Goal: Task Accomplishment & Management: Use online tool/utility

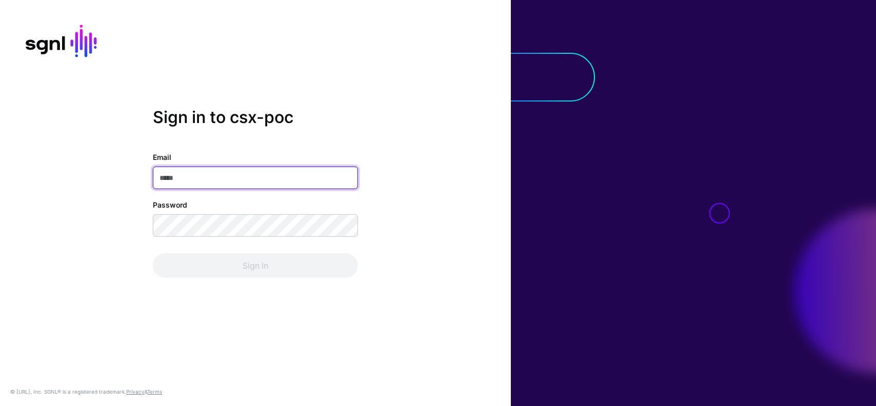
type input "**********"
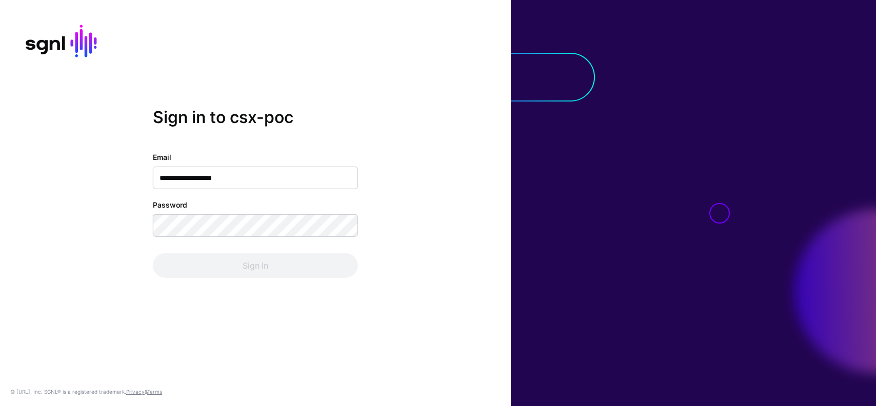
click at [267, 265] on div "Sign In" at bounding box center [255, 265] width 205 height 25
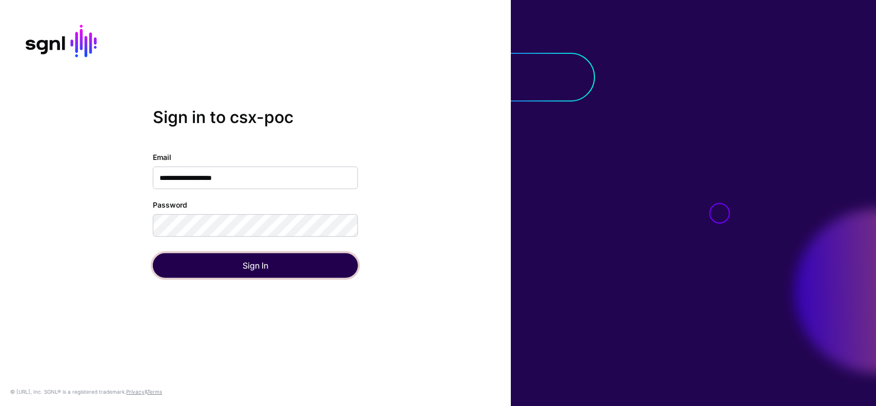
click at [267, 265] on button "Sign In" at bounding box center [255, 265] width 205 height 25
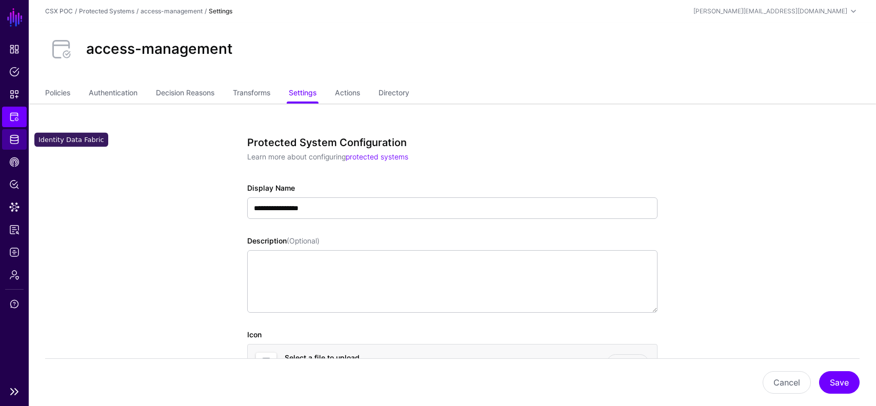
click at [10, 145] on link "Identity Data Fabric" at bounding box center [14, 139] width 25 height 21
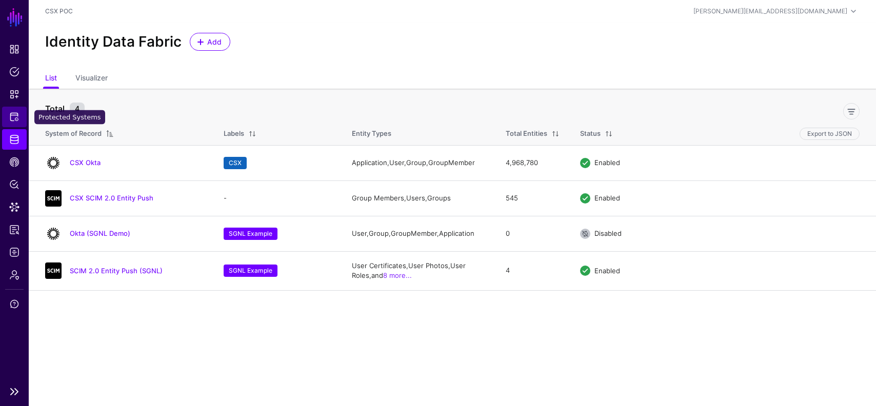
click at [8, 120] on link "Protected Systems" at bounding box center [14, 117] width 25 height 21
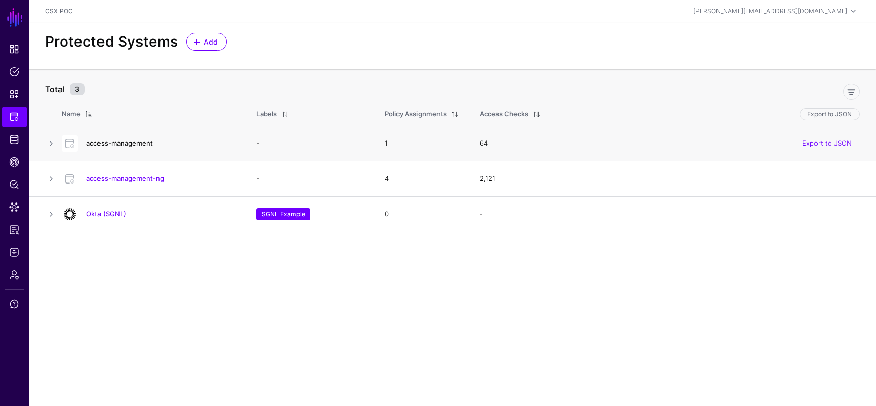
click at [137, 145] on link "access-management" at bounding box center [119, 143] width 67 height 8
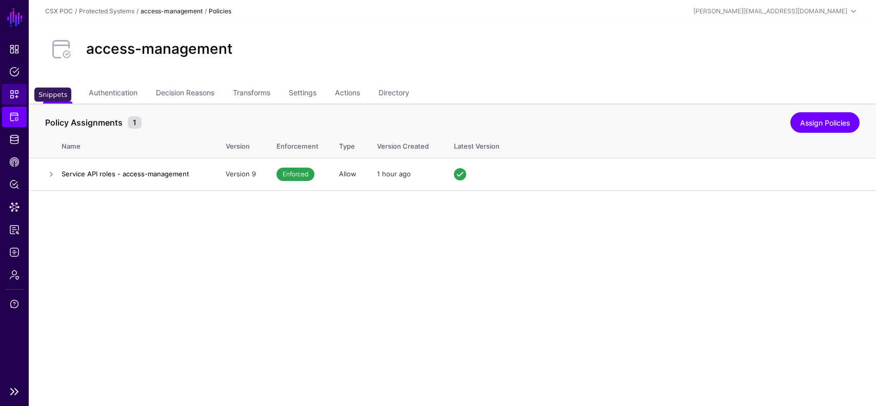
click at [14, 94] on span "Snippets" at bounding box center [14, 94] width 10 height 10
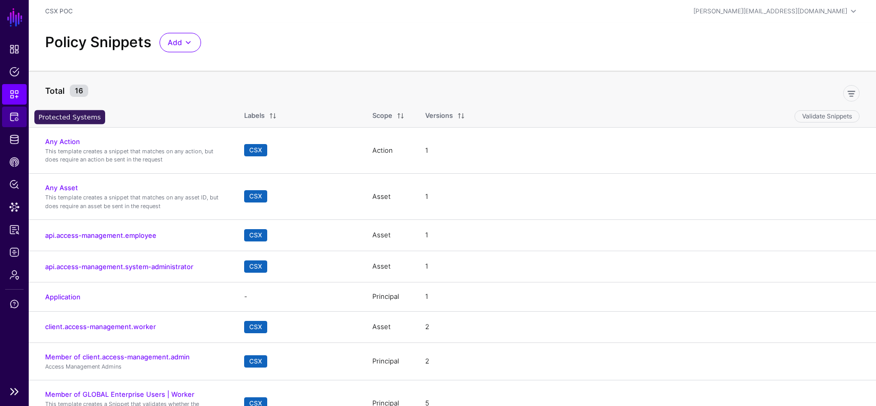
click at [23, 114] on link "Protected Systems" at bounding box center [14, 117] width 25 height 21
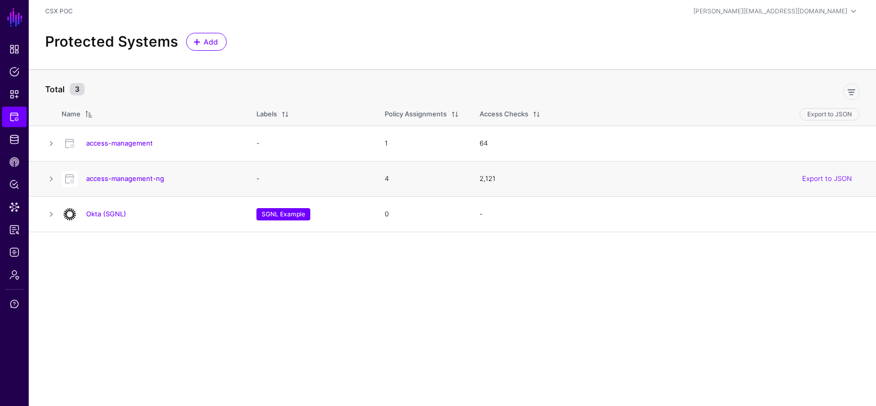
click at [133, 184] on div "access-management-ng" at bounding box center [148, 179] width 183 height 16
click at [143, 175] on link "access-management-ng" at bounding box center [125, 178] width 78 height 8
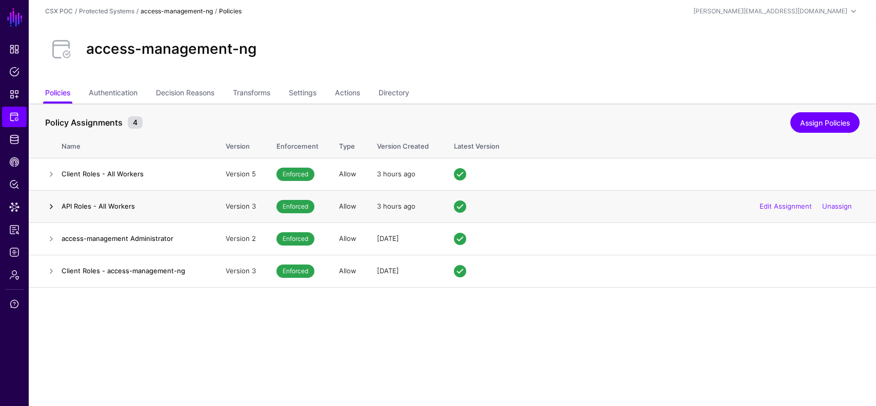
click at [51, 201] on link at bounding box center [51, 207] width 12 height 12
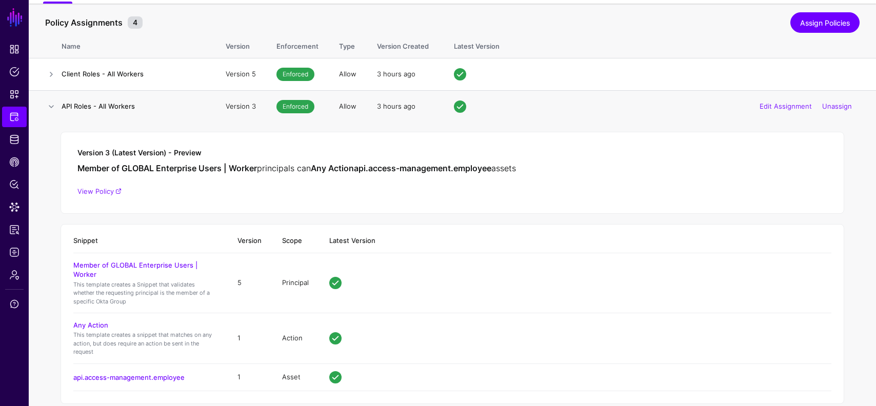
scroll to position [62, 0]
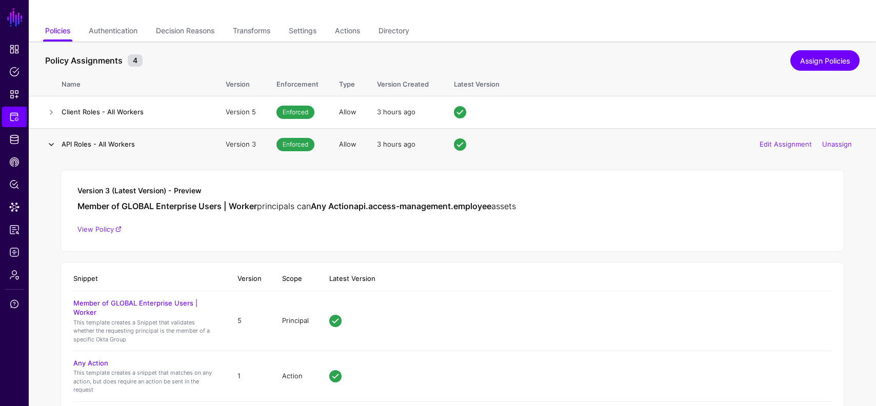
click at [52, 142] on link at bounding box center [51, 144] width 12 height 12
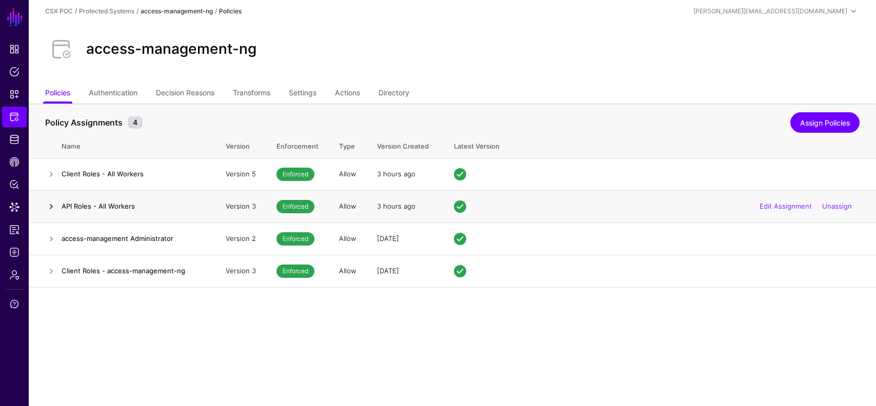
scroll to position [0, 0]
click at [56, 203] on link at bounding box center [51, 207] width 12 height 12
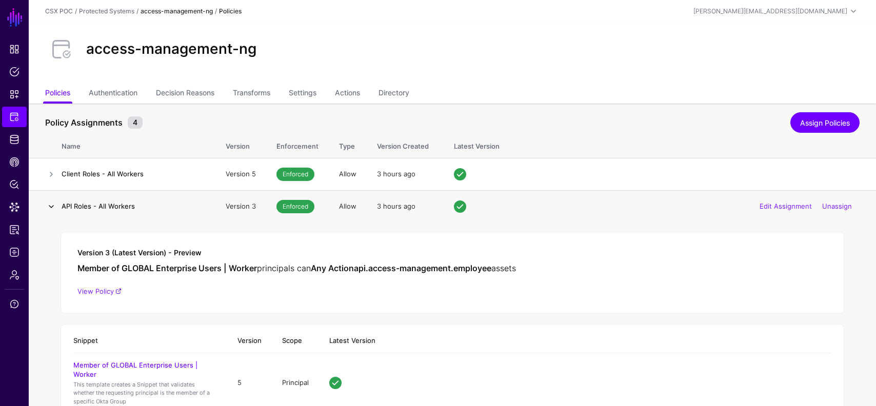
click at [56, 203] on link at bounding box center [51, 207] width 12 height 12
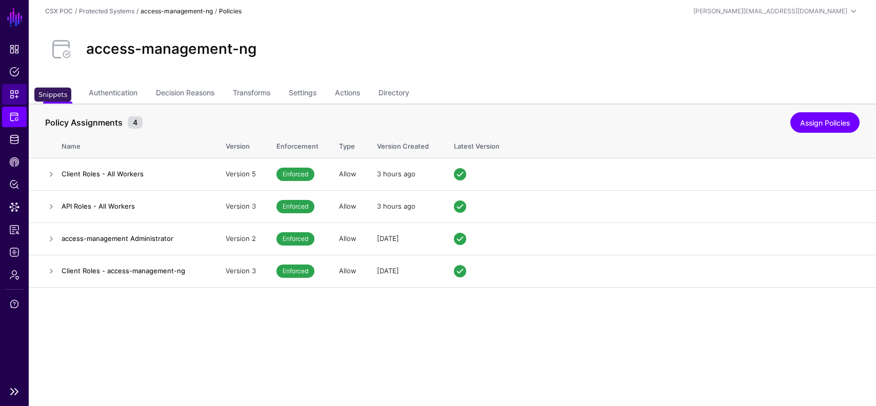
click at [15, 88] on link "Snippets" at bounding box center [14, 94] width 25 height 21
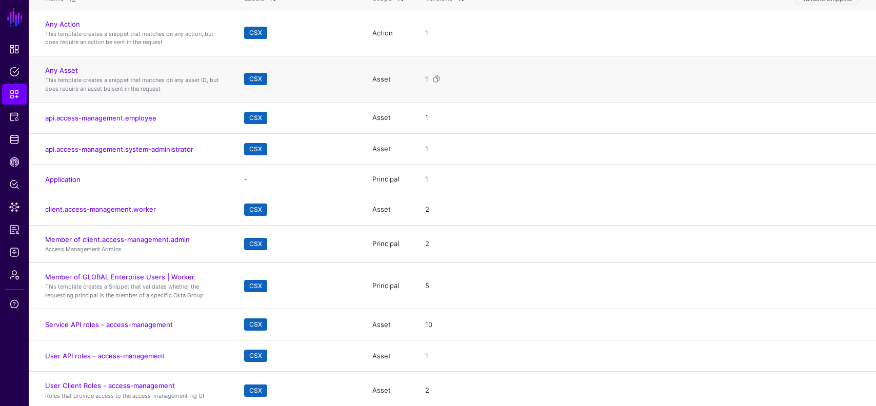
scroll to position [121, 0]
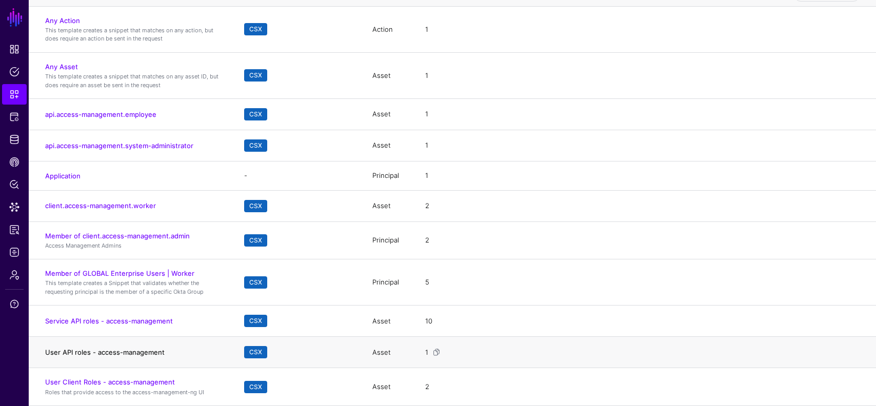
click at [130, 352] on link "User API roles - access-management" at bounding box center [104, 352] width 119 height 8
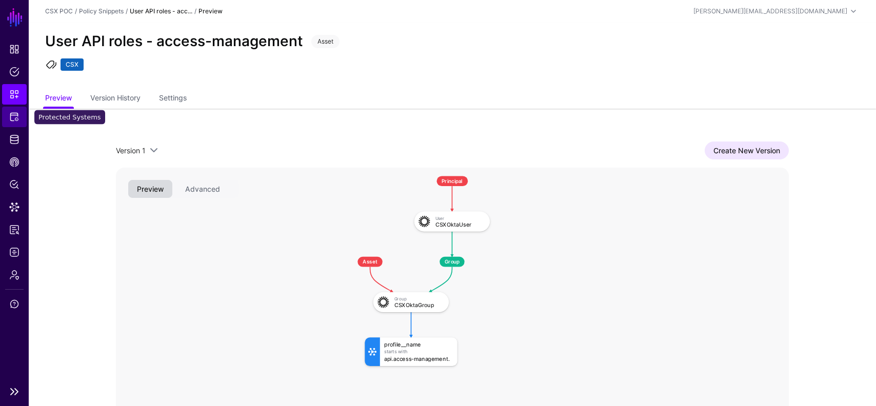
click at [16, 112] on span "Protected Systems" at bounding box center [14, 117] width 10 height 10
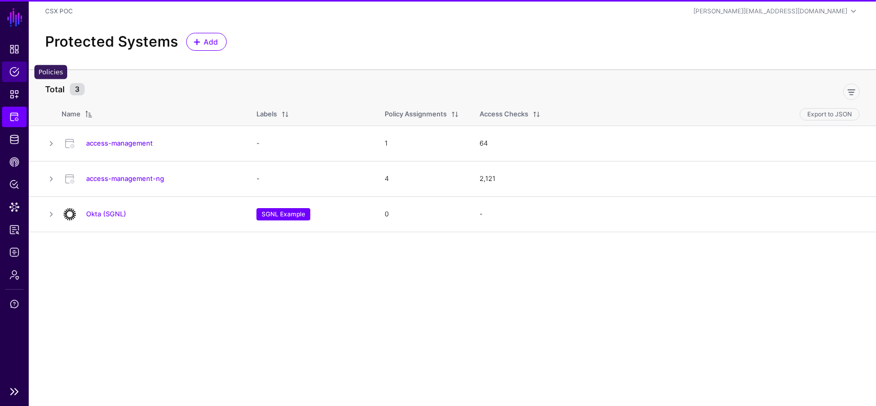
click at [15, 78] on link "Policies" at bounding box center [14, 72] width 25 height 21
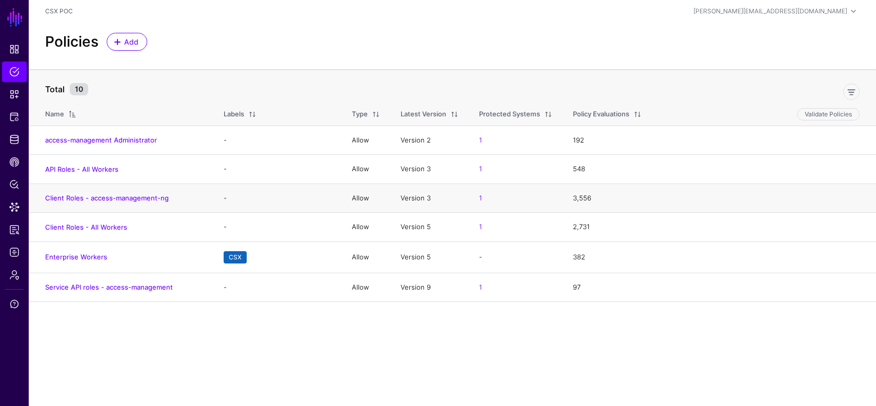
click at [124, 193] on td "Client Roles - access-management-ng" at bounding box center [121, 198] width 185 height 29
click at [126, 201] on link "Client Roles - access-management-ng" at bounding box center [107, 198] width 124 height 8
click at [141, 289] on link "Service API roles - access-management" at bounding box center [109, 287] width 128 height 8
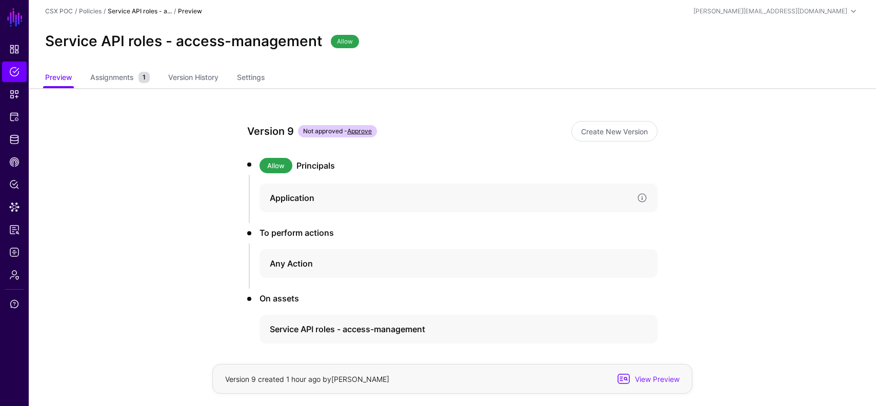
scroll to position [43, 0]
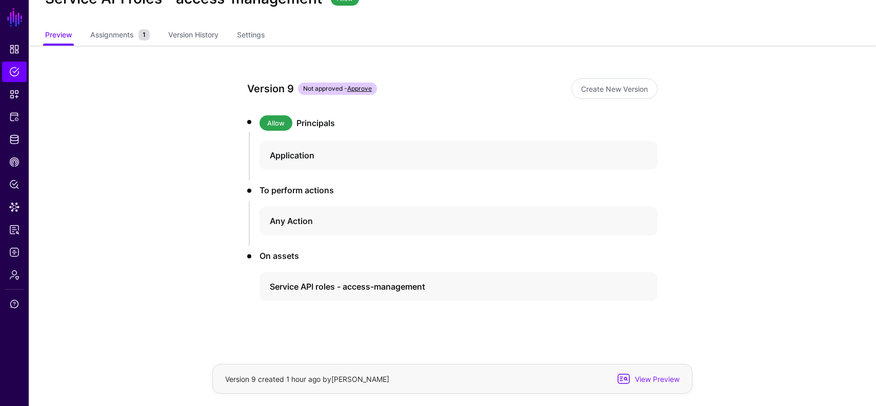
click at [360, 87] on link "Approve" at bounding box center [359, 89] width 25 height 8
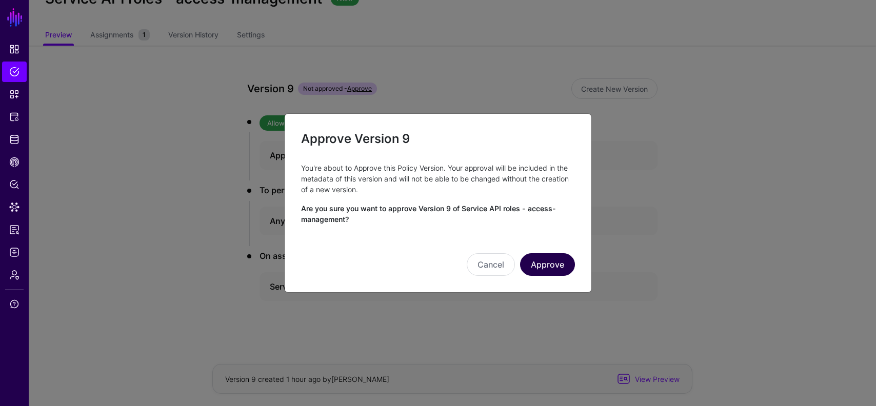
click at [566, 269] on button "Approve" at bounding box center [547, 264] width 55 height 23
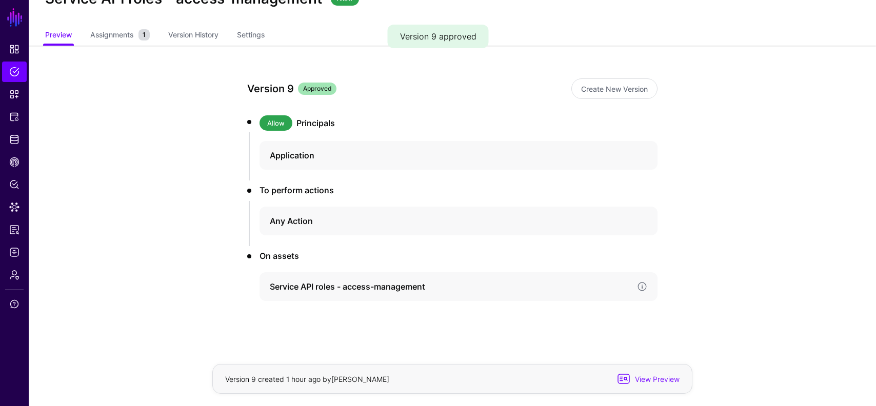
click at [325, 285] on h4 "Service API roles - access-management" at bounding box center [449, 286] width 359 height 12
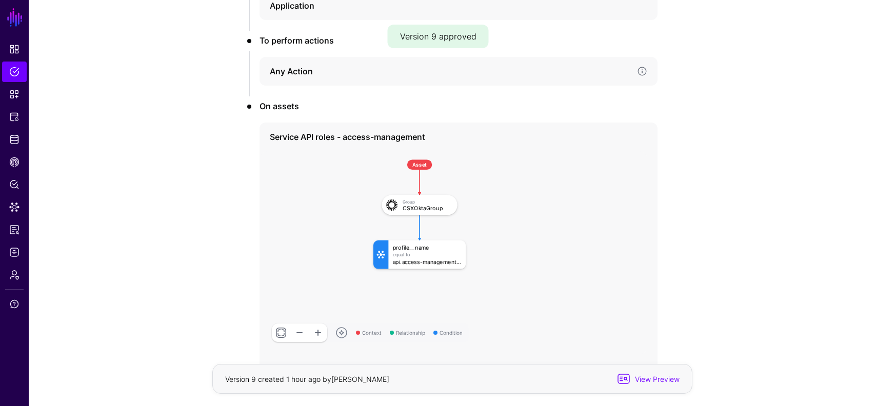
scroll to position [0, 0]
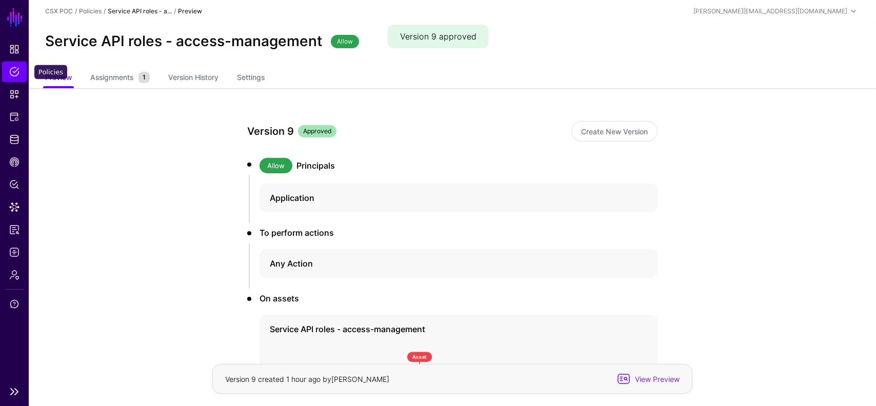
click at [13, 74] on span "Policies" at bounding box center [14, 72] width 10 height 10
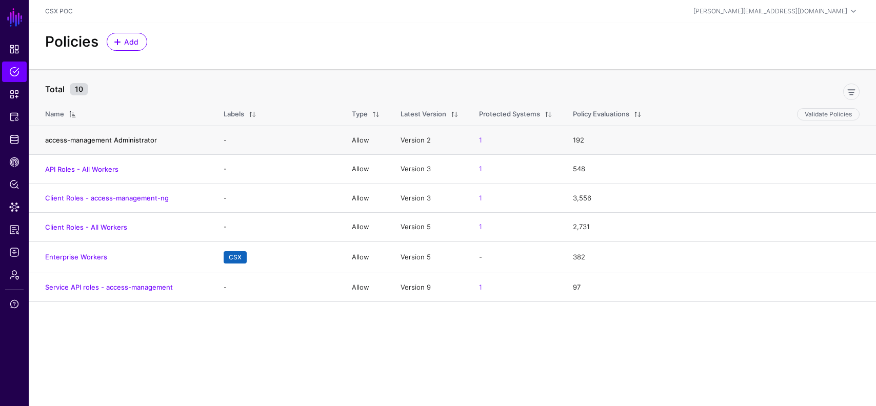
click at [135, 139] on link "access-management Administrator" at bounding box center [101, 140] width 112 height 8
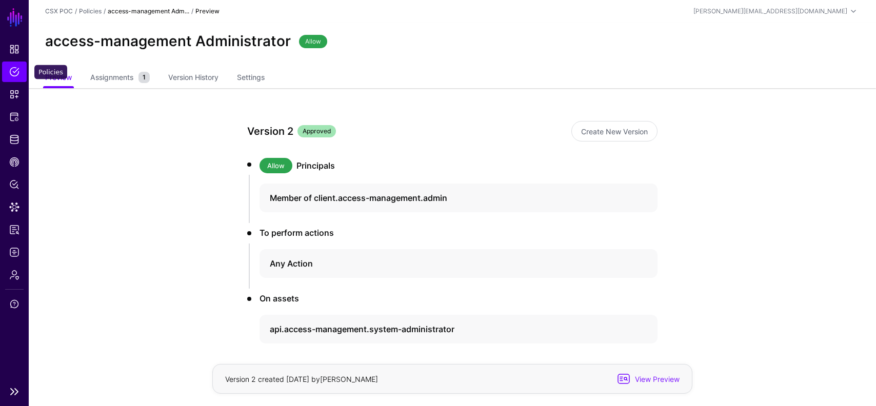
click at [13, 76] on span "Policies" at bounding box center [14, 72] width 10 height 10
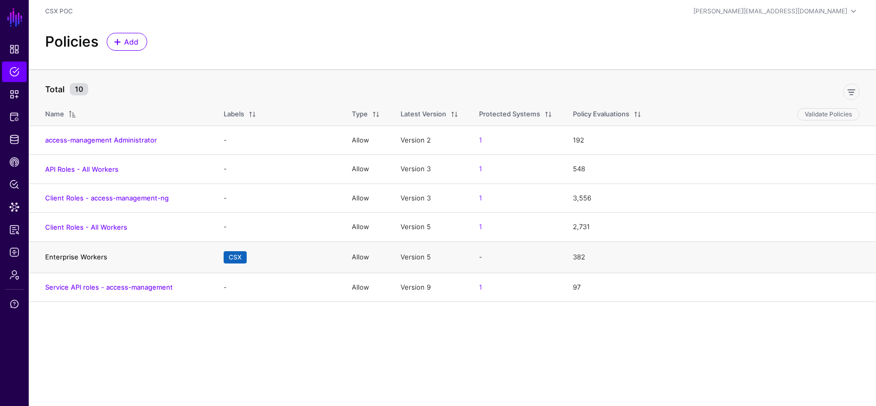
click at [87, 258] on link "Enterprise Workers" at bounding box center [76, 257] width 62 height 8
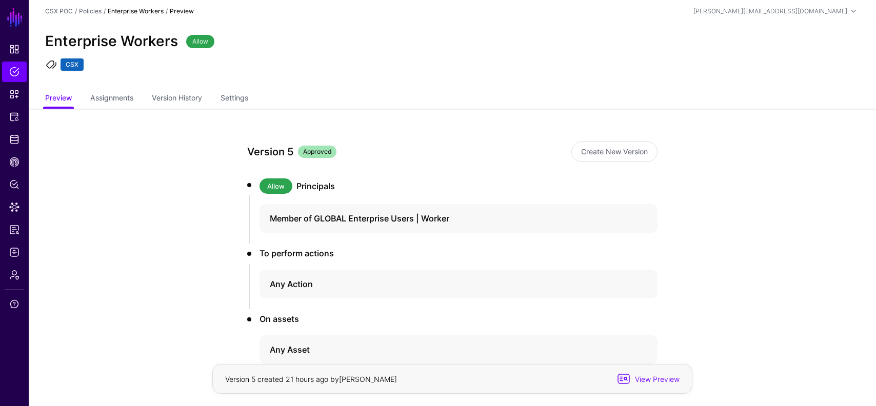
scroll to position [63, 0]
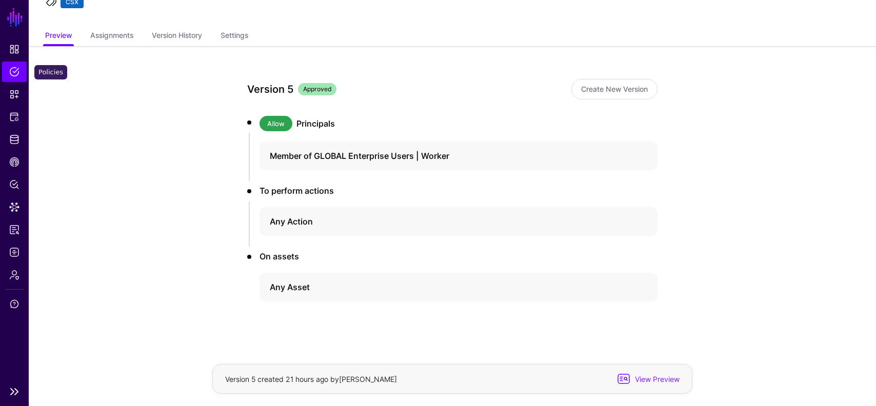
click at [13, 69] on span "Policies" at bounding box center [14, 72] width 10 height 10
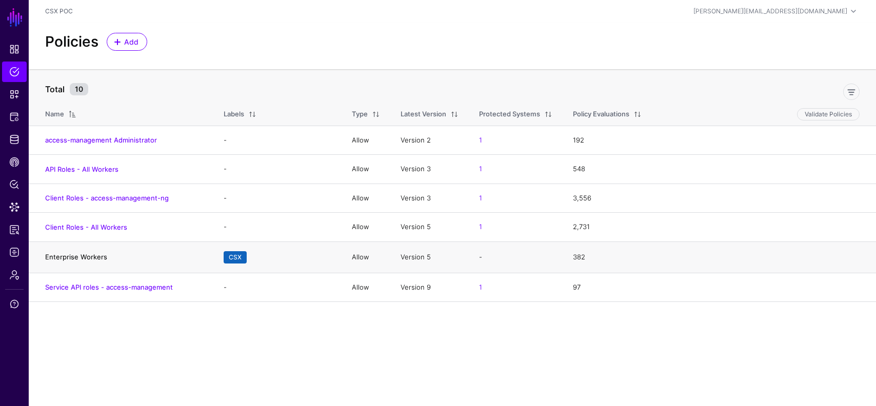
click at [89, 258] on link "Enterprise Workers" at bounding box center [76, 257] width 62 height 8
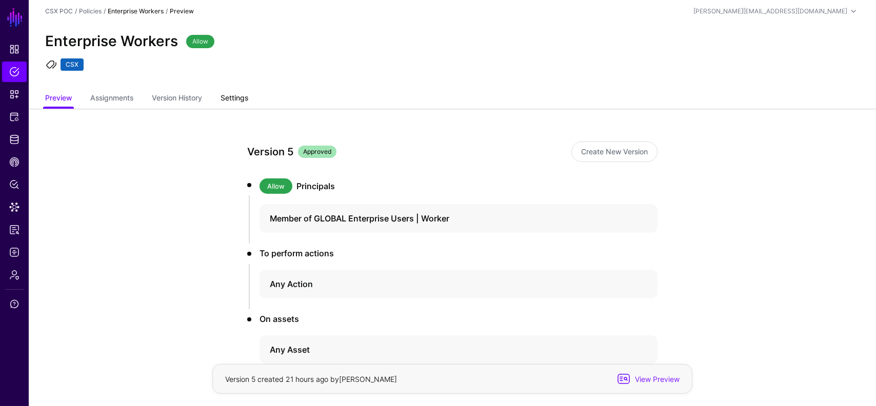
click at [243, 96] on link "Settings" at bounding box center [234, 98] width 28 height 19
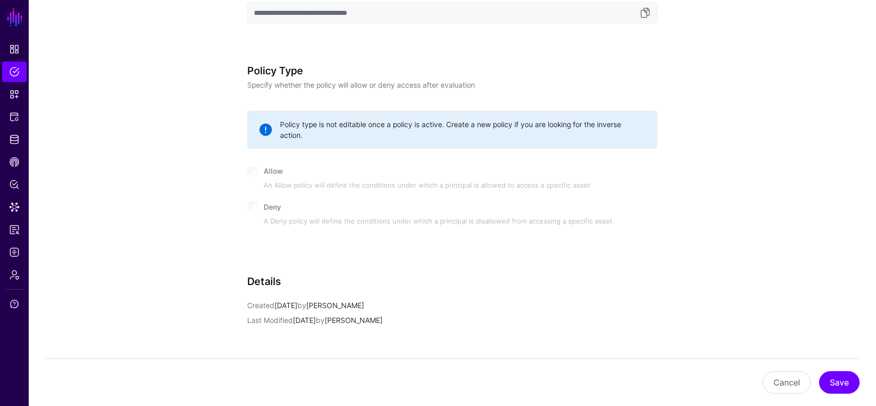
scroll to position [661, 0]
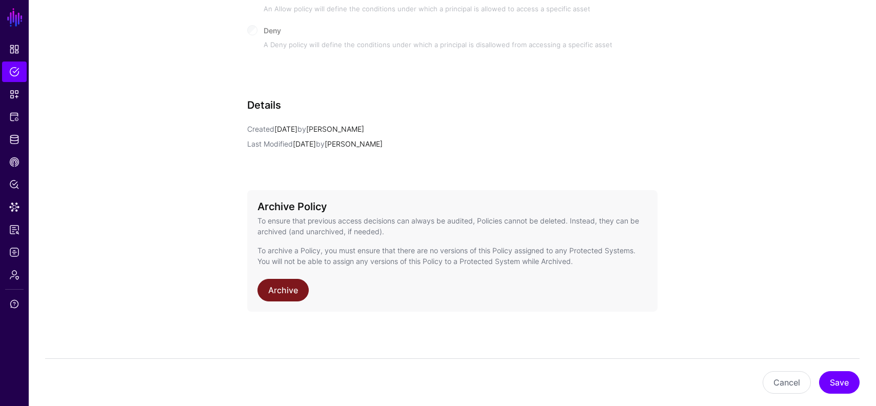
click at [297, 280] on link "Archive" at bounding box center [282, 290] width 51 height 23
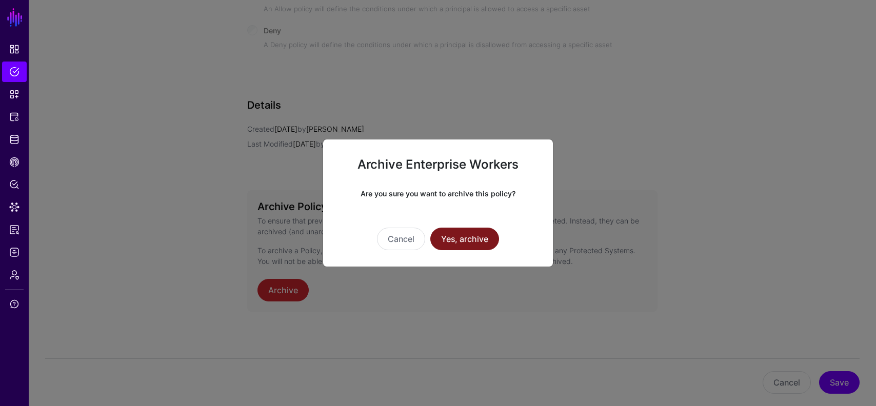
click at [479, 238] on button "Yes, archive" at bounding box center [464, 239] width 69 height 23
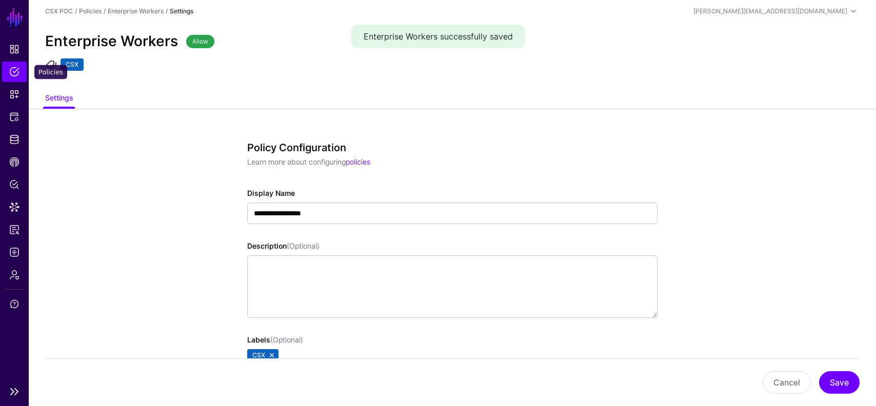
click at [13, 72] on span "Policies" at bounding box center [14, 72] width 10 height 10
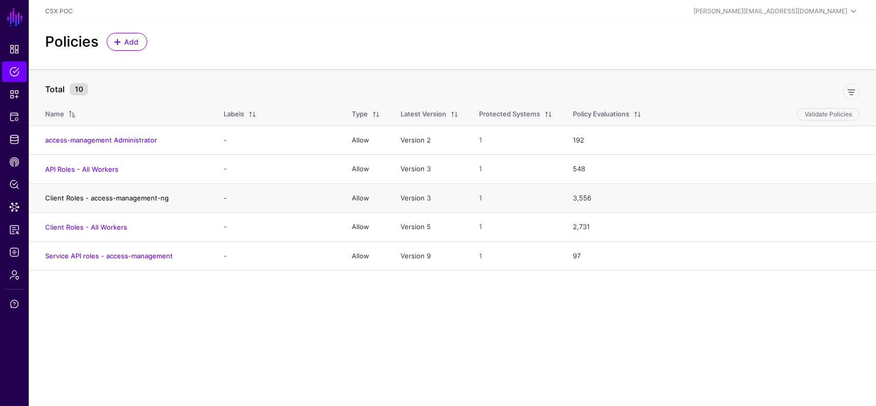
click at [147, 198] on link "Client Roles - access-management-ng" at bounding box center [107, 198] width 124 height 8
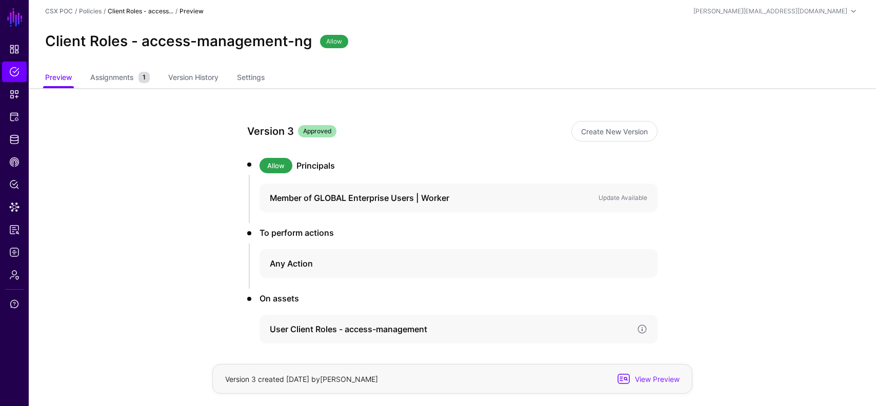
scroll to position [43, 0]
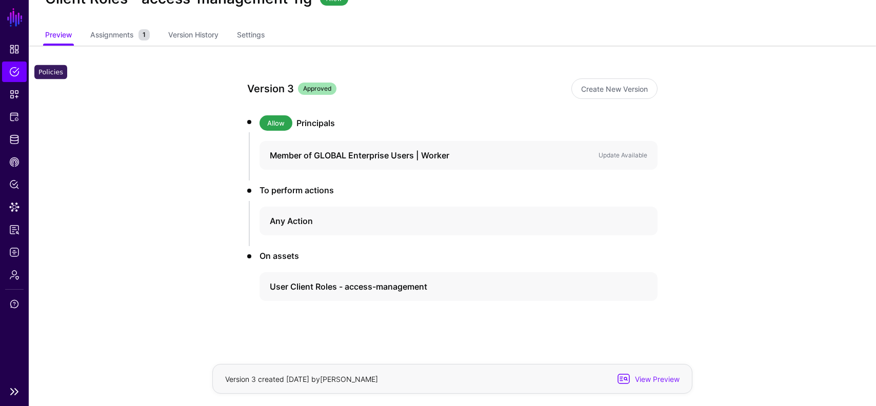
click at [13, 73] on span "Policies" at bounding box center [14, 72] width 10 height 10
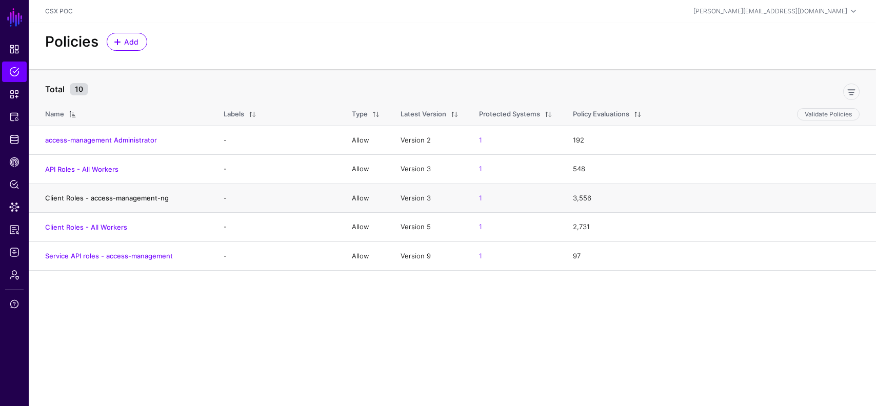
click at [129, 197] on link "Client Roles - access-management-ng" at bounding box center [107, 198] width 124 height 8
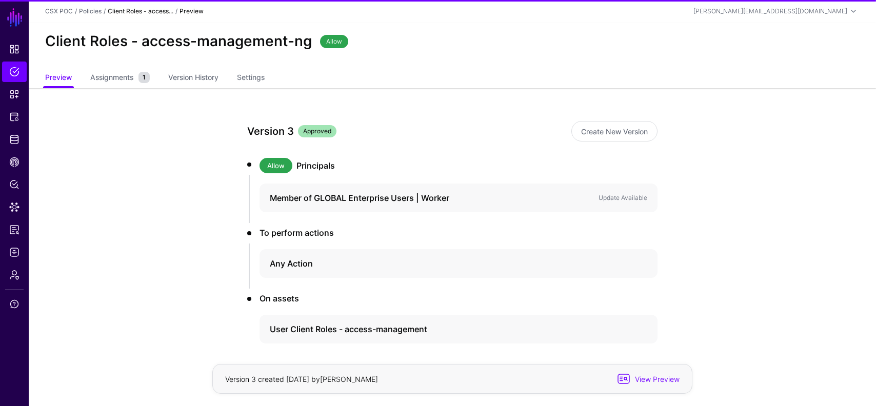
scroll to position [43, 0]
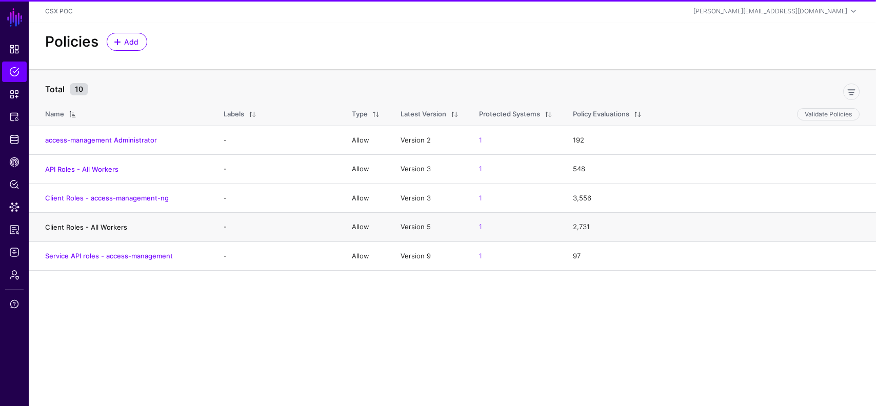
click at [117, 225] on link "Client Roles - All Workers" at bounding box center [86, 227] width 82 height 8
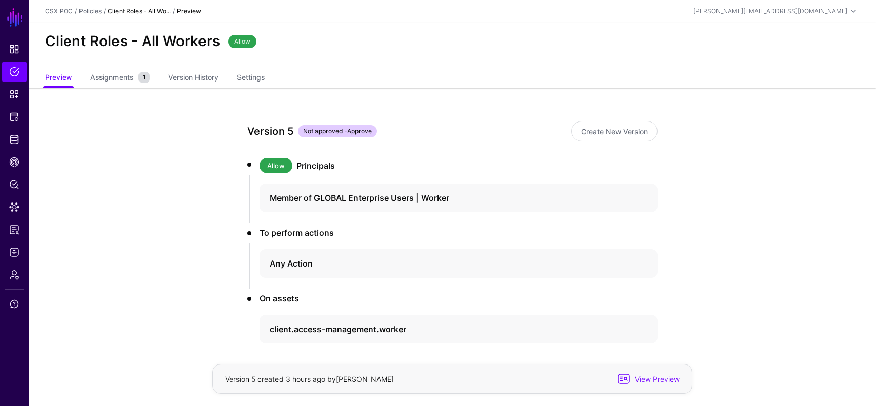
click at [363, 129] on link "Approve" at bounding box center [359, 131] width 25 height 8
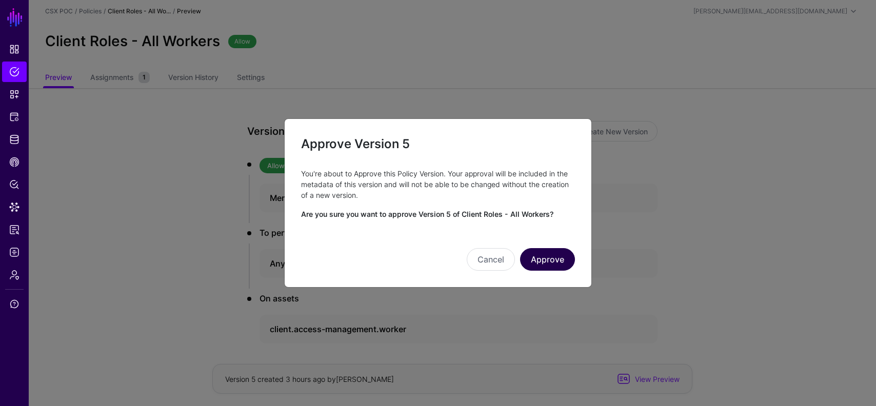
click at [564, 257] on button "Approve" at bounding box center [547, 259] width 55 height 23
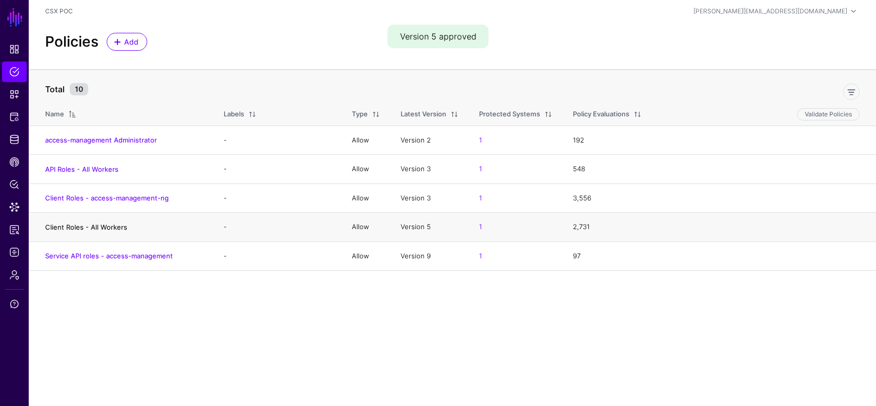
click at [103, 227] on link "Client Roles - All Workers" at bounding box center [86, 227] width 82 height 8
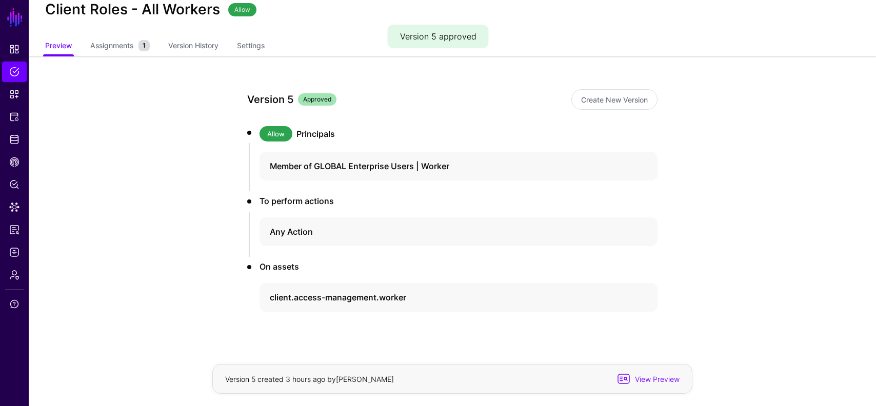
scroll to position [43, 0]
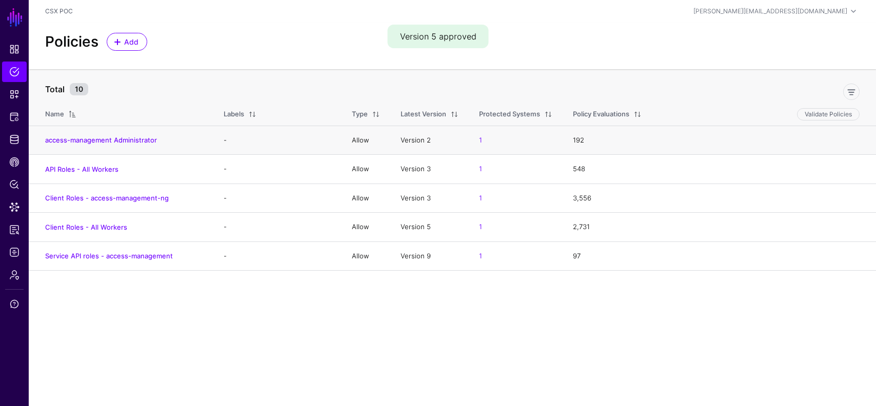
click at [127, 134] on td "access-management Administrator" at bounding box center [121, 140] width 185 height 29
click at [127, 137] on link "access-management Administrator" at bounding box center [101, 140] width 112 height 8
click at [15, 92] on span "Snippets" at bounding box center [14, 94] width 10 height 10
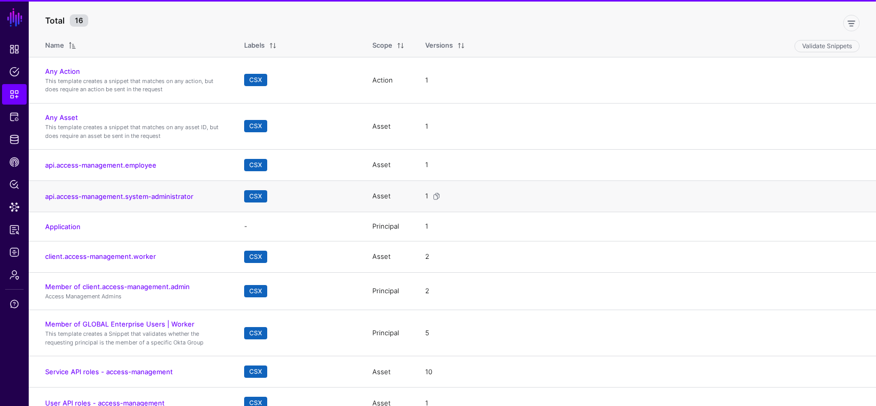
scroll to position [121, 0]
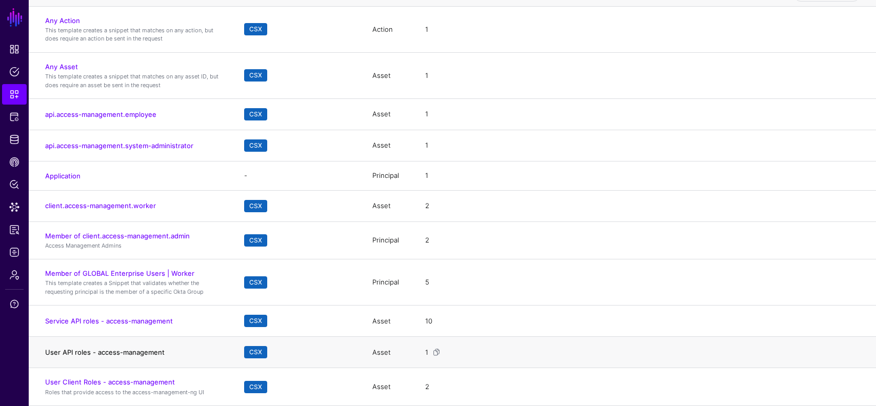
click at [153, 350] on link "User API roles - access-management" at bounding box center [104, 352] width 119 height 8
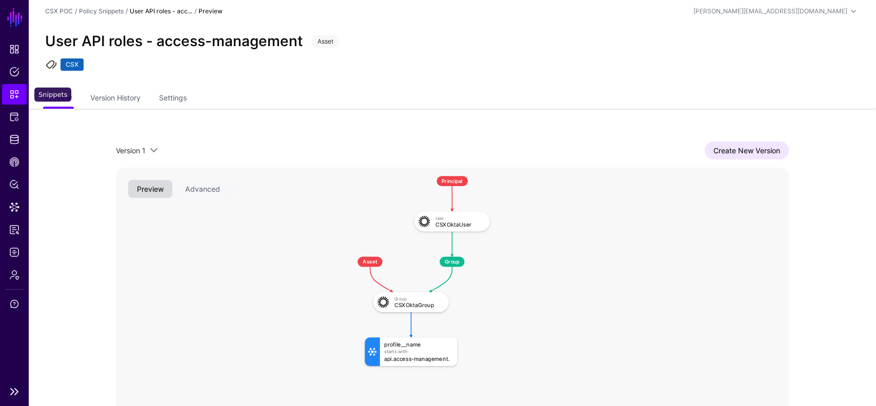
click at [10, 92] on span "Snippets" at bounding box center [14, 94] width 10 height 10
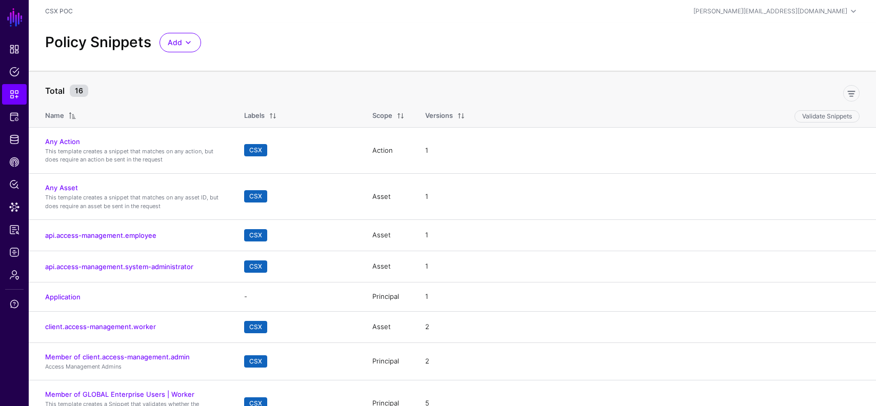
click at [373, 114] on div "Scope" at bounding box center [382, 116] width 20 height 10
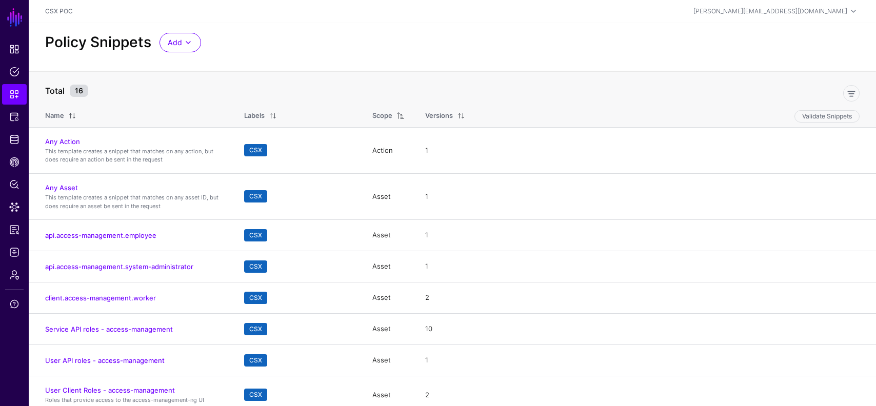
click at [376, 114] on div "Scope" at bounding box center [382, 116] width 20 height 10
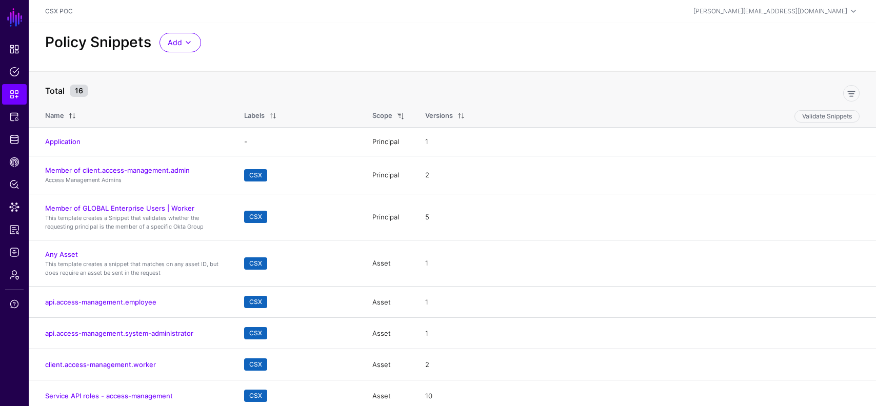
click at [395, 118] on div at bounding box center [398, 116] width 12 height 8
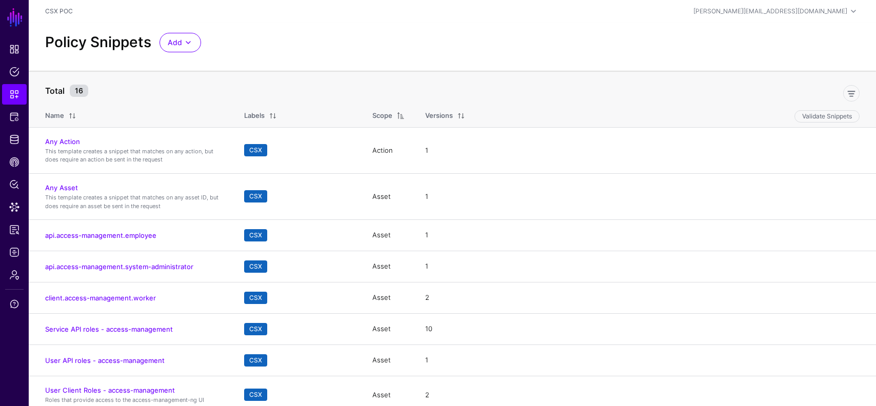
click at [395, 118] on div at bounding box center [398, 116] width 12 height 8
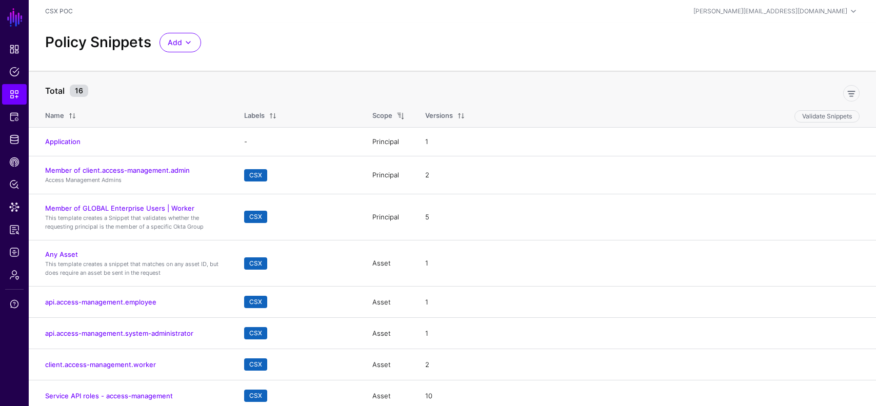
click at [400, 121] on div "Scope" at bounding box center [388, 116] width 32 height 10
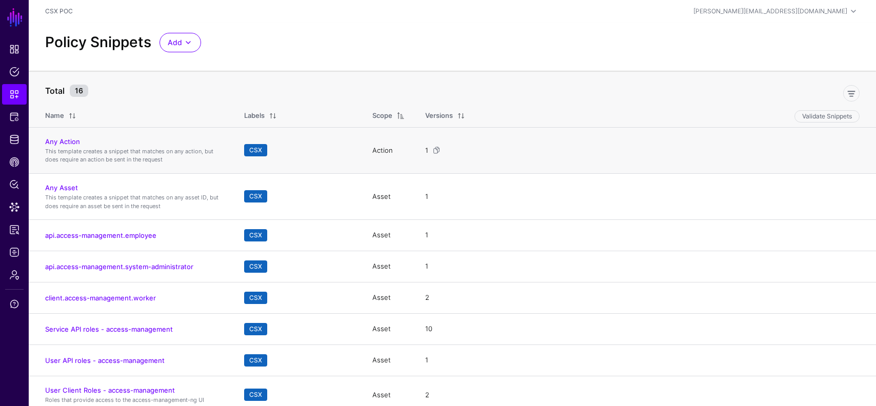
scroll to position [121, 0]
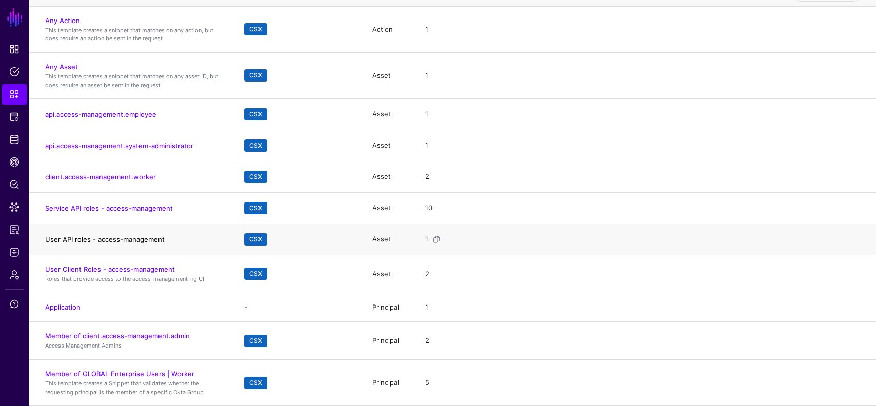
click at [127, 236] on link "User API roles - access-management" at bounding box center [104, 239] width 119 height 8
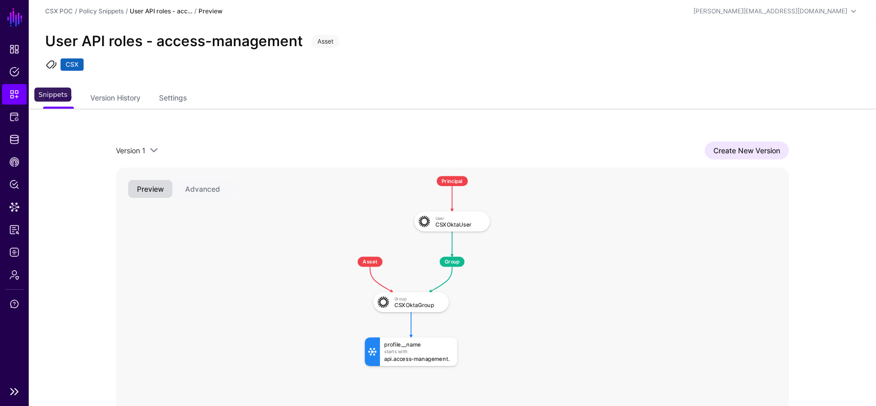
click at [8, 98] on link "Snippets" at bounding box center [14, 94] width 25 height 21
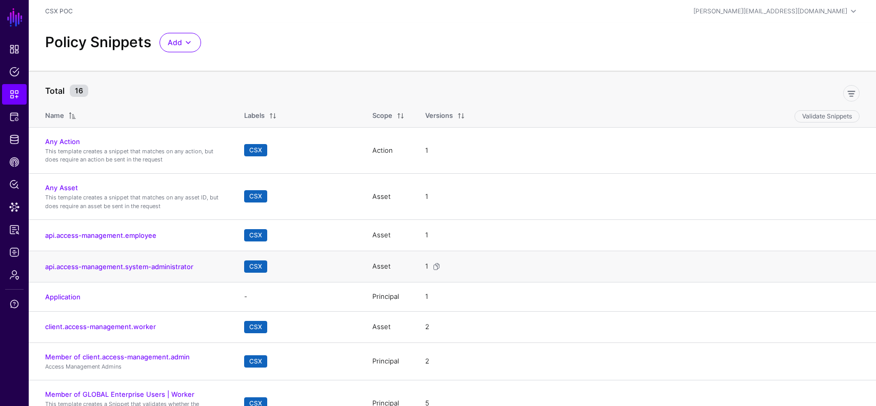
scroll to position [121, 0]
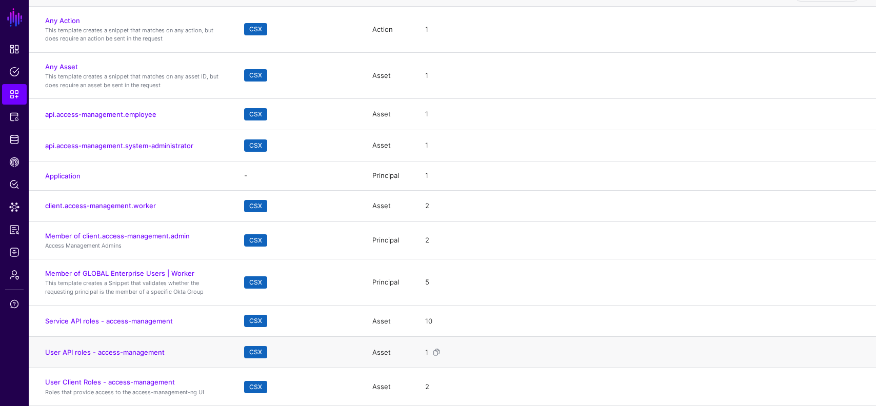
click at [137, 357] on td "User API roles - access-management" at bounding box center [131, 352] width 205 height 31
click at [135, 351] on link "User API roles - access-management" at bounding box center [104, 352] width 119 height 8
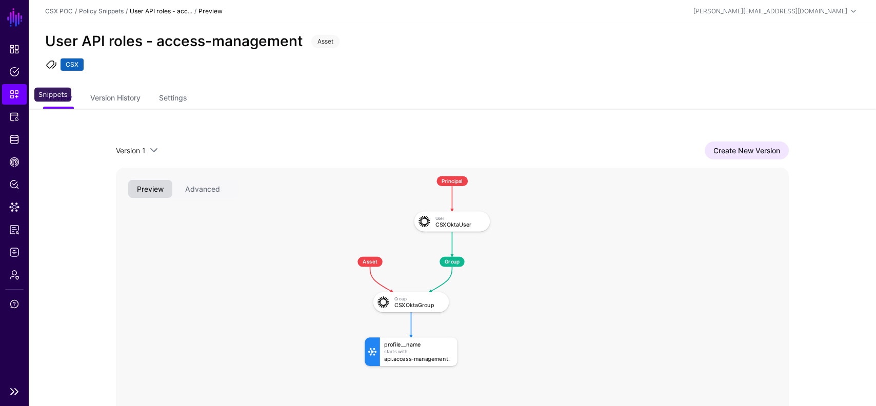
click at [19, 91] on span "Snippets" at bounding box center [14, 94] width 10 height 10
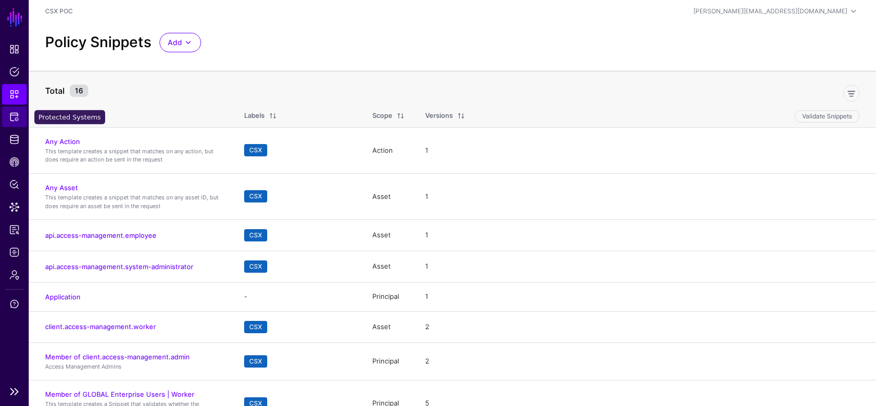
click at [10, 125] on link "Protected Systems" at bounding box center [14, 117] width 25 height 21
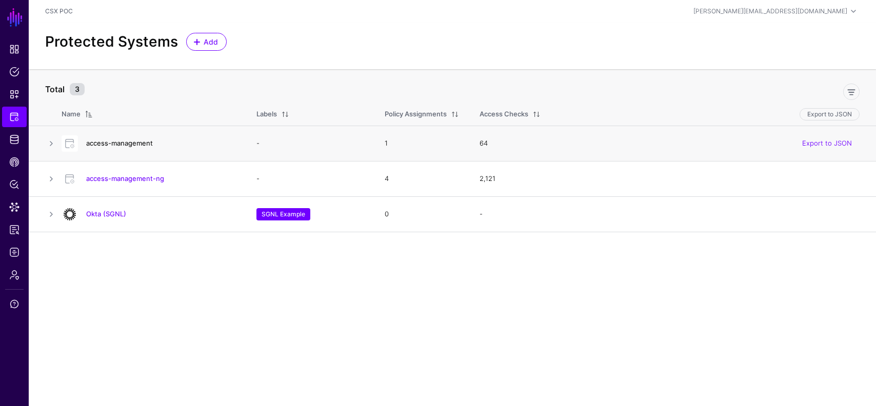
click at [129, 144] on link "access-management" at bounding box center [119, 143] width 67 height 8
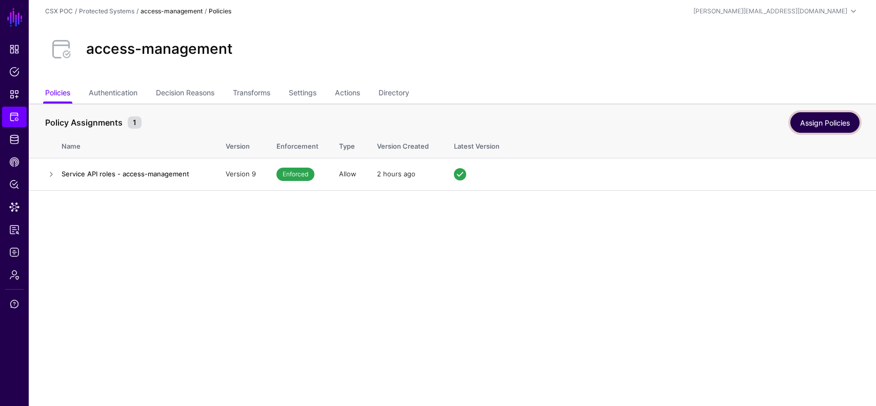
click at [813, 126] on link "Assign Policies" at bounding box center [824, 122] width 69 height 21
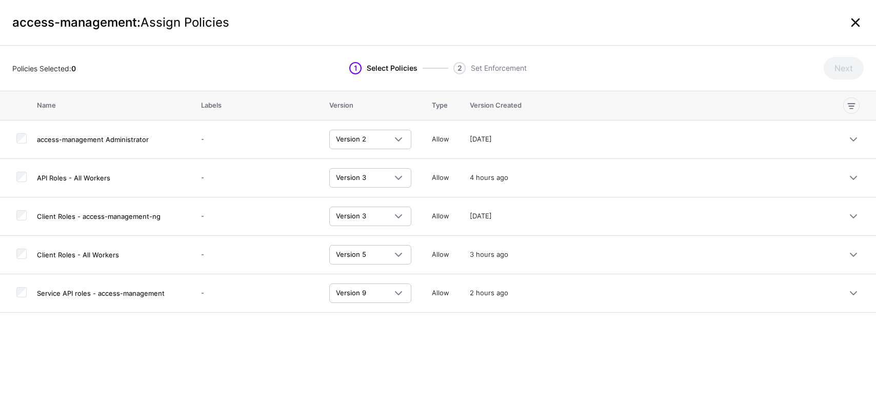
click at [848, 21] on link at bounding box center [855, 22] width 16 height 16
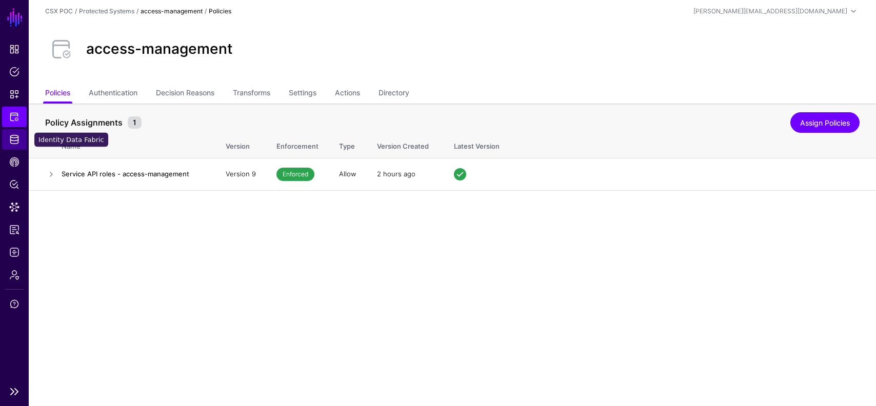
click at [12, 142] on span "Identity Data Fabric" at bounding box center [14, 139] width 10 height 10
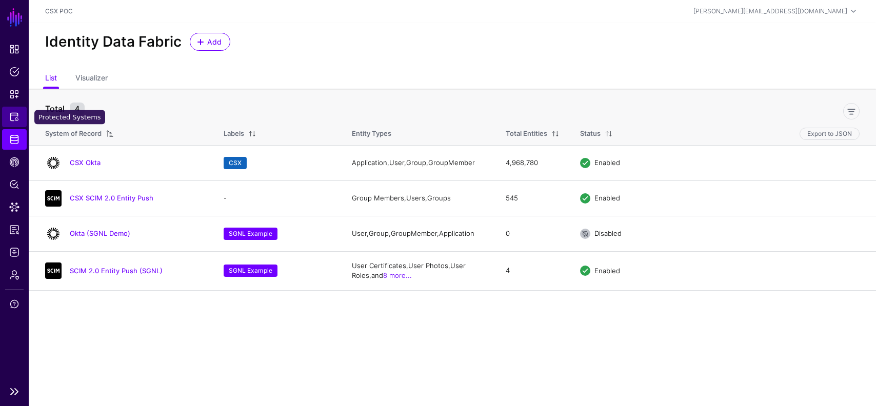
click at [12, 114] on span "Protected Systems" at bounding box center [14, 117] width 10 height 10
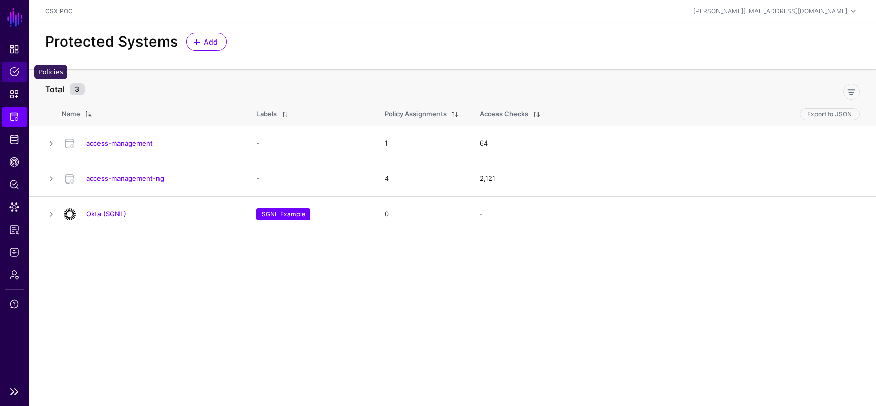
click at [10, 77] on link "Policies" at bounding box center [14, 72] width 25 height 21
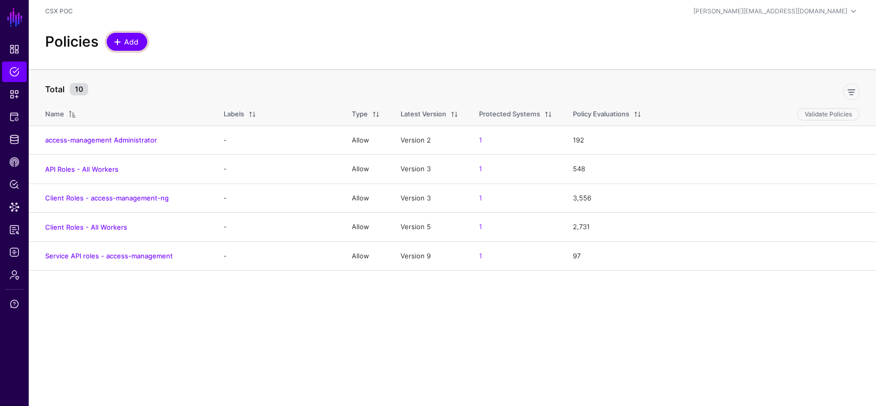
click at [127, 43] on span "Add" at bounding box center [131, 41] width 17 height 11
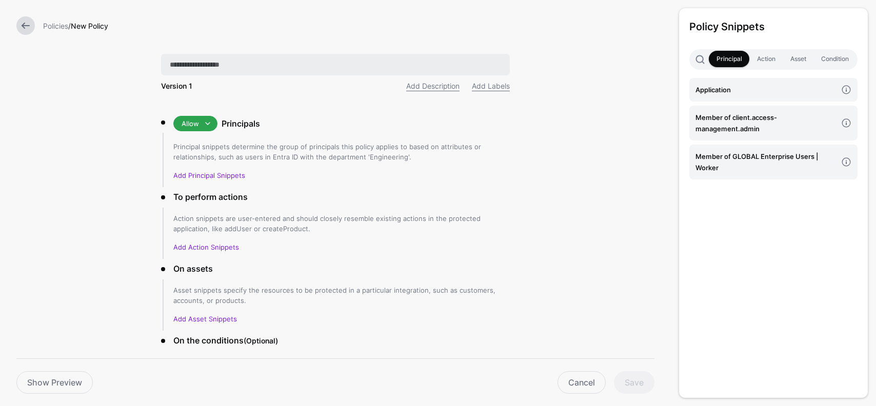
click at [276, 70] on input "text" at bounding box center [335, 65] width 349 height 22
type input "**********"
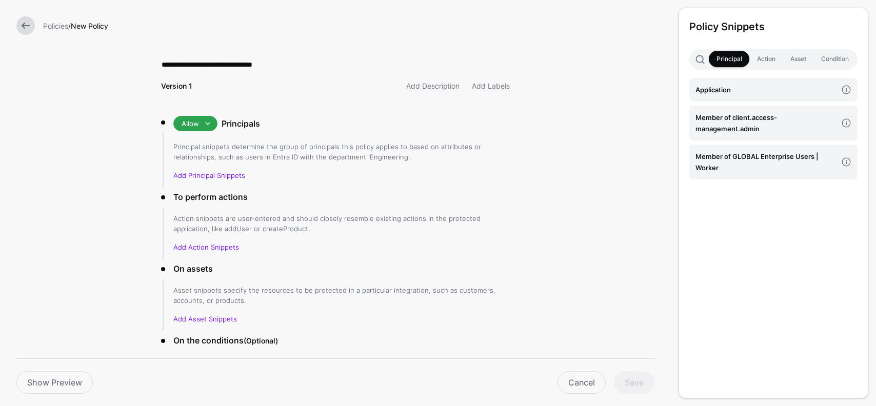
click at [230, 184] on li "Allow Allow Deny Principals Principal snippets determine the group of principal…" at bounding box center [335, 151] width 349 height 71
click at [232, 177] on link "Add Principal Snippets" at bounding box center [209, 175] width 72 height 8
click at [747, 157] on h4 "Member of GLOBAL Enterprise Users | Worker" at bounding box center [766, 162] width 142 height 23
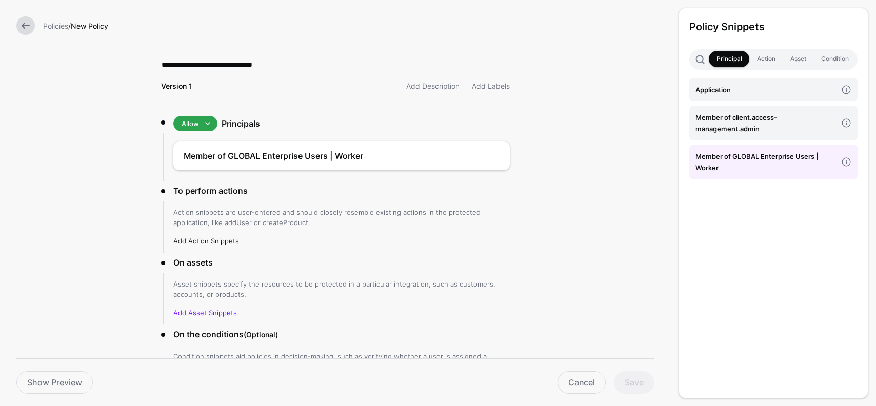
click at [223, 240] on link "Add Action Snippets" at bounding box center [206, 241] width 66 height 8
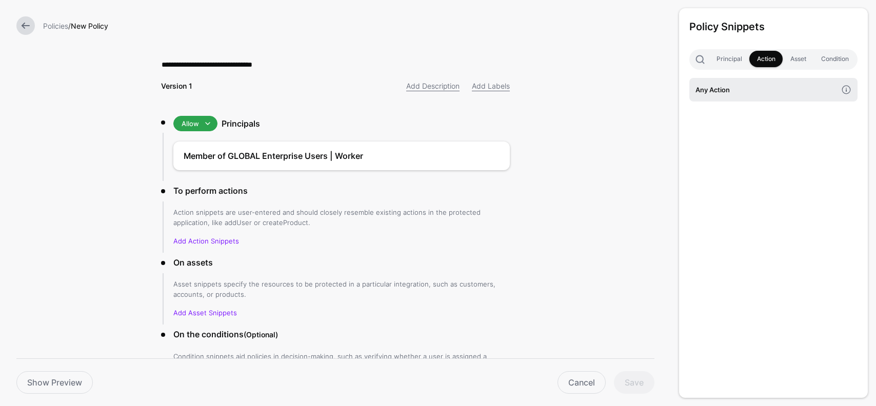
click at [734, 86] on h4 "Any Action" at bounding box center [766, 89] width 142 height 11
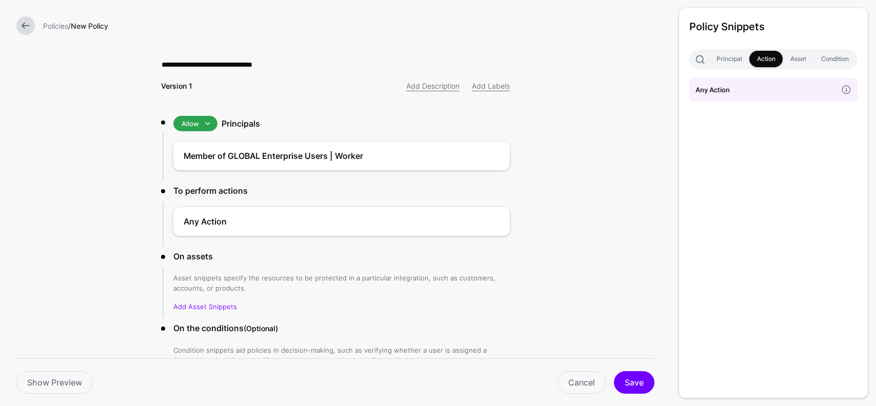
click at [245, 335] on li "On the conditions (Optional) Condition snippets aid policies in decision-making…" at bounding box center [335, 356] width 349 height 68
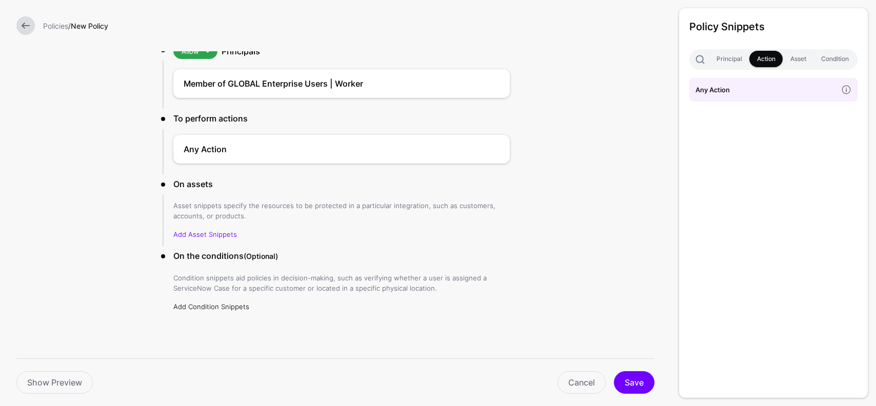
click at [230, 303] on link "Add Condition Snippets" at bounding box center [211, 307] width 76 height 8
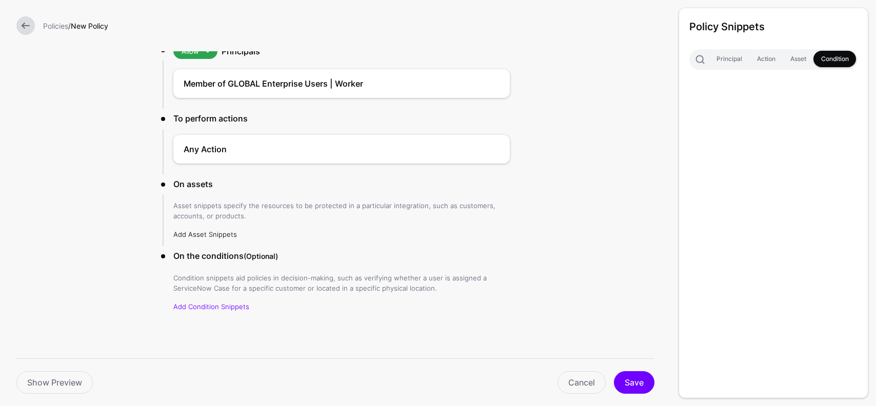
click at [212, 232] on link "Add Asset Snippets" at bounding box center [205, 234] width 64 height 8
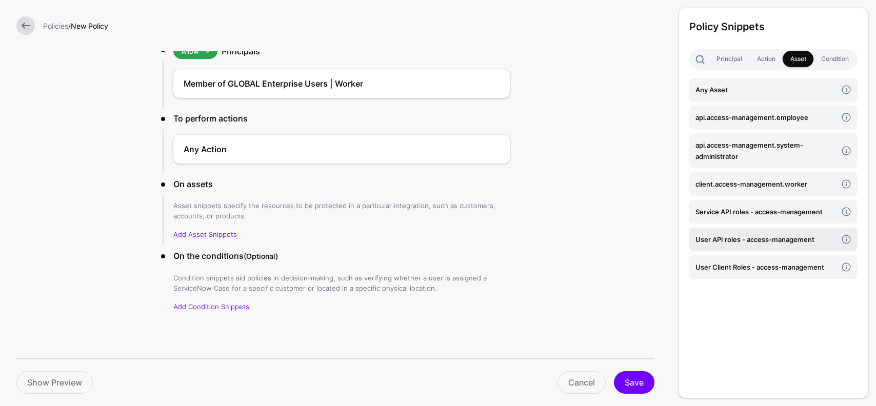
click at [771, 240] on h4 "User API roles - access-management" at bounding box center [766, 239] width 142 height 11
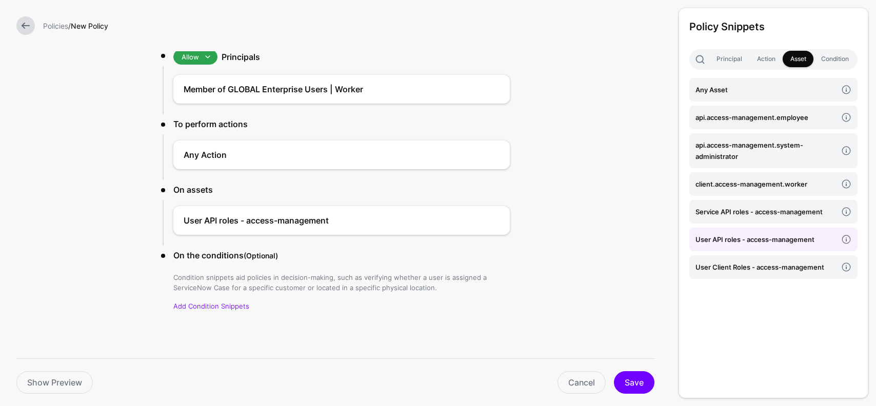
scroll to position [66, 0]
click at [637, 377] on button "Save" at bounding box center [634, 382] width 41 height 23
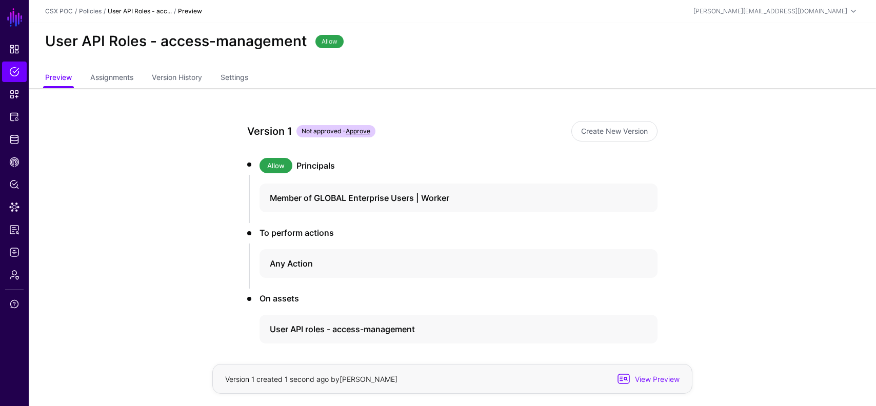
click at [364, 129] on link "Approve" at bounding box center [358, 131] width 25 height 8
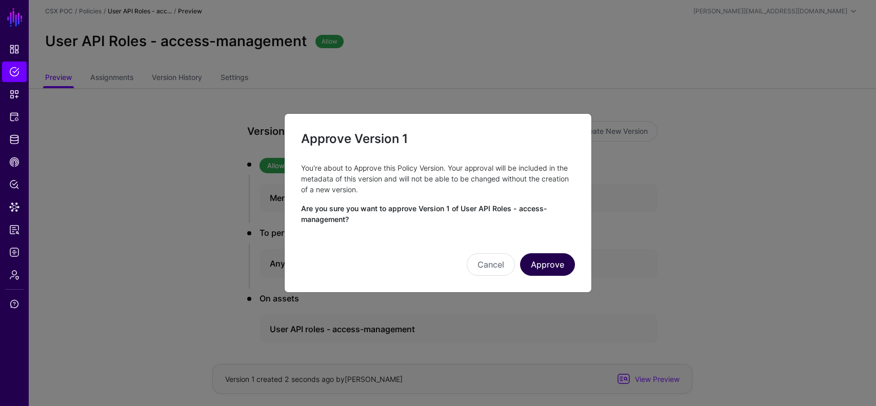
click at [549, 264] on button "Approve" at bounding box center [547, 264] width 55 height 23
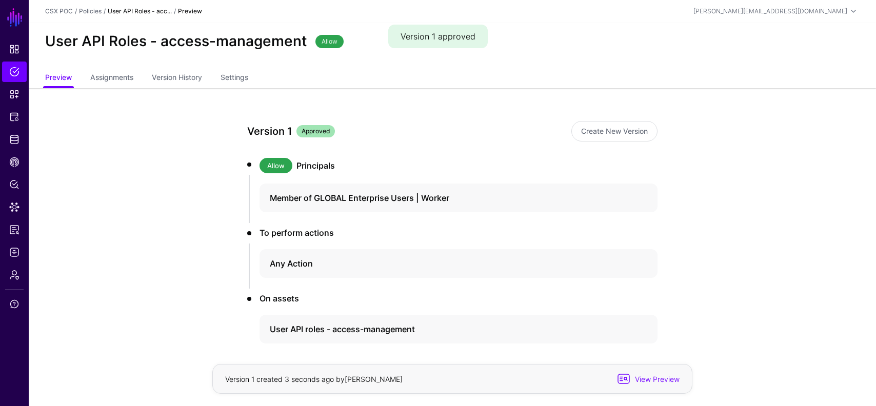
scroll to position [42, 0]
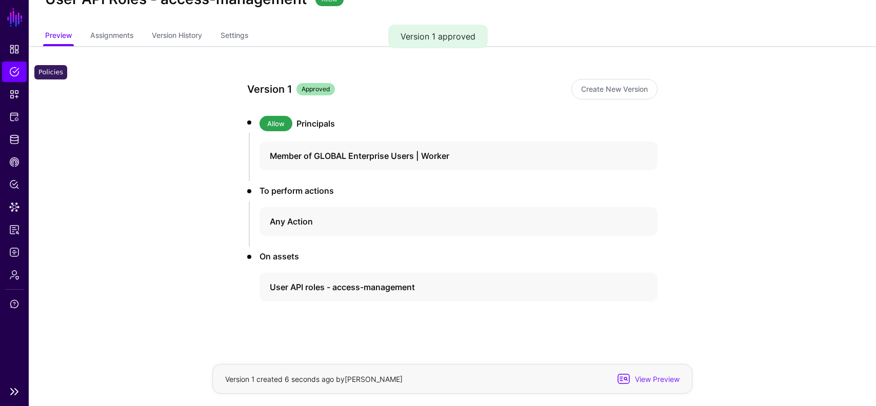
click at [14, 70] on span "Policies" at bounding box center [14, 72] width 10 height 10
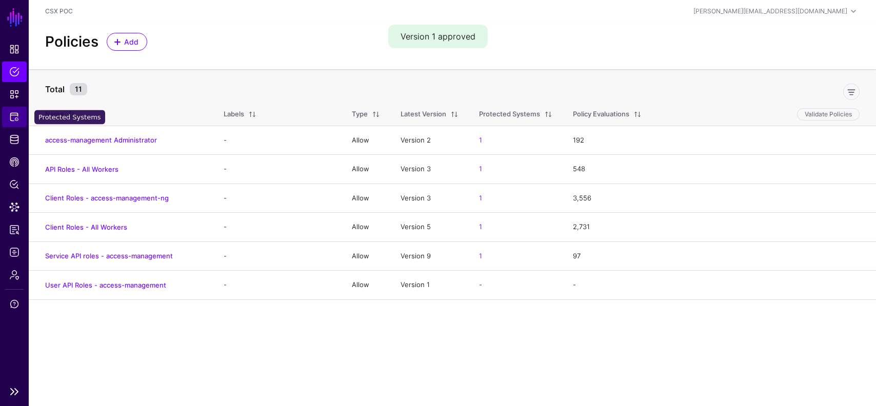
click at [11, 122] on link "Protected Systems" at bounding box center [14, 117] width 25 height 21
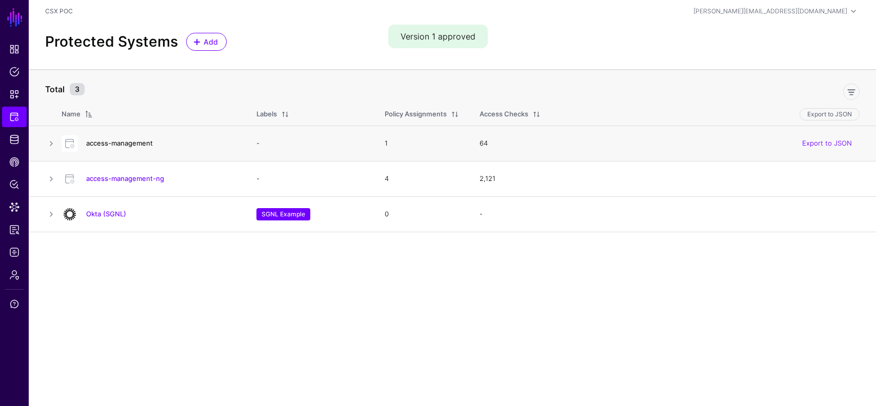
click at [131, 142] on link "access-management" at bounding box center [119, 143] width 67 height 8
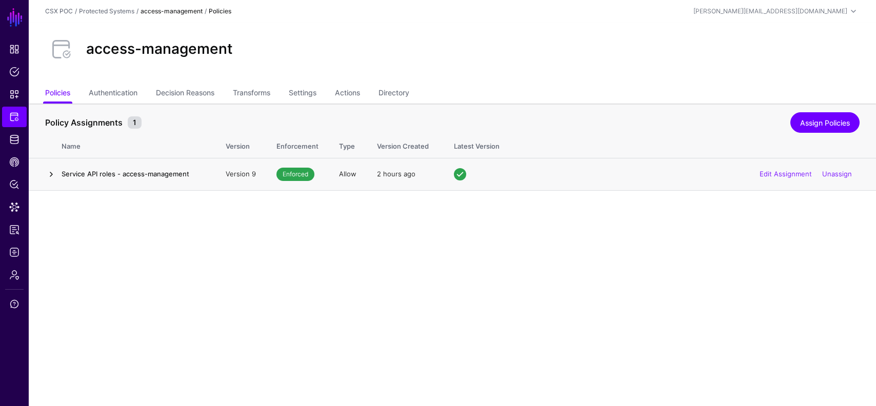
click at [50, 174] on link at bounding box center [51, 174] width 12 height 12
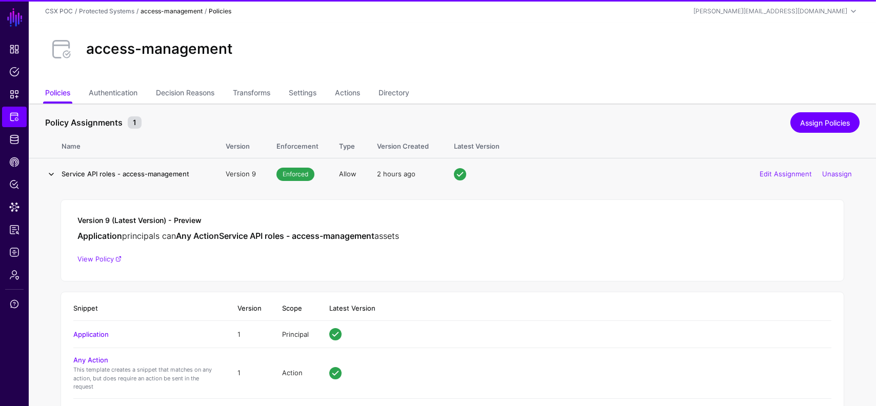
click at [50, 174] on link at bounding box center [51, 174] width 12 height 12
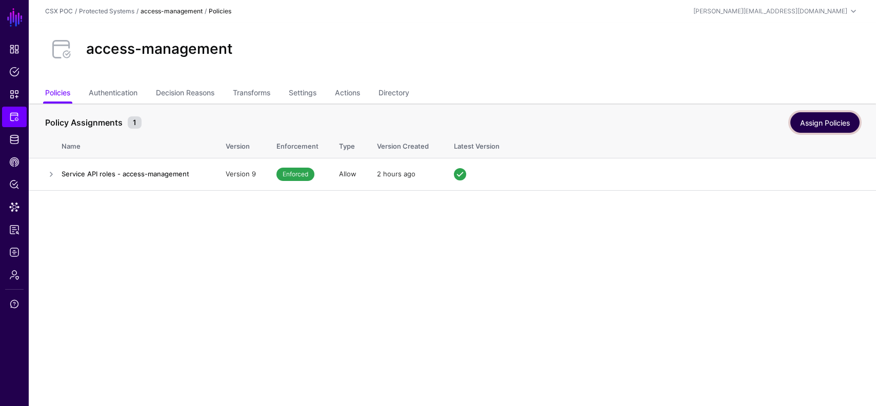
click at [811, 119] on link "Assign Policies" at bounding box center [824, 122] width 69 height 21
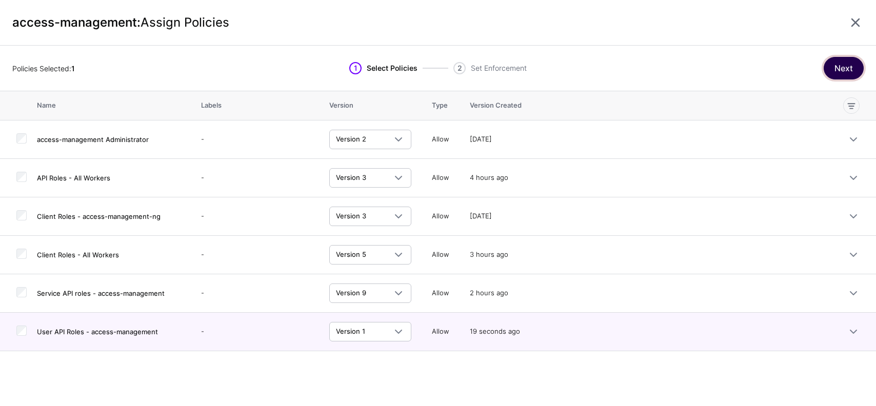
click at [841, 72] on button "Next" at bounding box center [844, 68] width 40 height 23
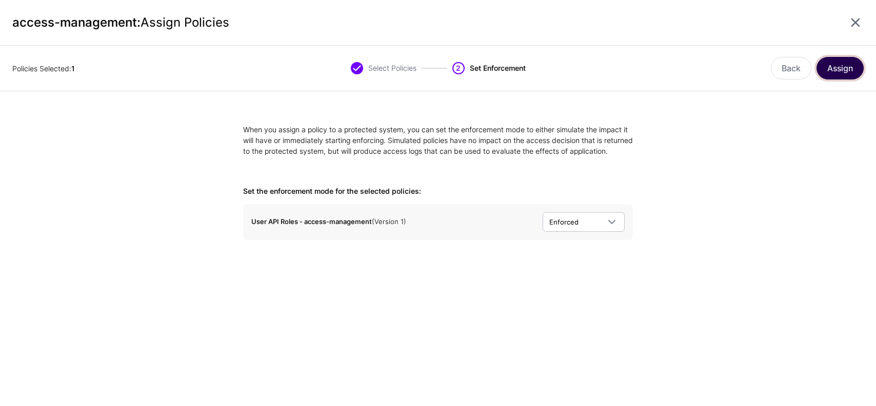
click at [850, 72] on button "Assign" at bounding box center [839, 68] width 47 height 23
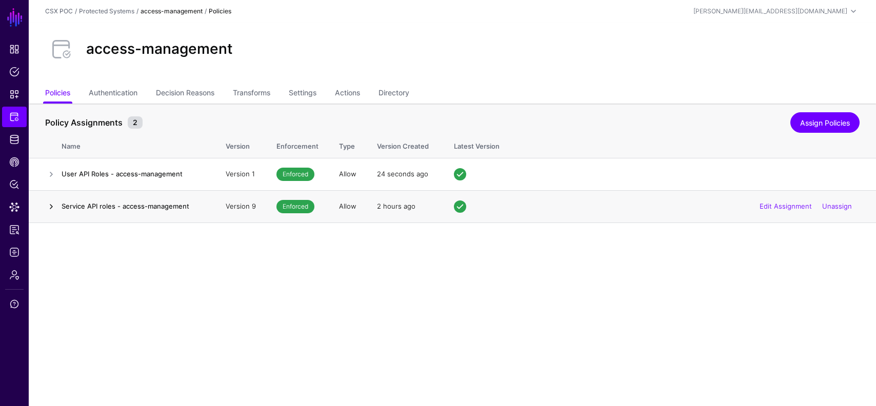
click at [50, 209] on link at bounding box center [51, 207] width 12 height 12
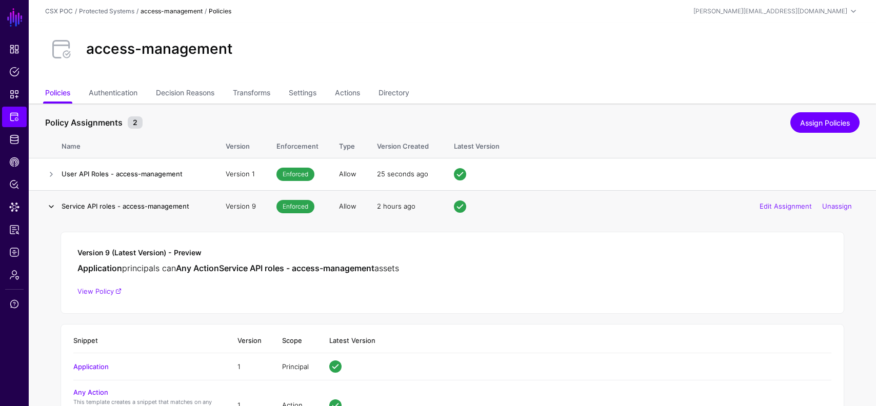
click at [50, 209] on link at bounding box center [51, 207] width 12 height 12
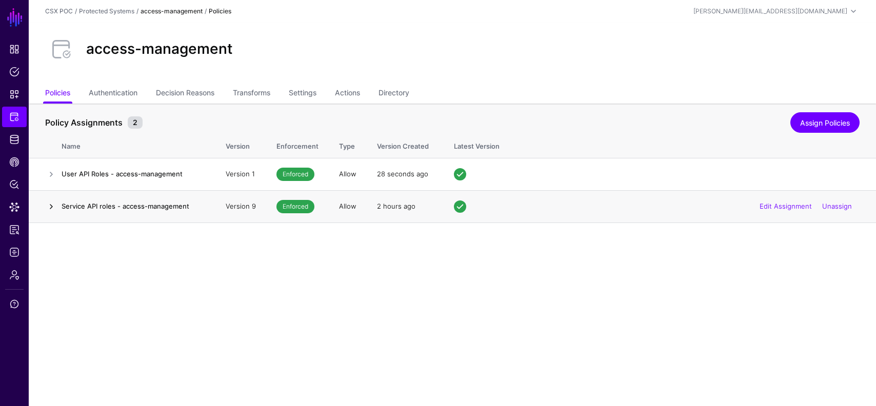
click at [55, 210] on link at bounding box center [51, 207] width 12 height 12
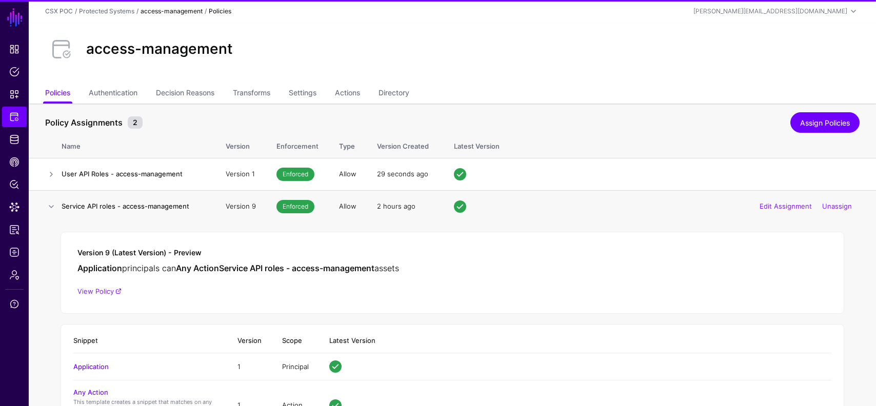
scroll to position [85, 0]
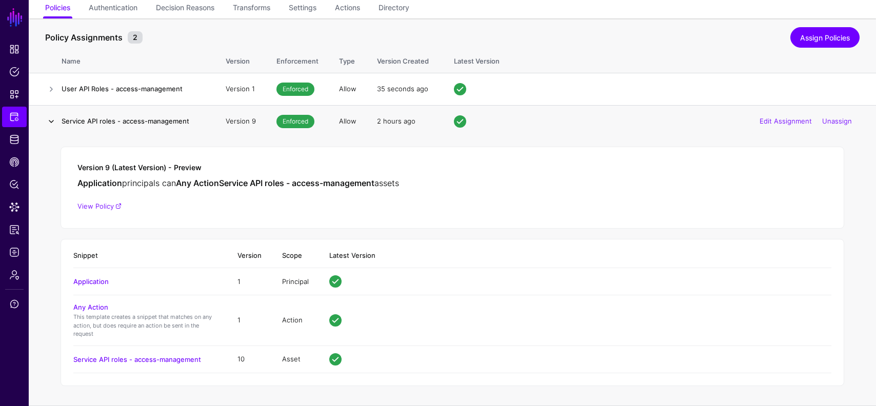
click at [50, 121] on link at bounding box center [51, 121] width 12 height 12
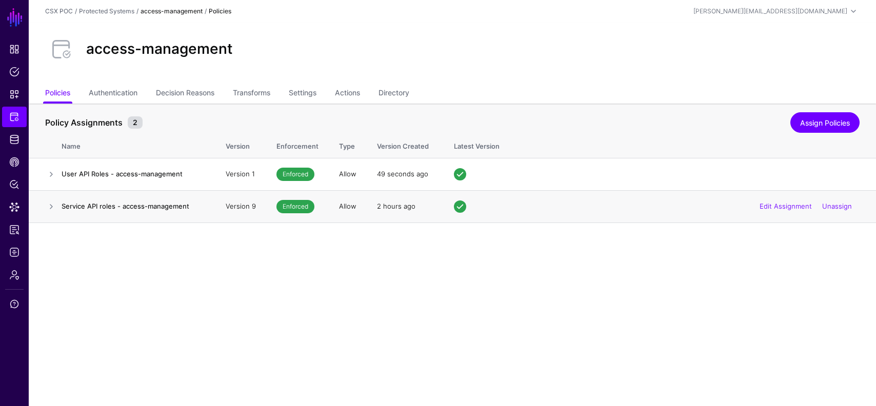
click at [48, 194] on td at bounding box center [45, 206] width 33 height 32
click at [51, 201] on link at bounding box center [51, 207] width 12 height 12
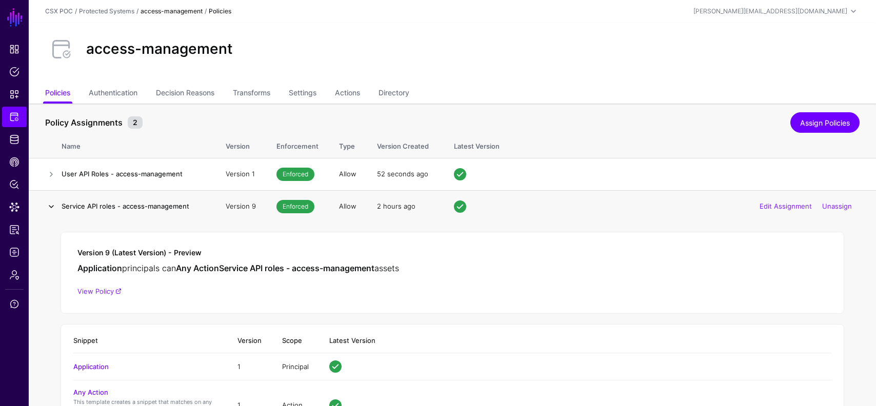
click at [52, 206] on link at bounding box center [51, 207] width 12 height 12
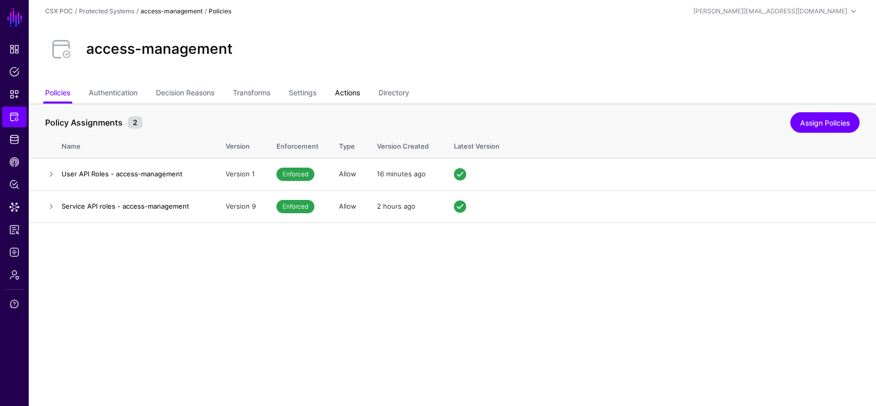
click at [346, 93] on link "Actions" at bounding box center [347, 93] width 25 height 19
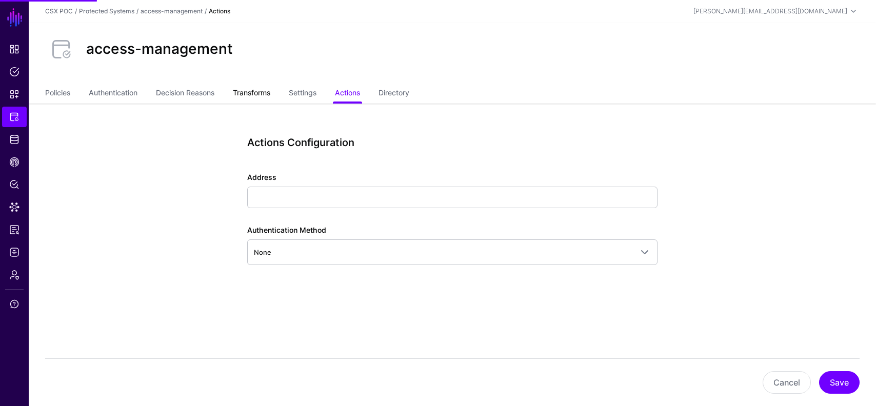
click at [264, 90] on link "Transforms" at bounding box center [251, 93] width 37 height 19
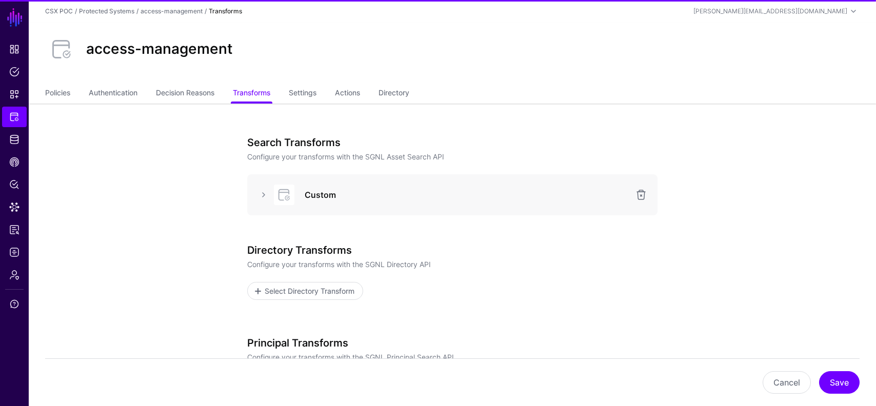
click at [252, 194] on div "Custom" at bounding box center [452, 194] width 410 height 41
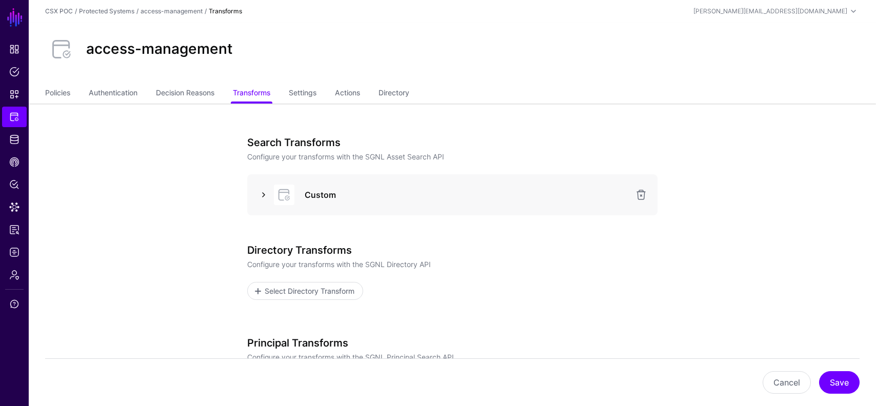
click at [260, 195] on link at bounding box center [263, 195] width 12 height 12
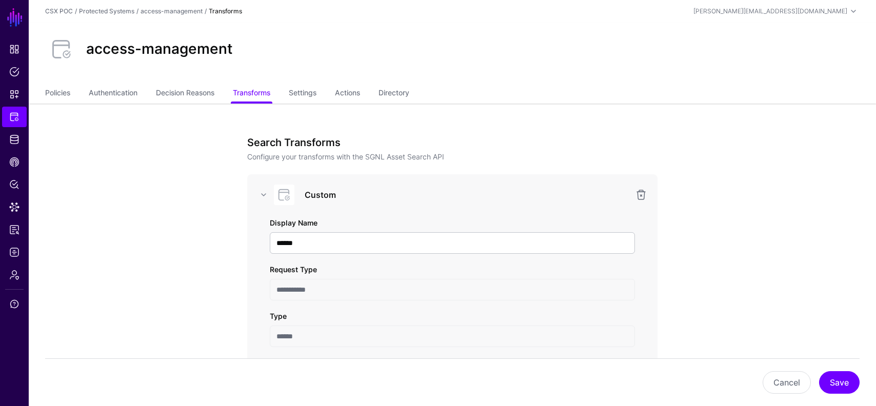
scroll to position [108, 0]
click at [312, 90] on link "Settings" at bounding box center [303, 93] width 28 height 19
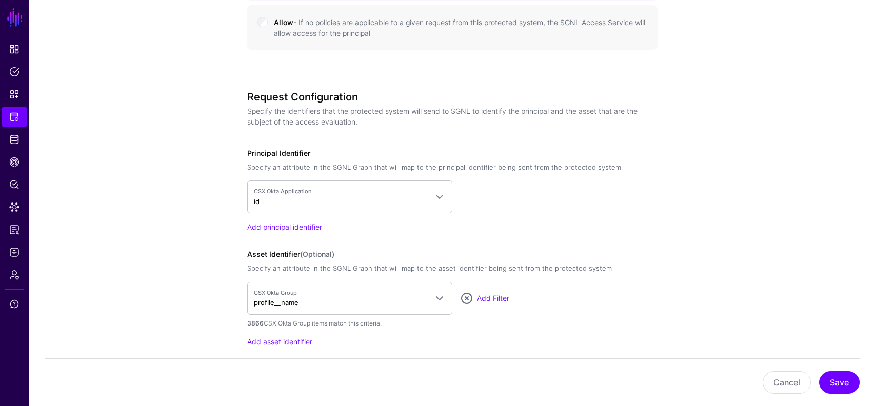
scroll to position [747, 0]
click at [303, 227] on link "Add principal identifier" at bounding box center [284, 228] width 75 height 9
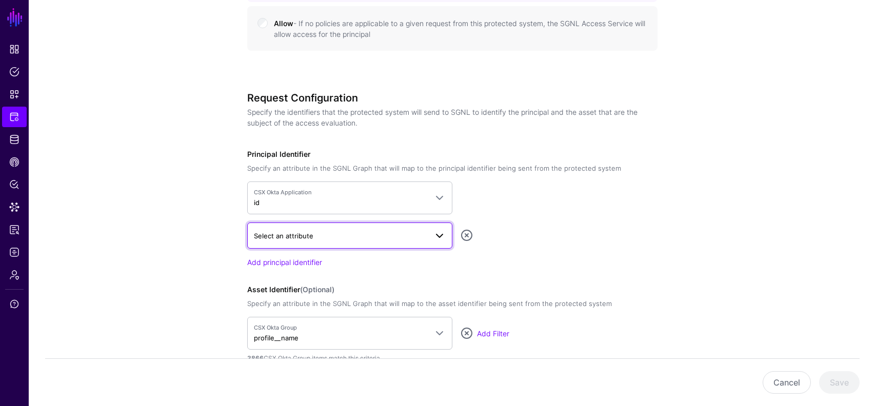
click at [308, 235] on span "Select an attribute" at bounding box center [283, 236] width 59 height 8
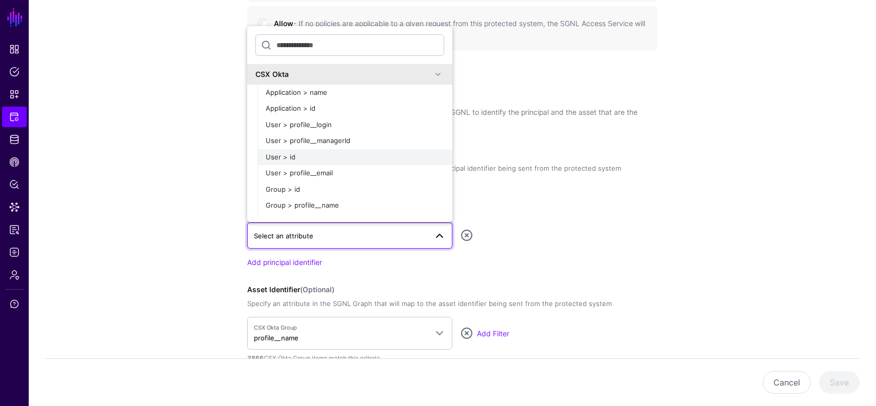
click at [306, 162] on button "User > id" at bounding box center [354, 157] width 195 height 16
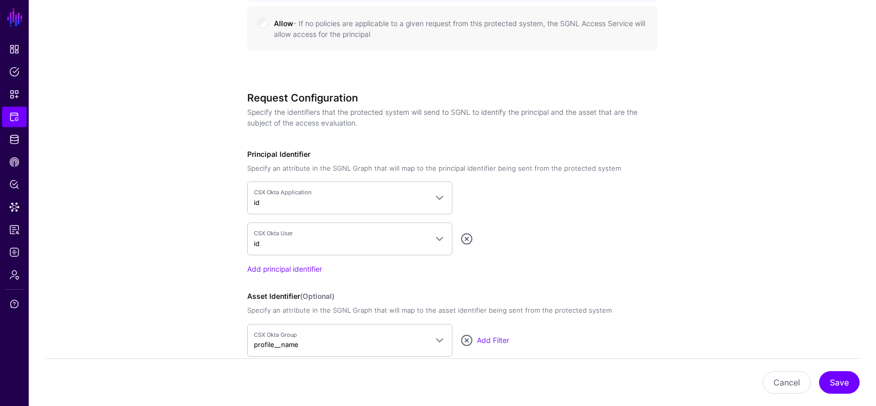
click at [680, 220] on div "**********" at bounding box center [452, 26] width 476 height 1340
click at [831, 379] on button "Save" at bounding box center [839, 382] width 41 height 23
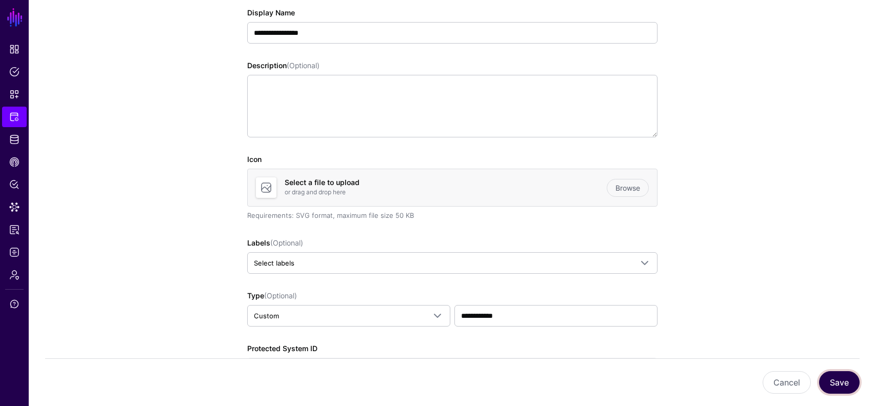
scroll to position [0, 0]
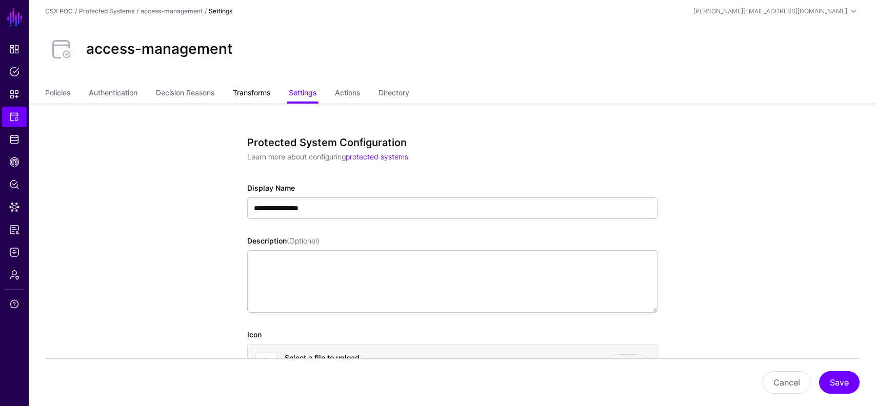
click at [265, 95] on link "Transforms" at bounding box center [251, 93] width 37 height 19
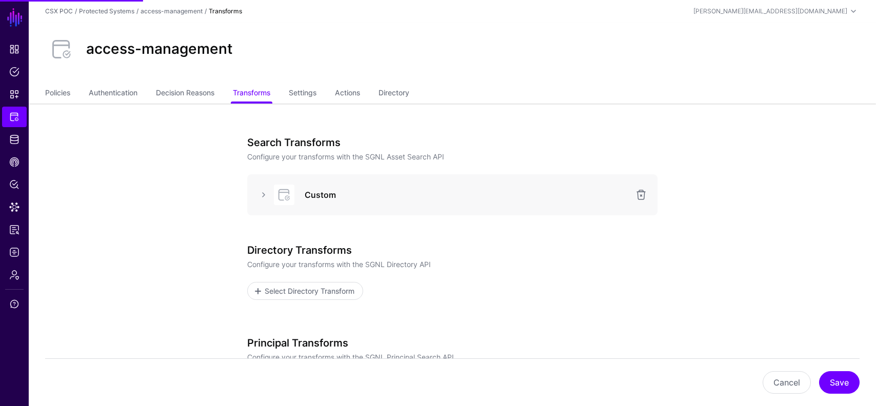
click at [257, 202] on div "Custom" at bounding box center [452, 195] width 394 height 21
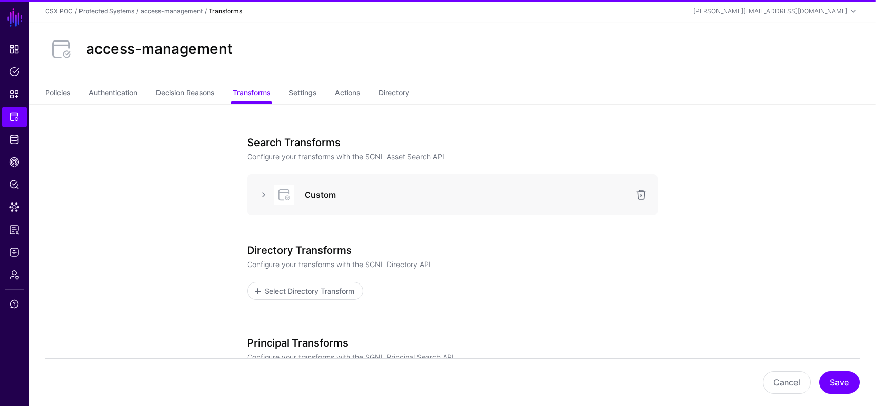
click at [264, 185] on div "Custom" at bounding box center [452, 195] width 394 height 21
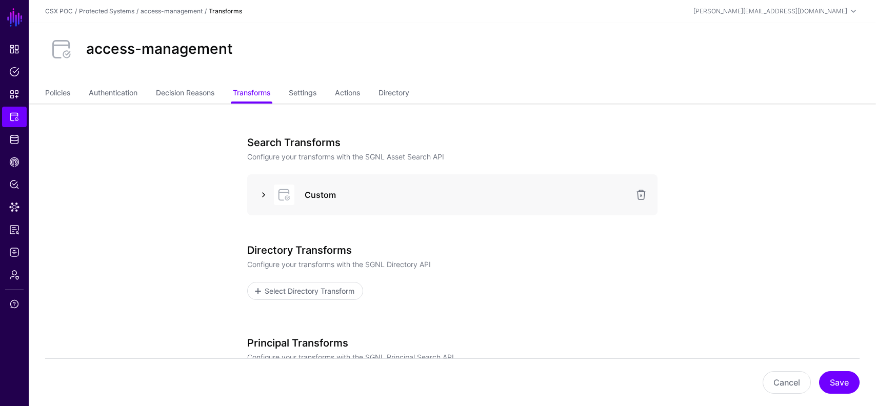
click at [266, 195] on link at bounding box center [263, 195] width 12 height 12
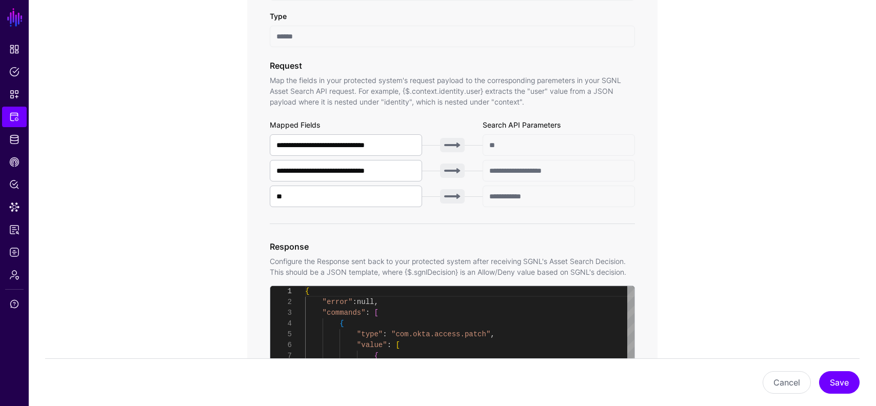
scroll to position [314, 0]
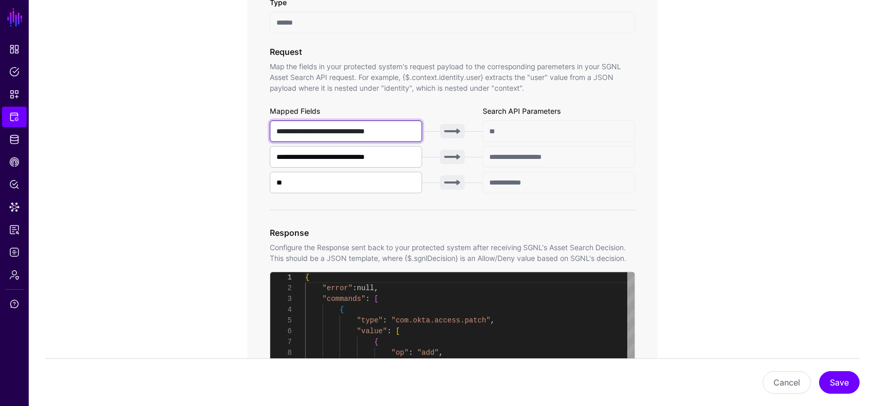
click at [397, 128] on input "**********" at bounding box center [346, 132] width 152 height 22
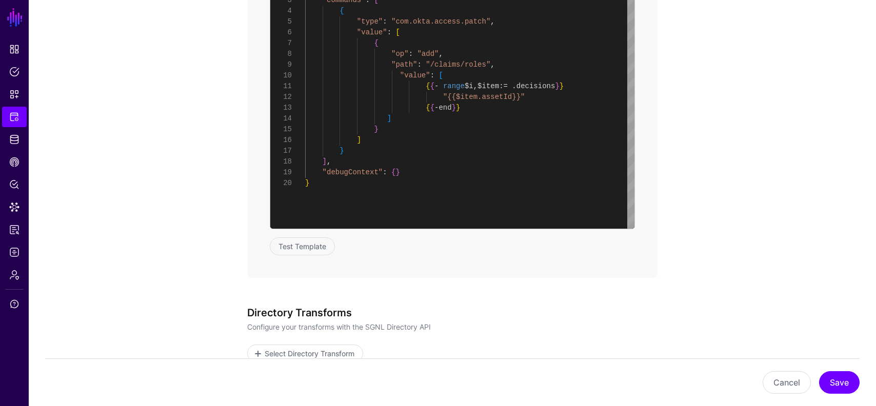
scroll to position [610, 0]
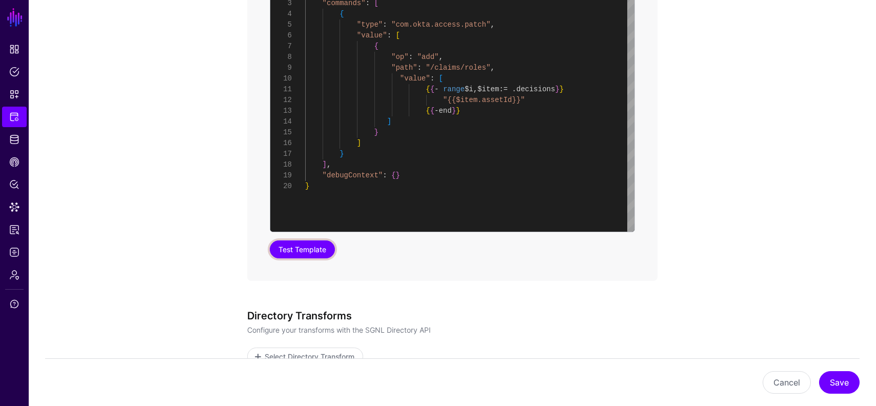
click at [299, 251] on button "Test Template" at bounding box center [302, 249] width 65 height 18
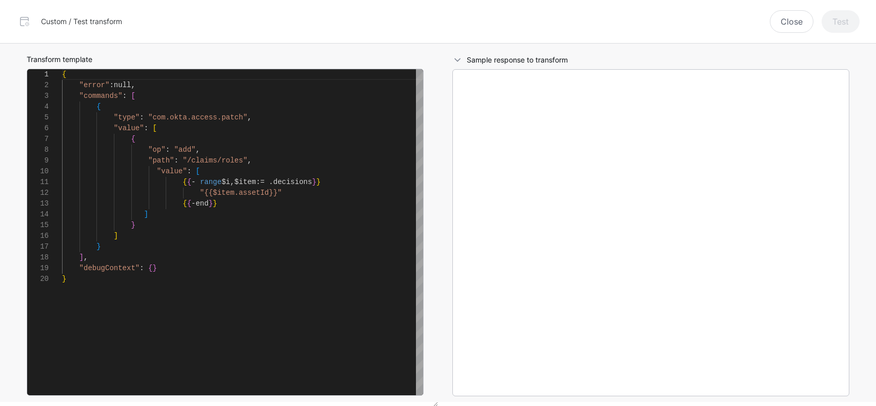
scroll to position [108, 0]
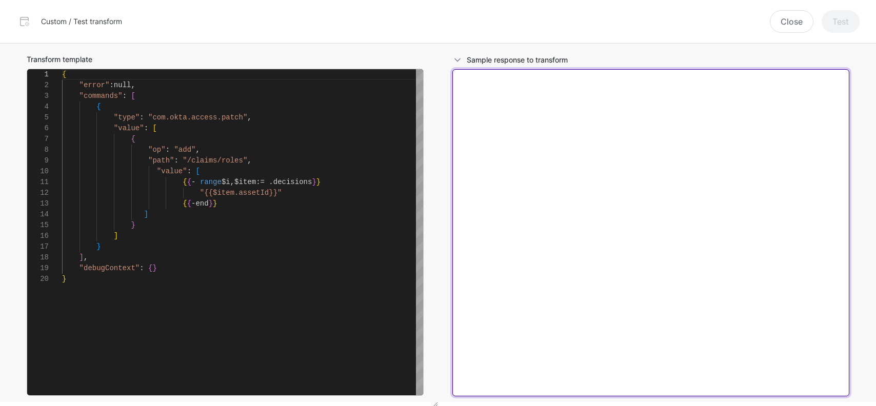
click at [500, 83] on textarea at bounding box center [650, 232] width 397 height 327
type textarea "*"
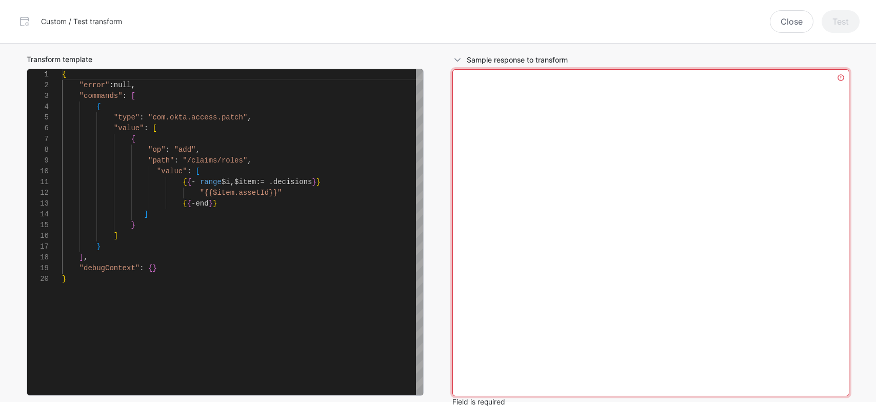
click at [575, 177] on textarea at bounding box center [650, 232] width 397 height 327
paste textarea "**********"
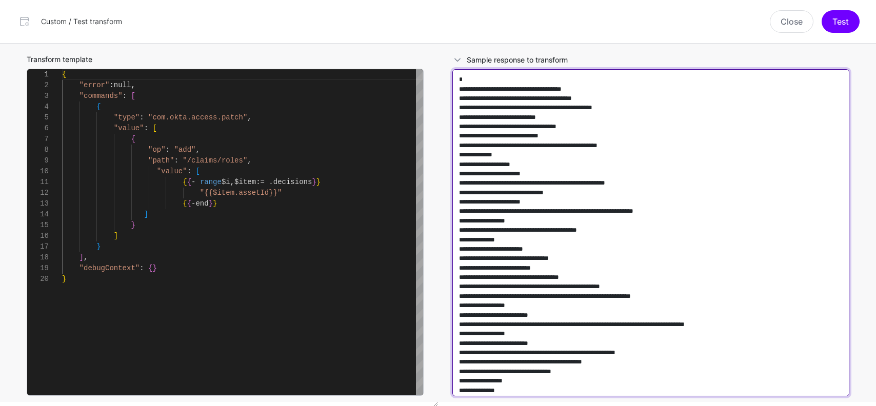
scroll to position [432, 0]
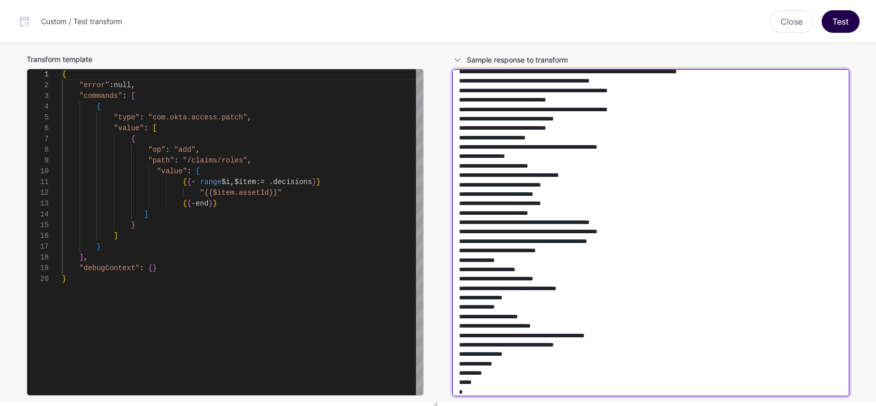
type textarea "**********"
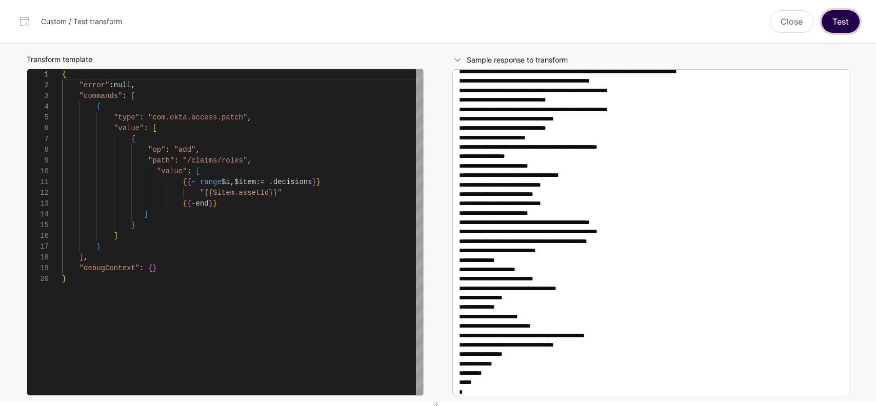
click at [840, 19] on button "Test" at bounding box center [840, 21] width 38 height 23
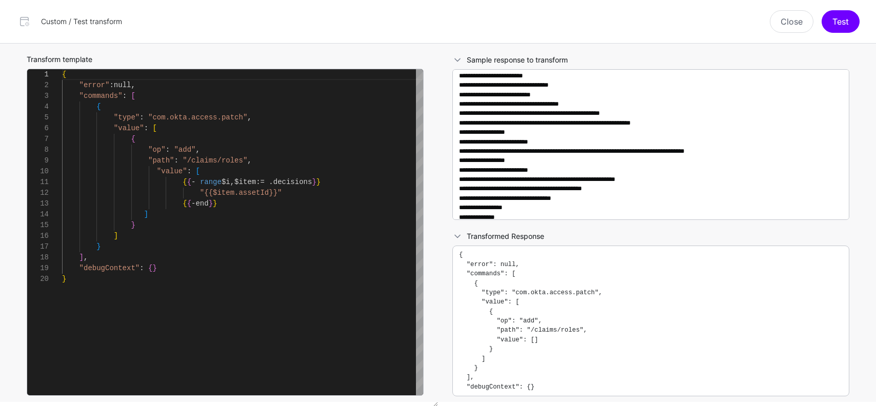
scroll to position [53, 0]
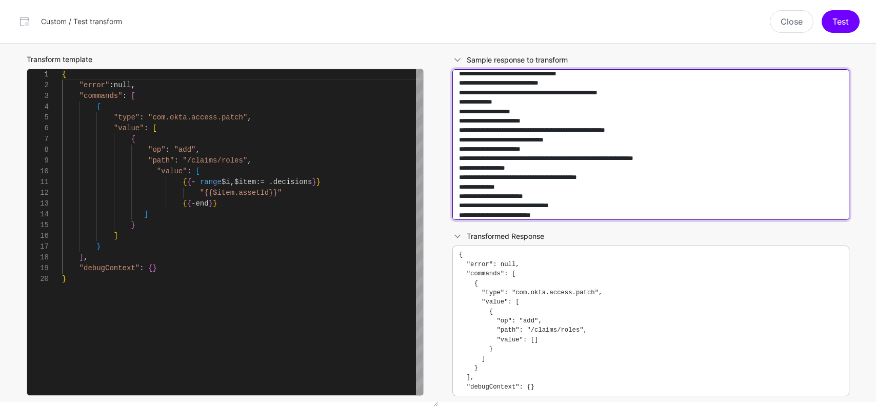
click at [655, 157] on textarea at bounding box center [650, 144] width 397 height 151
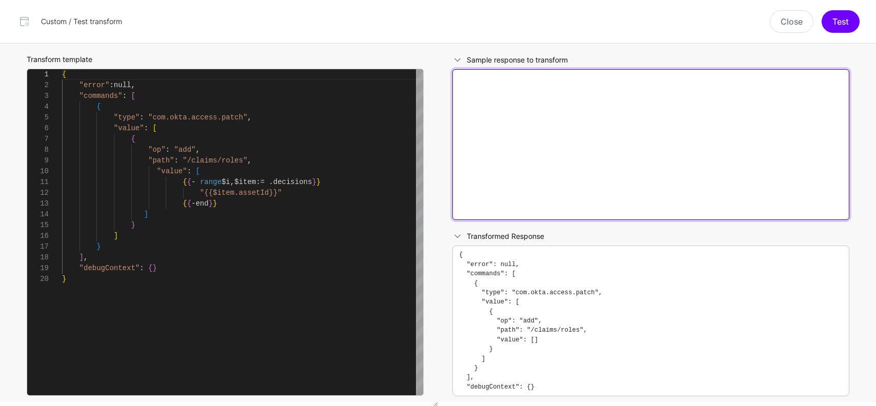
scroll to position [0, 0]
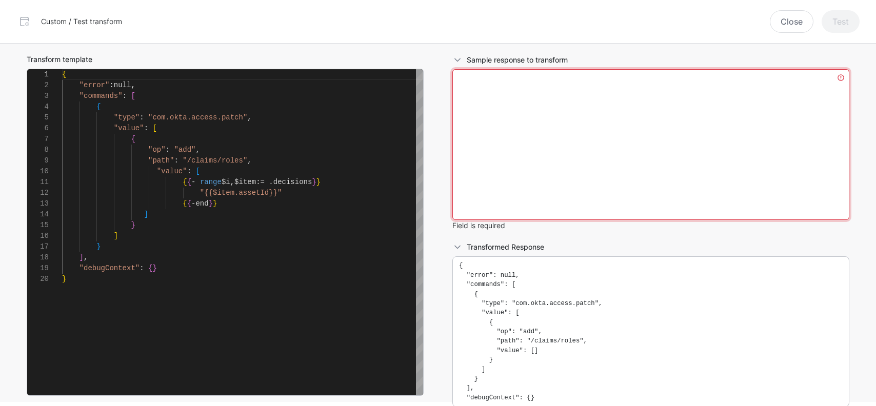
paste textarea "**********"
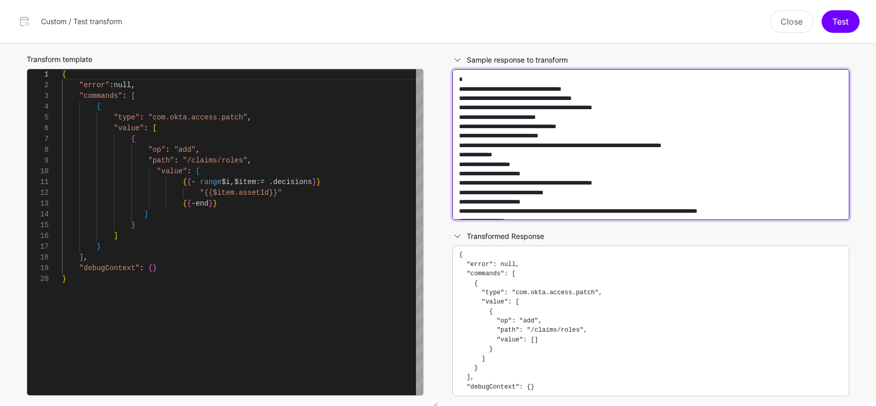
scroll to position [872, 0]
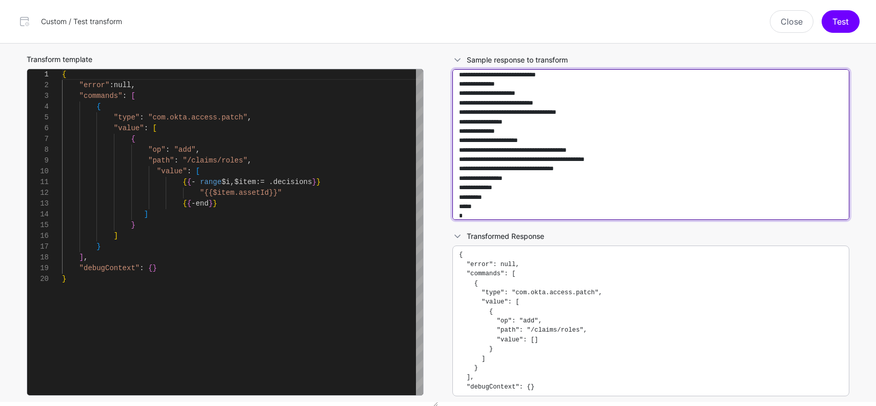
type textarea "**********"
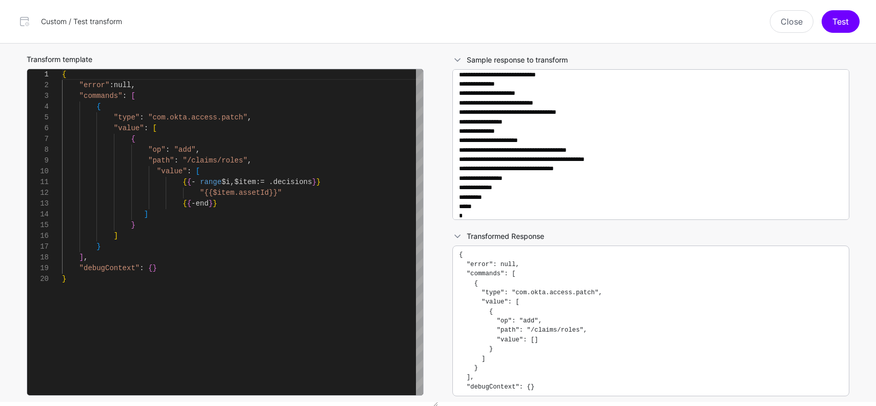
click at [838, 6] on div "Custom / Test transform Close Test" at bounding box center [438, 21] width 876 height 43
click at [838, 22] on button "Test" at bounding box center [840, 21] width 38 height 23
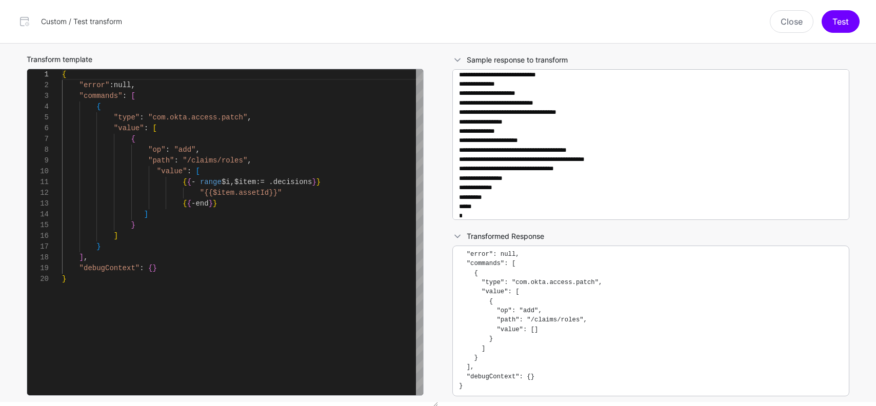
scroll to position [0, 0]
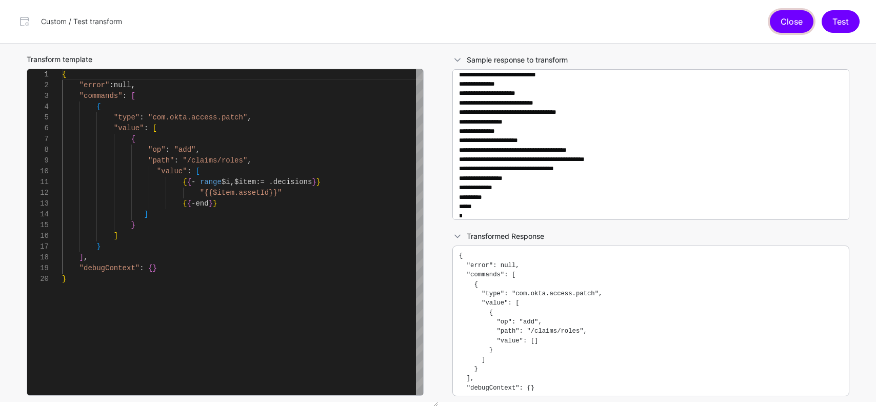
click at [791, 21] on button "Close" at bounding box center [792, 21] width 44 height 23
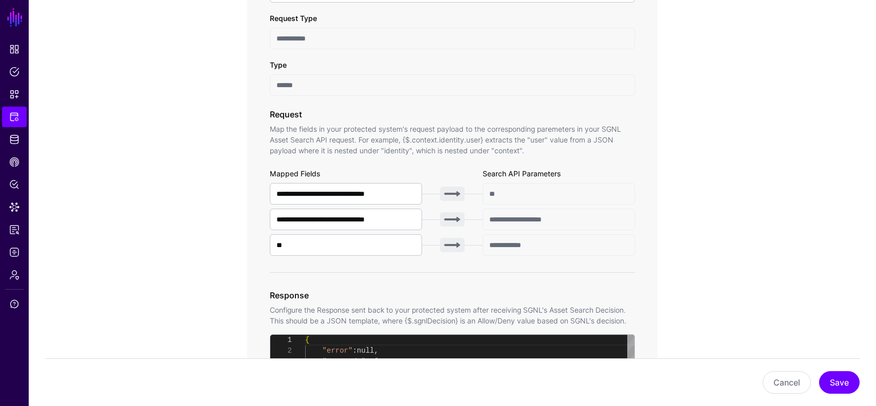
scroll to position [184, 0]
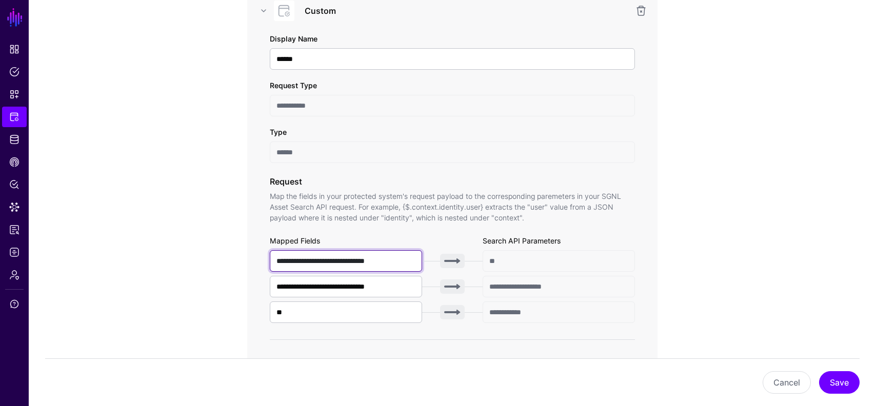
click at [364, 262] on input "**********" at bounding box center [346, 261] width 152 height 22
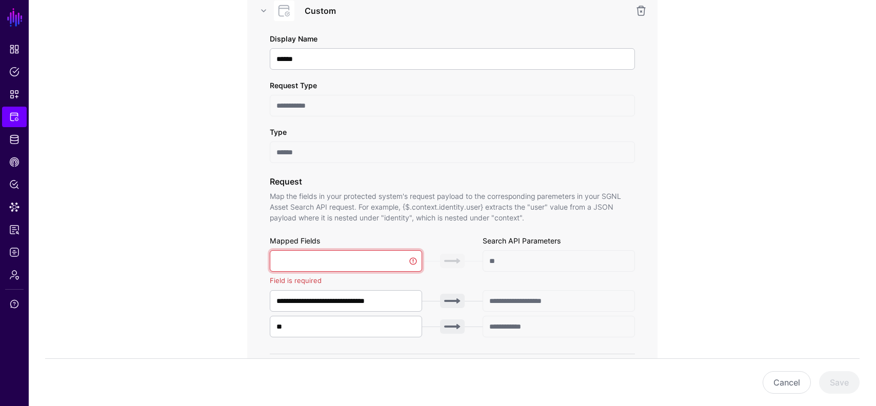
click at [364, 262] on input "text" at bounding box center [346, 261] width 152 height 22
type input "**********"
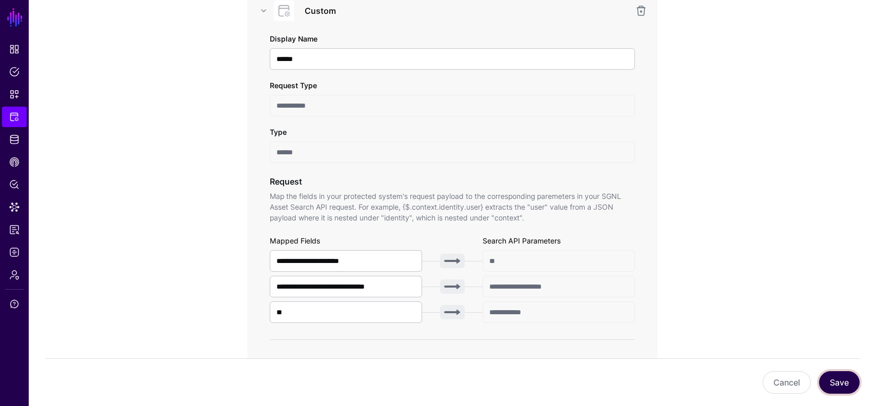
click at [841, 389] on button "Save" at bounding box center [839, 382] width 41 height 23
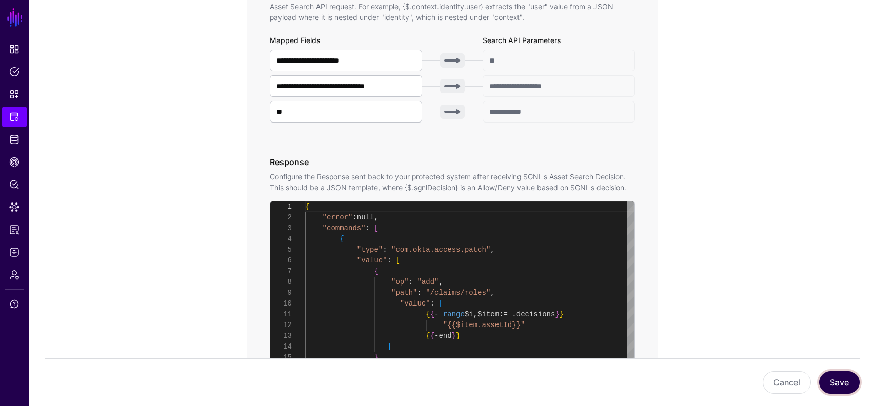
scroll to position [305, 0]
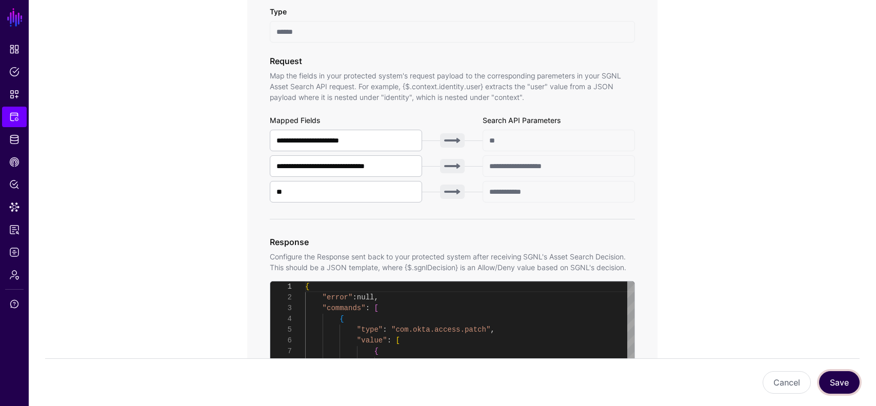
click at [836, 382] on button "Save" at bounding box center [839, 382] width 41 height 23
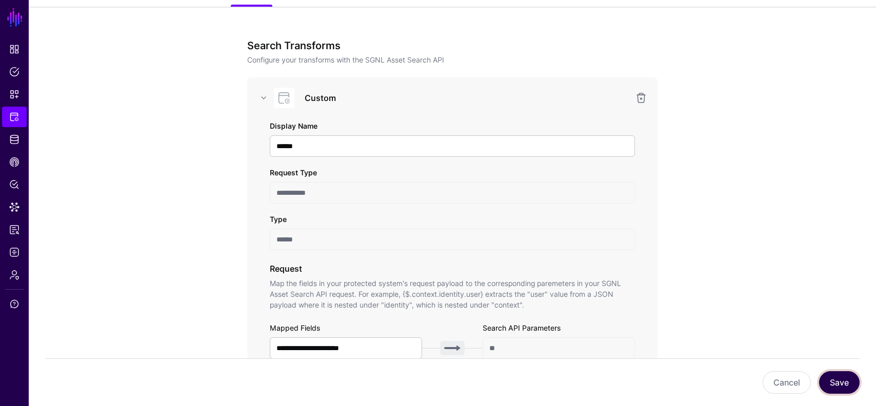
scroll to position [32, 0]
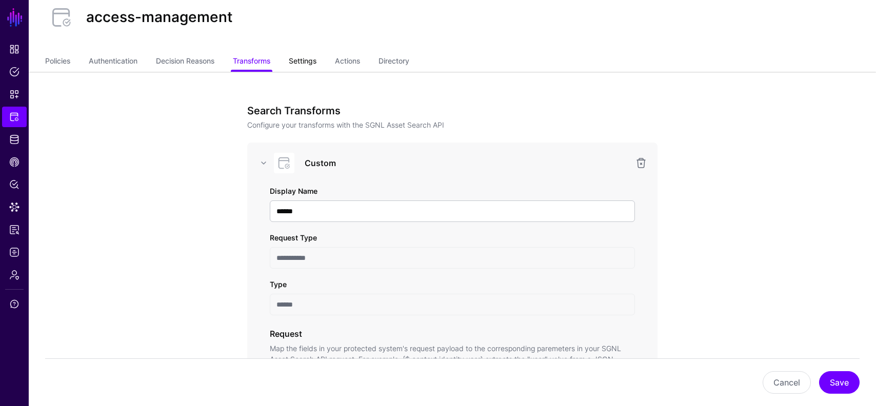
click at [315, 64] on link "Settings" at bounding box center [303, 61] width 28 height 19
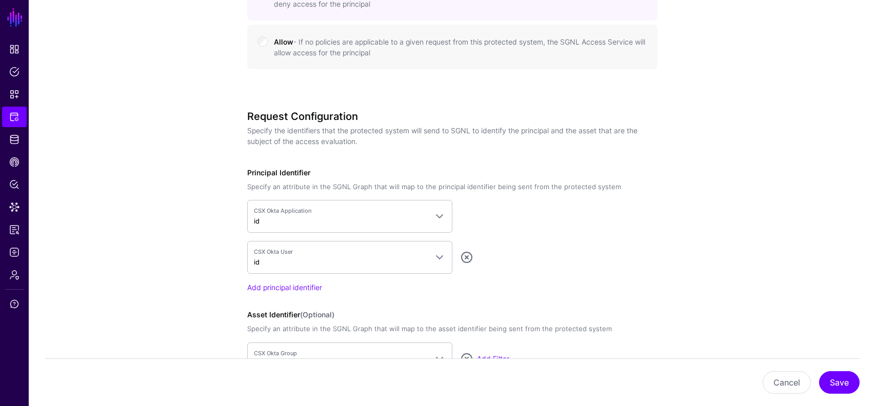
scroll to position [743, 0]
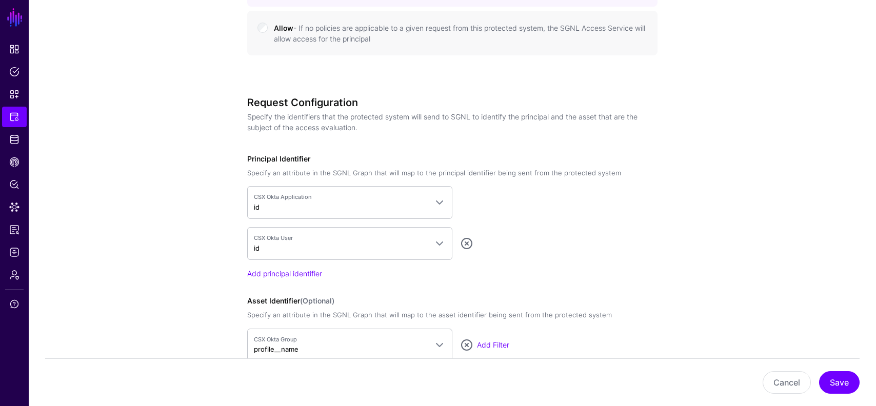
click at [477, 205] on div "CSX Okta Application id CSX Okta Application > name Application > id User > pro…" at bounding box center [452, 202] width 410 height 33
click at [468, 244] on link at bounding box center [466, 243] width 12 height 12
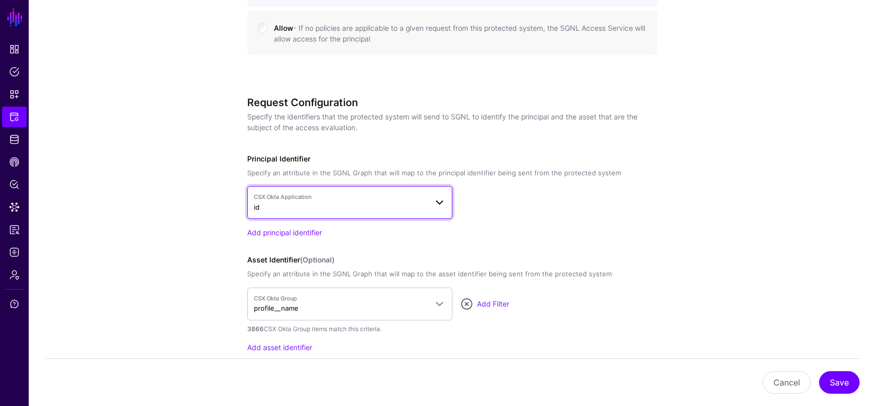
click at [435, 196] on span at bounding box center [439, 202] width 12 height 12
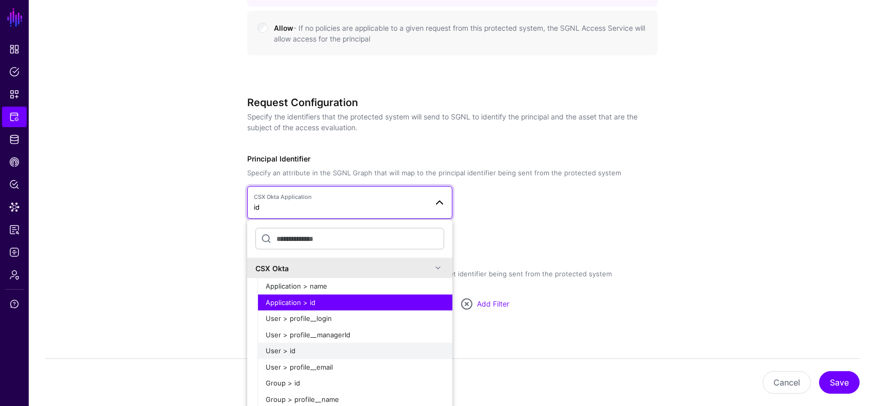
click at [337, 354] on div "User > id" at bounding box center [355, 351] width 178 height 10
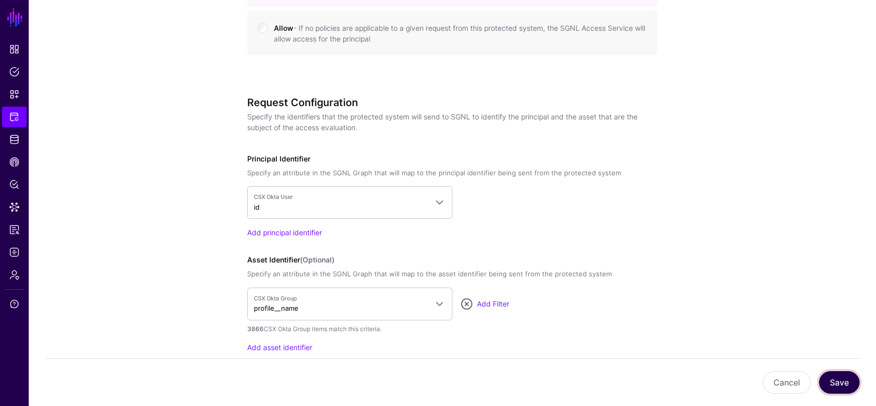
click at [841, 384] on button "Save" at bounding box center [839, 382] width 41 height 23
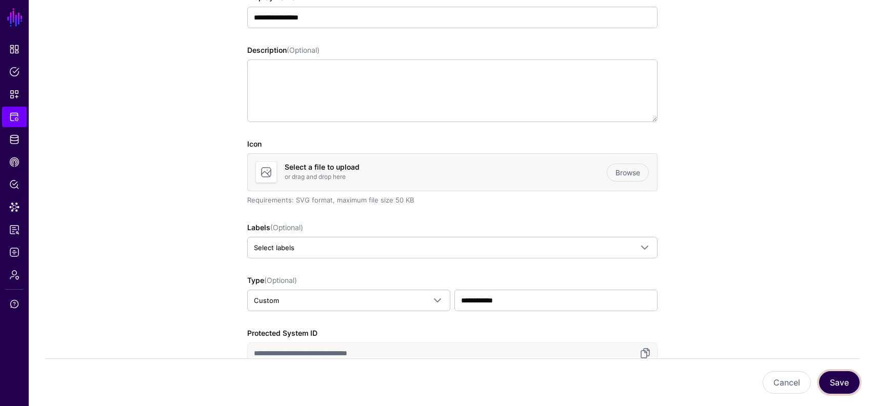
scroll to position [0, 0]
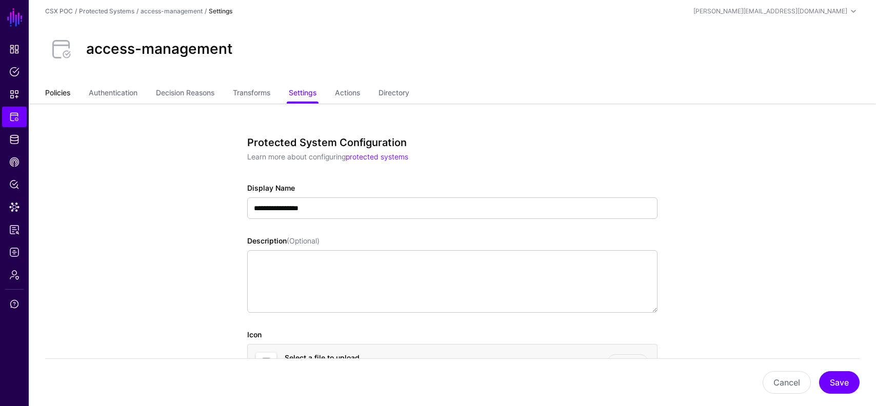
click at [64, 89] on link "Policies" at bounding box center [57, 93] width 25 height 19
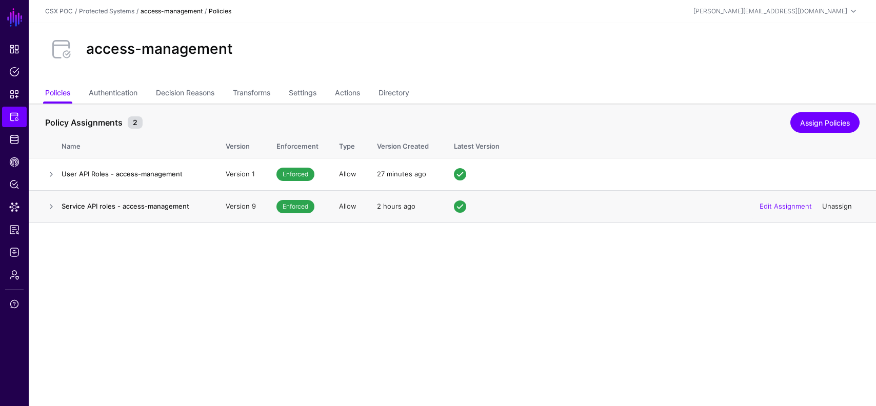
click at [831, 205] on link "Unassign" at bounding box center [837, 206] width 30 height 8
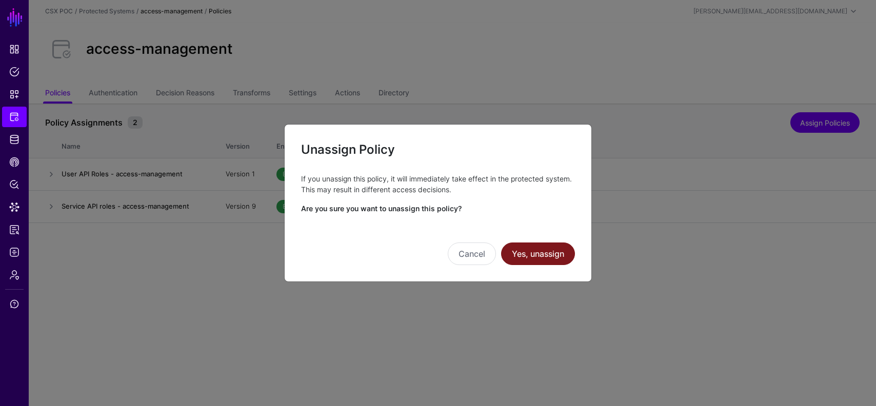
click at [522, 243] on button "Yes, unassign" at bounding box center [538, 254] width 74 height 23
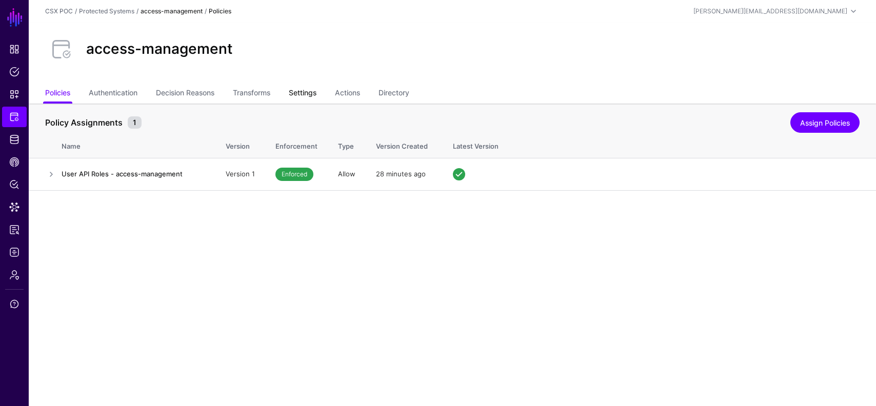
click at [302, 92] on link "Settings" at bounding box center [303, 93] width 28 height 19
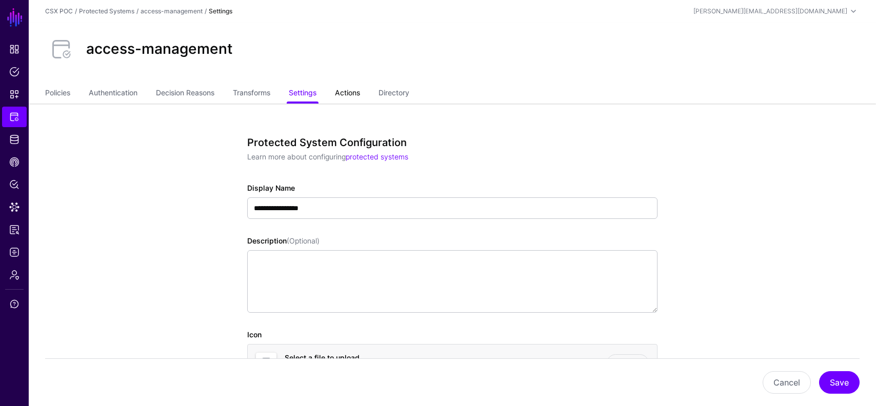
click at [351, 93] on link "Actions" at bounding box center [347, 93] width 25 height 19
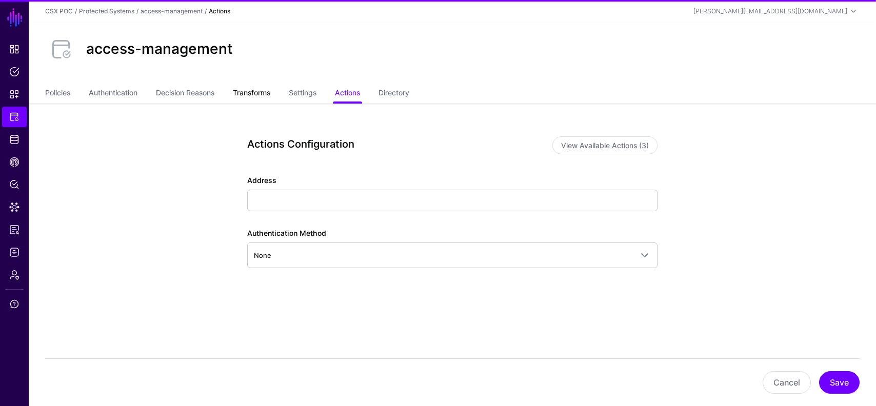
click at [260, 86] on link "Transforms" at bounding box center [251, 93] width 37 height 19
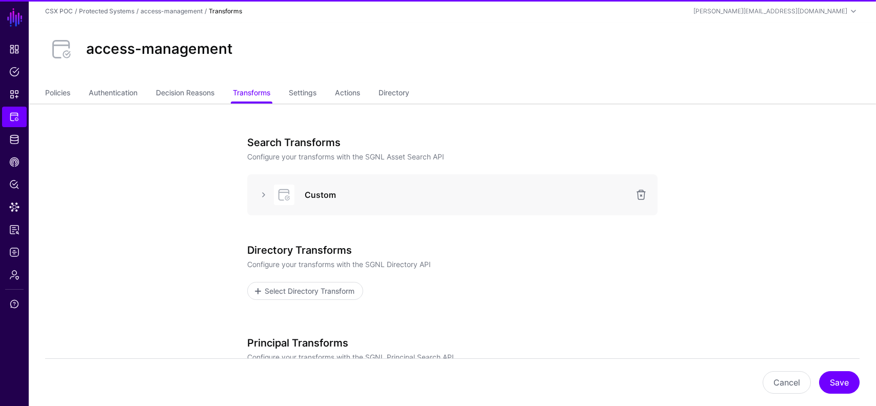
click at [264, 202] on div "Custom" at bounding box center [452, 195] width 394 height 21
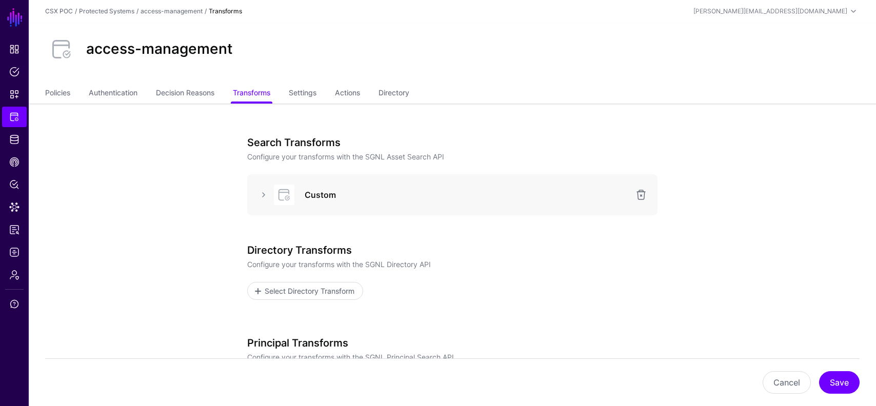
click at [258, 188] on div "Custom" at bounding box center [452, 195] width 394 height 21
click at [260, 191] on link at bounding box center [263, 195] width 12 height 12
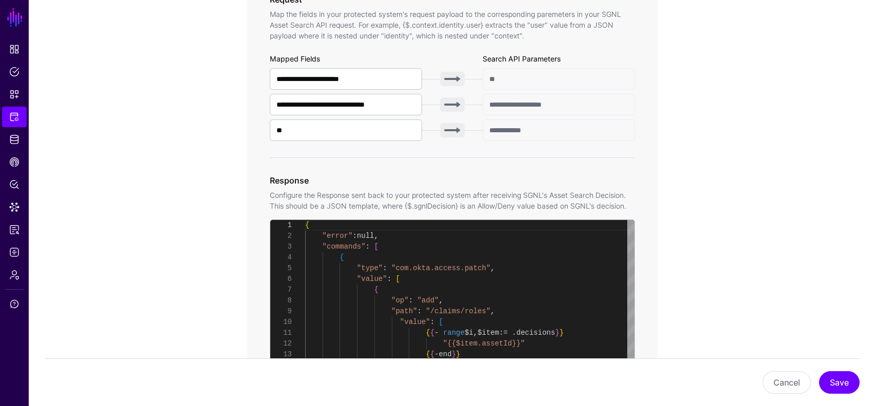
scroll to position [371, 0]
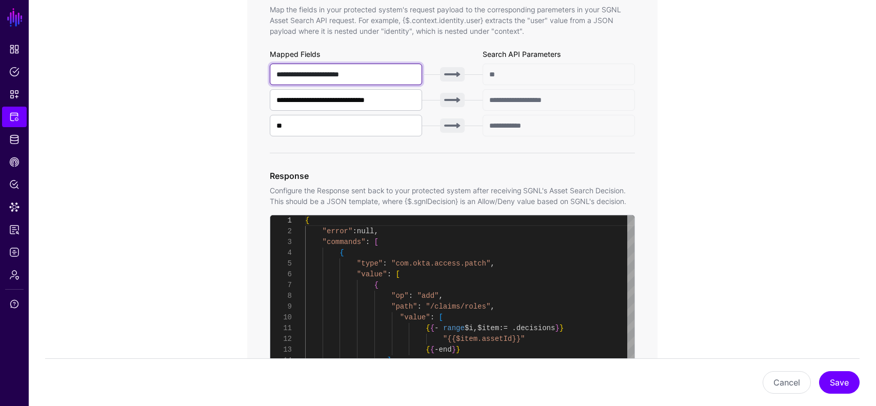
click at [377, 76] on input "**********" at bounding box center [346, 75] width 152 height 22
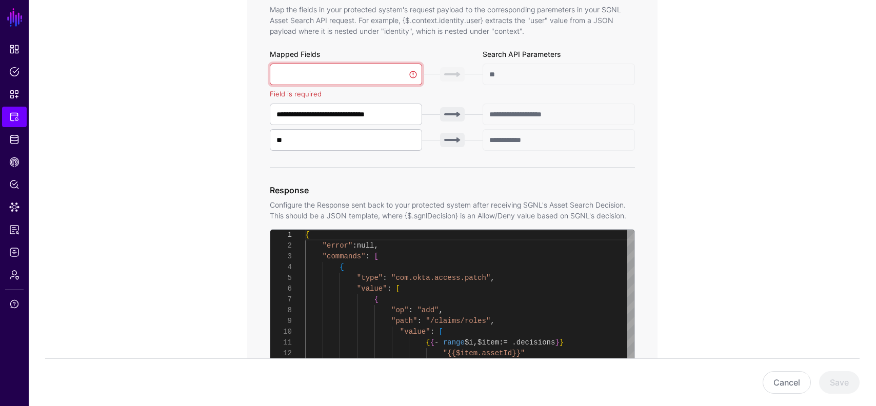
click at [377, 76] on input "text" at bounding box center [346, 75] width 152 height 22
type input "**********"
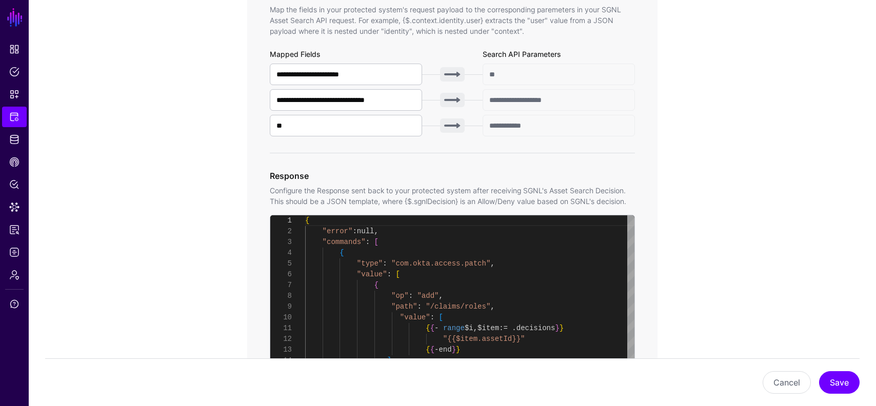
click at [204, 179] on app-integrations-item-transforms "**********" at bounding box center [452, 291] width 847 height 1116
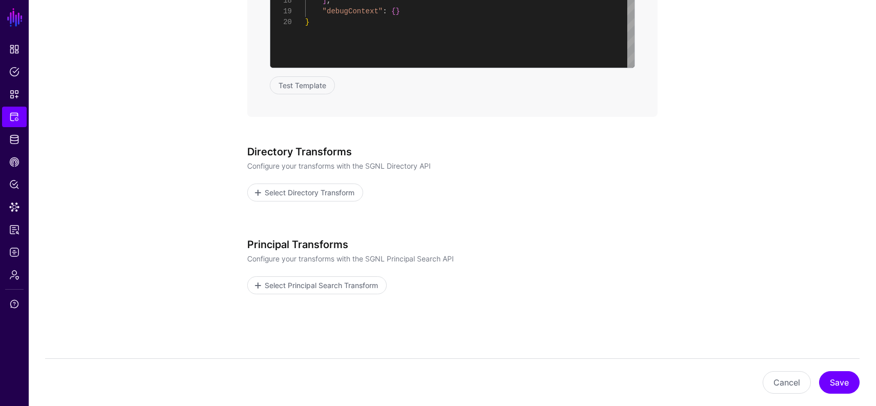
scroll to position [796, 0]
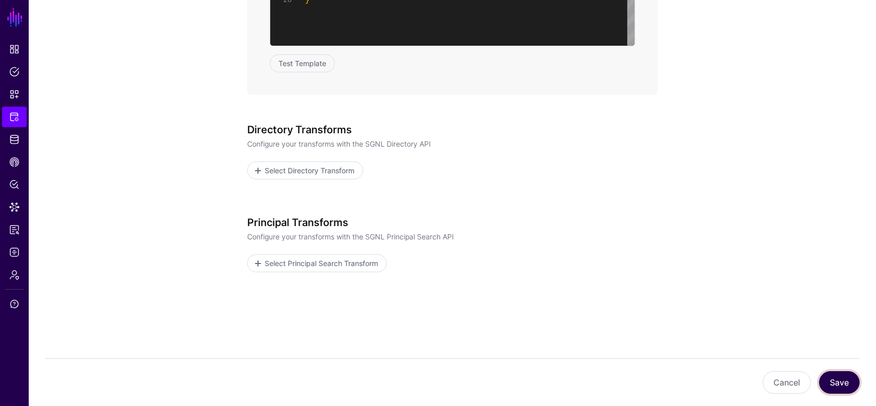
click at [851, 383] on button "Save" at bounding box center [839, 382] width 41 height 23
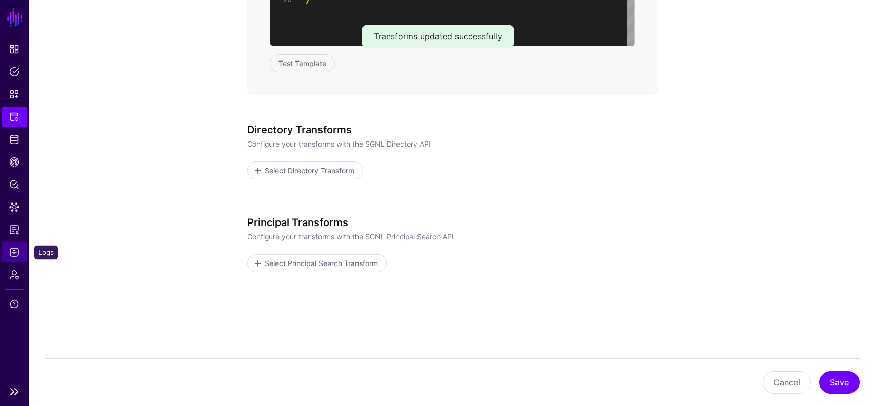
click at [10, 252] on span "Logs" at bounding box center [14, 252] width 10 height 10
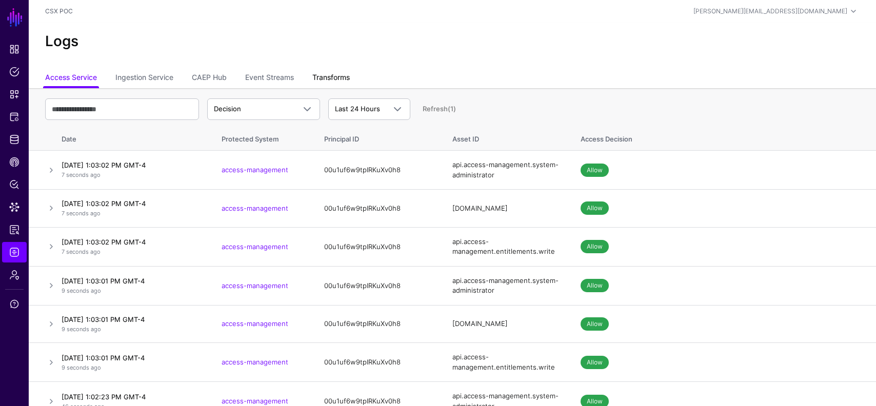
click at [328, 77] on link "Transforms" at bounding box center [330, 78] width 37 height 19
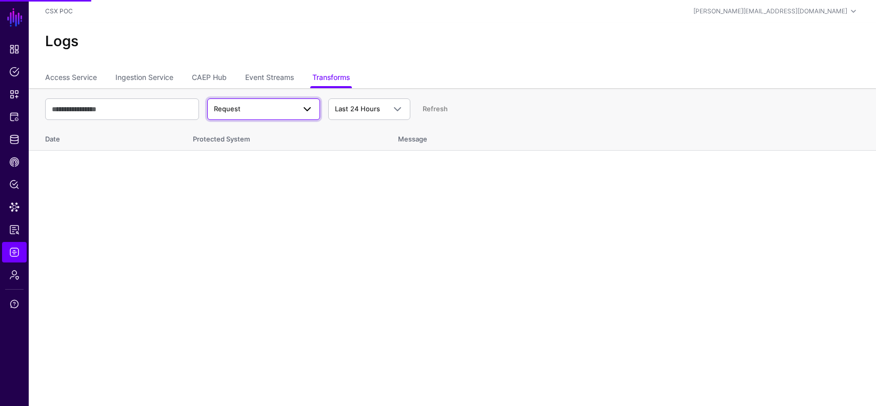
click at [251, 112] on span "Request" at bounding box center [254, 109] width 81 height 10
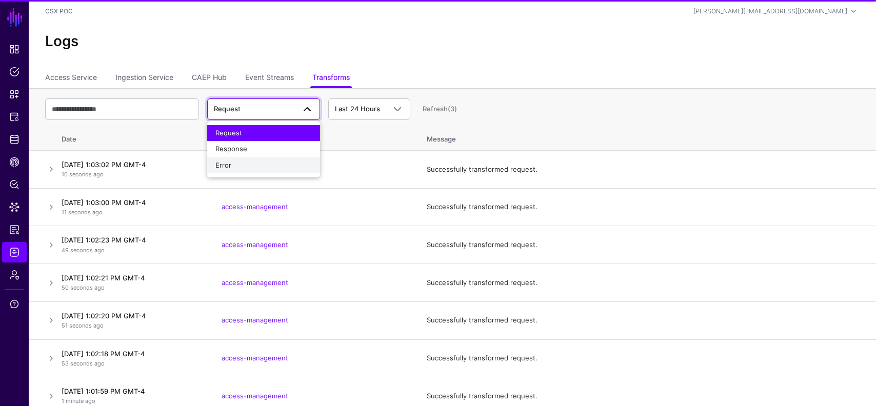
click at [251, 165] on div "Error" at bounding box center [263, 166] width 96 height 10
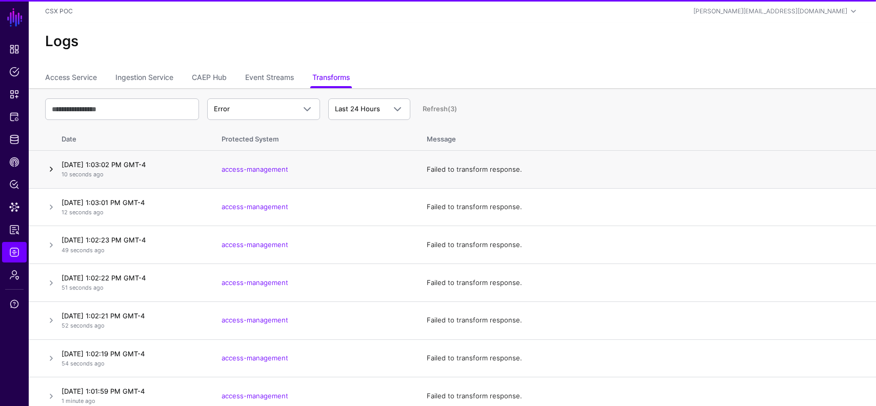
click at [51, 172] on link at bounding box center [51, 169] width 12 height 12
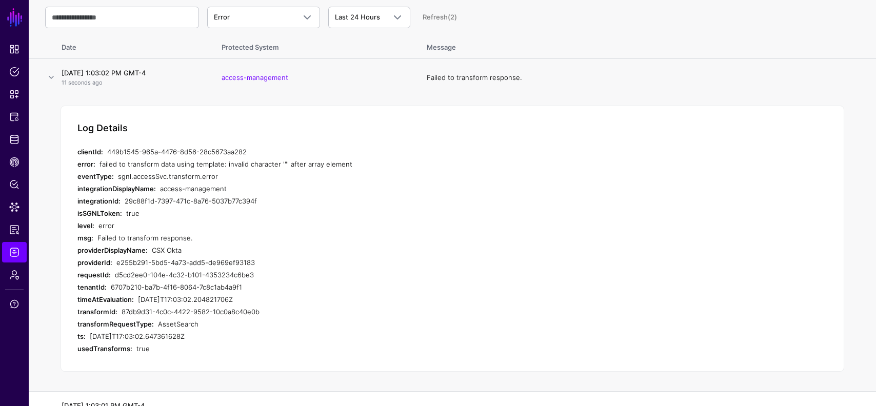
scroll to position [119, 0]
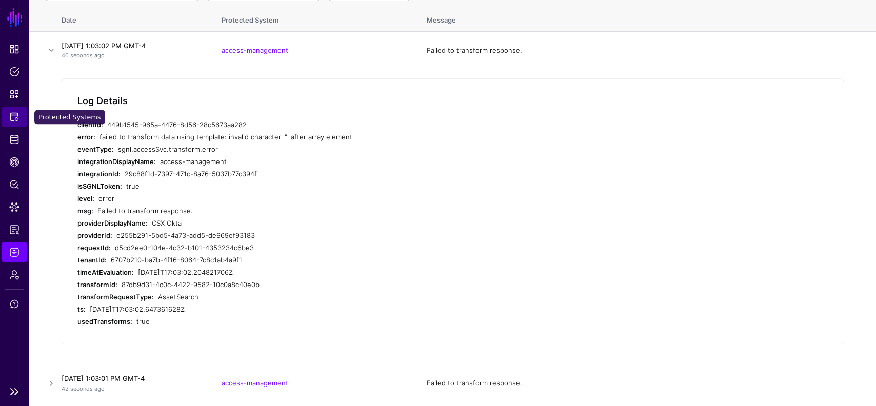
click at [12, 112] on span "Protected Systems" at bounding box center [14, 117] width 10 height 10
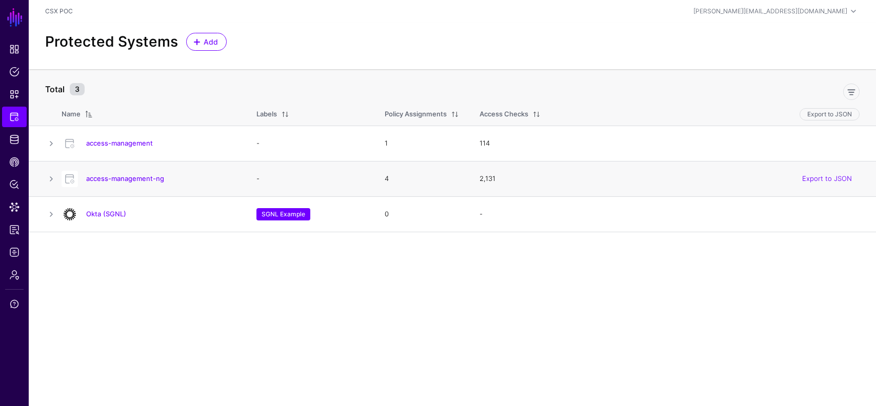
click at [143, 173] on div "access-management-ng" at bounding box center [148, 179] width 183 height 16
click at [147, 180] on link "access-management-ng" at bounding box center [125, 178] width 78 height 8
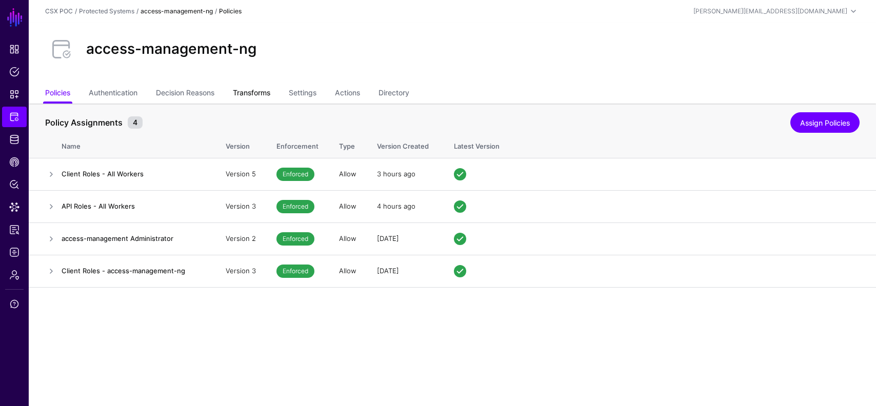
click at [258, 87] on link "Transforms" at bounding box center [251, 93] width 37 height 19
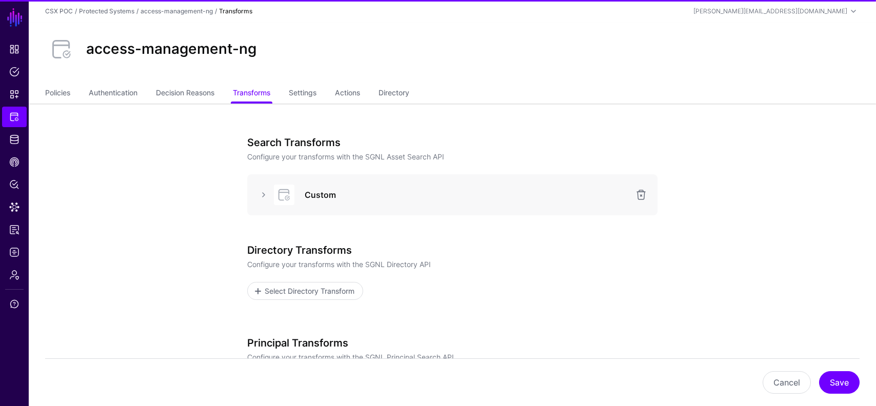
click at [252, 194] on div "Custom" at bounding box center [452, 194] width 410 height 41
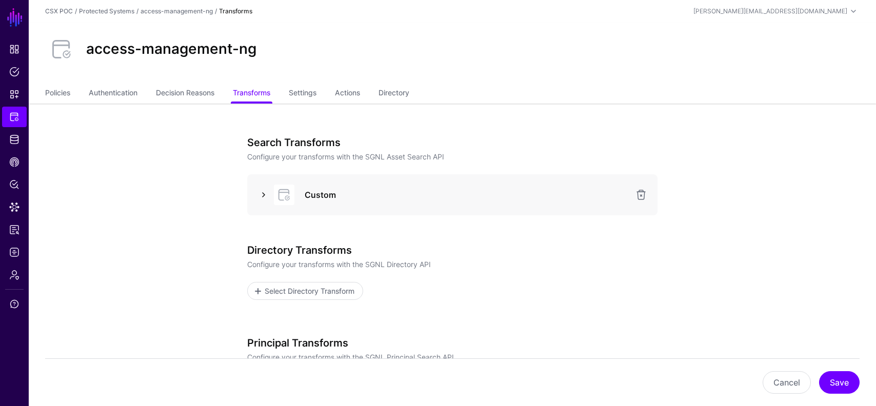
click at [260, 194] on link at bounding box center [263, 195] width 12 height 12
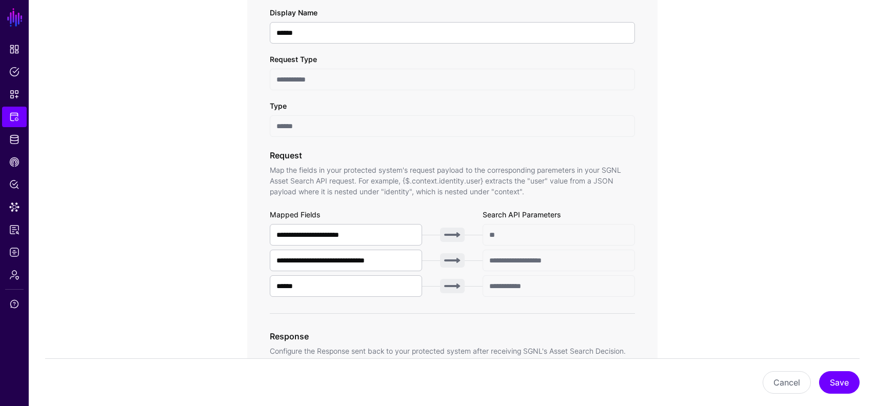
scroll to position [234, 0]
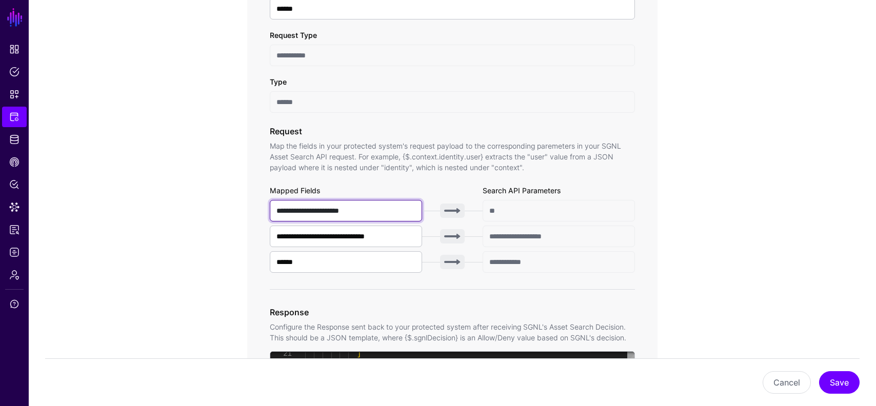
click at [378, 213] on input "**********" at bounding box center [346, 211] width 152 height 22
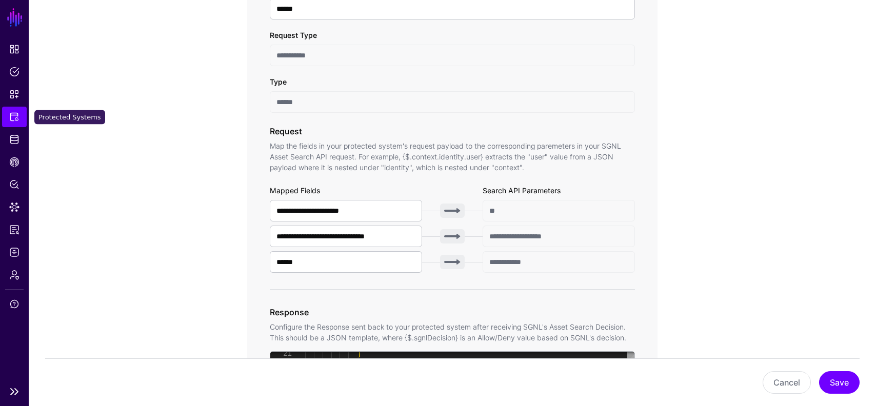
click at [11, 114] on span "Protected Systems" at bounding box center [14, 117] width 10 height 10
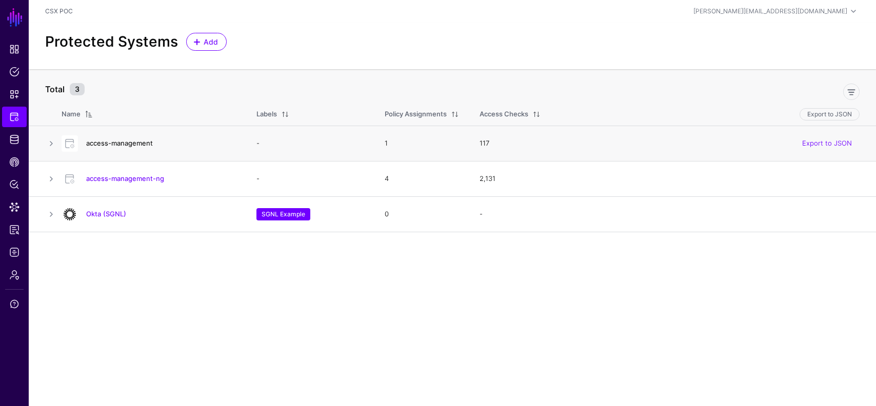
click at [132, 145] on link "access-management" at bounding box center [119, 143] width 67 height 8
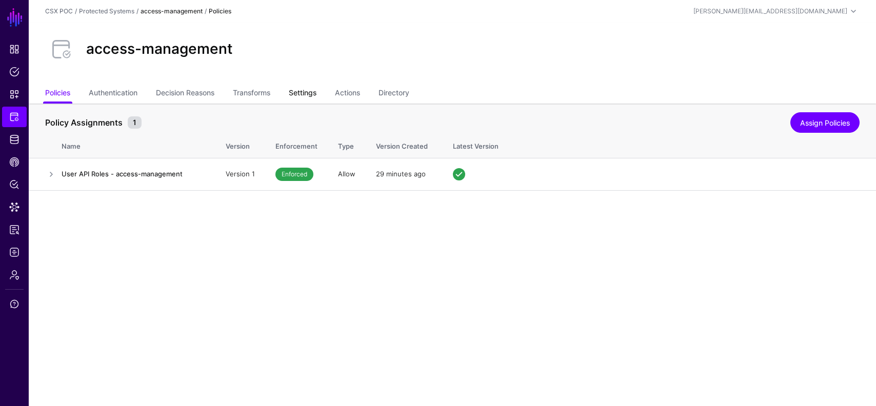
click at [309, 96] on link "Settings" at bounding box center [303, 93] width 28 height 19
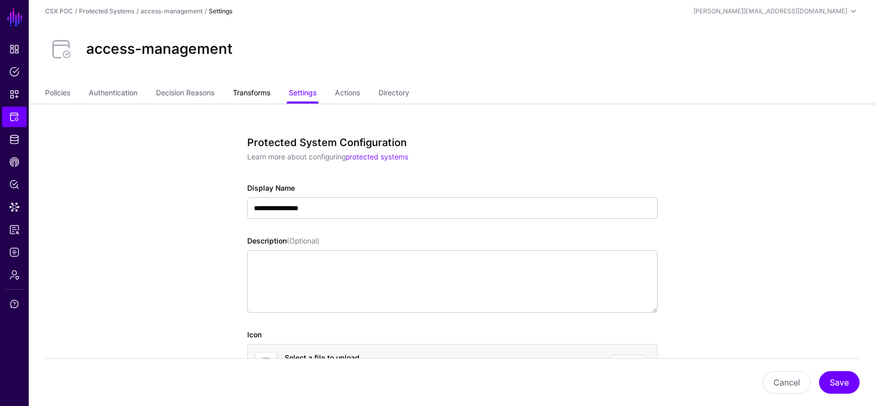
click at [269, 89] on link "Transforms" at bounding box center [251, 93] width 37 height 19
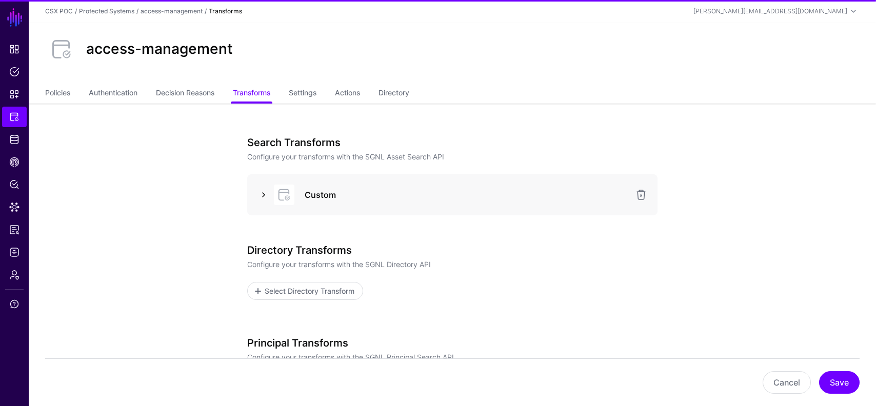
click at [265, 192] on link at bounding box center [263, 195] width 12 height 12
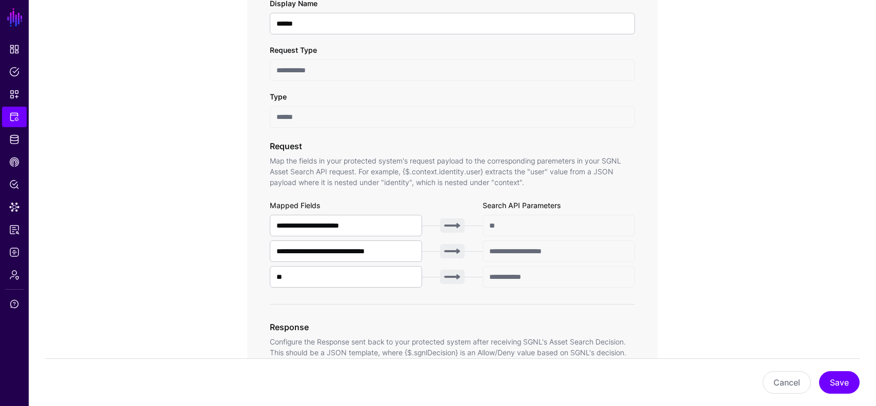
scroll to position [308, 0]
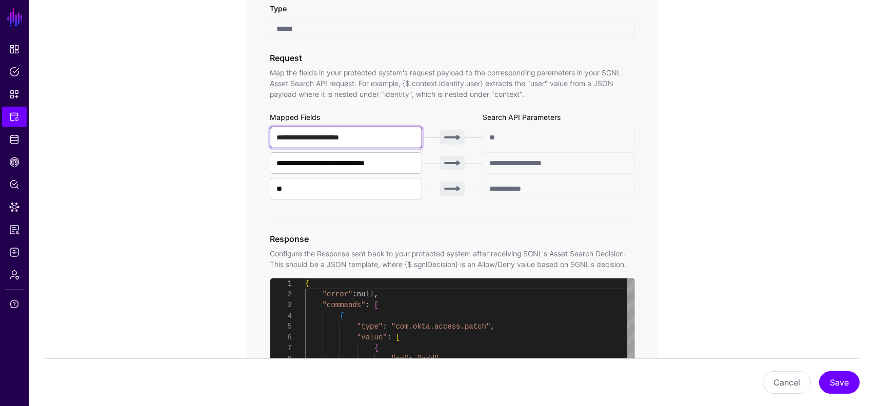
click at [390, 132] on input "**********" at bounding box center [346, 138] width 152 height 22
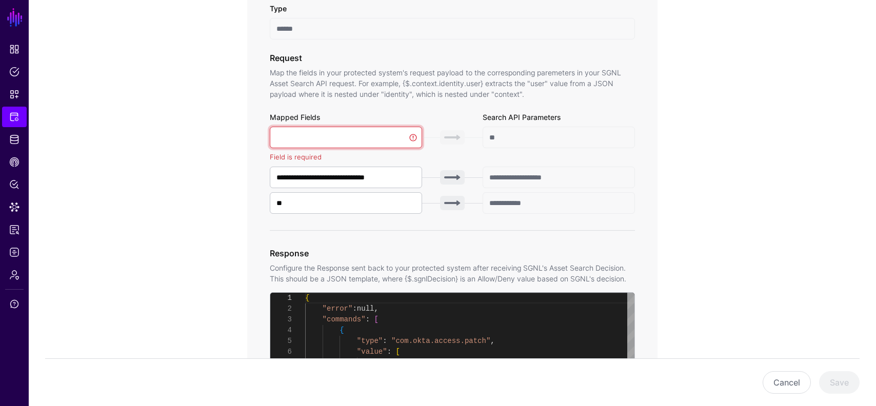
paste input "**********"
type input "**********"
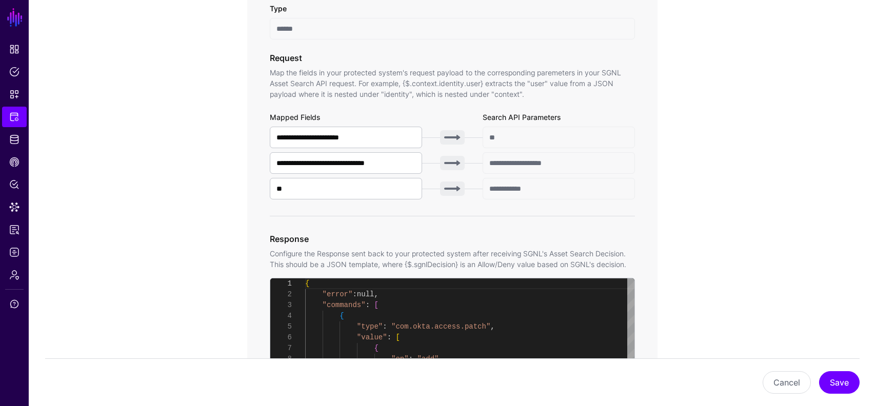
click at [731, 168] on app-integrations-item-transforms "**********" at bounding box center [452, 354] width 847 height 1116
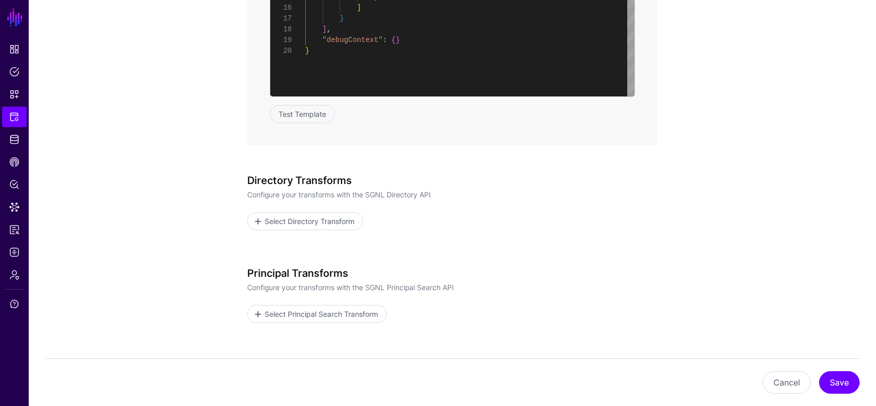
scroll to position [750, 0]
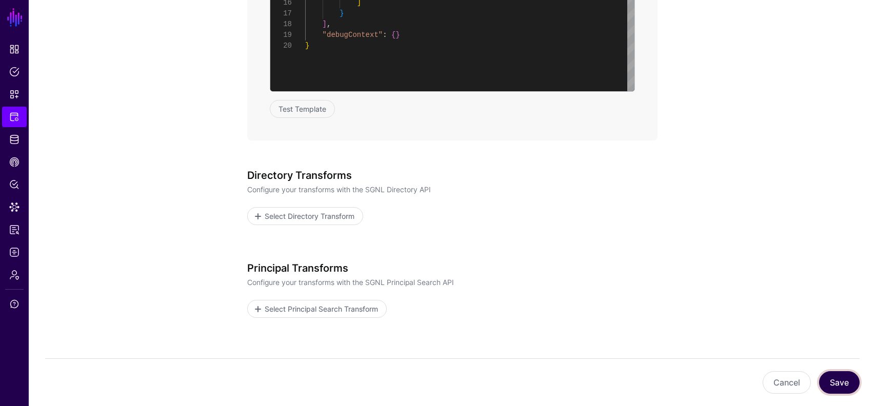
click at [847, 383] on button "Save" at bounding box center [839, 382] width 41 height 23
click at [12, 258] on link "Logs" at bounding box center [14, 252] width 25 height 21
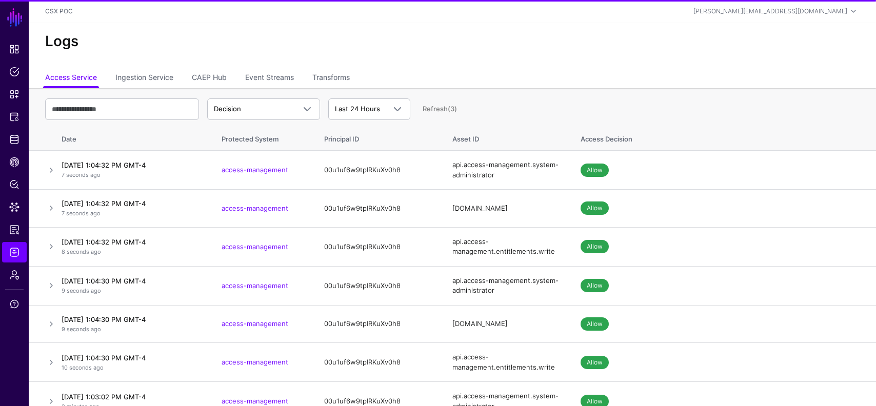
click at [313, 77] on ul "Access Service Ingestion Service CAEP Hub Event Streams Transforms" at bounding box center [452, 78] width 814 height 19
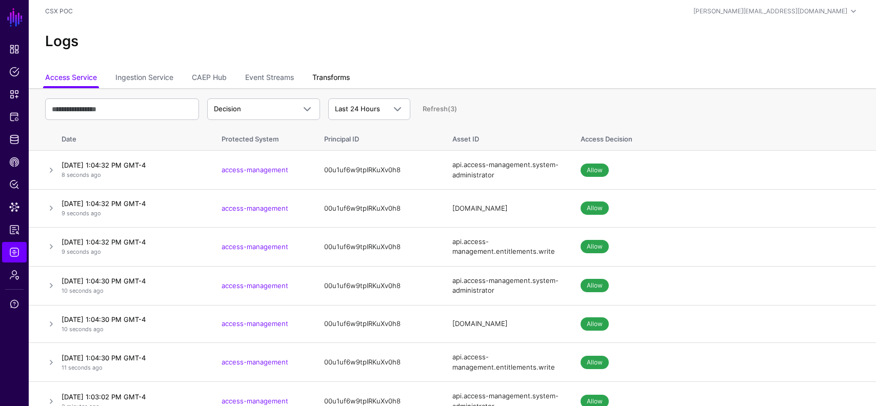
click at [318, 77] on link "Transforms" at bounding box center [330, 78] width 37 height 19
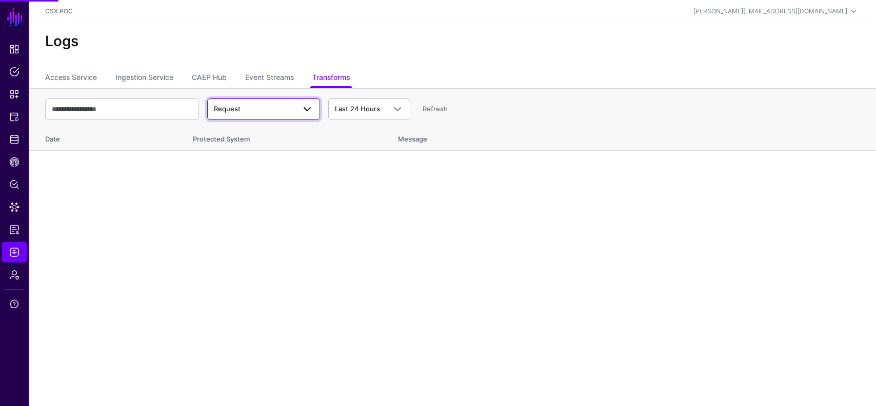
click at [262, 111] on span "Request" at bounding box center [254, 109] width 81 height 10
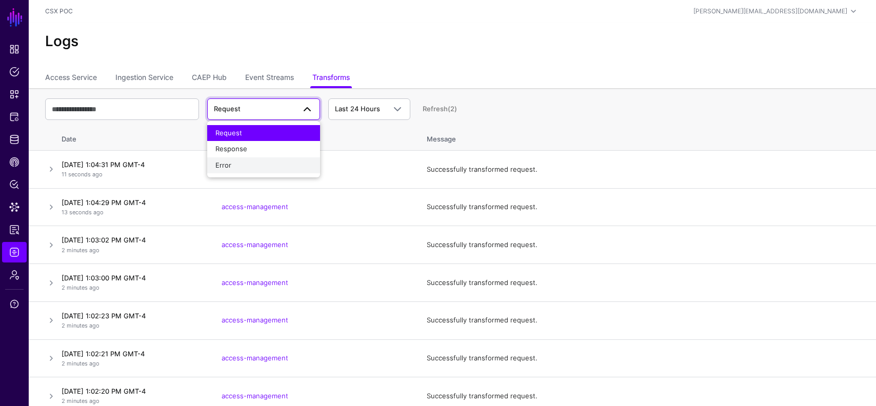
click at [248, 162] on div "Error" at bounding box center [263, 166] width 96 height 10
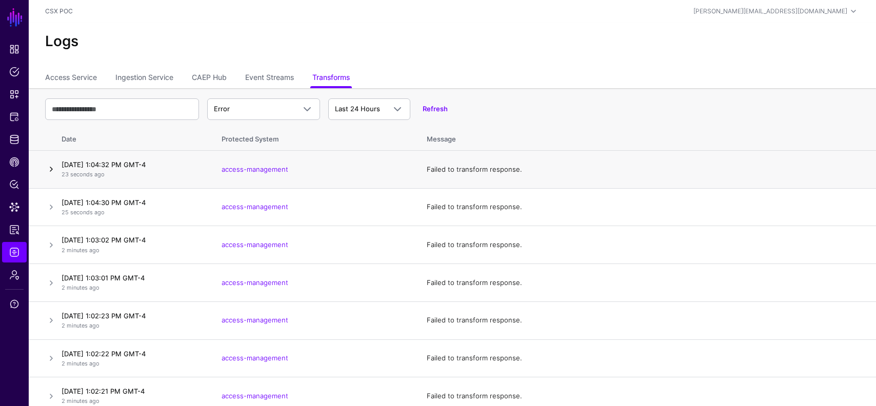
click at [54, 167] on link at bounding box center [51, 169] width 12 height 12
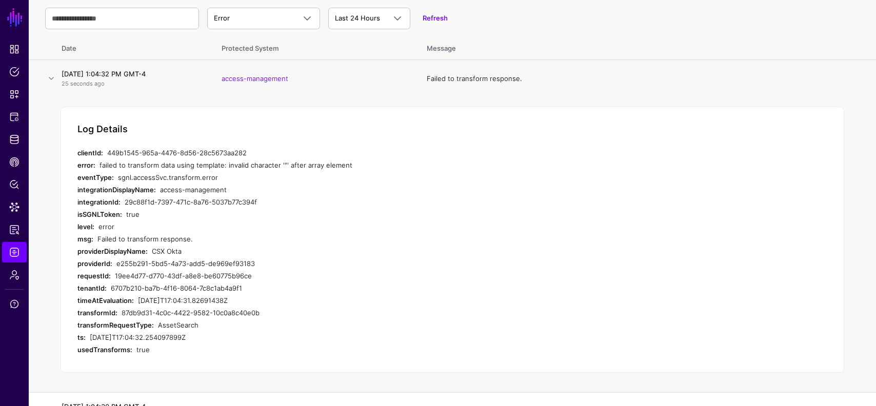
scroll to position [97, 0]
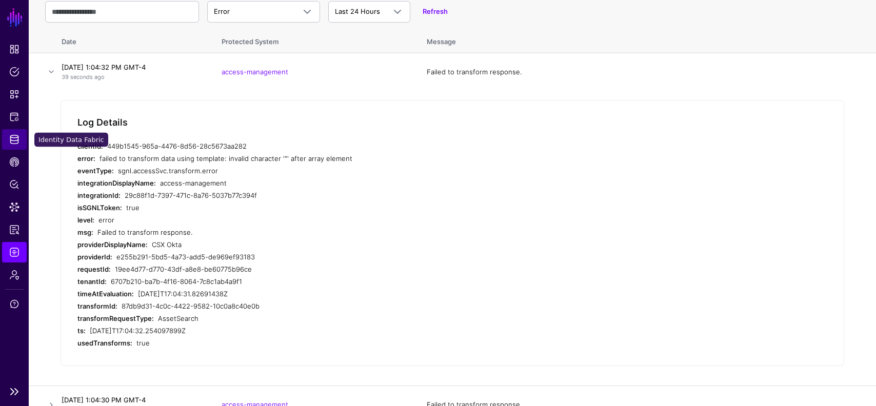
click at [8, 136] on link "Identity Data Fabric" at bounding box center [14, 139] width 25 height 21
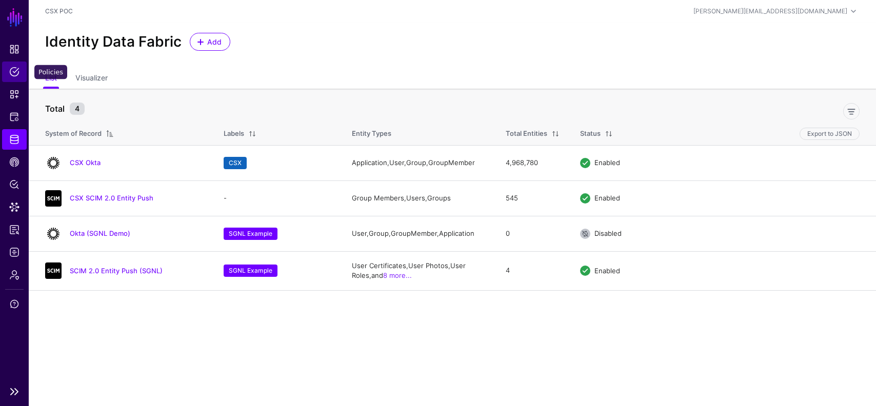
click at [12, 69] on span "Policies" at bounding box center [14, 72] width 10 height 10
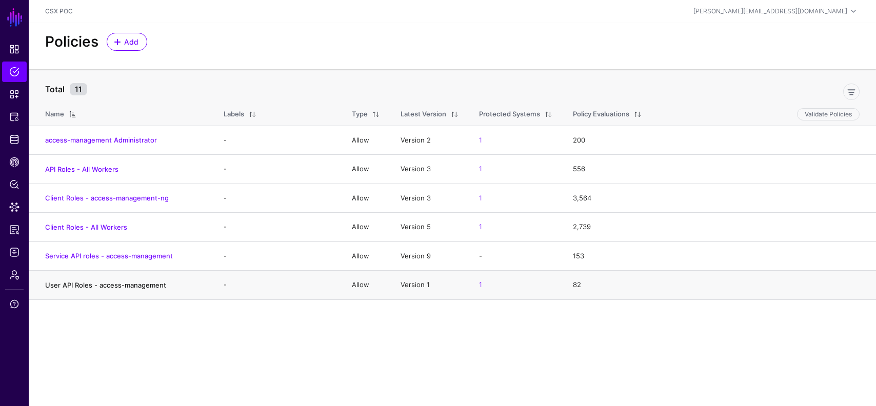
click at [107, 283] on link "User API Roles - access-management" at bounding box center [105, 285] width 121 height 8
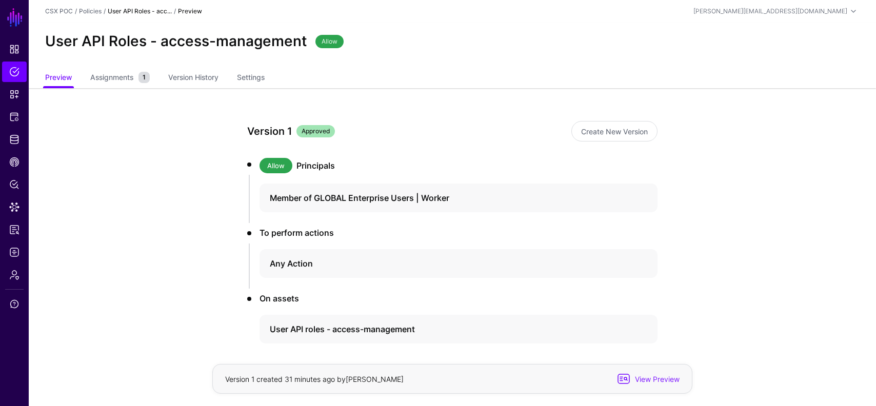
scroll to position [43, 0]
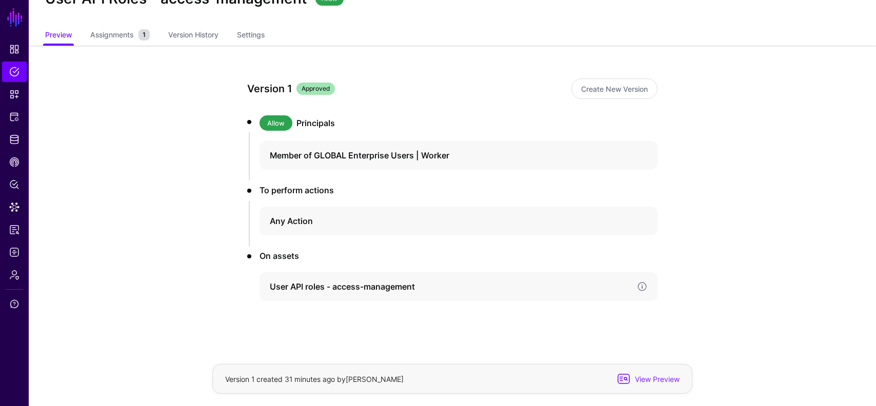
click at [342, 287] on h4 "User API roles - access-management" at bounding box center [449, 286] width 359 height 12
click at [391, 279] on div "User API roles - access-management Context Relationship Condition Principal Use…" at bounding box center [458, 401] width 398 height 259
click at [390, 282] on h4 "User API roles - access-management" at bounding box center [449, 286] width 359 height 12
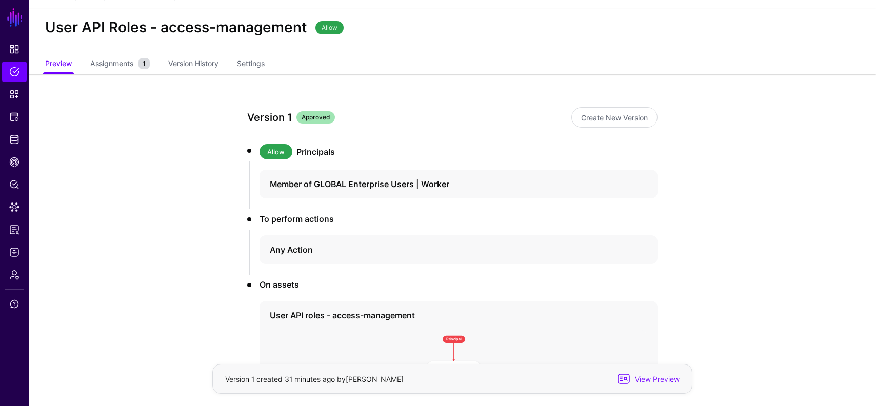
scroll to position [0, 0]
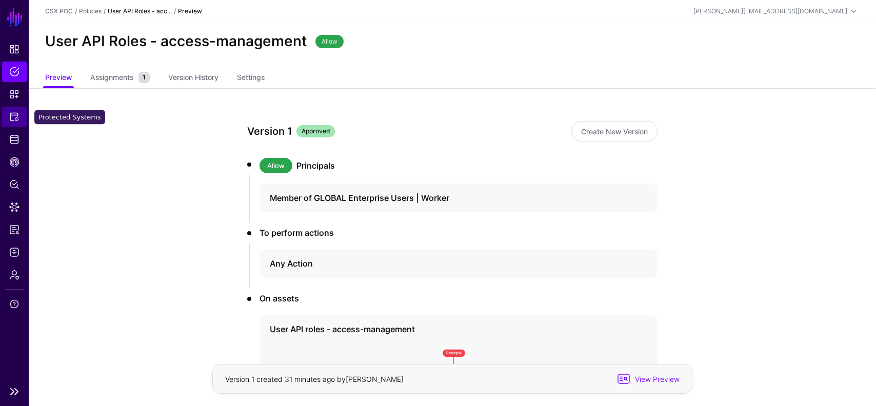
click at [14, 116] on span "Protected Systems" at bounding box center [14, 117] width 10 height 10
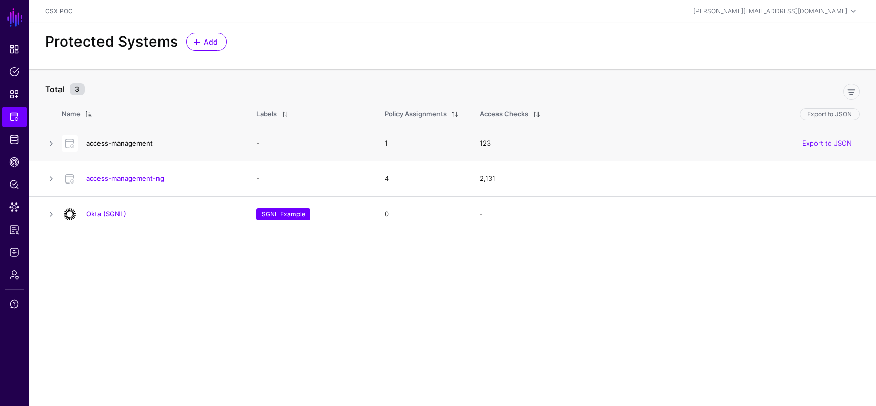
click at [132, 143] on link "access-management" at bounding box center [119, 143] width 67 height 8
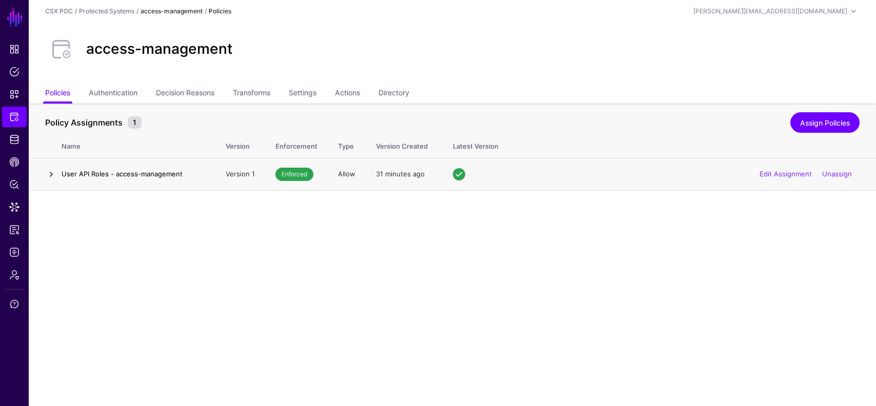
click at [51, 174] on link at bounding box center [51, 174] width 12 height 12
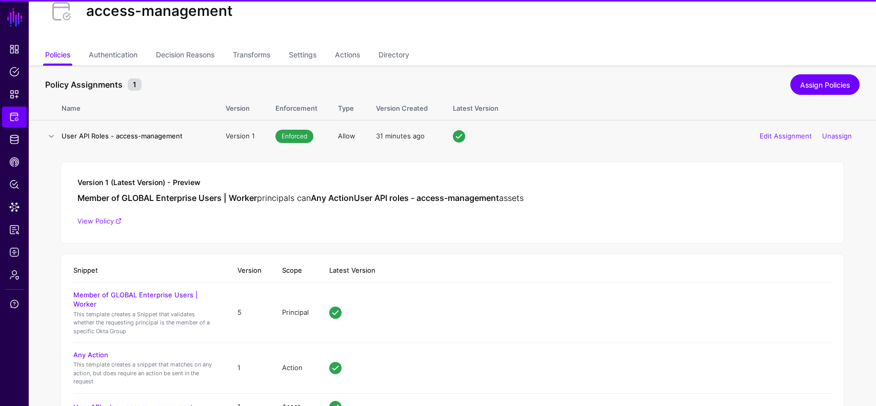
scroll to position [86, 0]
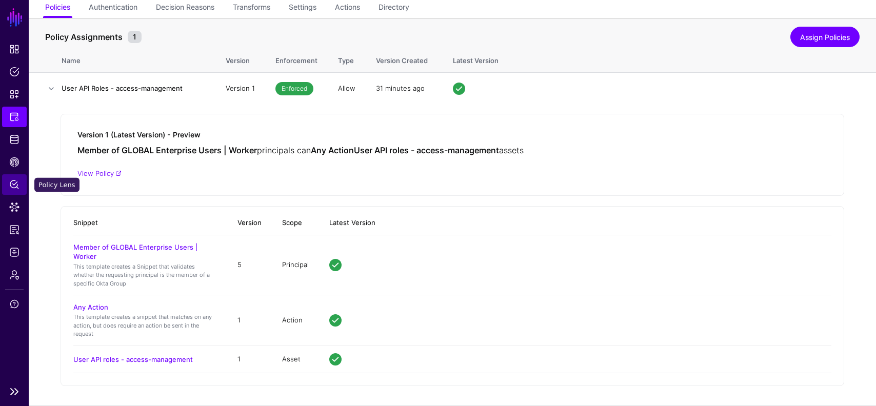
click at [11, 182] on span "Policy Lens" at bounding box center [14, 184] width 10 height 10
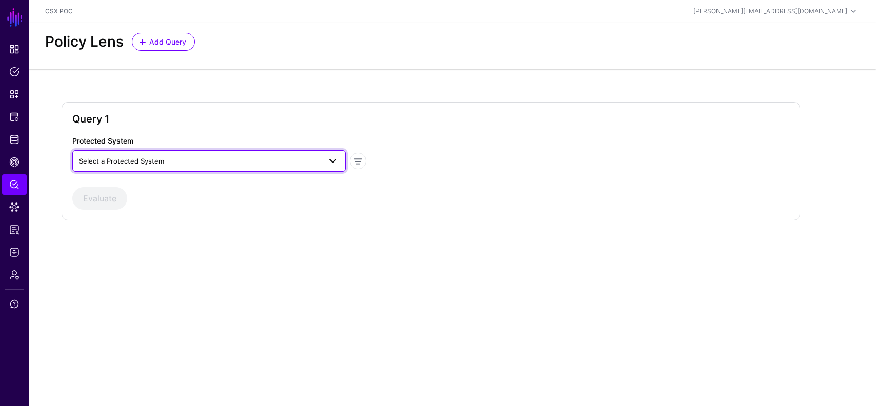
click at [208, 167] on link "Select a Protected System" at bounding box center [208, 161] width 273 height 22
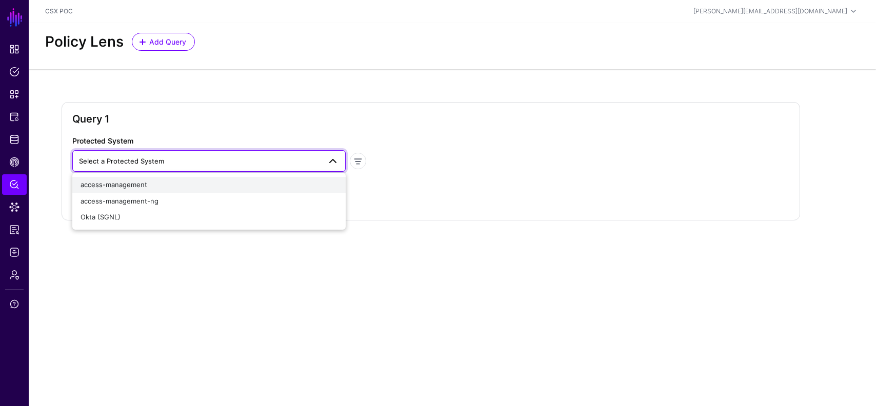
click at [189, 184] on div "access-management" at bounding box center [209, 185] width 257 height 10
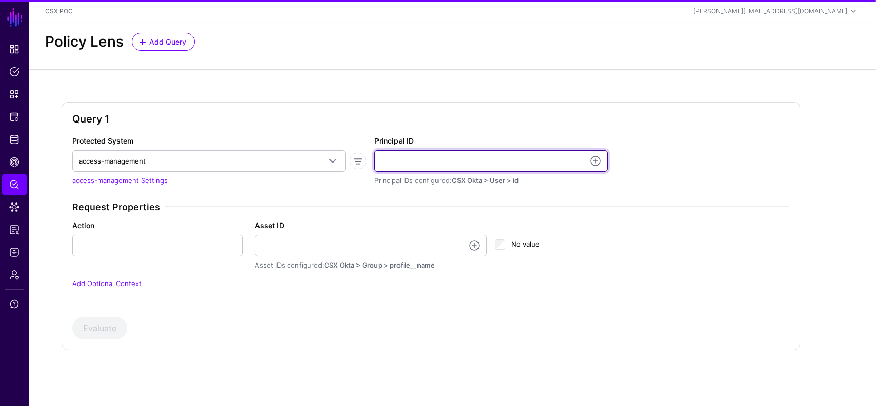
click at [458, 156] on input "Principal ID" at bounding box center [490, 161] width 233 height 22
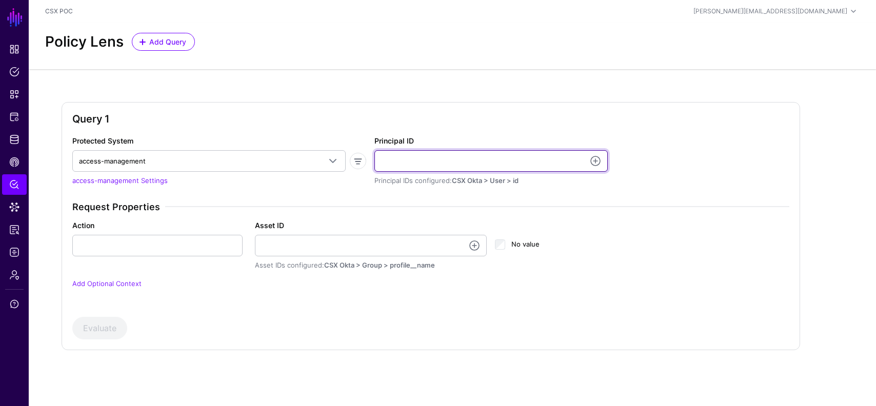
type input "**********"
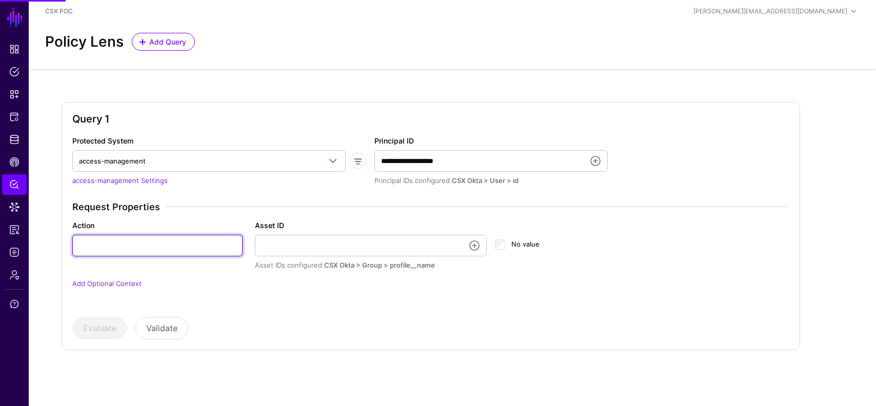
click at [171, 251] on input "Action" at bounding box center [157, 246] width 170 height 22
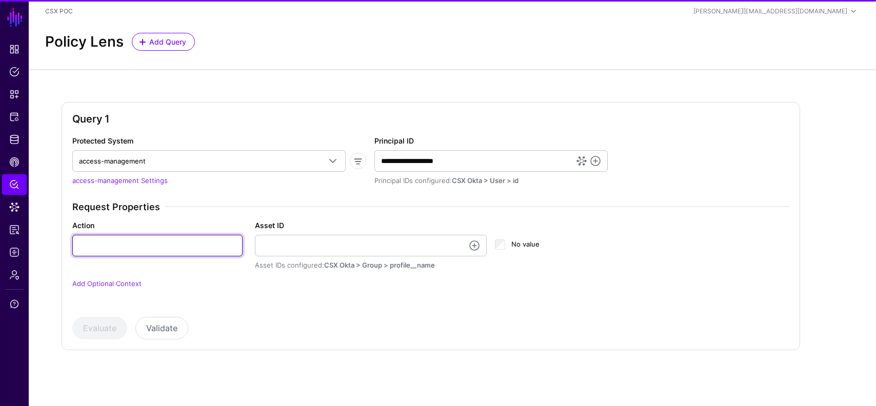
type input "******"
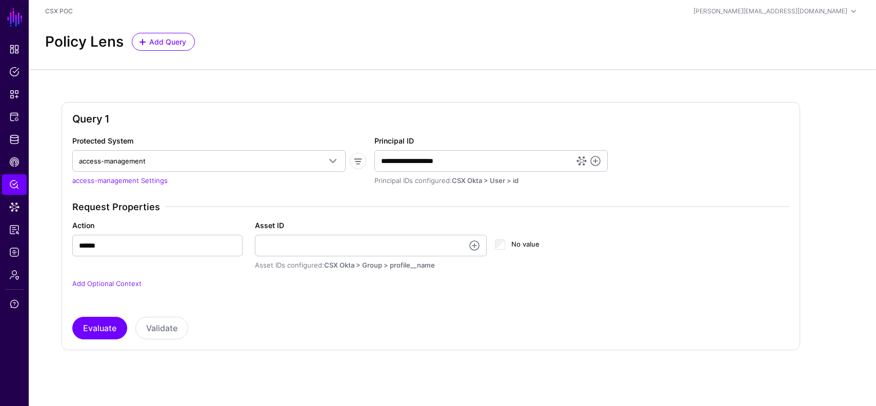
click at [289, 263] on div "Asset IDs configured: CSX Okta > Group > profile__name" at bounding box center [371, 265] width 232 height 10
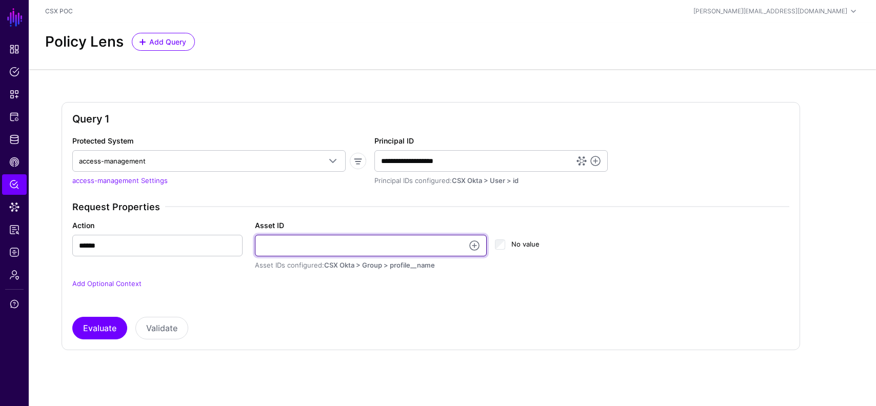
click at [297, 248] on input "Asset ID" at bounding box center [371, 246] width 232 height 22
type input "**********"
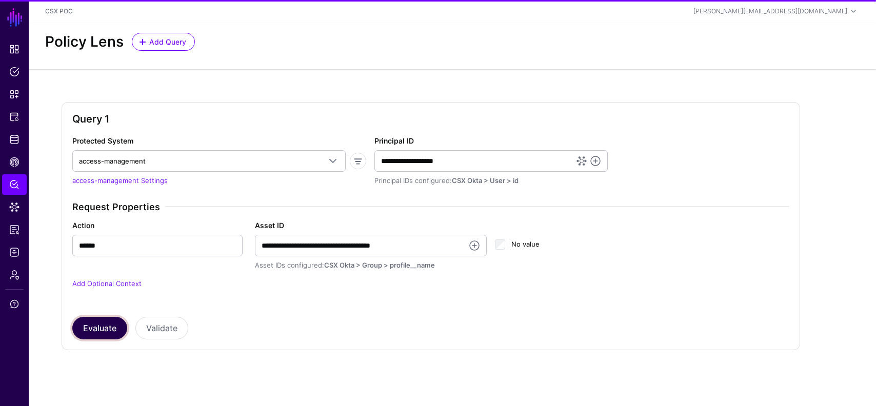
click at [97, 334] on button "Evaluate" at bounding box center [99, 328] width 55 height 23
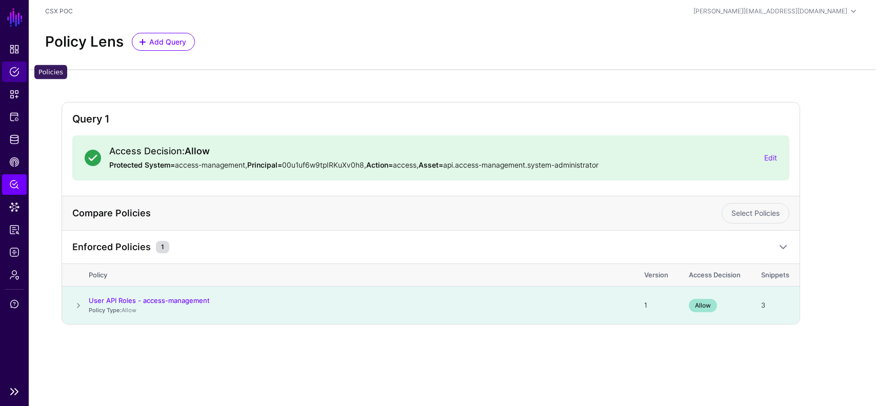
click at [15, 68] on span "Policies" at bounding box center [14, 72] width 10 height 10
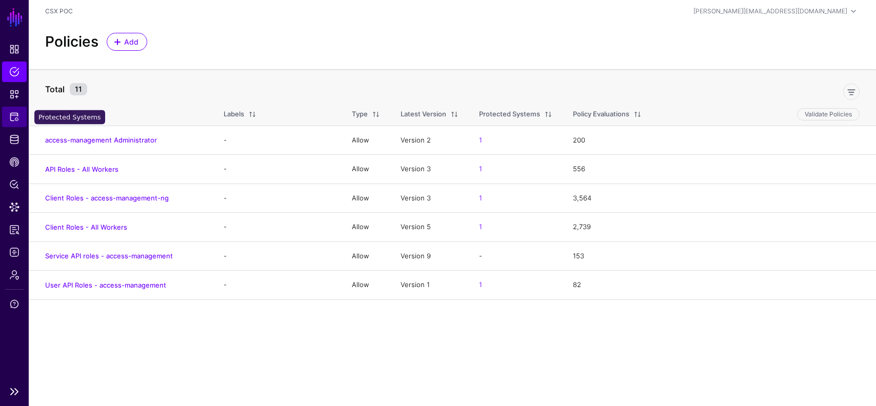
click at [16, 114] on span "Protected Systems" at bounding box center [14, 117] width 10 height 10
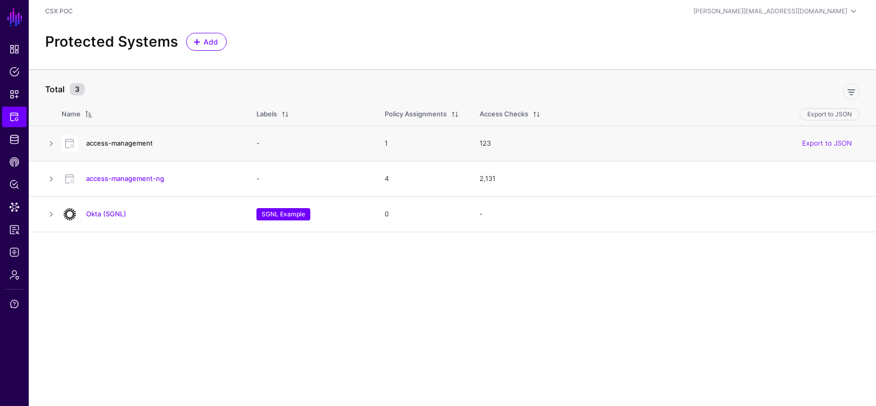
click at [131, 140] on link "access-management" at bounding box center [119, 143] width 67 height 8
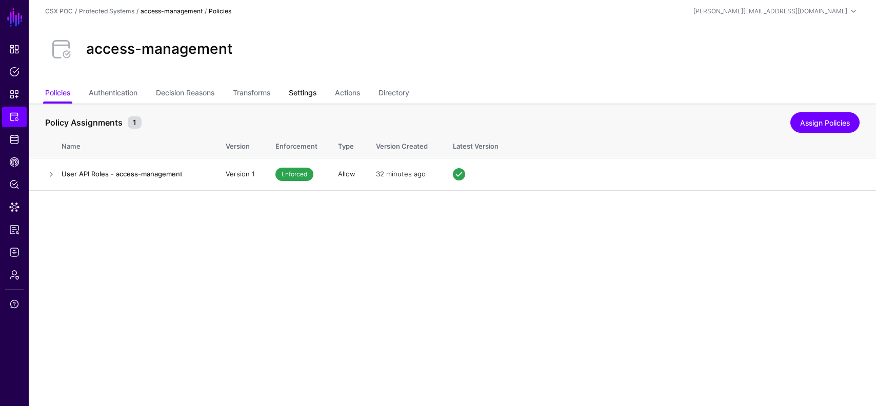
click at [301, 89] on link "Settings" at bounding box center [303, 93] width 28 height 19
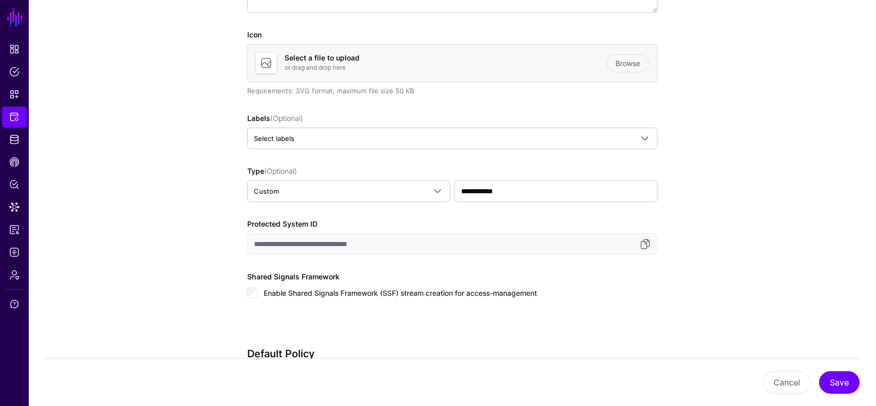
scroll to position [14, 0]
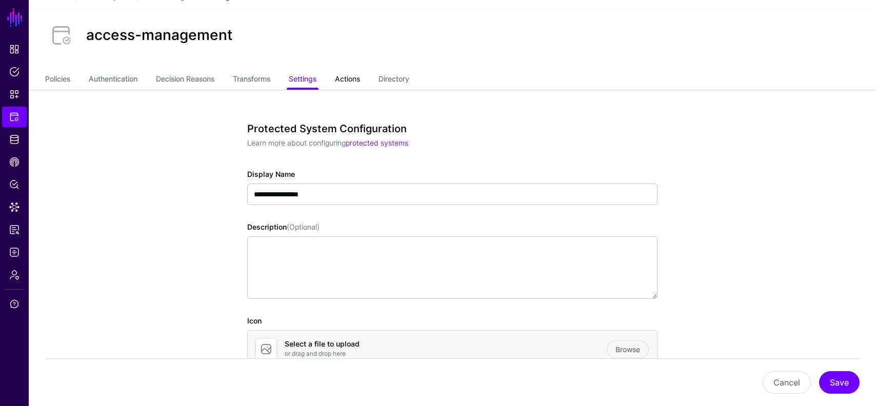
click at [350, 76] on link "Actions" at bounding box center [347, 79] width 25 height 19
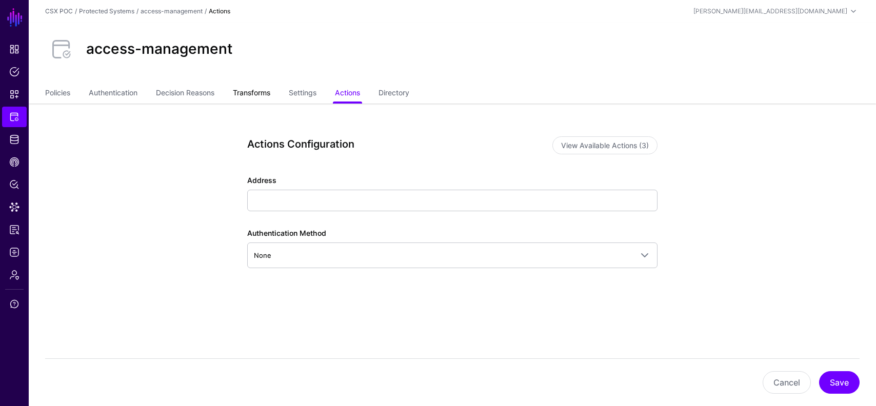
click at [243, 94] on link "Transforms" at bounding box center [251, 93] width 37 height 19
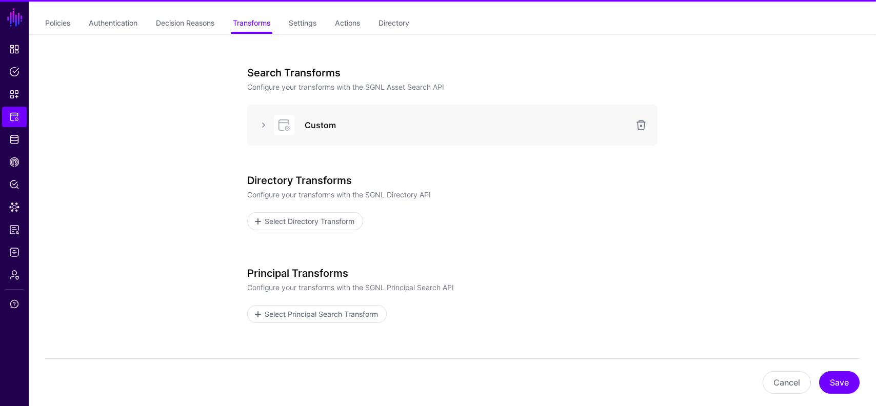
scroll to position [73, 0]
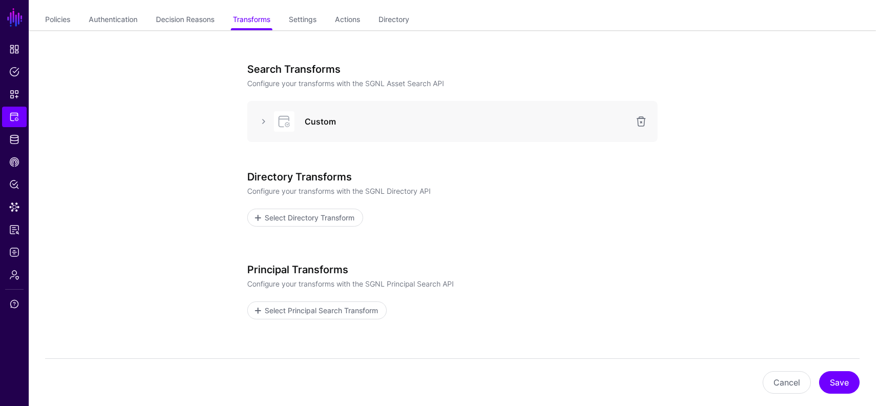
click at [264, 128] on div "Custom" at bounding box center [452, 121] width 394 height 21
click at [265, 125] on link at bounding box center [263, 121] width 12 height 12
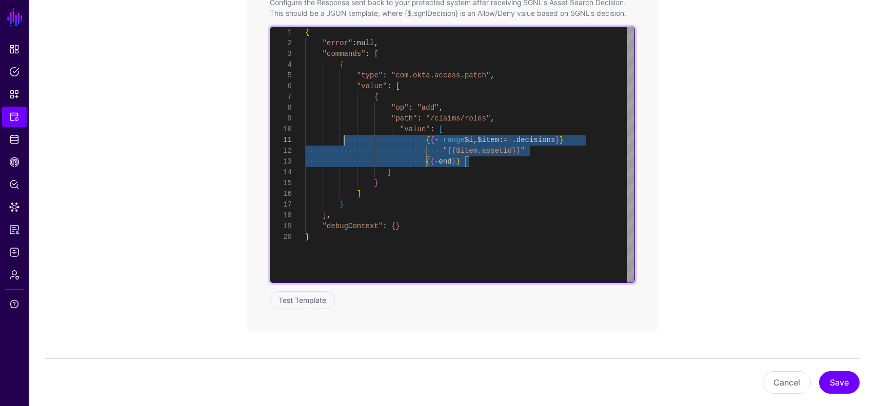
scroll to position [0, 0]
drag, startPoint x: 483, startPoint y: 163, endPoint x: 298, endPoint y: 140, distance: 185.5
click at [305, 140] on div "{ "error" : null , "commands" : [ { "type" : "com.okta.access.patch" , "value" …" at bounding box center [469, 154] width 329 height 255
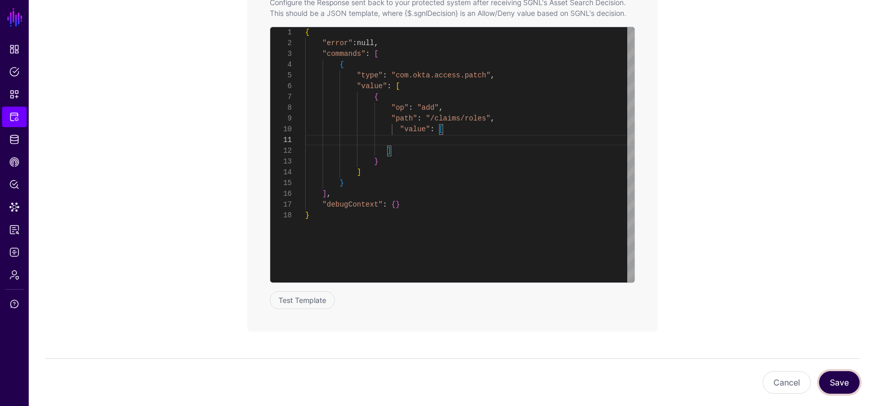
click at [836, 378] on button "Save" at bounding box center [839, 382] width 41 height 23
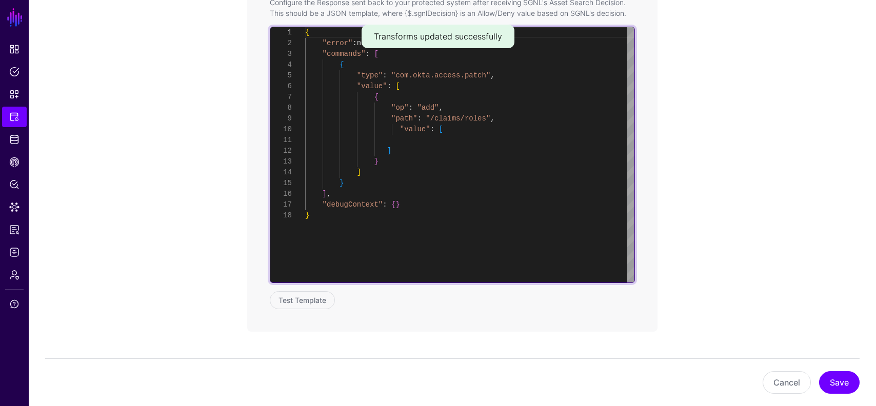
click at [468, 140] on div "{ "error" : null , "commands" : [ { "type" : "com.okta.access.patch" , "value" …" at bounding box center [469, 154] width 329 height 255
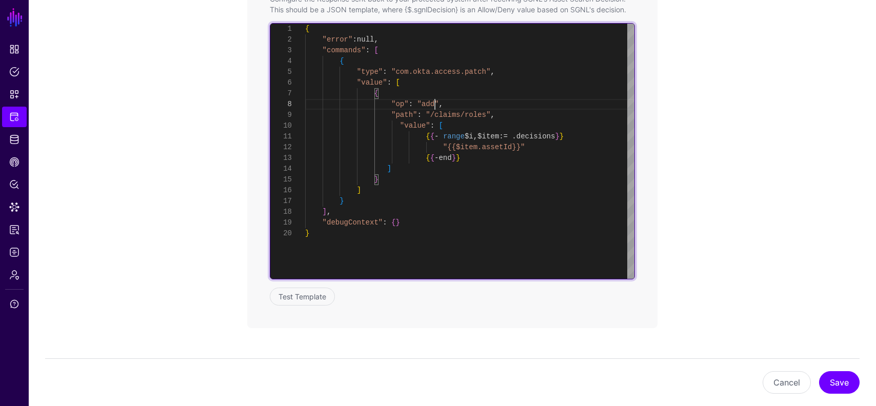
scroll to position [75, 0]
click at [435, 102] on div "{ "error" : null , "commands" : [ { "type" : "com.okta.access.patch" , "value" …" at bounding box center [469, 151] width 329 height 255
type textarea "**********"
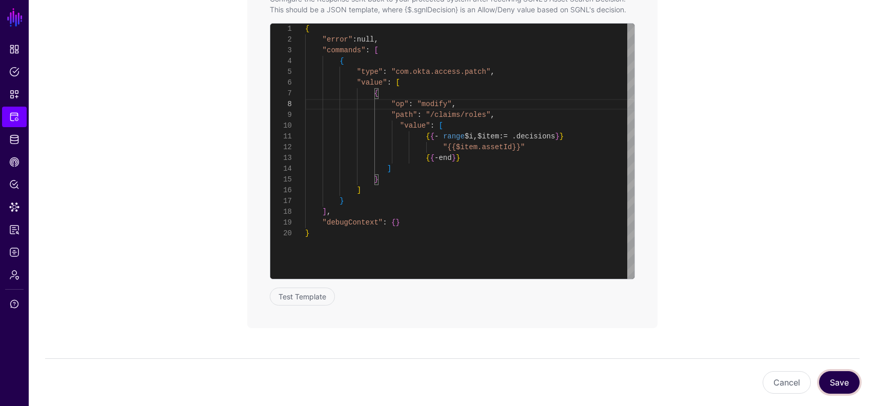
click at [836, 388] on button "Save" at bounding box center [839, 382] width 41 height 23
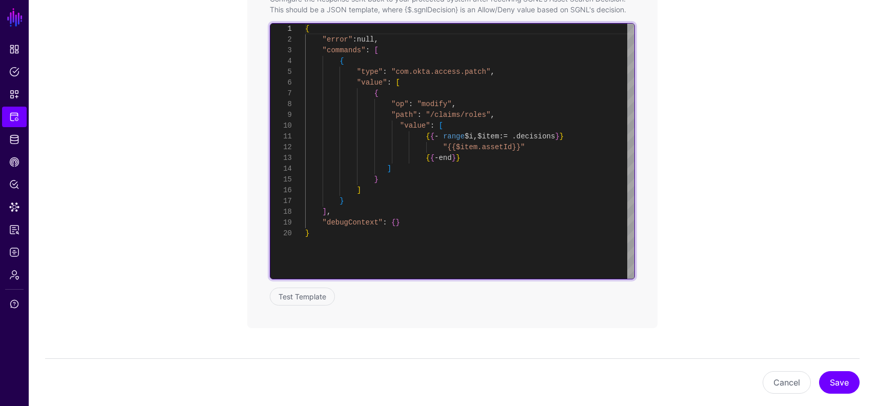
click at [435, 103] on div "{ "error" : null , "commands" : [ { "type" : "com.okta.access.patch" , "value" …" at bounding box center [469, 151] width 329 height 255
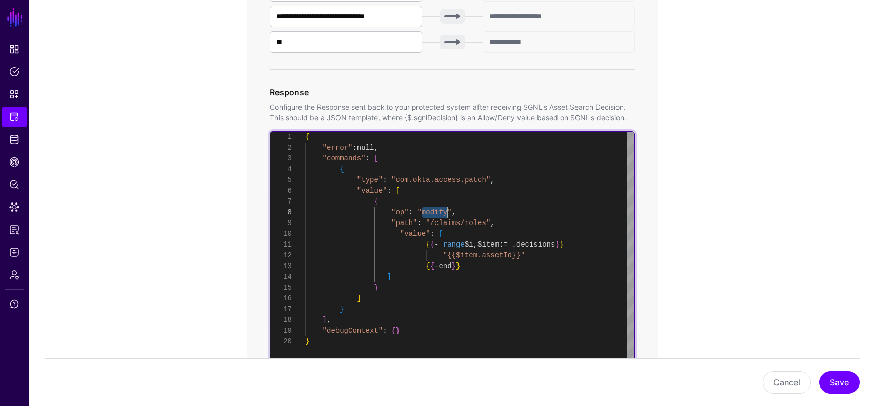
scroll to position [465, 0]
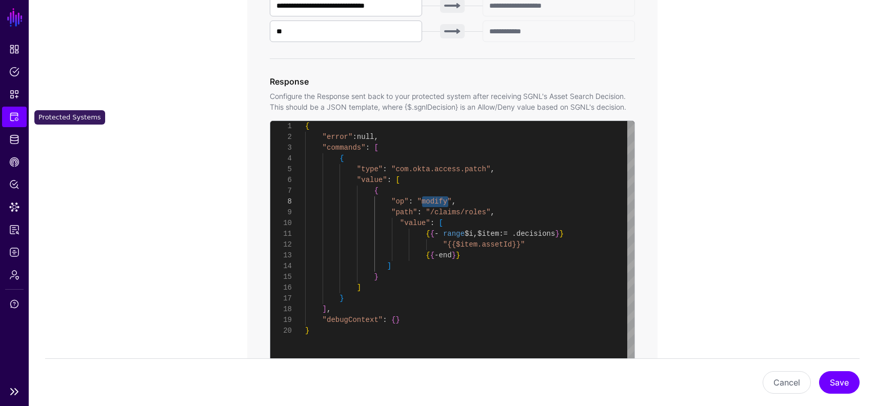
click at [4, 118] on link "Protected Systems" at bounding box center [14, 117] width 25 height 21
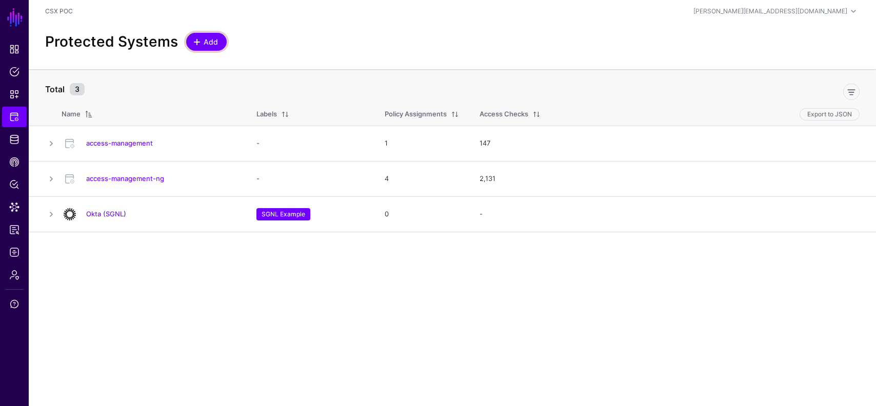
click at [204, 46] on span "Add" at bounding box center [211, 41] width 17 height 11
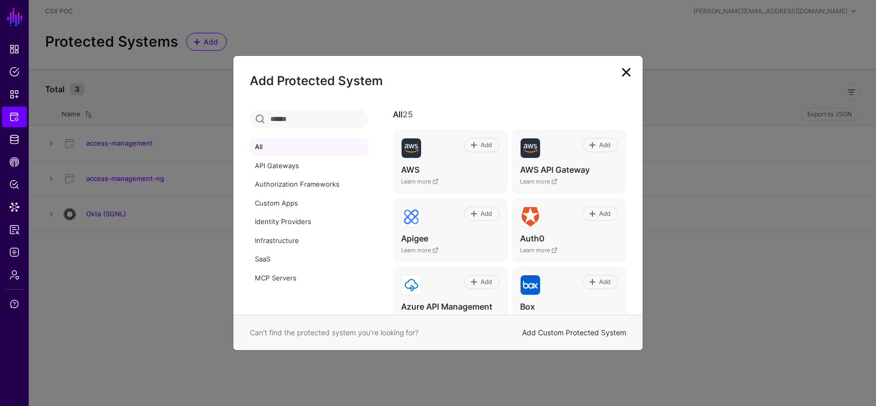
click at [558, 333] on link "Add Custom Protected System" at bounding box center [574, 332] width 104 height 9
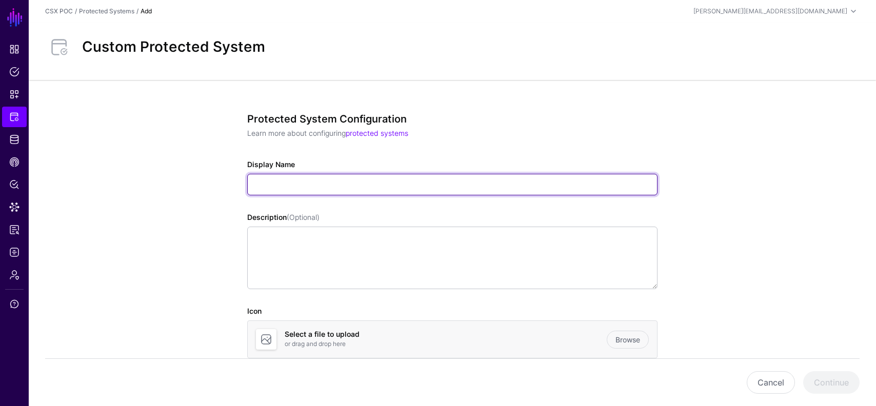
click at [287, 185] on input "Display Name" at bounding box center [452, 185] width 410 height 22
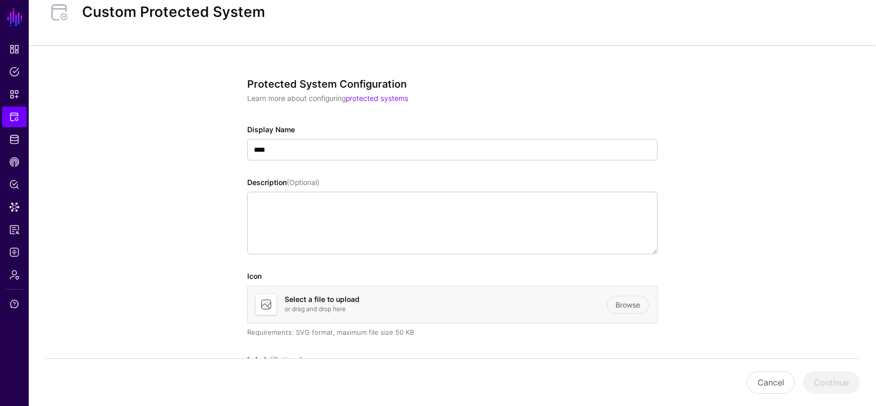
scroll to position [36, 0]
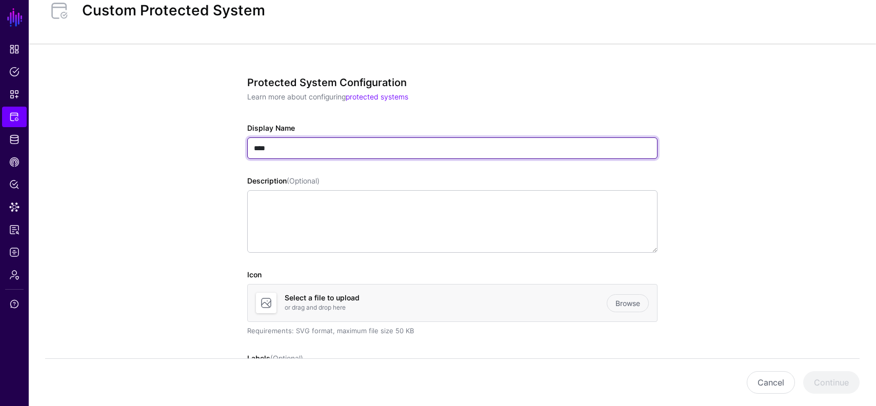
click at [331, 147] on input "****" at bounding box center [452, 148] width 410 height 22
type input "****"
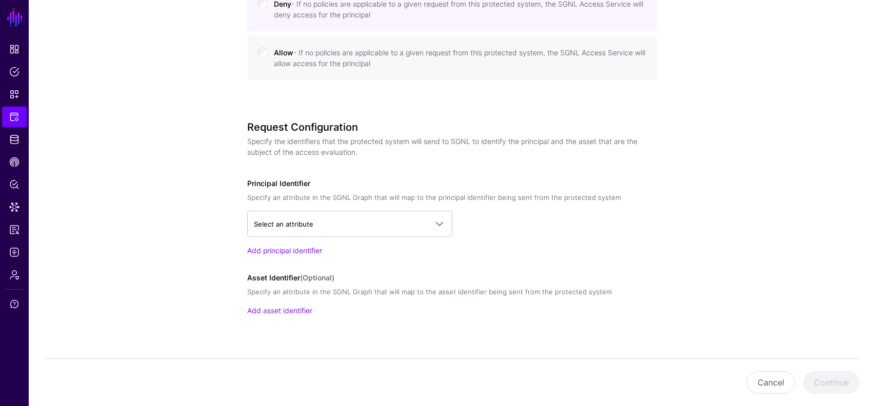
scroll to position [600, 0]
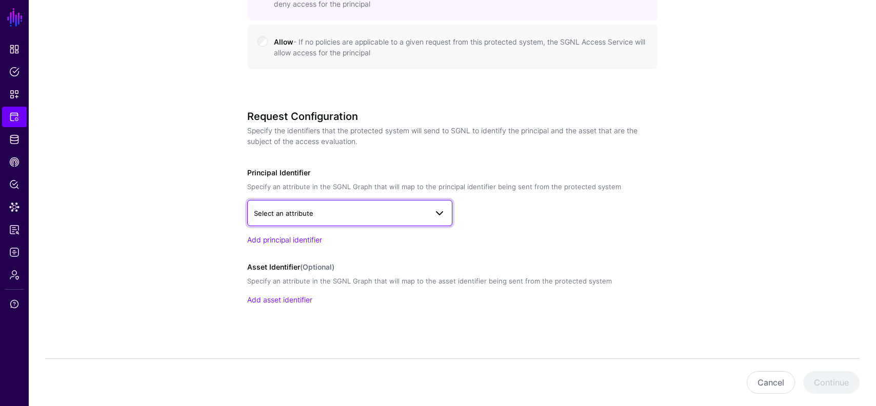
click at [301, 205] on link "Select an attribute" at bounding box center [349, 213] width 205 height 26
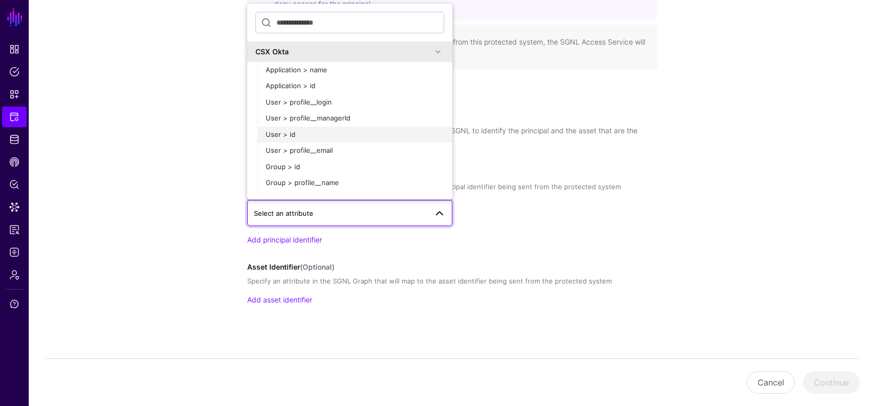
click at [315, 131] on div "User > id" at bounding box center [355, 135] width 178 height 10
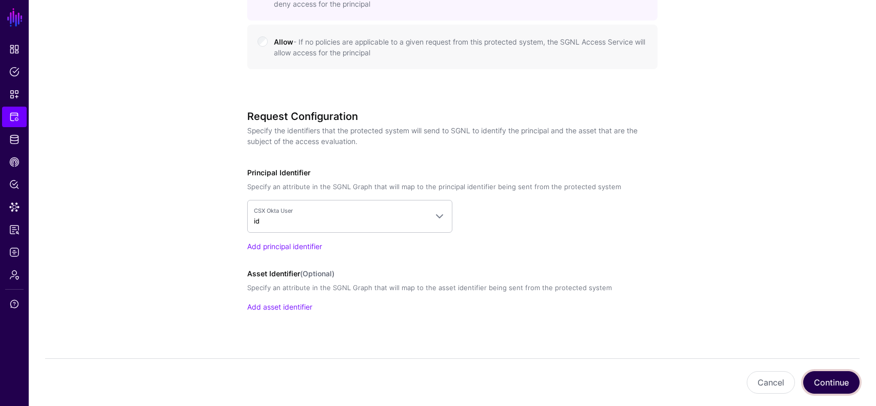
click at [823, 379] on button "Continue" at bounding box center [831, 382] width 56 height 23
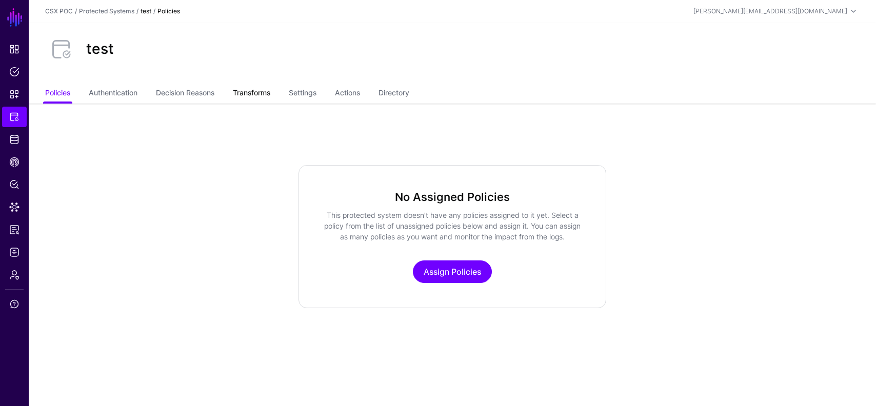
click at [247, 102] on link "Transforms" at bounding box center [251, 93] width 37 height 19
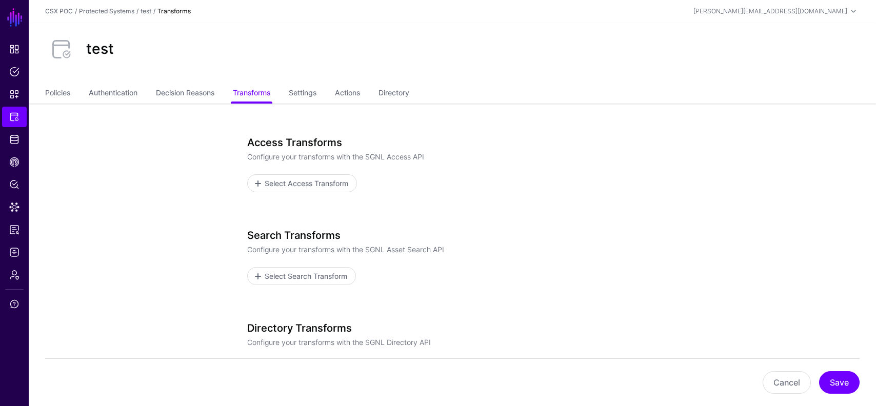
click at [255, 235] on h3 "Search Transforms" at bounding box center [452, 235] width 410 height 12
click at [253, 244] on p "Configure your transforms with the SGNL Asset Search API" at bounding box center [452, 249] width 410 height 11
click at [255, 245] on p "Configure your transforms with the SGNL Asset Search API" at bounding box center [452, 249] width 410 height 11
click at [315, 265] on div "Search Transforms Configure your transforms with the SGNL Asset Search API Sele…" at bounding box center [452, 257] width 410 height 56
click at [315, 273] on span "Select Search Transform" at bounding box center [306, 276] width 85 height 11
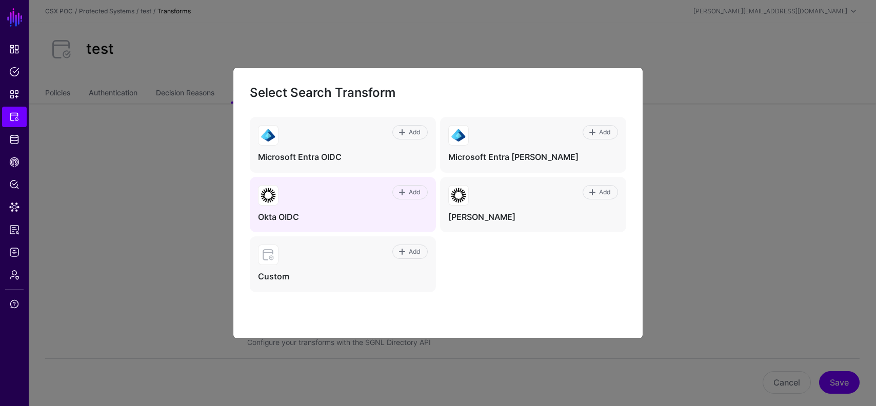
click at [370, 205] on div "Add" at bounding box center [352, 195] width 149 height 21
click at [404, 188] on span at bounding box center [402, 192] width 8 height 8
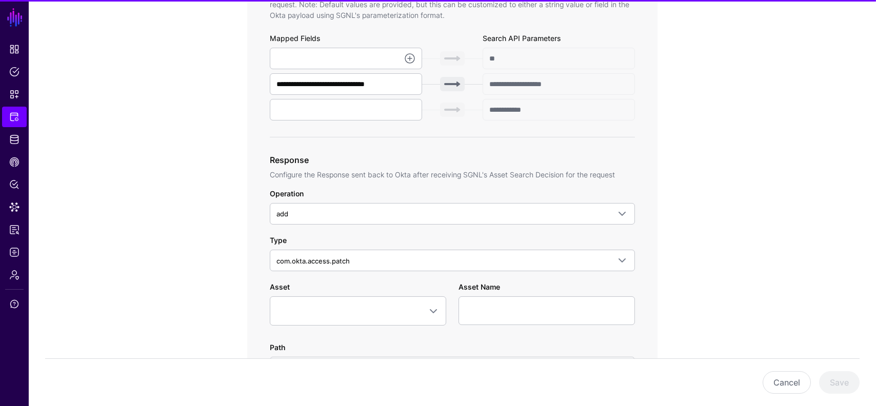
scroll to position [464, 0]
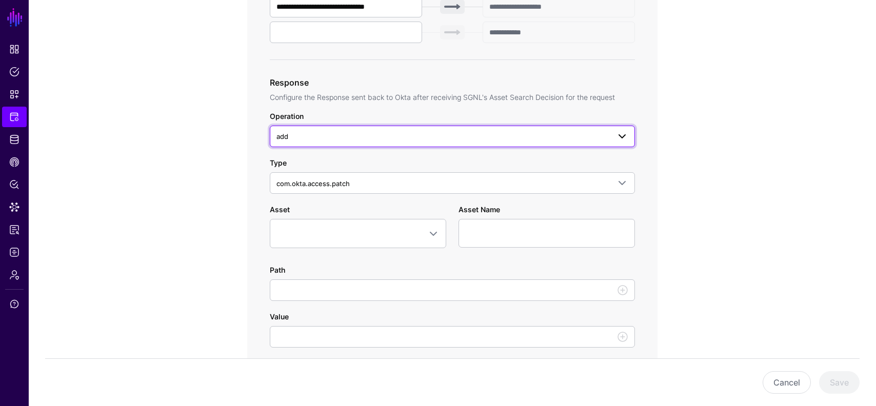
click at [367, 139] on span "add" at bounding box center [442, 136] width 333 height 11
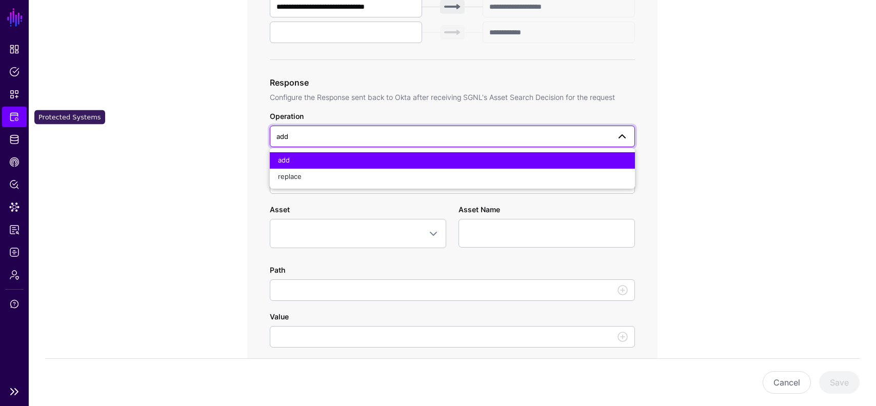
click at [17, 127] on link "Protected Systems" at bounding box center [14, 117] width 25 height 21
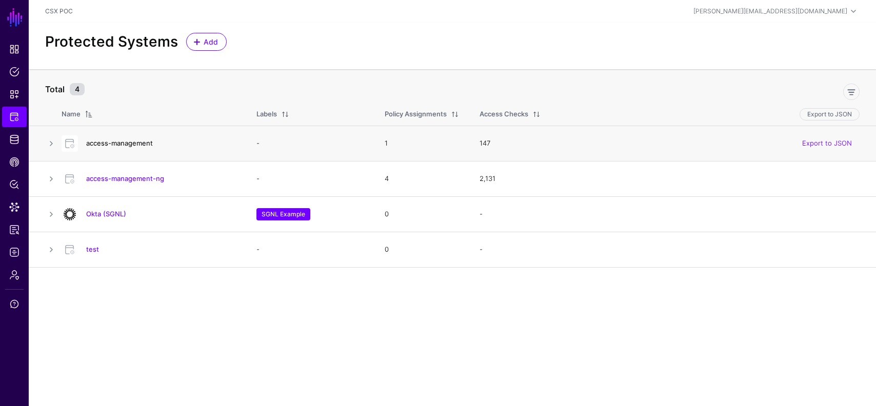
click at [143, 146] on link "access-management" at bounding box center [119, 143] width 67 height 8
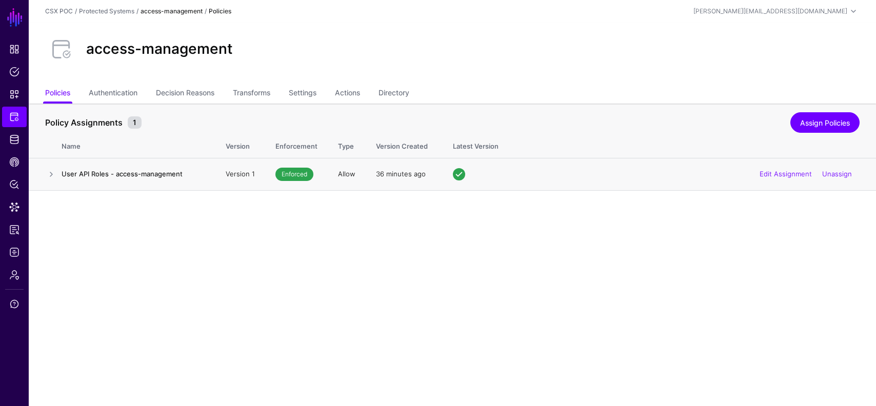
click at [136, 173] on h4 "User API Roles - access-management" at bounding box center [134, 173] width 144 height 9
click at [254, 93] on link "Transforms" at bounding box center [251, 93] width 37 height 19
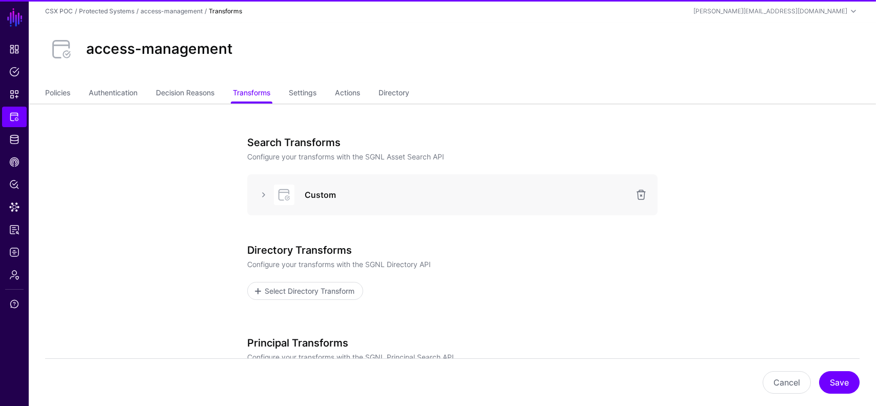
click at [256, 193] on div at bounding box center [263, 195] width 16 height 12
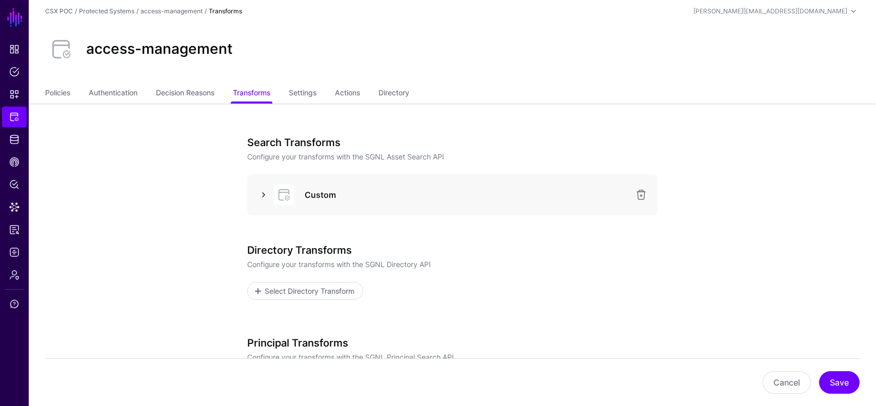
click at [264, 193] on link at bounding box center [263, 195] width 12 height 12
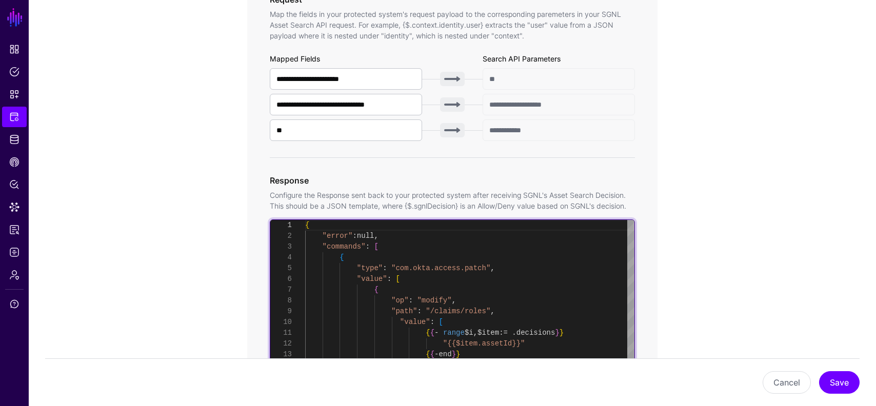
scroll to position [75, 0]
click at [437, 299] on div "{ "error" : null , "commands" : [ { "type" : "com.okta.access.patch" , "value" …" at bounding box center [469, 347] width 329 height 255
type textarea "**********"
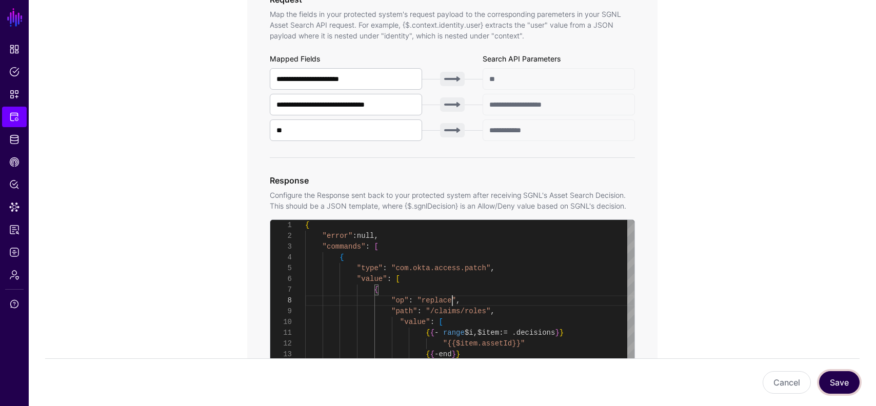
click at [829, 381] on button "Save" at bounding box center [839, 382] width 41 height 23
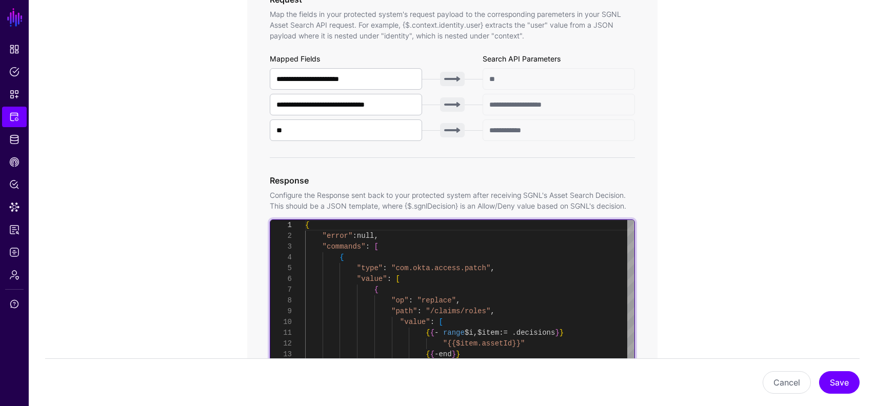
scroll to position [86, 0]
click at [534, 311] on div "{ "error" : null , "commands" : [ { "type" : "com.okta.access.patch" , "value" …" at bounding box center [469, 347] width 329 height 255
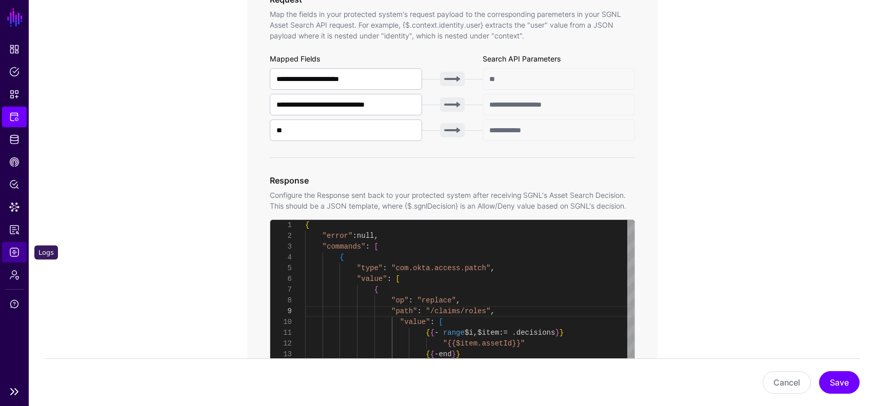
click at [14, 250] on span "Logs" at bounding box center [14, 252] width 10 height 10
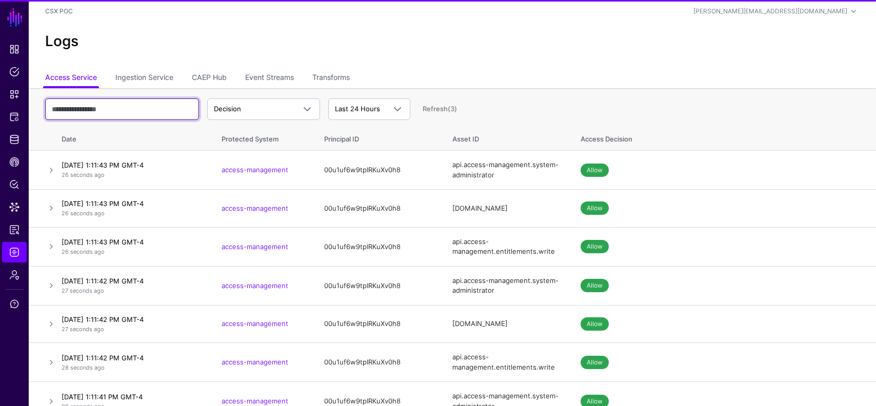
click at [168, 108] on input "text" at bounding box center [122, 109] width 154 height 22
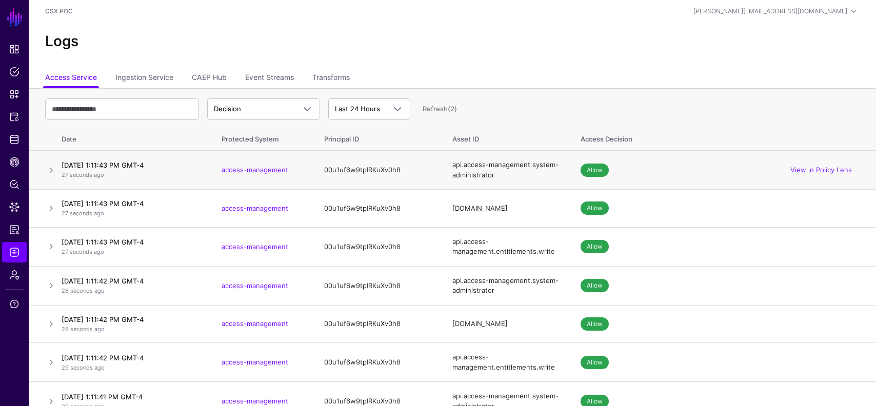
click at [45, 177] on td at bounding box center [43, 170] width 29 height 39
click at [48, 174] on link at bounding box center [51, 170] width 12 height 12
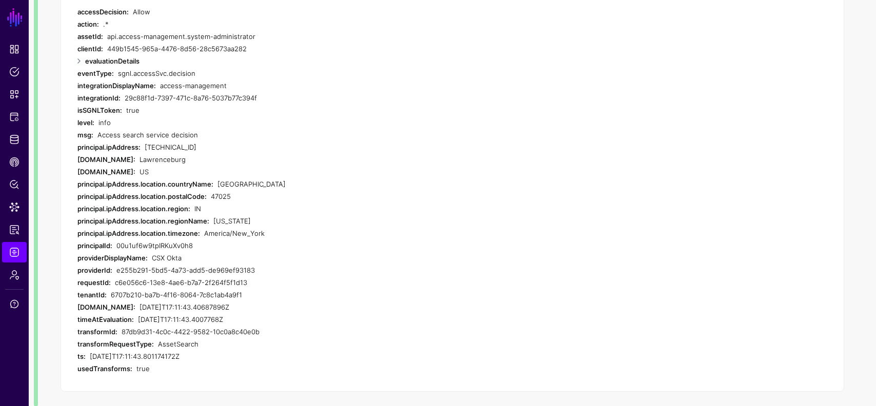
scroll to position [220, 0]
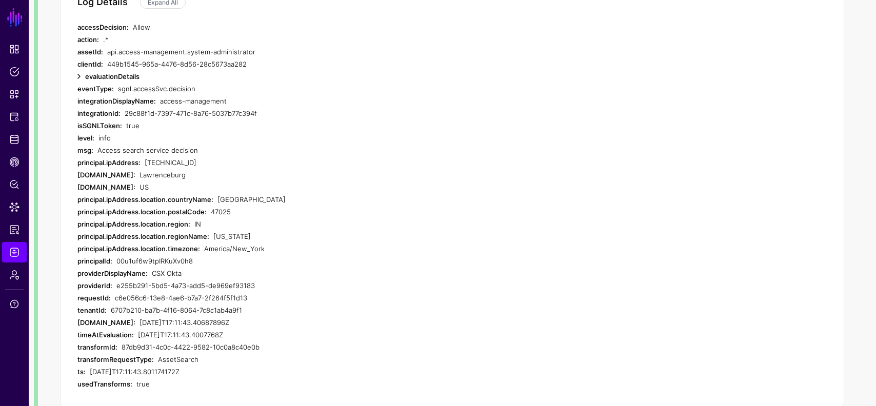
click at [82, 74] on link at bounding box center [79, 76] width 12 height 12
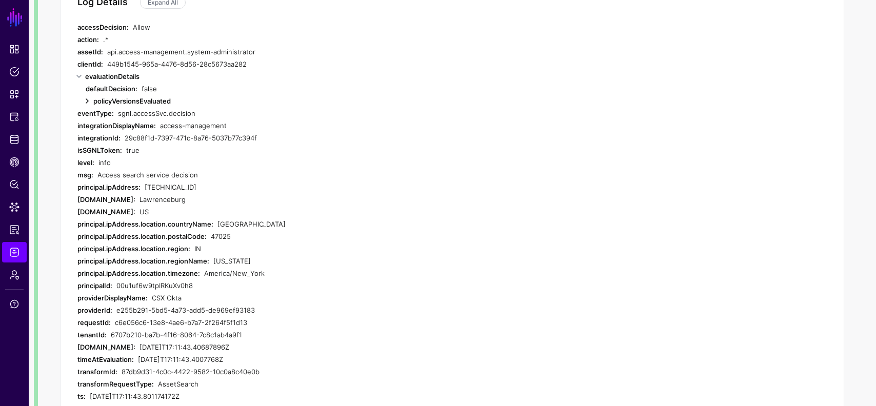
click at [85, 106] on link at bounding box center [87, 101] width 12 height 12
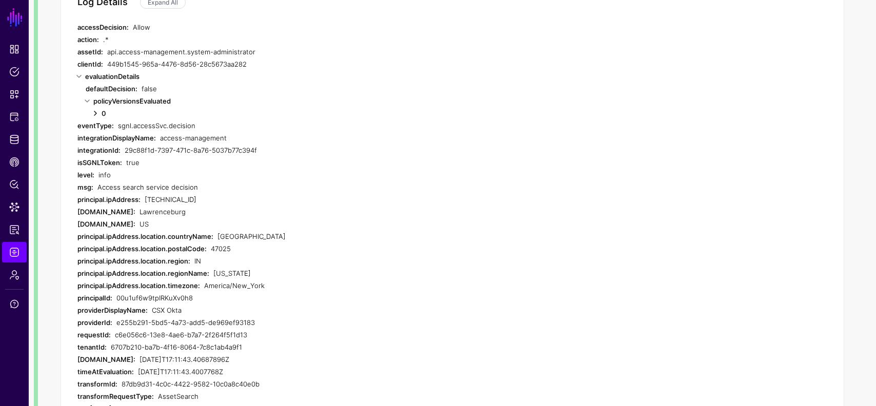
click at [94, 112] on link at bounding box center [95, 113] width 12 height 12
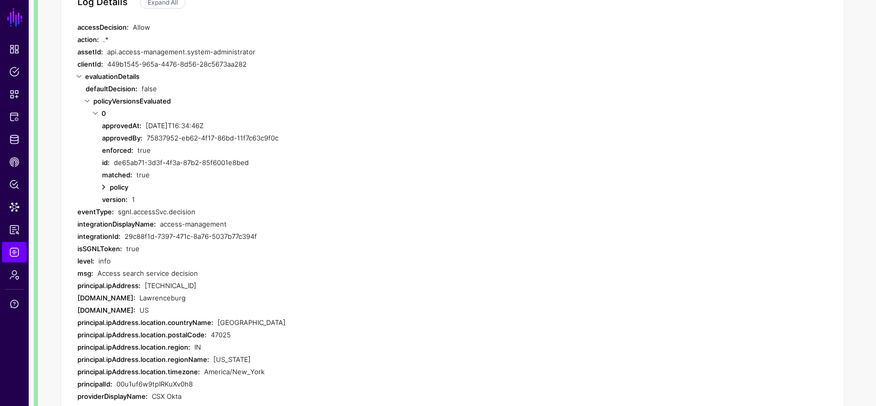
click at [103, 187] on link at bounding box center [103, 187] width 12 height 12
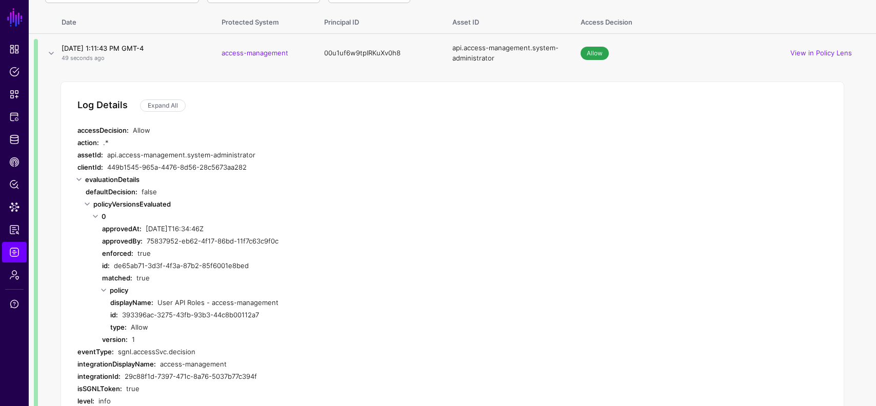
scroll to position [115, 0]
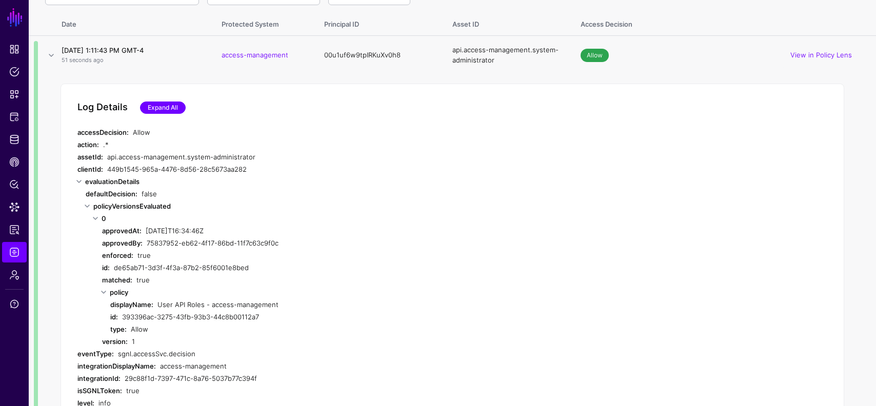
click at [182, 103] on link "Expand All" at bounding box center [163, 108] width 46 height 12
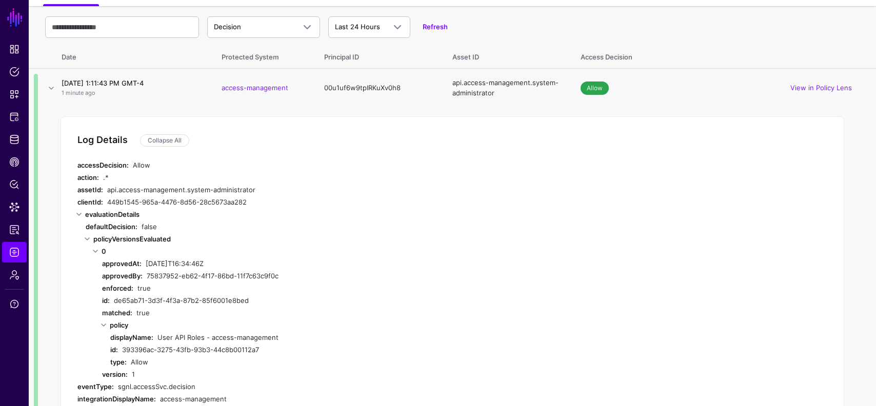
scroll to position [45, 0]
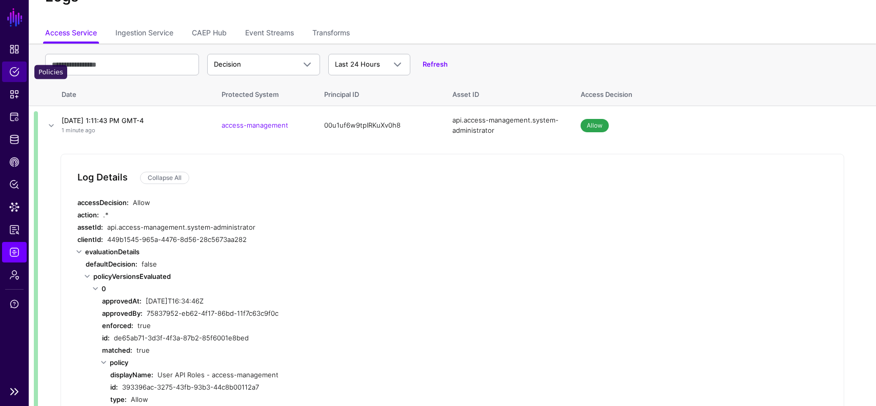
click at [15, 79] on link "Policies" at bounding box center [14, 72] width 25 height 21
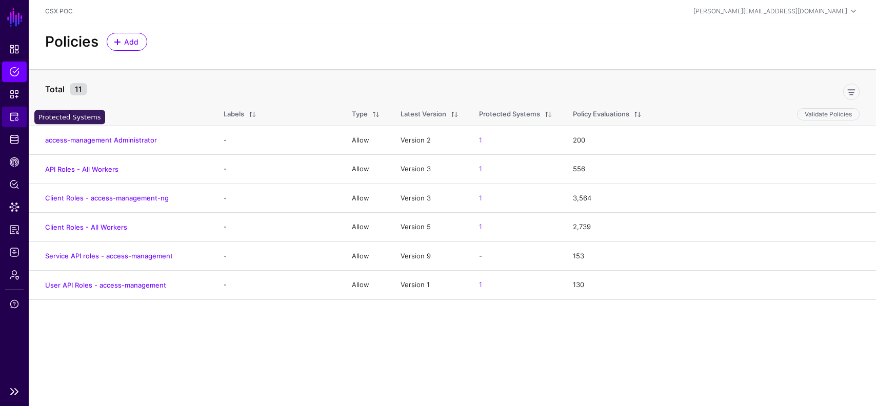
click at [14, 123] on link "Protected Systems" at bounding box center [14, 117] width 25 height 21
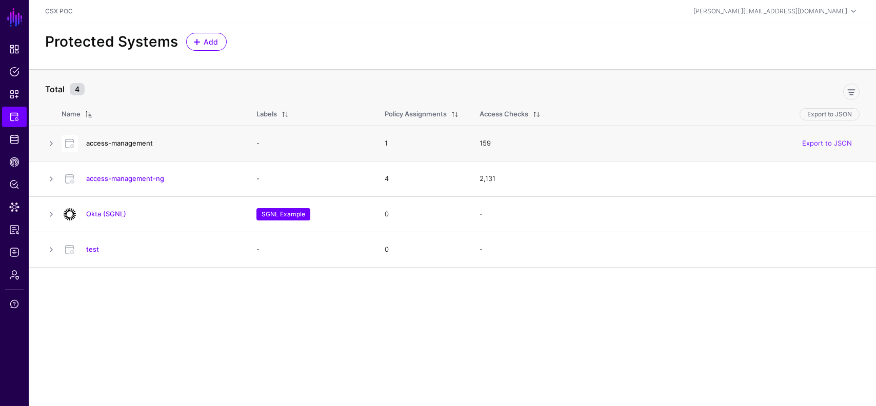
click at [136, 144] on link "access-management" at bounding box center [119, 143] width 67 height 8
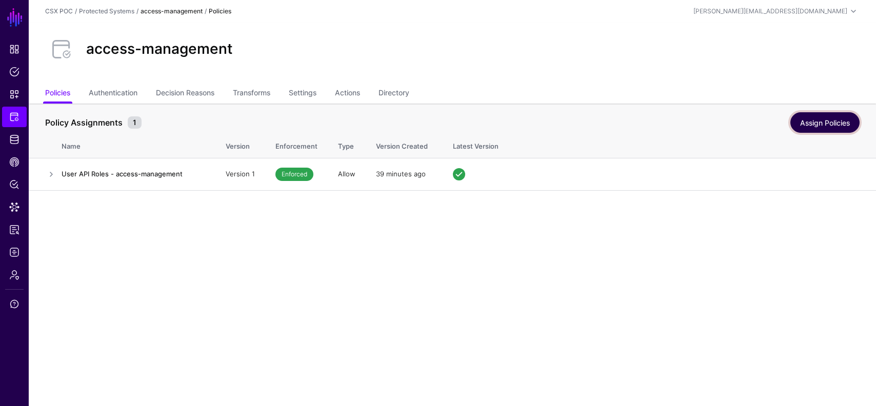
click at [829, 113] on link "Assign Policies" at bounding box center [824, 122] width 69 height 21
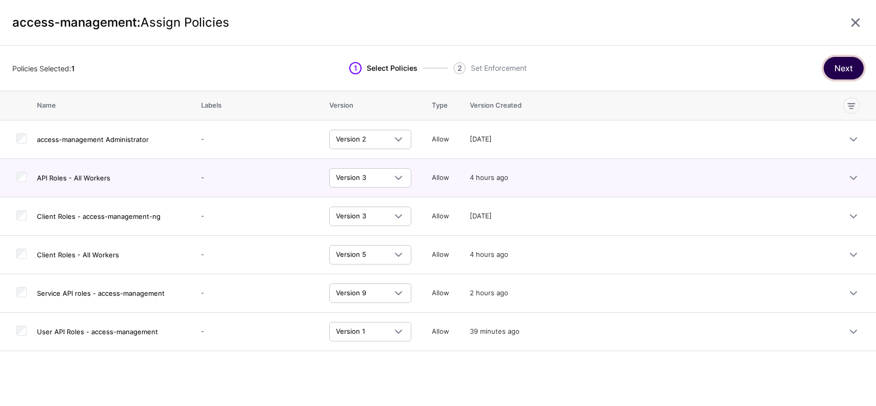
click at [853, 64] on button "Next" at bounding box center [844, 68] width 40 height 23
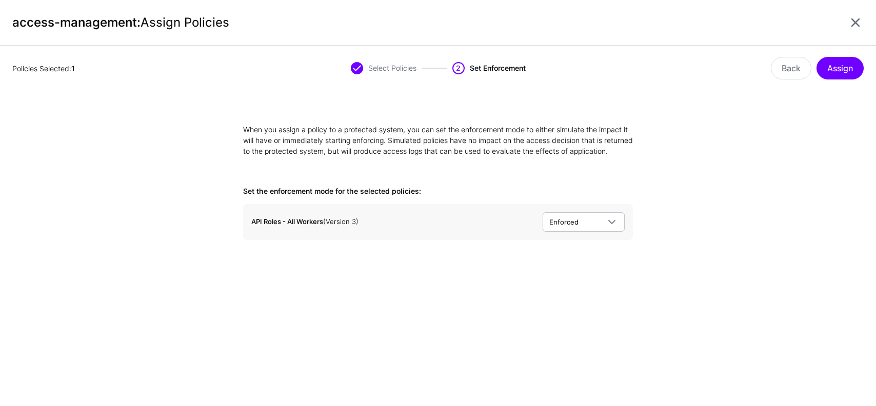
click at [850, 48] on div "Policies Selected: 1 Select Policies 2 Set Enforcement Back Assign" at bounding box center [438, 69] width 876 height 46
click at [837, 69] on button "Assign" at bounding box center [839, 68] width 47 height 23
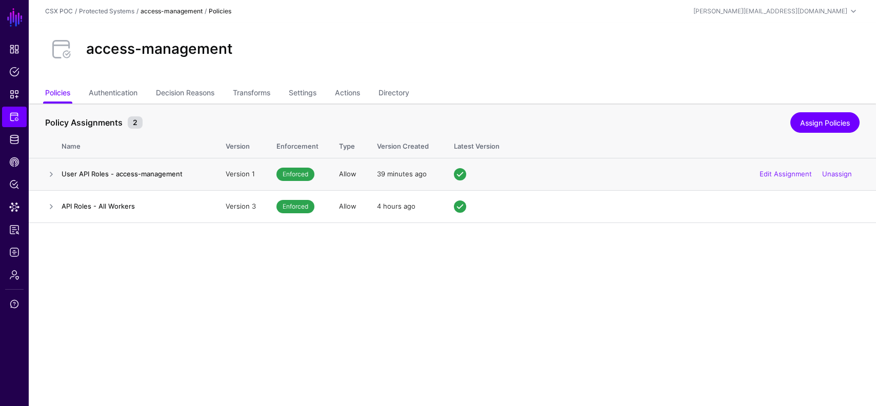
click at [826, 169] on div "Edit Assignment Unassign" at bounding box center [806, 175] width 108 height 26
click at [837, 174] on link "Unassign" at bounding box center [837, 174] width 30 height 8
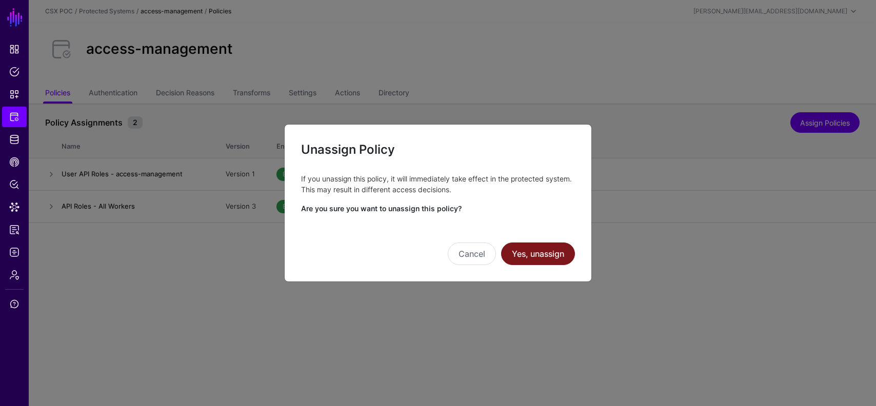
click at [562, 251] on button "Yes, unassign" at bounding box center [538, 254] width 74 height 23
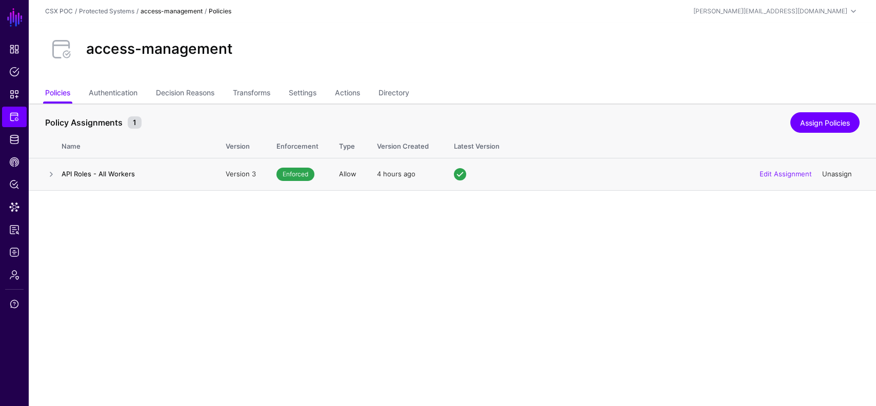
click at [837, 171] on link "Unassign" at bounding box center [837, 174] width 30 height 8
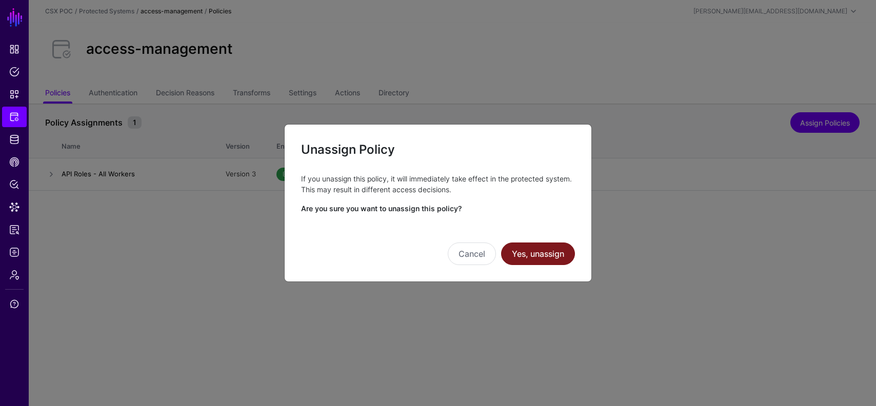
click at [555, 246] on button "Yes, unassign" at bounding box center [538, 254] width 74 height 23
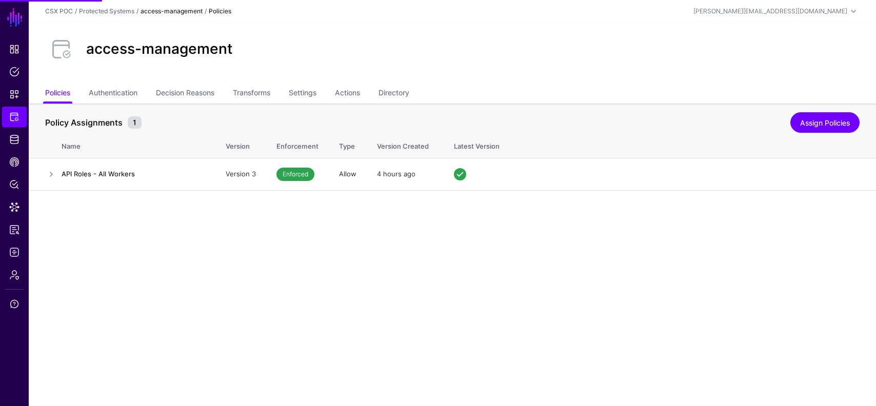
click at [559, 239] on button "Yes, unassign" at bounding box center [538, 228] width 74 height 23
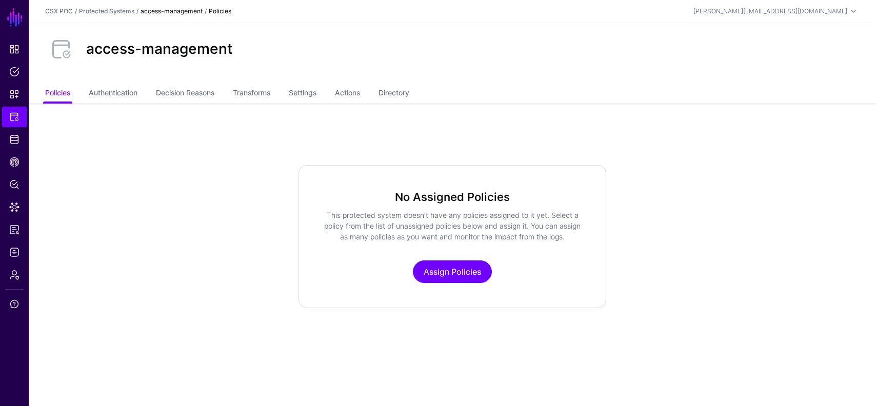
click at [445, 298] on div "No Assigned Policies This protected system doesn’t have any policies assigned t…" at bounding box center [452, 236] width 308 height 143
click at [450, 275] on link "Assign Policies" at bounding box center [452, 271] width 79 height 23
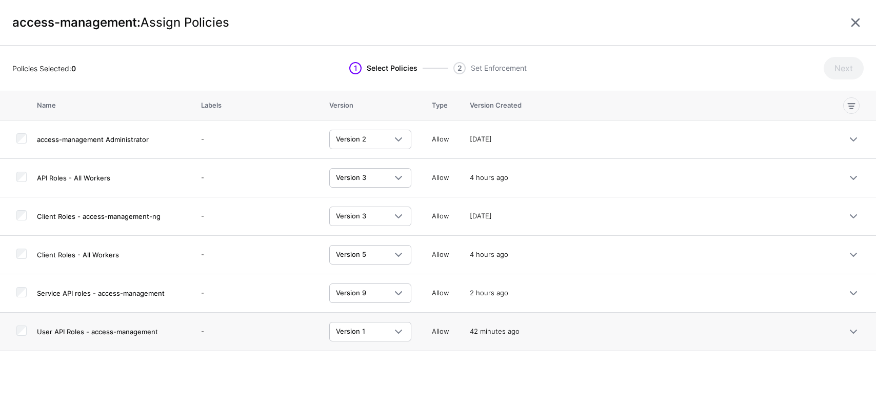
click at [28, 331] on td at bounding box center [18, 332] width 37 height 38
click at [847, 70] on button "Next" at bounding box center [844, 68] width 40 height 23
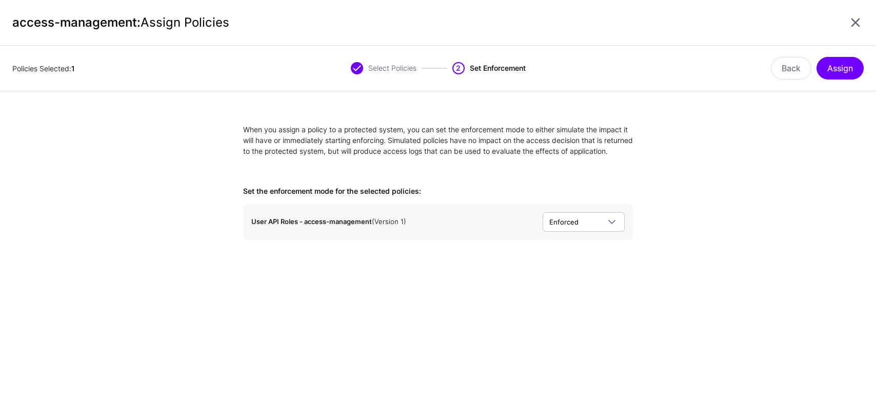
click at [847, 55] on div "Policies Selected: 1 Select Policies 2 Set Enforcement Back Assign" at bounding box center [438, 69] width 876 height 46
click at [847, 77] on button "Assign" at bounding box center [839, 68] width 47 height 23
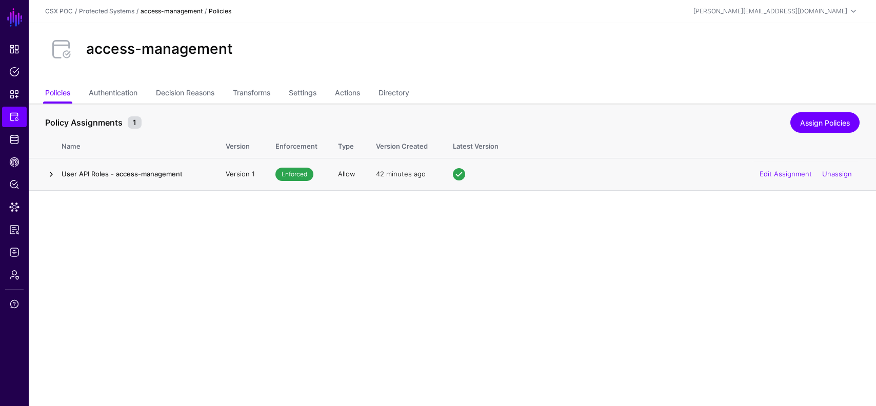
click at [52, 171] on link at bounding box center [51, 174] width 12 height 12
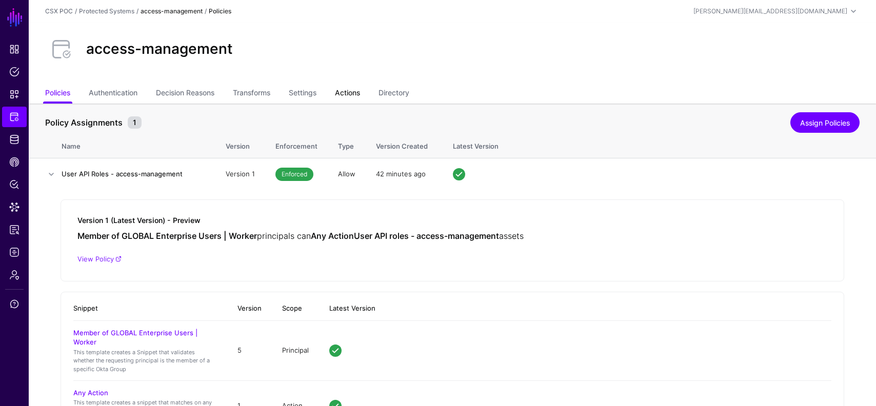
click at [360, 93] on link "Actions" at bounding box center [347, 93] width 25 height 19
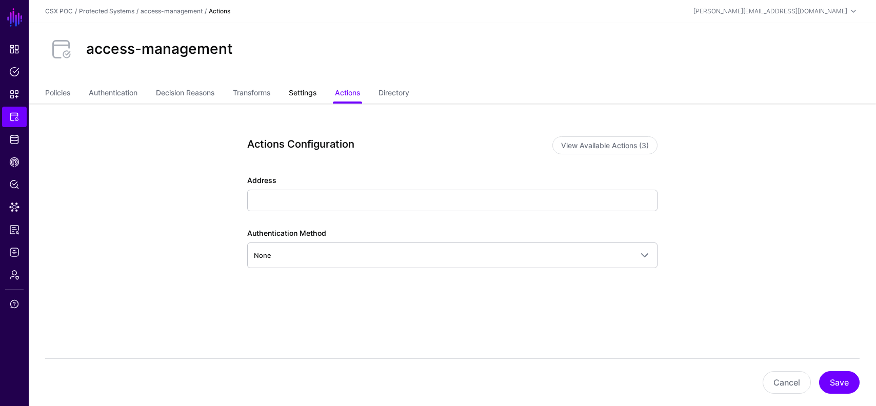
click at [302, 91] on link "Settings" at bounding box center [303, 93] width 28 height 19
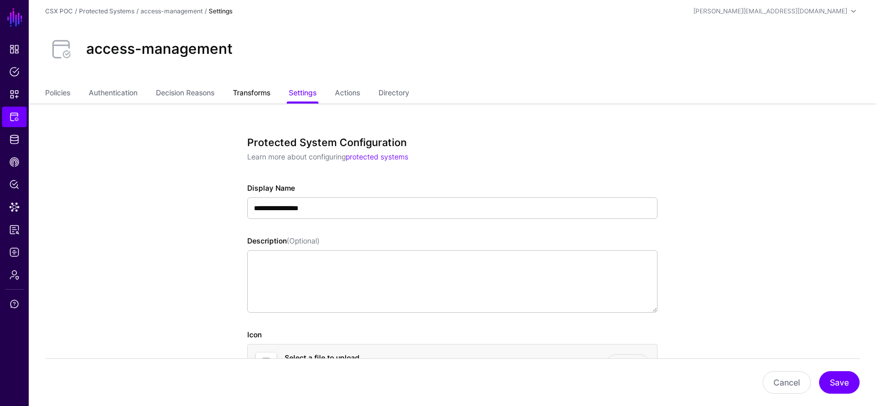
click at [264, 91] on link "Transforms" at bounding box center [251, 93] width 37 height 19
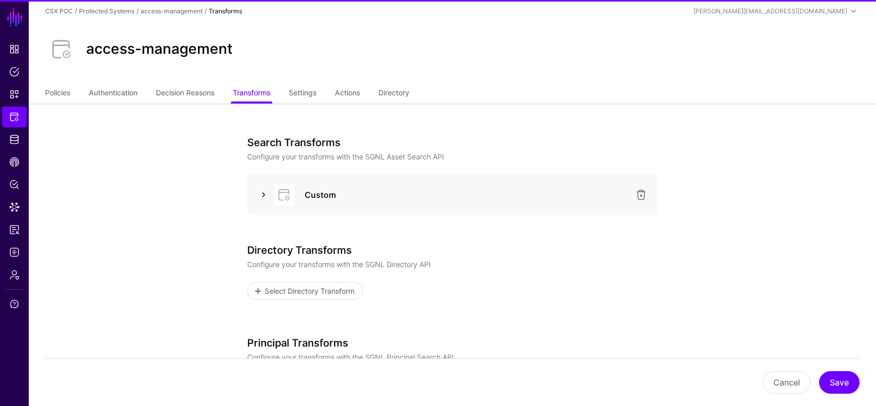
click at [259, 190] on link at bounding box center [263, 195] width 12 height 12
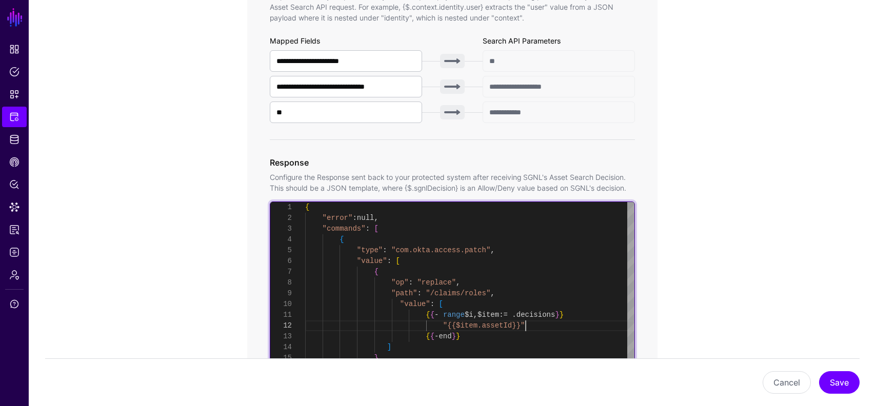
scroll to position [11, 0]
drag, startPoint x: 532, startPoint y: 325, endPoint x: 443, endPoint y: 326, distance: 88.7
click at [443, 326] on div "{ "error" : null , "commands" : [ { "type" : "com.okta.access.patch" , "value" …" at bounding box center [469, 329] width 329 height 255
click at [532, 322] on div "{ "error" : null , "commands" : [ { "type" : "com.okta.access.patch" , "value" …" at bounding box center [469, 329] width 329 height 255
drag, startPoint x: 530, startPoint y: 325, endPoint x: 445, endPoint y: 323, distance: 85.1
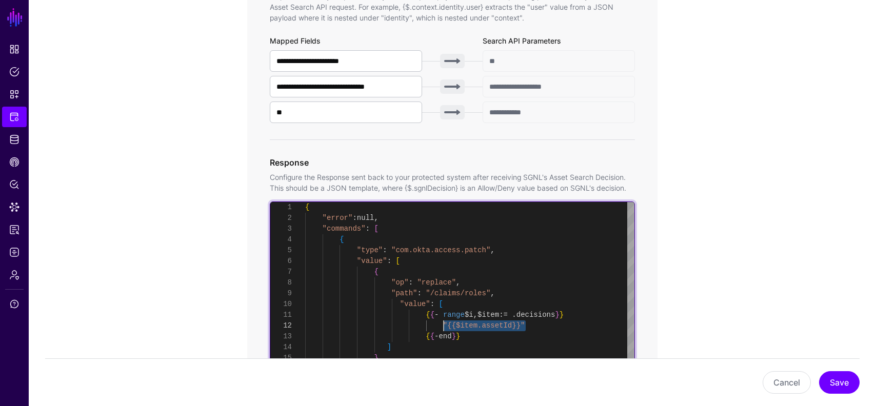
click at [445, 323] on div "{ "error" : null , "commands" : [ { "type" : "com.okta.access.patch" , "value" …" at bounding box center [469, 329] width 329 height 255
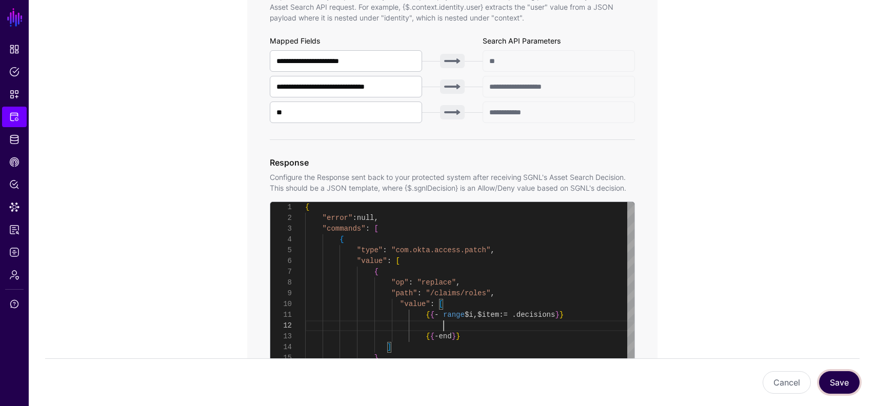
click at [832, 376] on button "Save" at bounding box center [839, 382] width 41 height 23
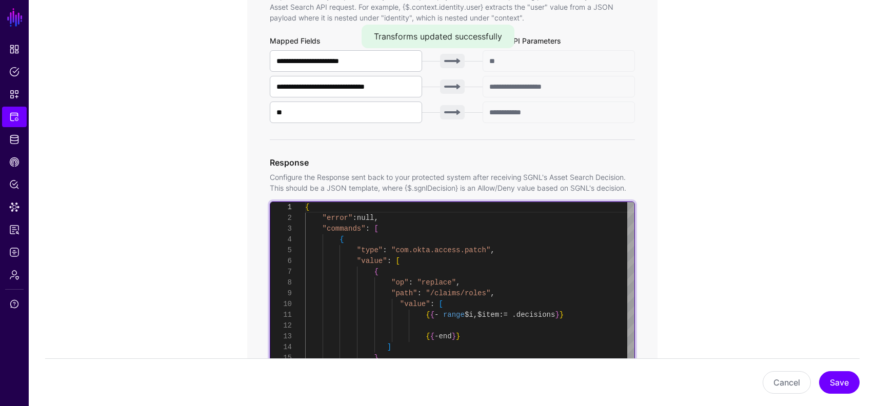
scroll to position [0, 0]
click at [482, 313] on div "{ "error" : null , "commands" : [ { "type" : "com.okta.access.patch" , "value" …" at bounding box center [469, 329] width 329 height 255
click at [482, 325] on div "{ "error" : null , "commands" : [ { "type" : "com.okta.access.patch" , "value" …" at bounding box center [469, 329] width 329 height 255
click at [483, 328] on div "{ "error" : null , "commands" : [ { "type" : "com.okta.access.patch" , "value" …" at bounding box center [469, 329] width 329 height 255
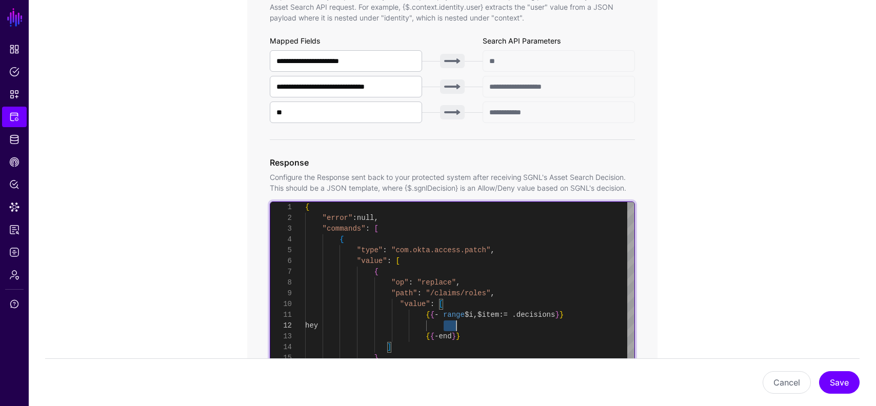
click at [483, 328] on div "{ "error" : null , "commands" : [ { "type" : "com.okta.access.patch" , "value" …" at bounding box center [469, 329] width 329 height 255
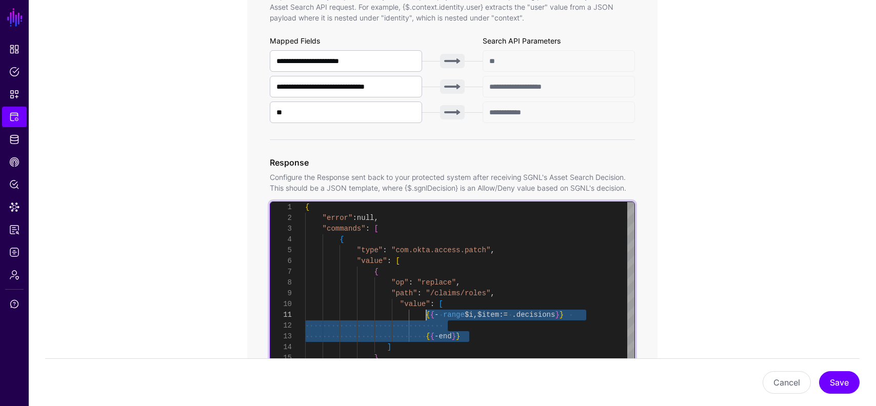
drag, startPoint x: 471, startPoint y: 338, endPoint x: 426, endPoint y: 314, distance: 51.4
click at [426, 314] on div "{ "error" : null , "commands" : [ { "type" : "com.okta.access.patch" , "value" …" at bounding box center [469, 329] width 329 height 255
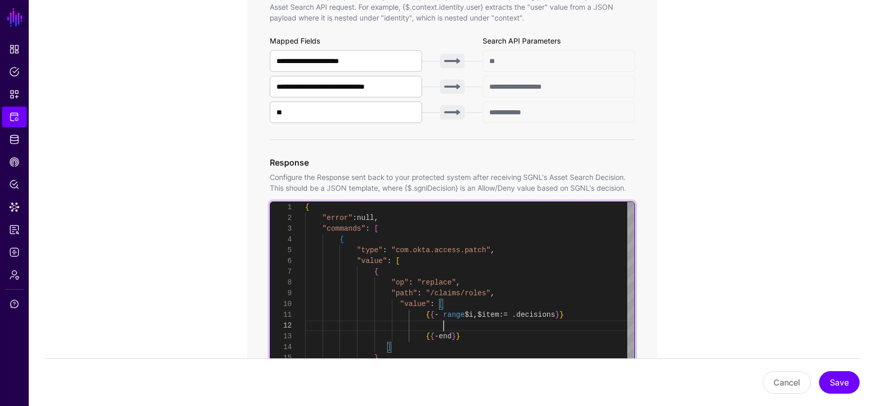
click at [446, 329] on div "{ "error" : null , "commands" : [ { "type" : "com.okta.access.patch" , "value" …" at bounding box center [469, 329] width 329 height 255
click at [478, 339] on div "{ "error" : null , "commands" : [ { "type" : "com.okta.access.patch" , "value" …" at bounding box center [469, 329] width 329 height 255
click at [430, 346] on div "{ "error" : null , "commands" : [ { "type" : "com.okta.access.patch" , "value" …" at bounding box center [469, 329] width 329 height 255
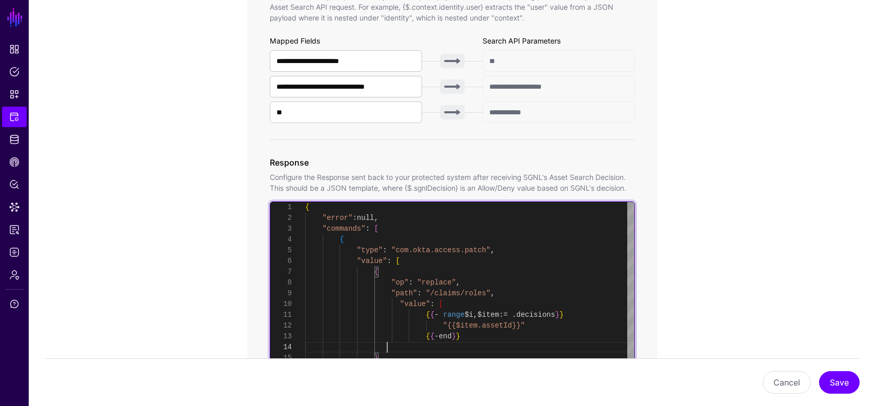
scroll to position [97, 0]
click at [453, 308] on div "{ "error" : null , "commands" : [ { "type" : "com.okta.access.patch" , "value" …" at bounding box center [469, 329] width 329 height 255
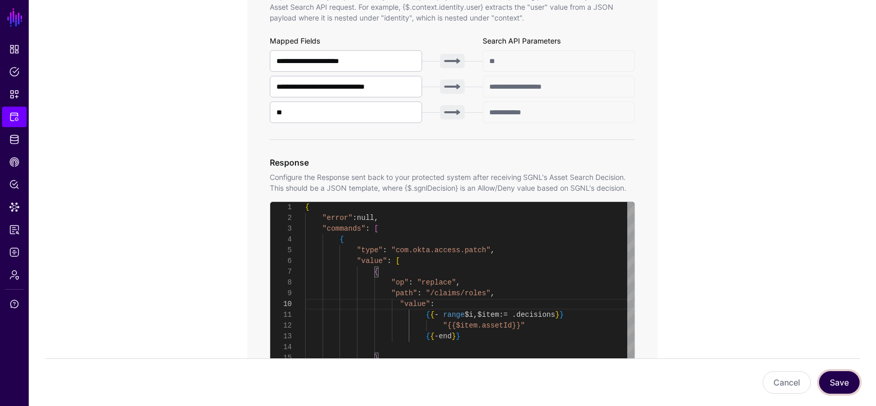
click at [847, 375] on button "Save" at bounding box center [839, 382] width 41 height 23
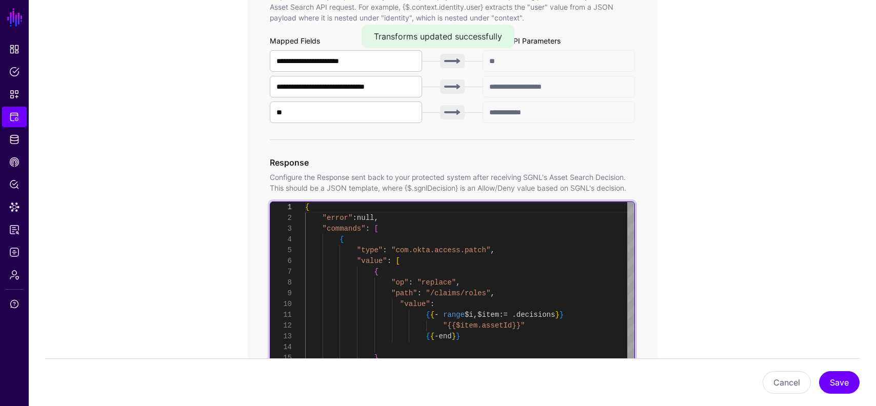
scroll to position [0, 0]
click at [492, 310] on div "{ "error" : null , "commands" : [ { "type" : "com.okta.access.patch" , "value" …" at bounding box center [469, 329] width 329 height 255
click at [482, 300] on div "{ "error" : null , "commands" : [ { "type" : "com.okta.access.patch" , "value" …" at bounding box center [469, 329] width 329 height 255
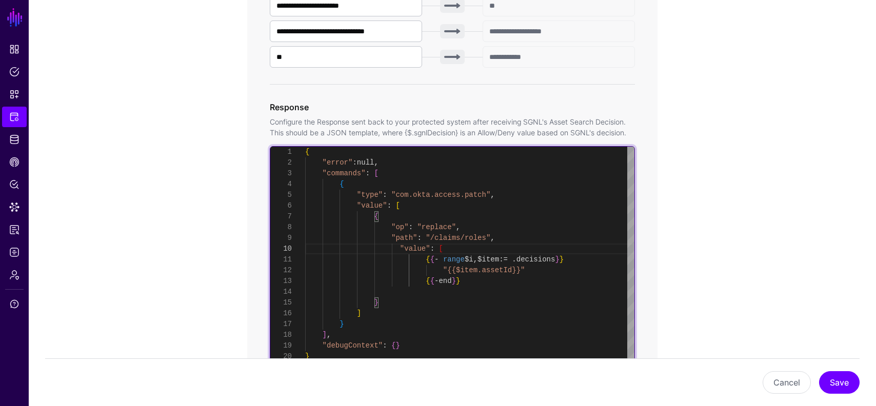
scroll to position [32, 0]
click at [411, 294] on div "{ "error" : null , "commands" : [ { "type" : "com.okta.access.patch" , "value" …" at bounding box center [469, 274] width 329 height 255
click at [491, 283] on div "{ "error" : null , "commands" : [ { "type" : "com.okta.access.patch" , "value" …" at bounding box center [469, 274] width 329 height 255
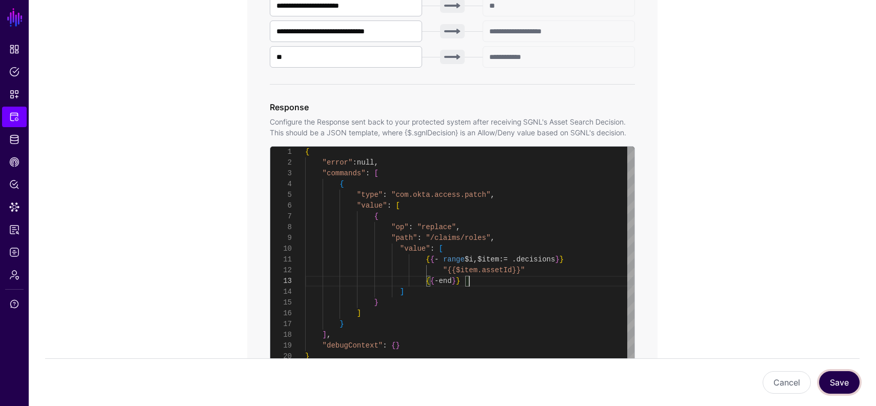
click at [834, 378] on button "Save" at bounding box center [839, 382] width 41 height 23
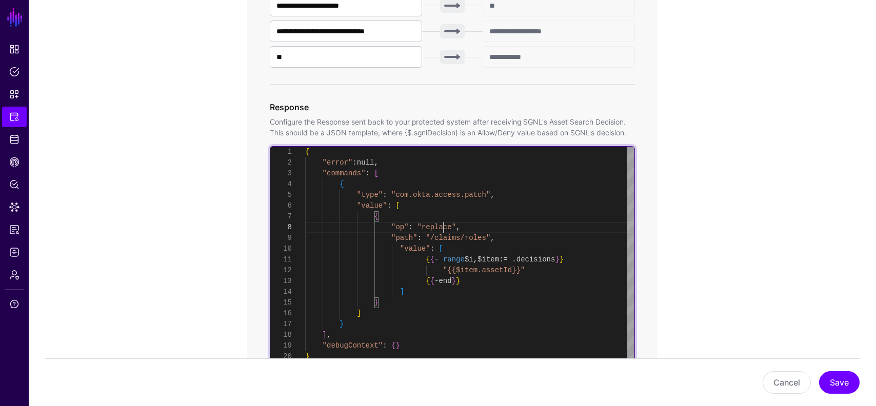
scroll to position [75, 0]
click at [445, 228] on div "{ "error" : null , "commands" : [ { "type" : "com.okta.access.patch" , "value" …" at bounding box center [469, 274] width 329 height 255
click at [486, 237] on div "{ "error" : null , "commands" : [ { "type" : "com.okta.access.patch" , "value" …" at bounding box center [469, 274] width 329 height 255
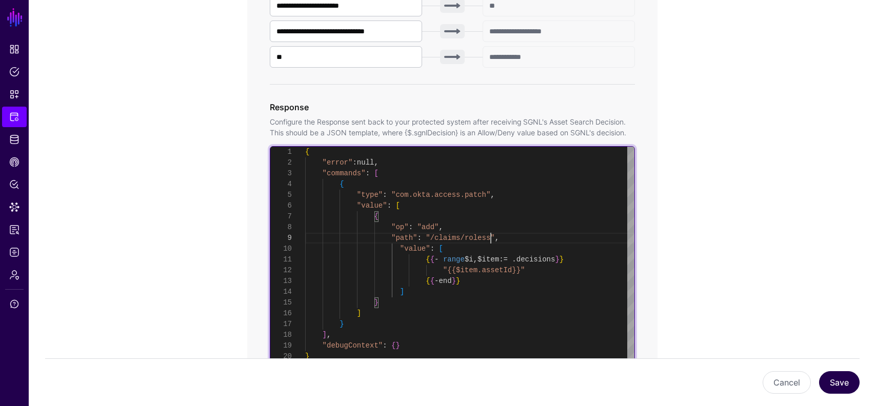
type textarea "**********"
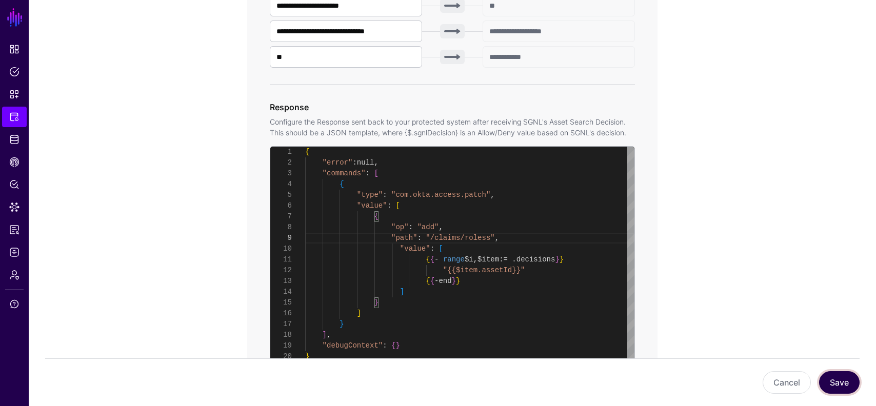
click at [841, 392] on button "Save" at bounding box center [839, 382] width 41 height 23
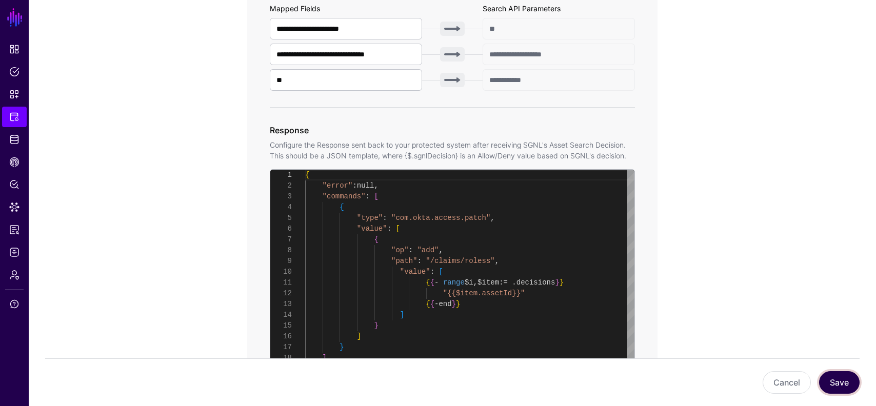
scroll to position [497, 0]
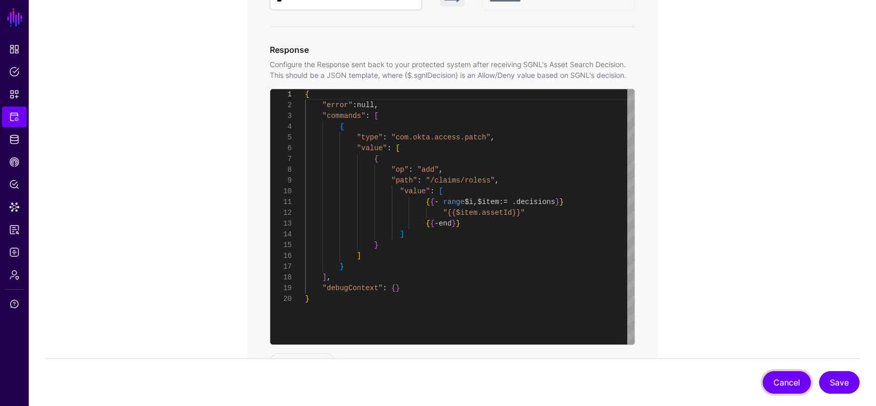
click at [779, 377] on button "Cancel" at bounding box center [787, 382] width 48 height 23
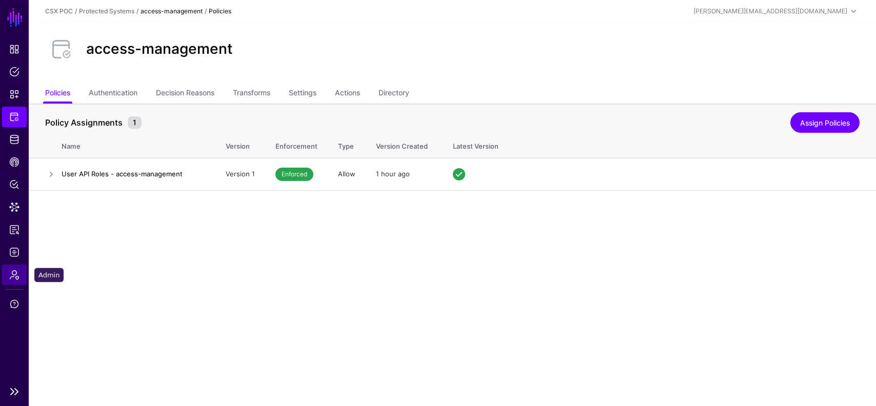
click at [16, 268] on link "Admin" at bounding box center [14, 275] width 25 height 21
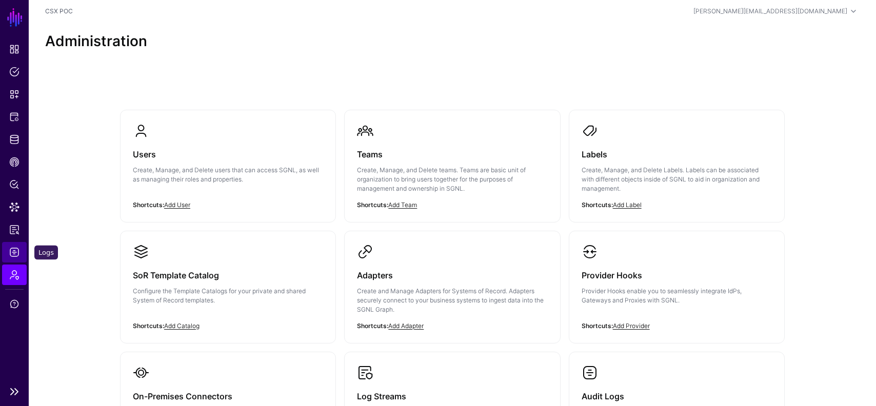
click at [12, 254] on span "Logs" at bounding box center [14, 252] width 10 height 10
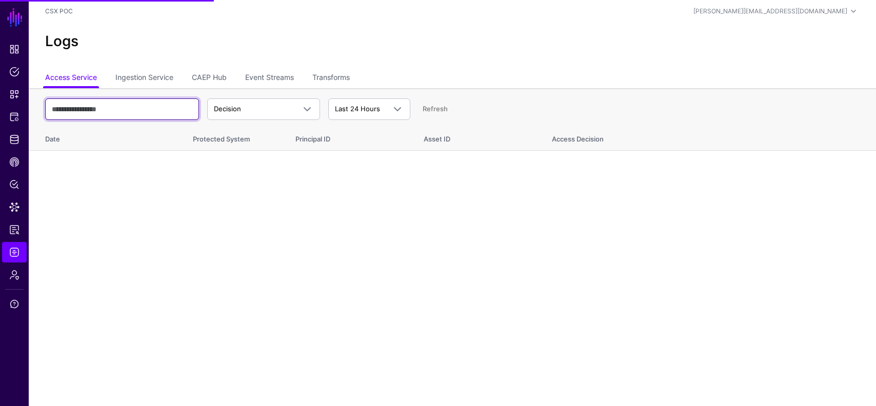
click at [173, 103] on input "text" at bounding box center [122, 109] width 154 height 22
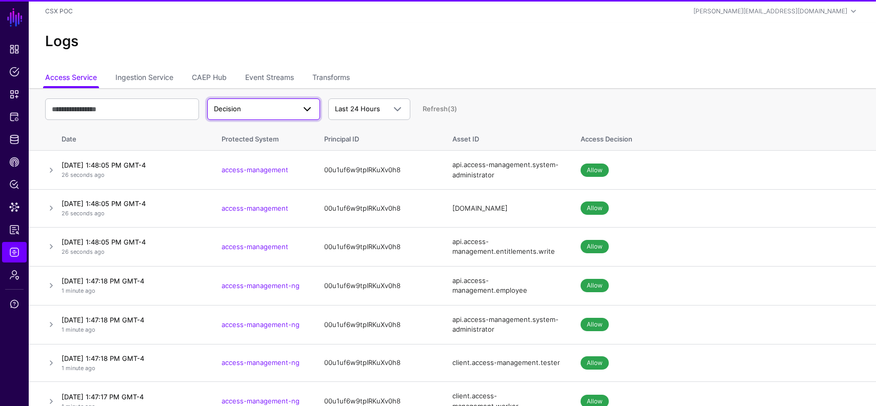
click at [244, 110] on span "Decision" at bounding box center [254, 109] width 81 height 10
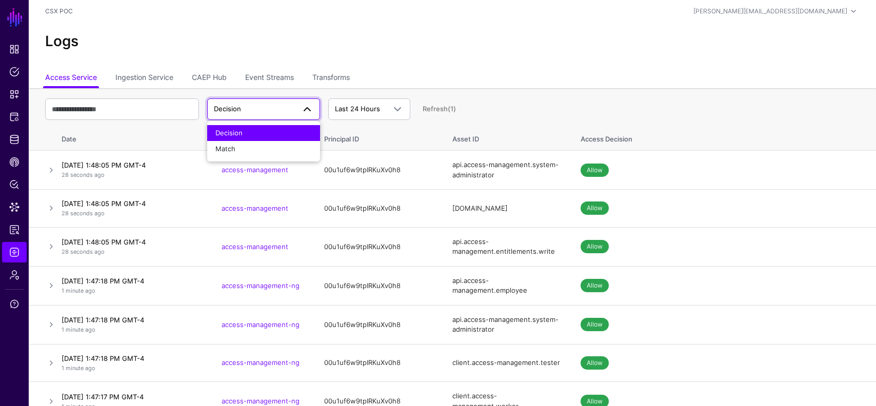
click at [360, 81] on ul "Access Service Ingestion Service CAEP Hub Event Streams Transforms" at bounding box center [452, 78] width 814 height 19
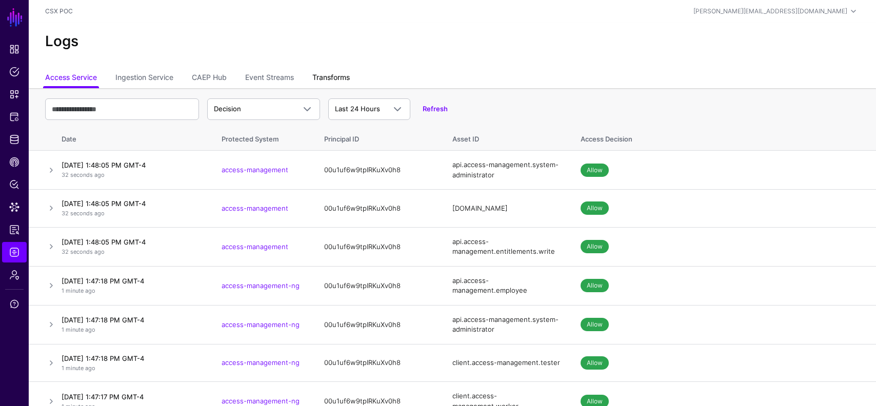
click at [320, 78] on link "Transforms" at bounding box center [330, 78] width 37 height 19
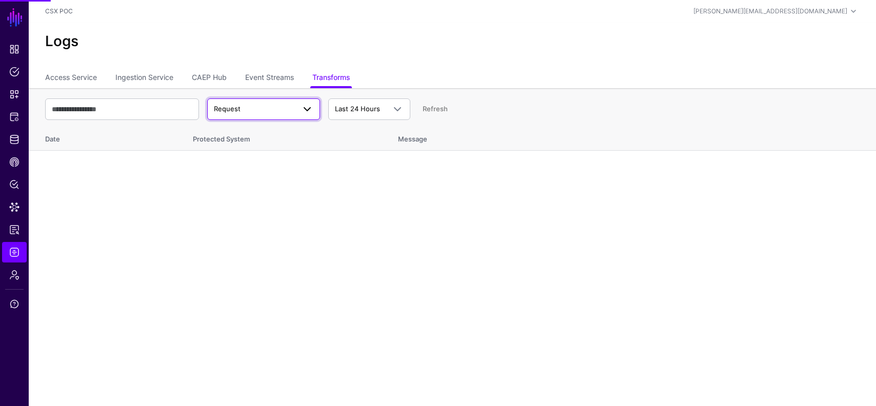
click at [282, 111] on span "Request" at bounding box center [254, 109] width 81 height 10
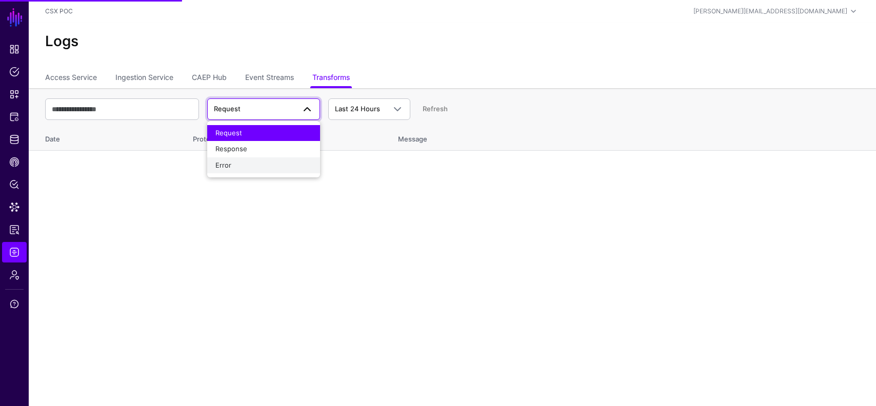
click at [259, 161] on div "Error" at bounding box center [263, 166] width 96 height 10
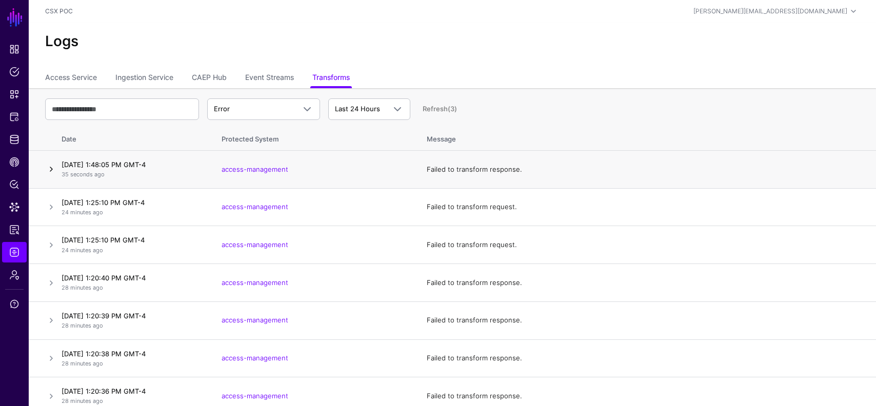
click at [53, 172] on link at bounding box center [51, 169] width 12 height 12
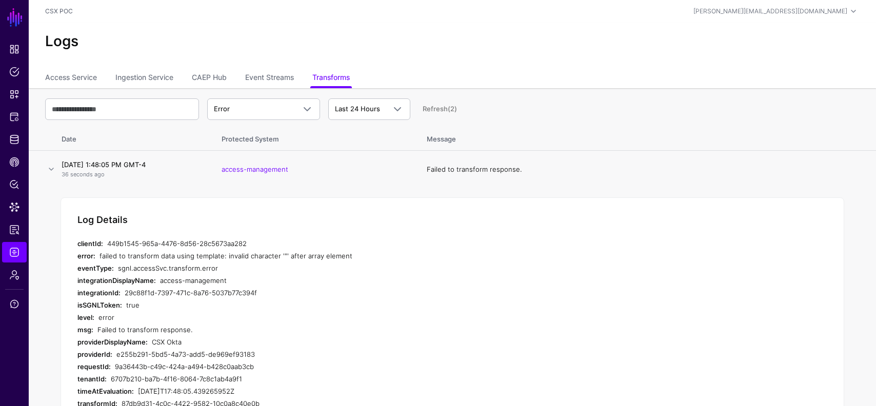
scroll to position [129, 0]
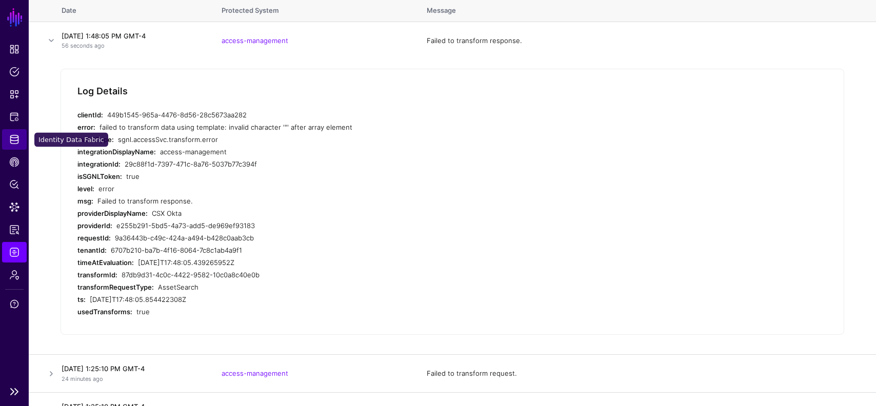
click at [15, 137] on span "Identity Data Fabric" at bounding box center [14, 139] width 10 height 10
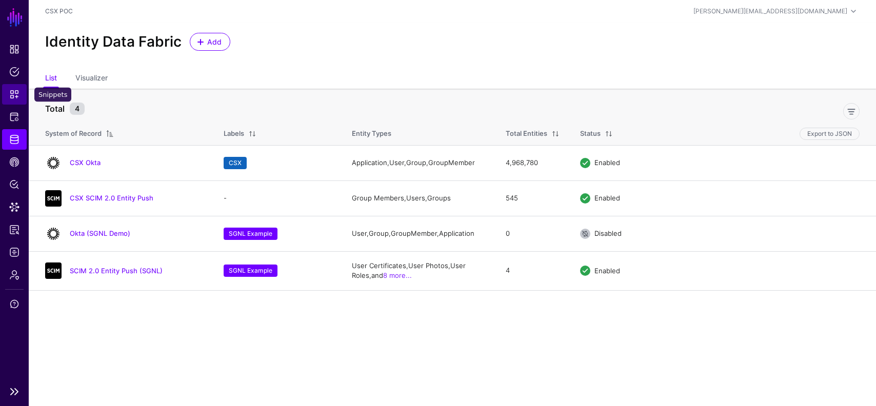
click at [11, 99] on link "Snippets" at bounding box center [14, 94] width 25 height 21
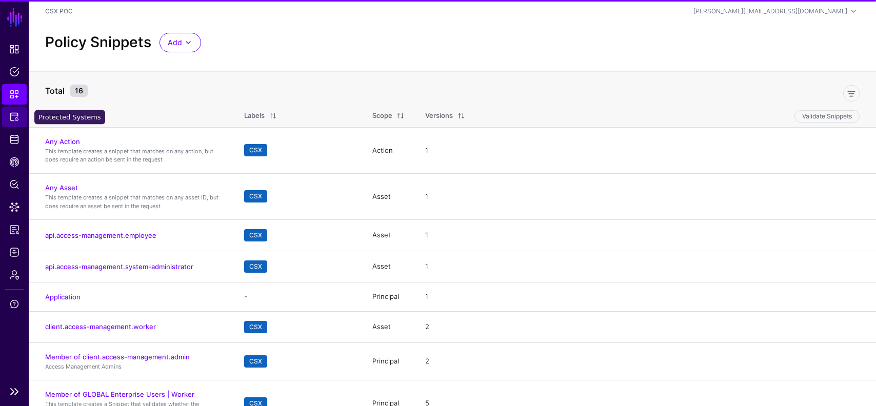
click at [11, 119] on span "Protected Systems" at bounding box center [14, 117] width 10 height 10
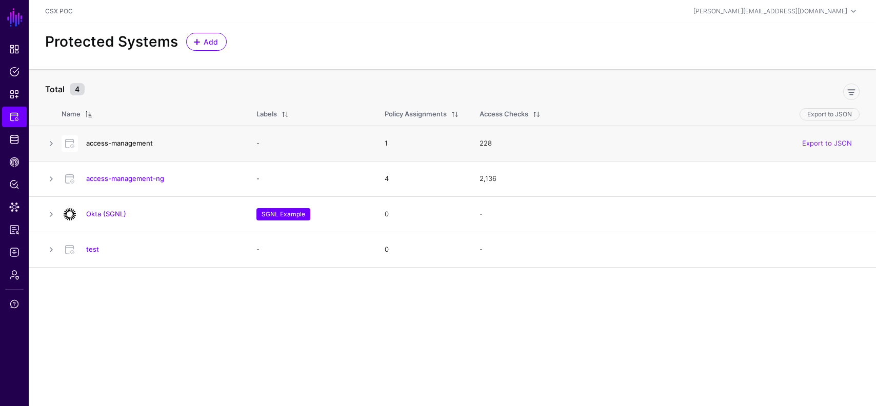
click at [114, 145] on link "access-management" at bounding box center [119, 143] width 67 height 8
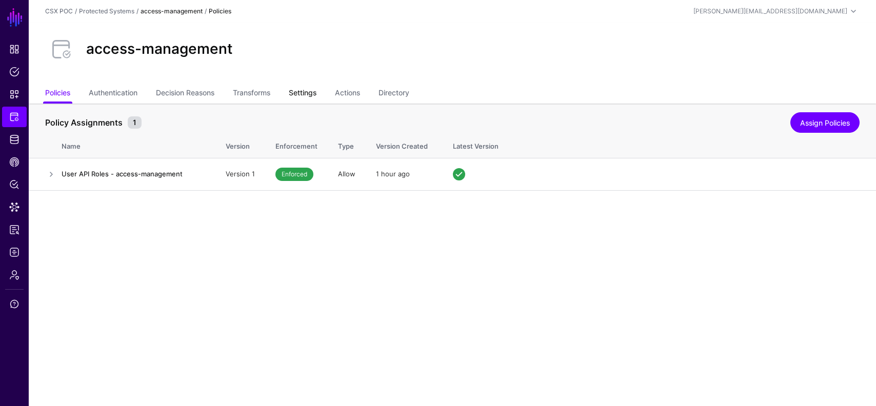
click at [311, 92] on link "Settings" at bounding box center [303, 93] width 28 height 19
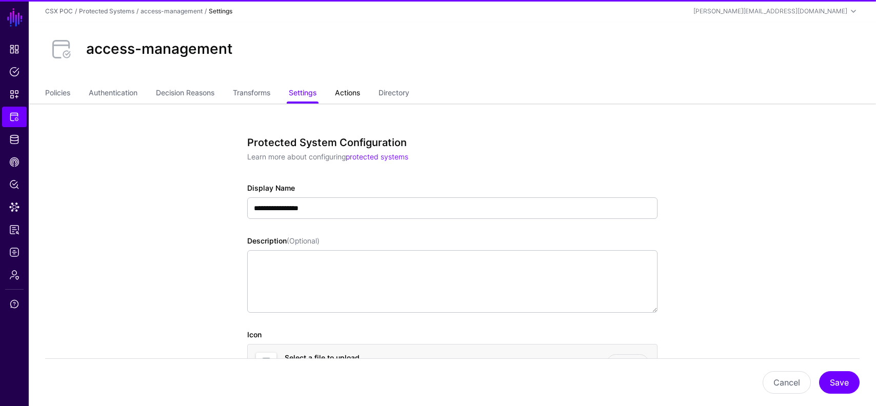
click at [347, 94] on link "Actions" at bounding box center [347, 93] width 25 height 19
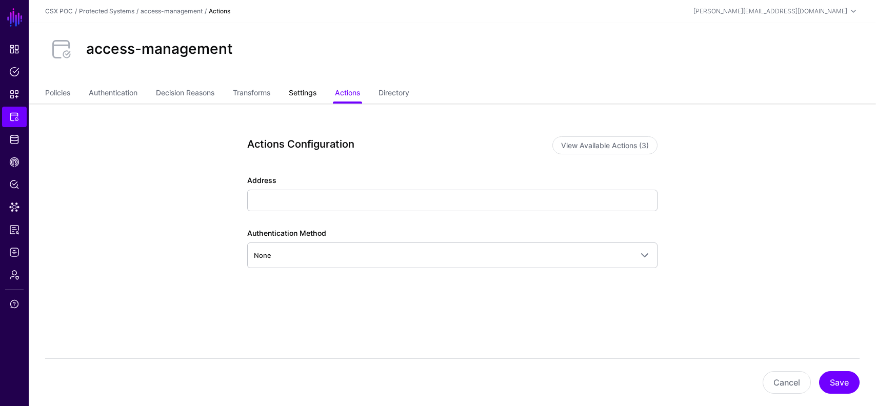
click at [315, 92] on link "Settings" at bounding box center [303, 93] width 28 height 19
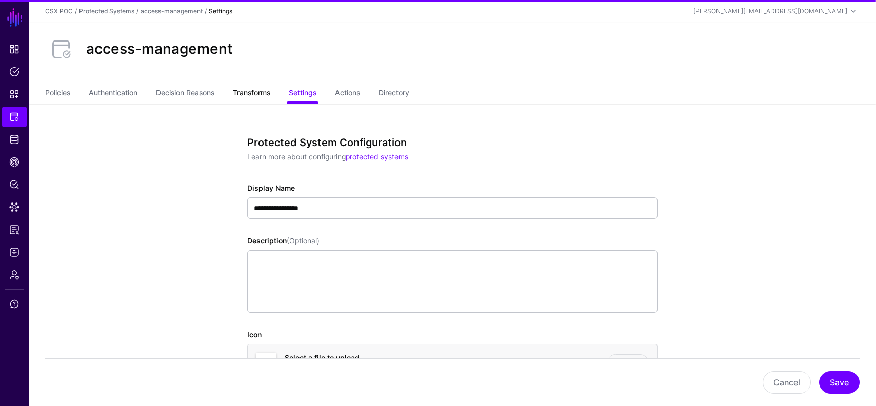
click at [262, 103] on link "Transforms" at bounding box center [251, 93] width 37 height 19
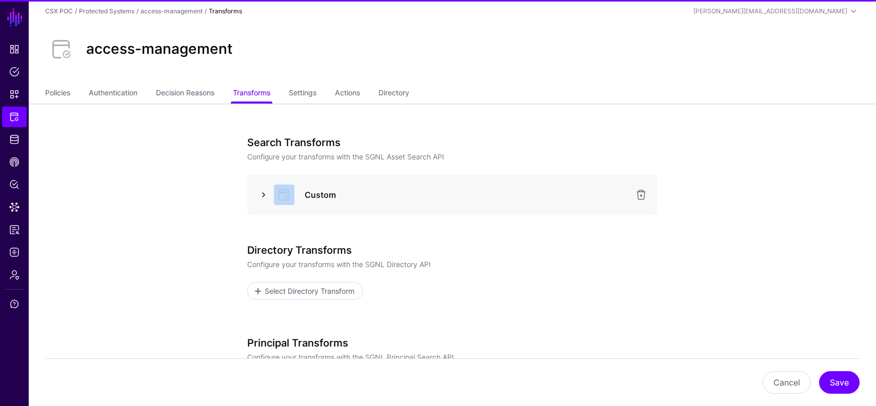
click at [269, 197] on div "Custom" at bounding box center [452, 195] width 394 height 21
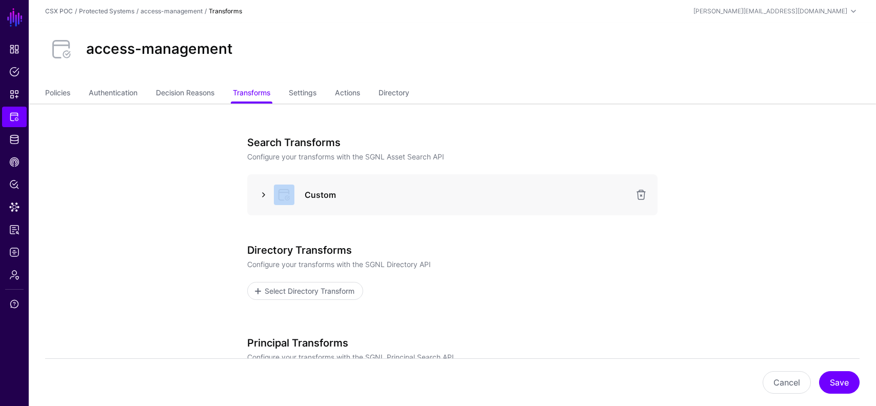
click at [262, 193] on link at bounding box center [263, 195] width 12 height 12
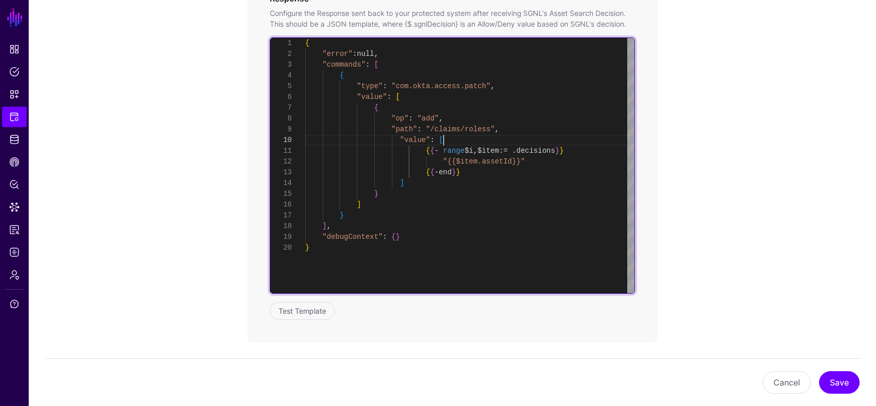
scroll to position [97, 0]
click at [464, 137] on div "{ "error" : null , "commands" : [ { "type" : "com.okta.access.patch" , "value" …" at bounding box center [469, 165] width 329 height 255
click at [514, 130] on div "{ "error" : null , "commands" : [ { "type" : "com.okta.access.patch" , "value" …" at bounding box center [469, 165] width 329 height 255
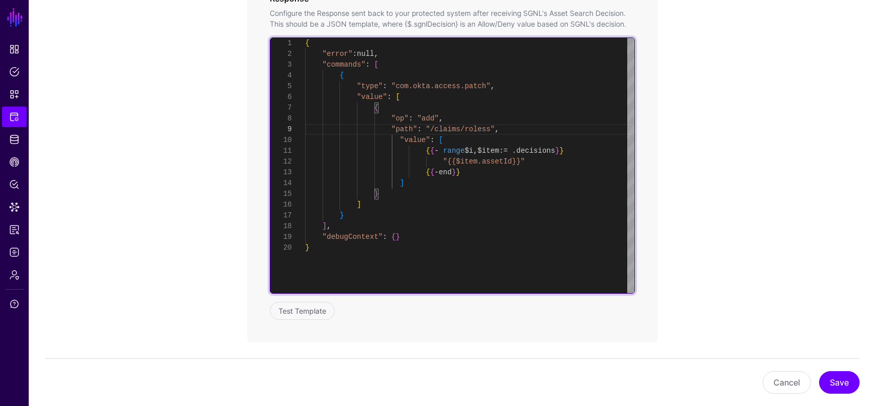
click at [545, 162] on div "{ "error" : null , "commands" : [ { "type" : "com.okta.access.patch" , "value" …" at bounding box center [469, 165] width 329 height 255
click at [475, 185] on div "{ "error" : null , "commands" : [ { "type" : "com.okta.access.patch" , "value" …" at bounding box center [469, 165] width 329 height 255
click at [474, 138] on div "{ "error" : null , "commands" : [ { "type" : "com.okta.access.patch" , "value" …" at bounding box center [469, 165] width 329 height 255
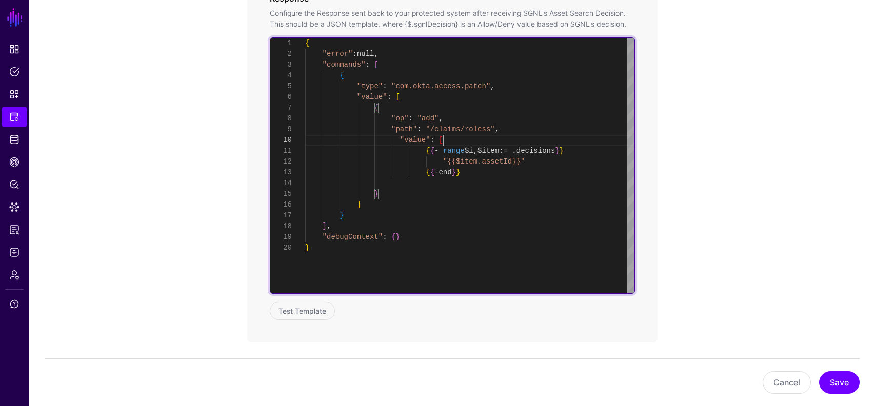
type textarea "**********"
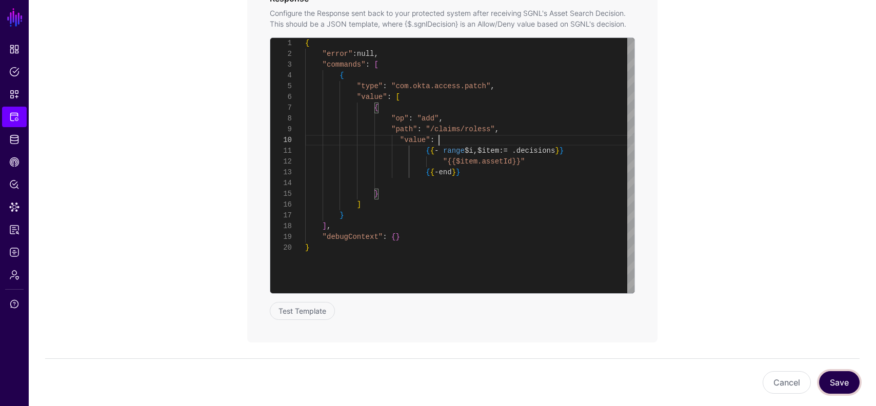
click at [845, 387] on button "Save" at bounding box center [839, 382] width 41 height 23
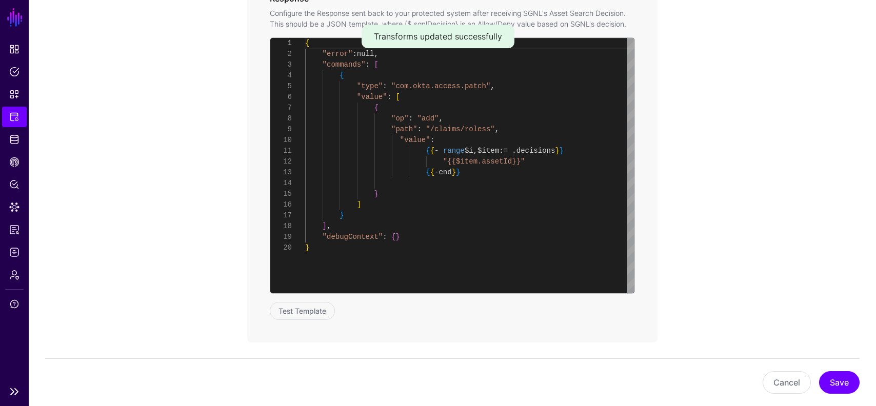
click at [13, 263] on ul "Dashboard Policies Snippets Protected Systems Identity Data Fabric CAEP Hub Pol…" at bounding box center [14, 210] width 29 height 342
click at [12, 249] on span "Logs" at bounding box center [14, 252] width 10 height 10
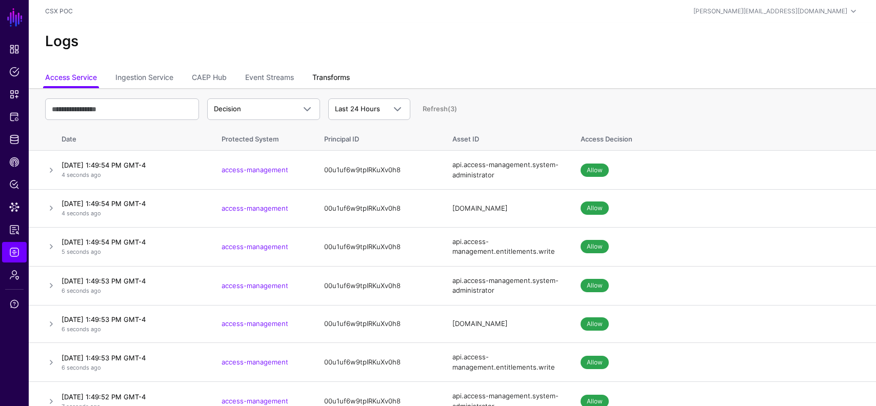
click at [320, 76] on link "Transforms" at bounding box center [330, 78] width 37 height 19
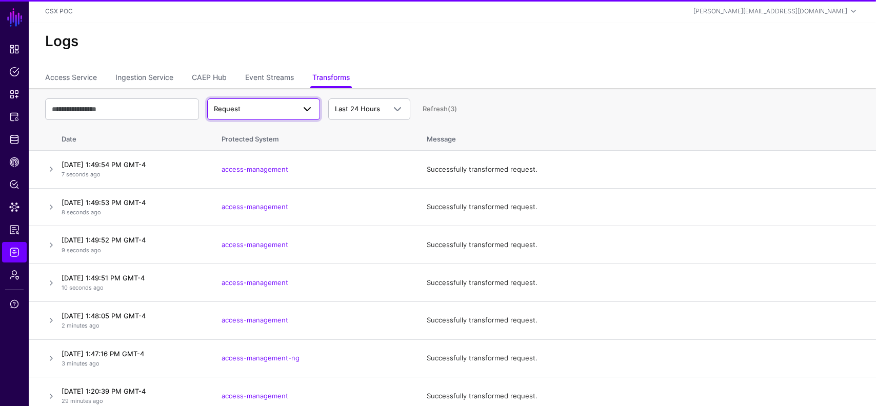
click at [291, 107] on span "Request" at bounding box center [254, 109] width 81 height 10
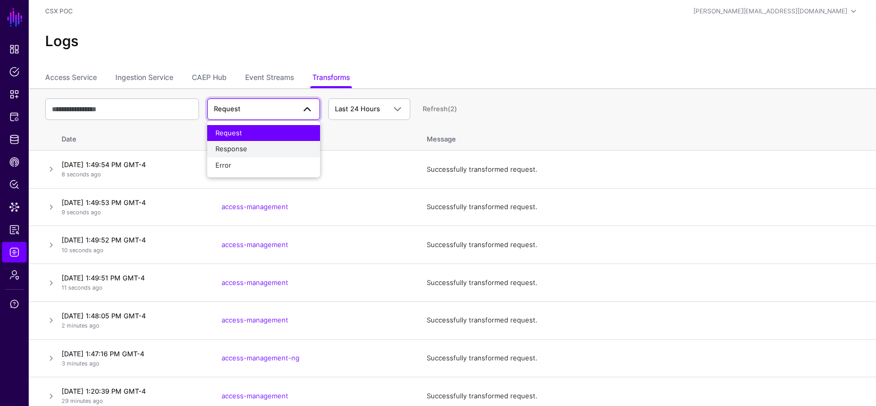
click at [253, 152] on div "Response" at bounding box center [263, 149] width 96 height 10
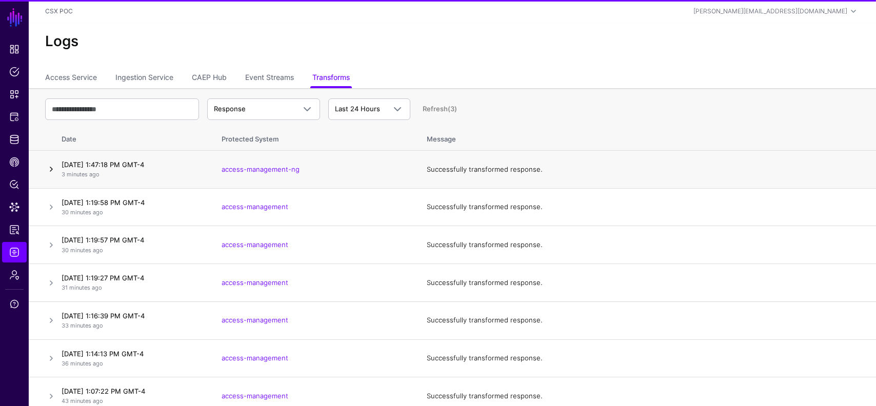
click at [48, 169] on link at bounding box center [51, 169] width 12 height 12
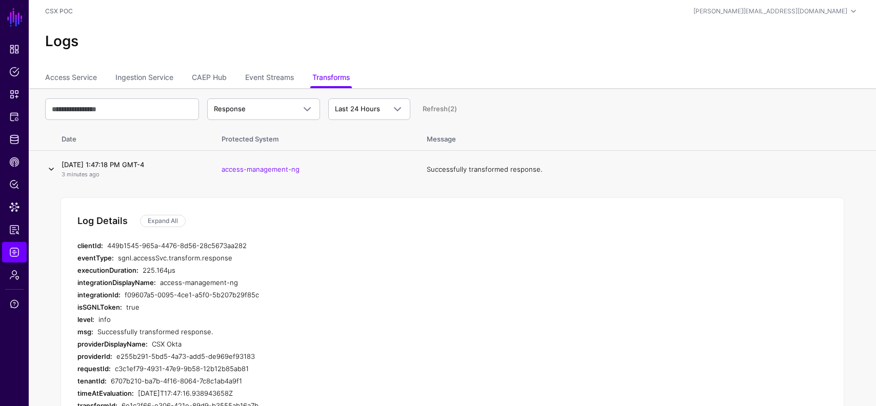
click at [49, 169] on link at bounding box center [51, 169] width 12 height 12
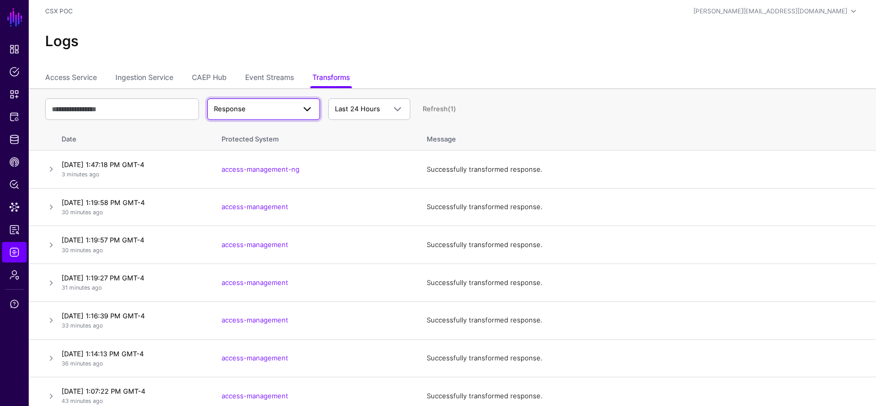
click at [291, 109] on span "Response" at bounding box center [254, 109] width 81 height 10
click at [258, 147] on div "Response" at bounding box center [263, 149] width 96 height 10
click at [282, 85] on link "Event Streams" at bounding box center [269, 78] width 49 height 19
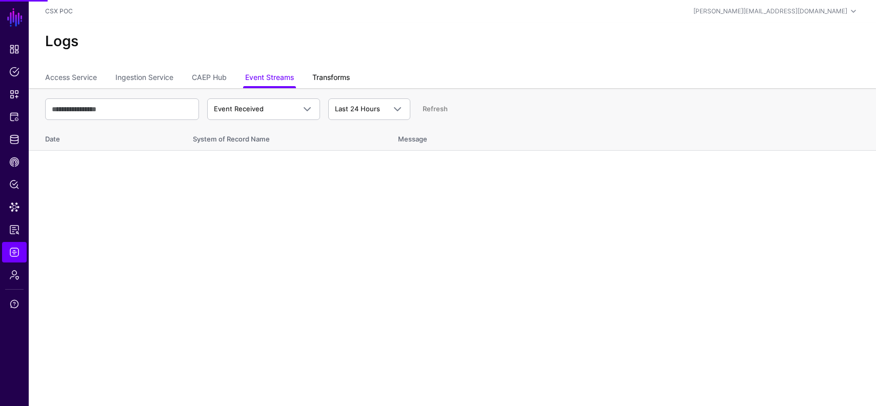
click at [330, 77] on link "Transforms" at bounding box center [330, 78] width 37 height 19
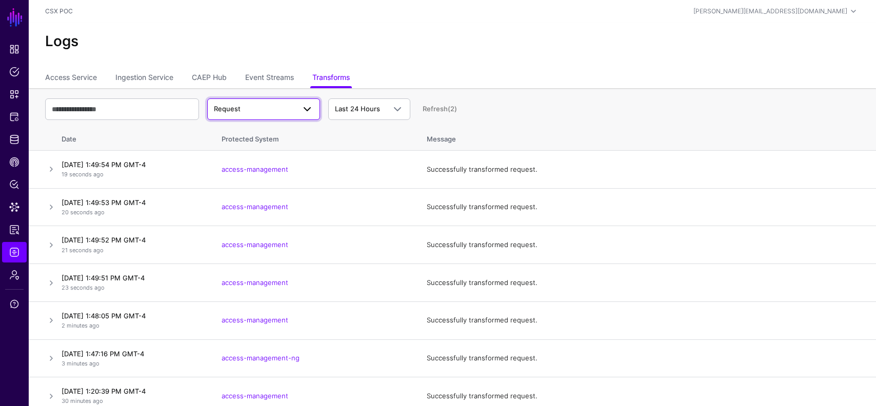
click at [247, 104] on span "Request" at bounding box center [254, 109] width 81 height 10
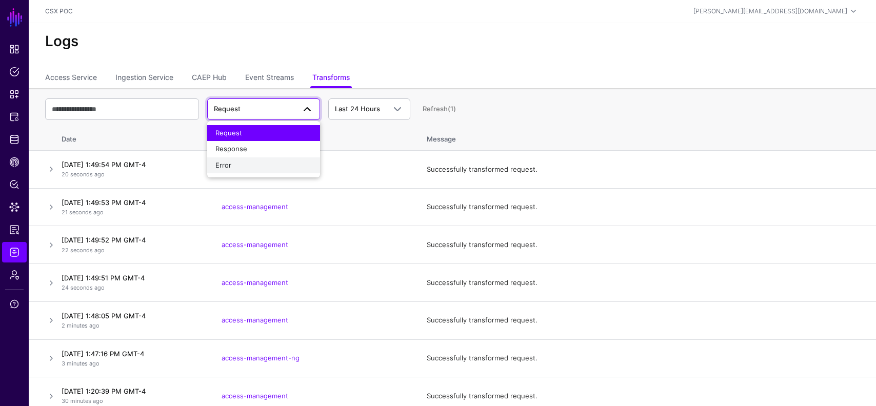
click at [242, 164] on div "Error" at bounding box center [263, 166] width 96 height 10
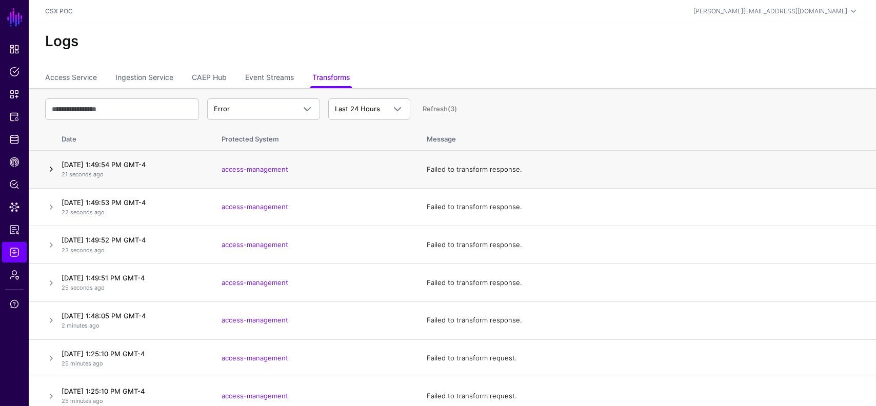
click at [53, 168] on link at bounding box center [51, 169] width 12 height 12
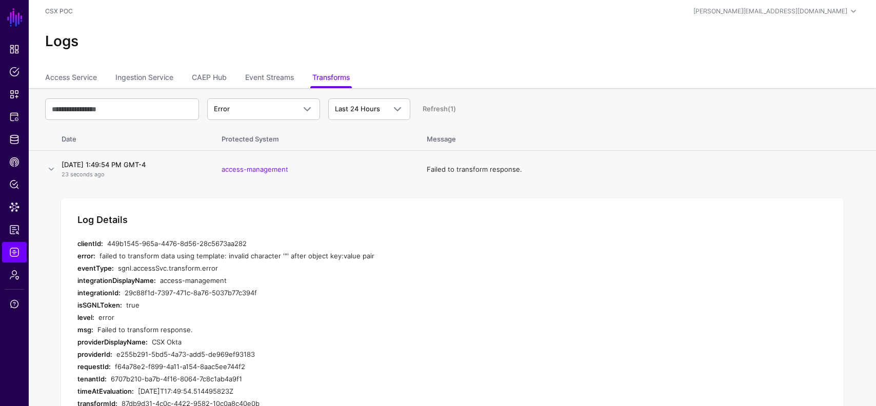
scroll to position [98, 0]
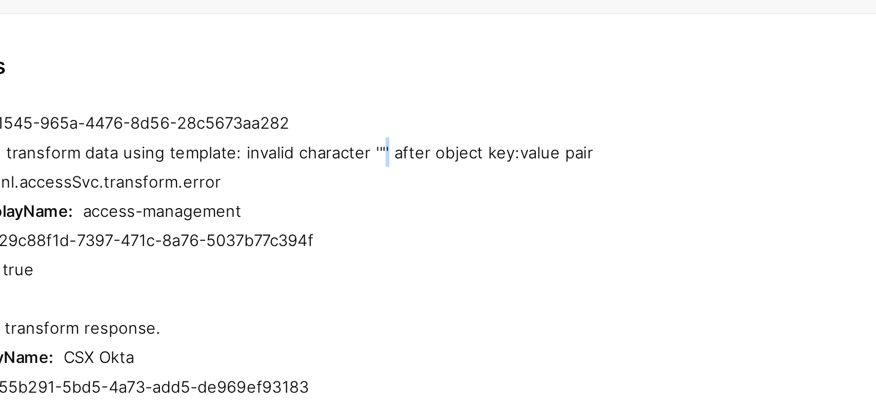
click at [281, 157] on div "failed to transform data using template: invalid character '"' after object key…" at bounding box center [293, 157] width 388 height 12
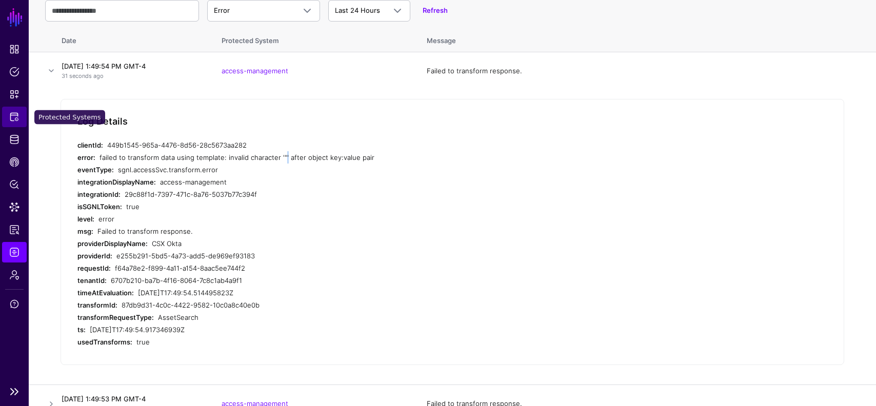
click at [11, 124] on link "Protected Systems" at bounding box center [14, 117] width 25 height 21
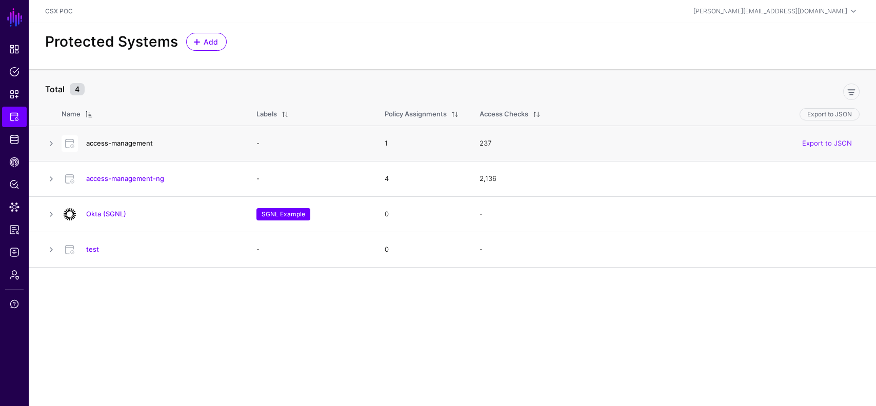
click at [125, 139] on link "access-management" at bounding box center [119, 143] width 67 height 8
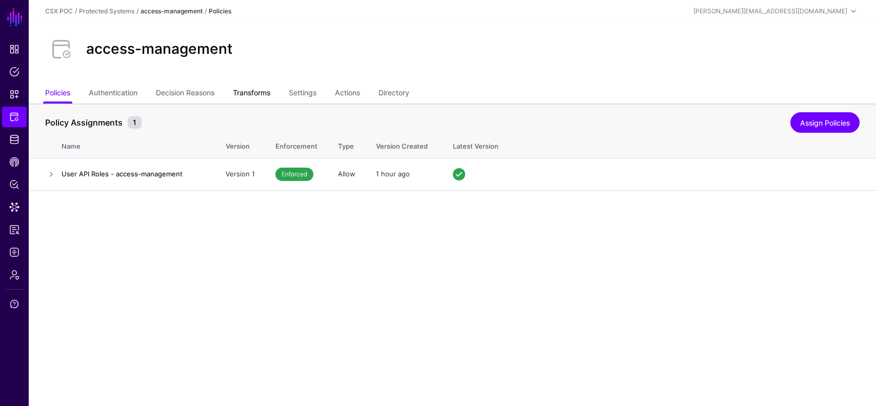
click at [254, 88] on link "Transforms" at bounding box center [251, 93] width 37 height 19
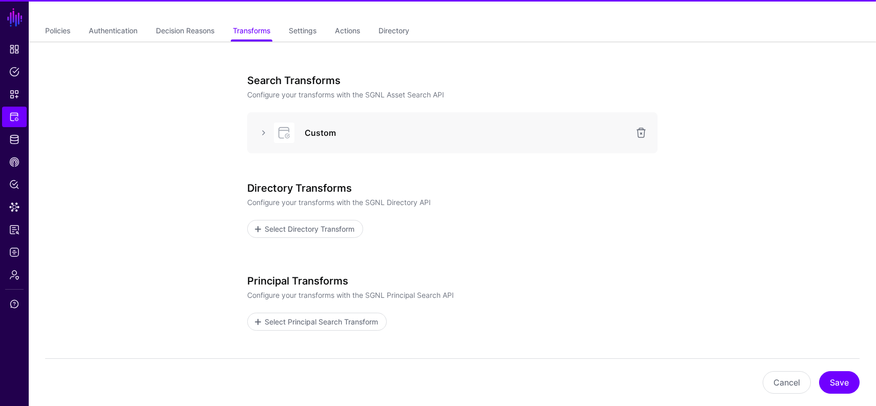
scroll to position [138, 0]
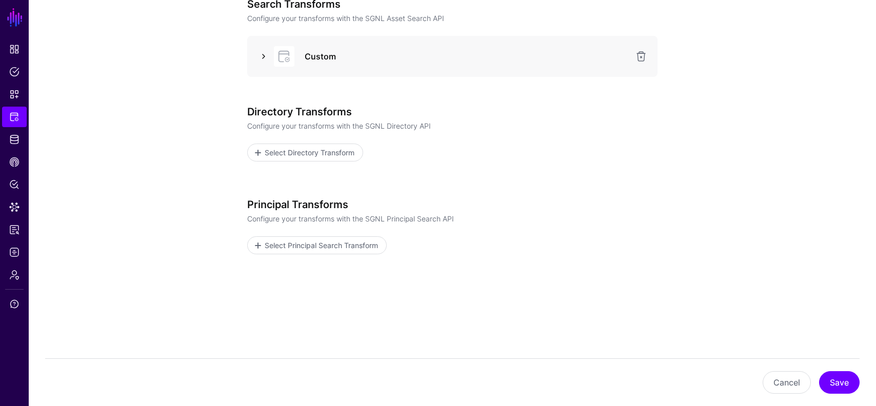
click at [266, 59] on link at bounding box center [263, 56] width 12 height 12
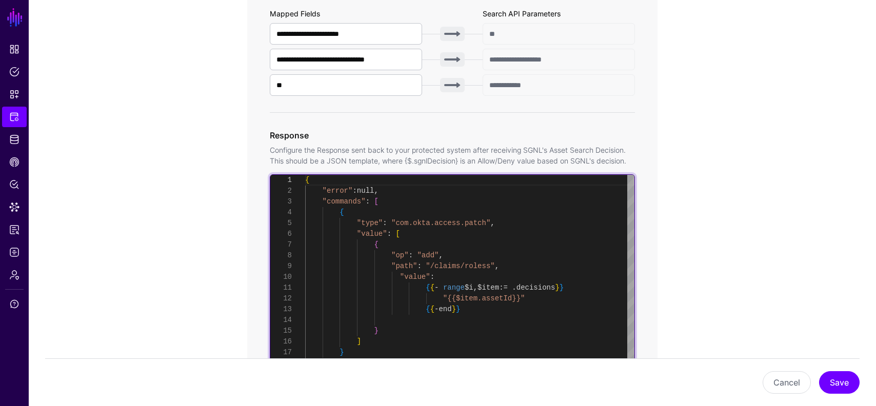
scroll to position [11, 0]
click at [444, 296] on div "{ "error" : null , "commands" : [ { "type" : "com.okta.access.patch" , "value" …" at bounding box center [469, 302] width 329 height 255
click at [449, 277] on div "{ "error" : null , "commands" : [ { "type" : "com.okta.access.patch" , "value" …" at bounding box center [469, 302] width 329 height 255
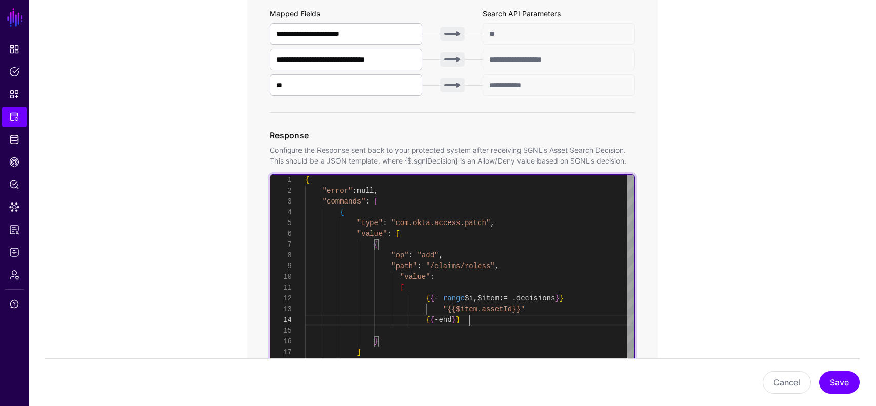
click at [485, 320] on div "{ "error" : null , "commands" : [ { "type" : "com.okta.access.patch" , "value" …" at bounding box center [469, 302] width 329 height 255
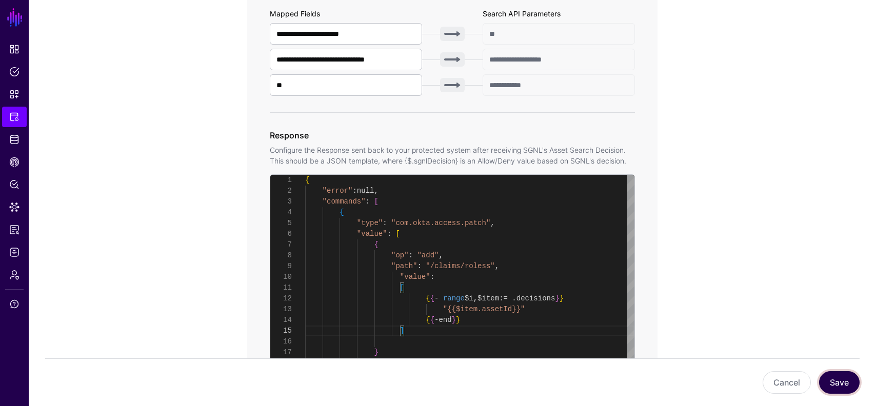
click at [836, 371] on button "Save" at bounding box center [839, 382] width 41 height 23
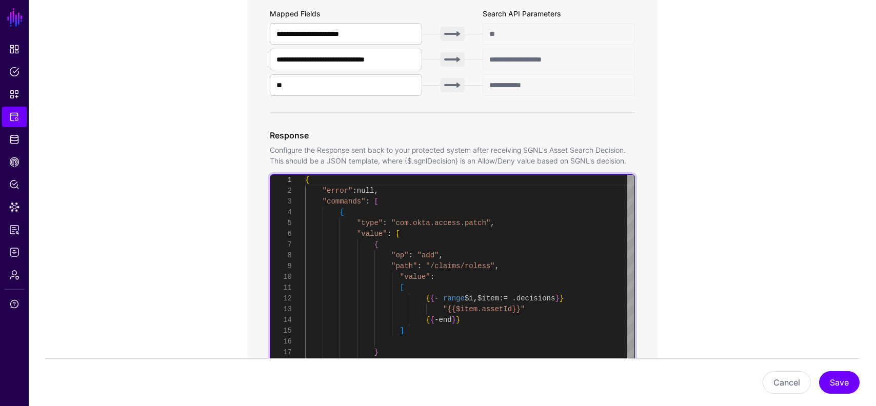
click at [456, 240] on div "{ "error" : null , "commands" : [ { "type" : "com.okta.access.patch" , "value" …" at bounding box center [469, 302] width 329 height 255
click at [448, 235] on div "{ "error" : null , "commands" : [ { "type" : "com.okta.access.patch" , "value" …" at bounding box center [469, 302] width 329 height 255
click at [586, 295] on div "{ "error" : null , "commands" : [ { "type" : "com.okta.access.patch" , "value" …" at bounding box center [469, 302] width 329 height 255
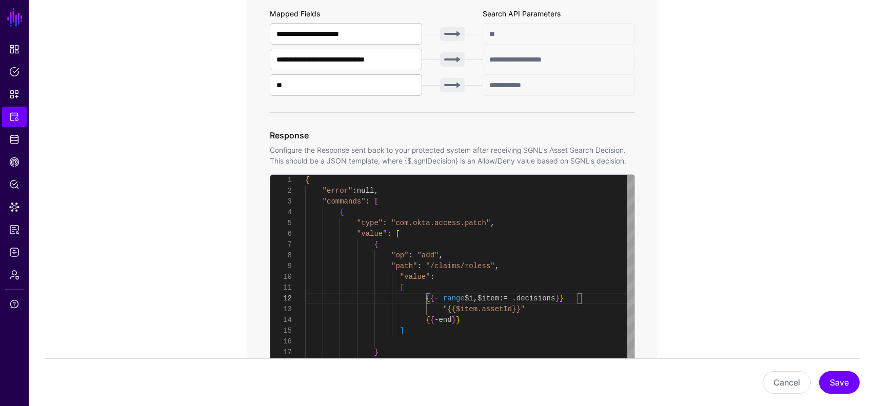
click at [763, 318] on app-integrations-item-transforms "**********" at bounding box center [452, 250] width 847 height 1116
click at [836, 377] on button "Save" at bounding box center [839, 382] width 41 height 23
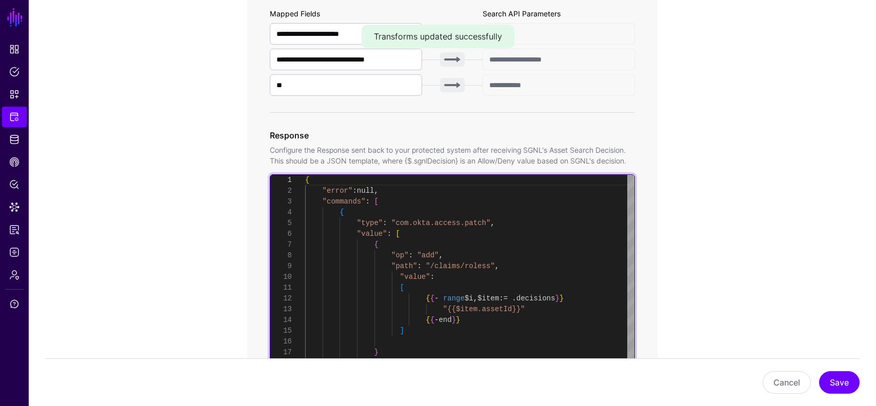
scroll to position [54, 0]
click at [514, 235] on div "{ "error" : null , "commands" : [ { "type" : "com.okta.access.patch" , "value" …" at bounding box center [469, 302] width 329 height 255
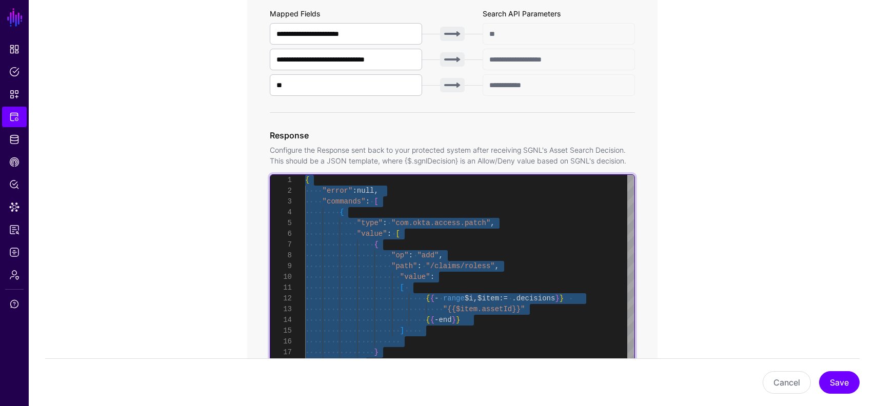
click at [587, 252] on div "{ "error" : null , "commands" : [ { "type" : "com.okta.access.patch" , "value" …" at bounding box center [469, 302] width 329 height 255
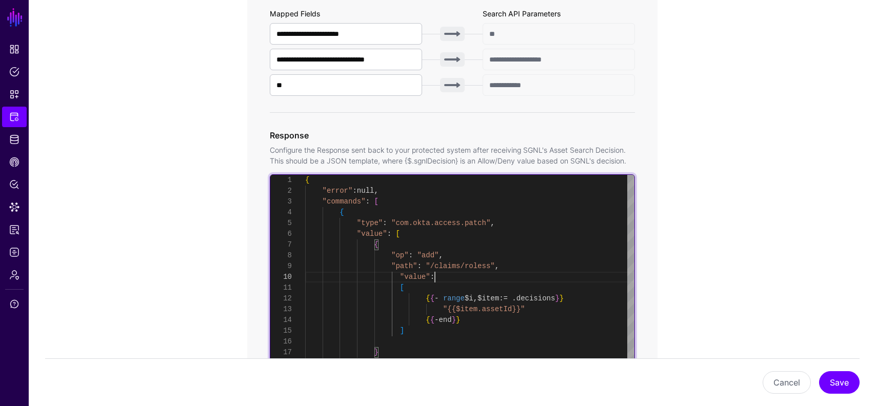
scroll to position [97, 0]
click at [570, 280] on div "{ "error" : null , "commands" : [ { "type" : "com.okta.access.patch" , "value" …" at bounding box center [469, 302] width 329 height 255
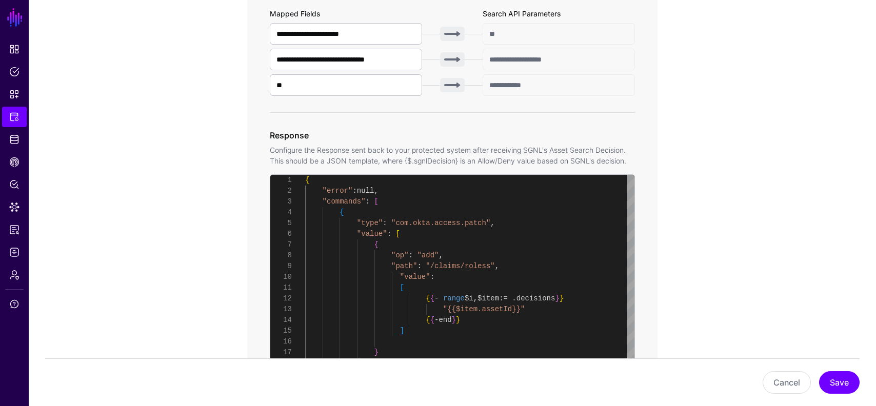
click at [600, 391] on form "**********" at bounding box center [452, 231] width 410 height 1012
click at [749, 365] on div "Cancel Save" at bounding box center [452, 382] width 814 height 48
click at [846, 383] on button "Save" at bounding box center [839, 382] width 41 height 23
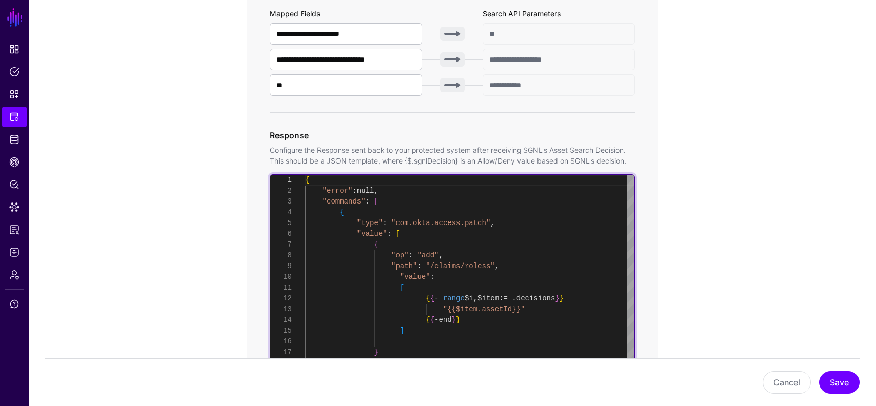
scroll to position [22, 0]
drag, startPoint x: 530, startPoint y: 308, endPoint x: 443, endPoint y: 310, distance: 87.7
click at [443, 310] on div "{ "error" : null , "commands" : [ { "type" : "com.okta.access.patch" , "value" …" at bounding box center [469, 302] width 329 height 255
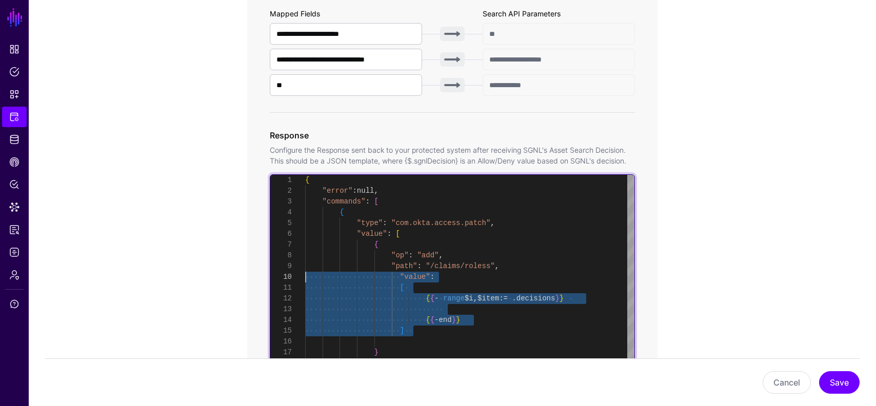
scroll to position [0, 0]
drag, startPoint x: 414, startPoint y: 328, endPoint x: 213, endPoint y: 289, distance: 204.9
click at [305, 289] on div "{ "error" : null , "commands" : [ { "type" : "com.okta.access.patch" , "value" …" at bounding box center [469, 302] width 329 height 255
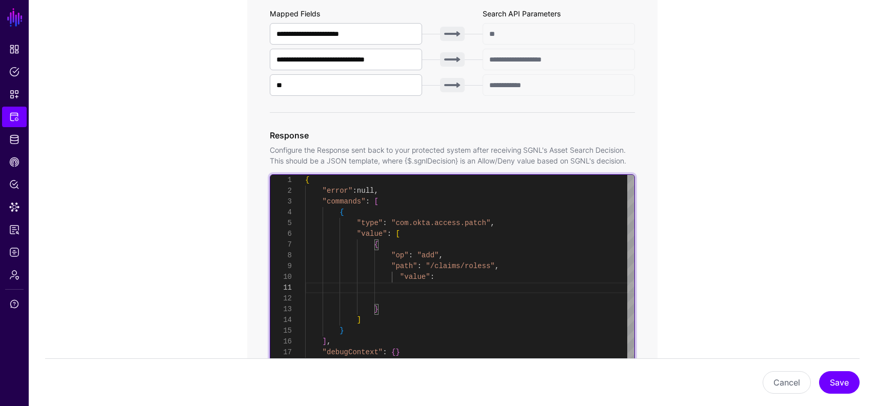
scroll to position [97, 0]
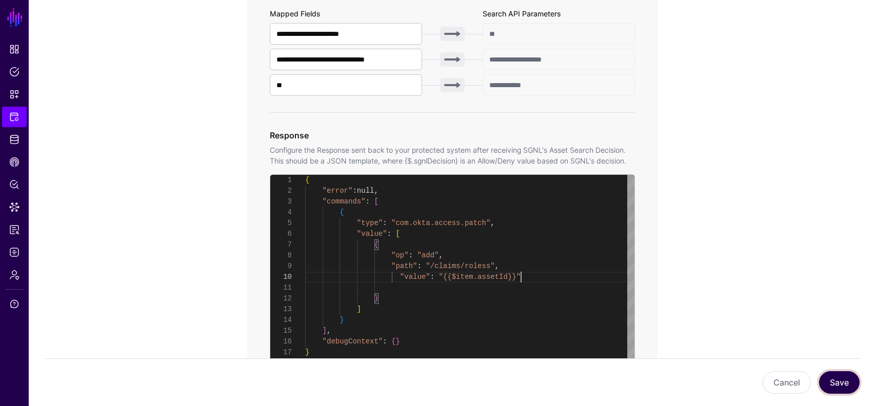
click at [844, 379] on button "Save" at bounding box center [839, 382] width 41 height 23
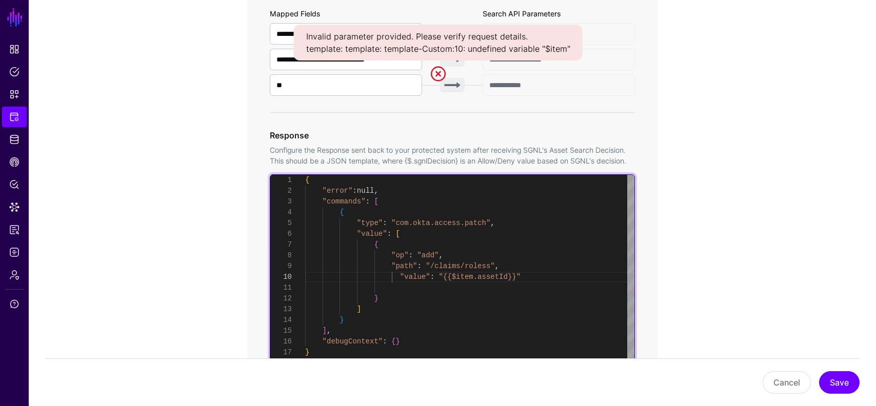
click at [535, 276] on div "{ "error" : null , "commands" : [ { "type" : "com.okta.access.patch" , "value" …" at bounding box center [469, 302] width 329 height 255
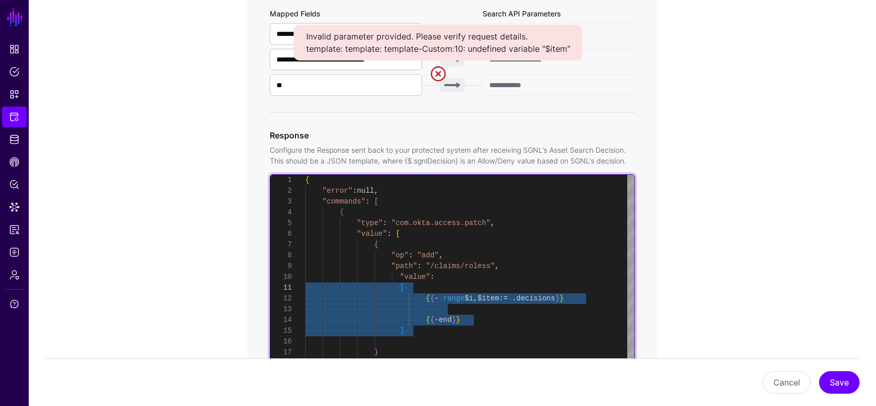
click at [535, 276] on div "{ "error" : null , "commands" : [ { "type" : "com.okta.access.patch" , "value" …" at bounding box center [469, 302] width 329 height 255
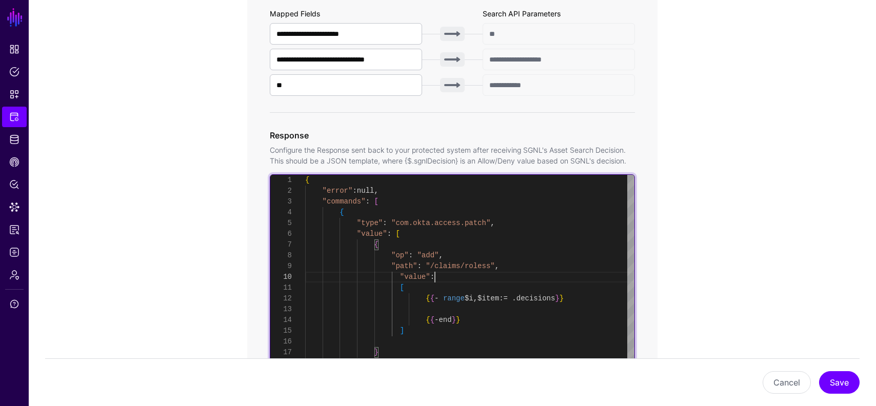
scroll to position [11, 0]
drag, startPoint x: 526, startPoint y: 300, endPoint x: 436, endPoint y: 300, distance: 89.7
click at [435, 300] on div "{ "error" : null , "commands" : [ { "type" : "com.okta.access.patch" , "value" …" at bounding box center [469, 302] width 329 height 255
click at [562, 300] on div "{ "error" : null , "commands" : [ { "type" : "com.okta.access.patch" , "value" …" at bounding box center [469, 302] width 329 height 255
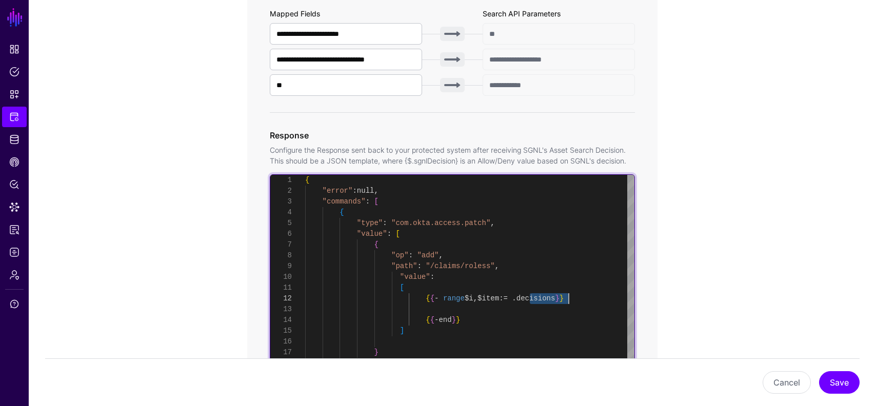
drag, startPoint x: 528, startPoint y: 298, endPoint x: 435, endPoint y: 298, distance: 92.3
click at [435, 298] on div "{ "error" : null , "commands" : [ { "type" : "com.okta.access.patch" , "value" …" at bounding box center [469, 302] width 329 height 255
click at [533, 283] on div "{ "error" : null , "commands" : [ { "type" : "com.okta.access.patch" , "value" …" at bounding box center [469, 302] width 329 height 255
drag, startPoint x: 527, startPoint y: 297, endPoint x: 437, endPoint y: 298, distance: 89.7
click at [437, 298] on div "{ "error" : null , "commands" : [ { "type" : "com.okta.access.patch" , "value" …" at bounding box center [469, 302] width 329 height 255
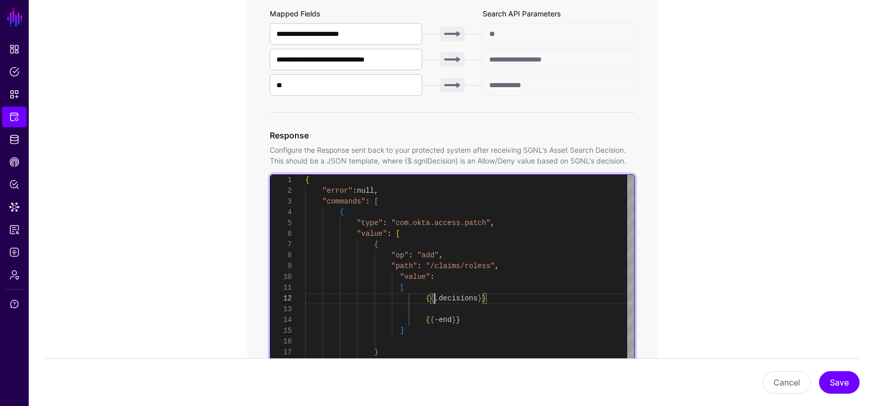
click at [482, 300] on div "{ "error" : null , "commands" : [ { "type" : "com.okta.access.patch" , "value" …" at bounding box center [469, 302] width 329 height 255
click at [500, 300] on div "{ "error" : null , "commands" : [ { "type" : "com.okta.access.patch" , "value" …" at bounding box center [469, 302] width 329 height 255
click at [426, 296] on div "{ "error" : null , "commands" : [ { "type" : "com.okta.access.patch" , "value" …" at bounding box center [469, 302] width 329 height 255
click at [441, 319] on div "{ "error" : null , "commands" : [ { "type" : "com.okta.access.patch" , "value" …" at bounding box center [469, 302] width 329 height 255
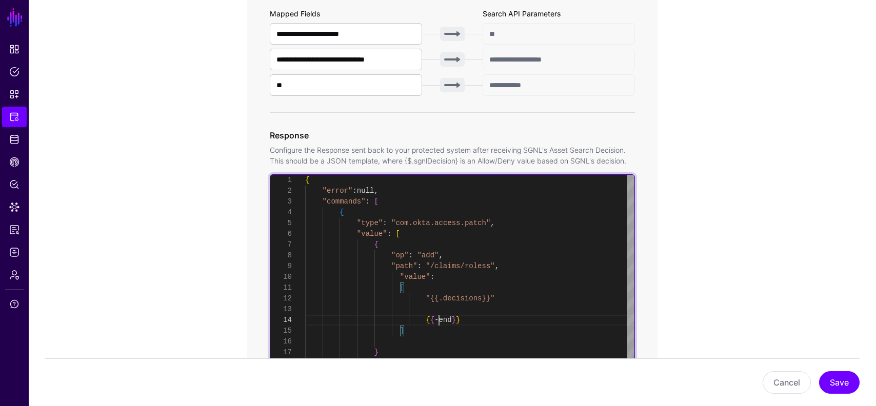
click at [441, 319] on div "{ "error" : null , "commands" : [ { "type" : "com.okta.access.patch" , "value" …" at bounding box center [469, 302] width 329 height 255
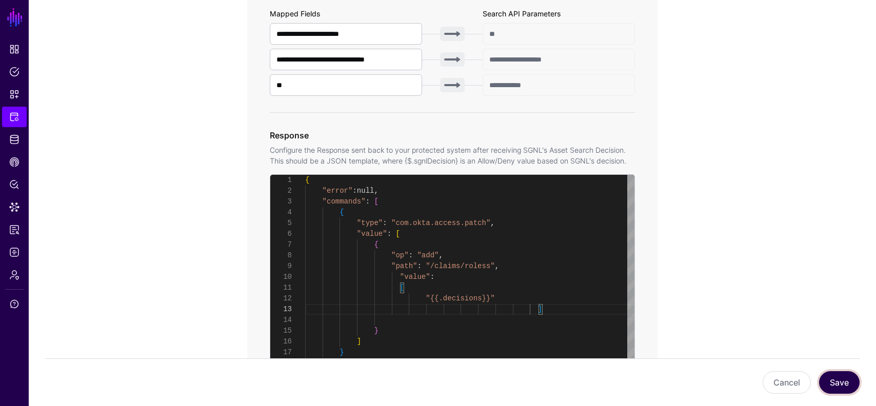
click at [840, 374] on button "Save" at bounding box center [839, 382] width 41 height 23
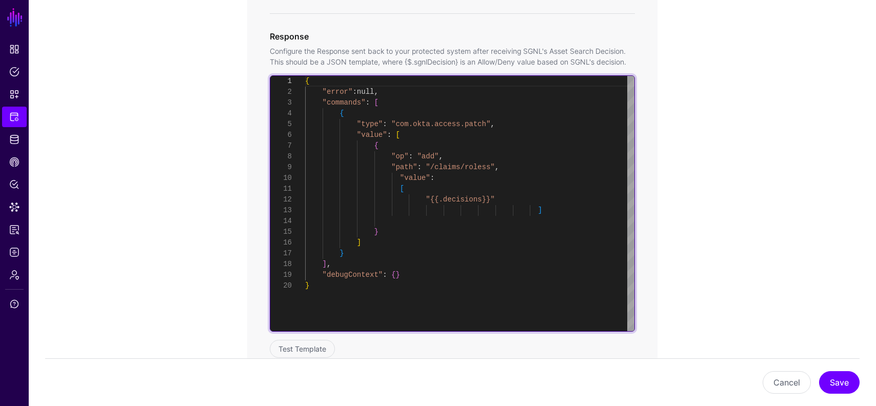
scroll to position [11, 0]
click at [514, 198] on div "{ "error" : null , "commands" : [ { "type" : "com.okta.access.patch" , "value" …" at bounding box center [469, 203] width 329 height 255
type textarea "**********"
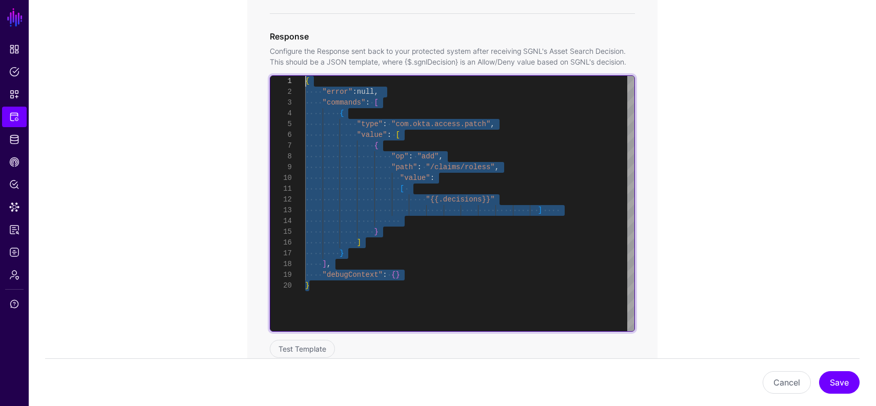
drag, startPoint x: 355, startPoint y: 296, endPoint x: 196, endPoint y: -36, distance: 368.6
click at [305, 76] on div "{ "error" : null , "commands" : [ { "type" : "com.okta.access.patch" , "value" …" at bounding box center [469, 203] width 329 height 255
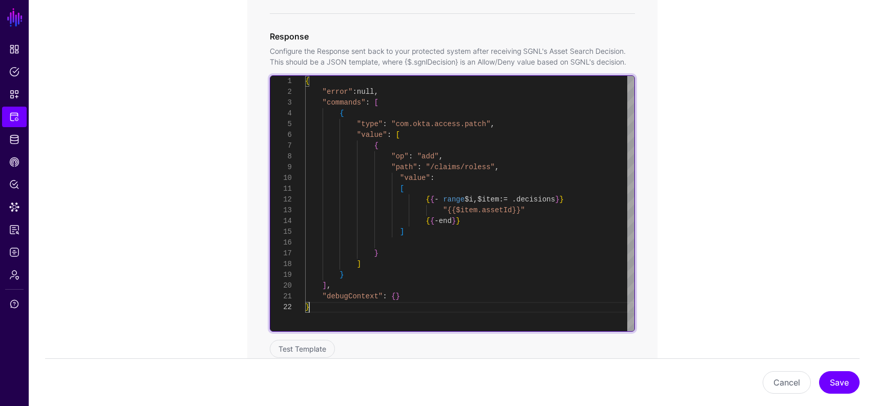
scroll to position [11, 0]
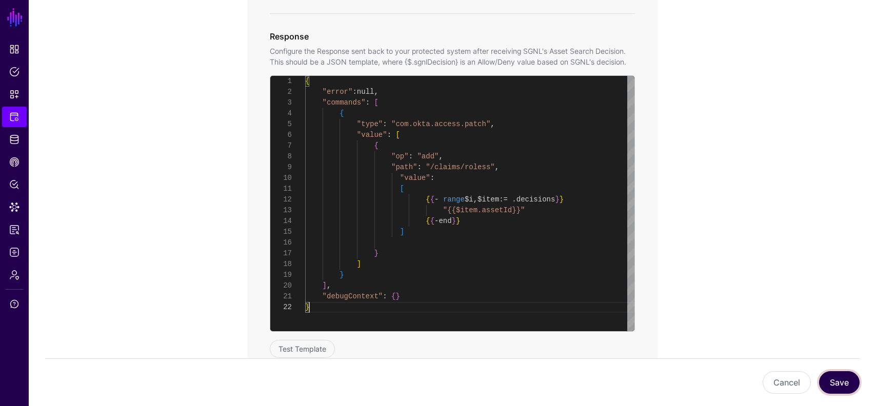
click at [831, 372] on button "Save" at bounding box center [839, 382] width 41 height 23
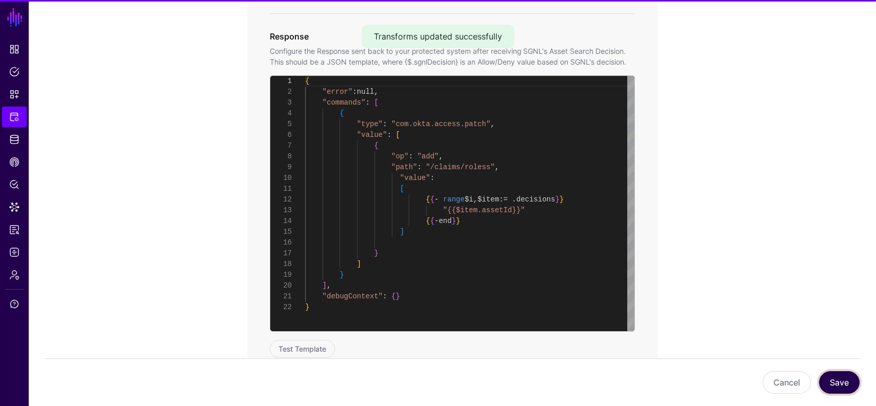
scroll to position [108, 0]
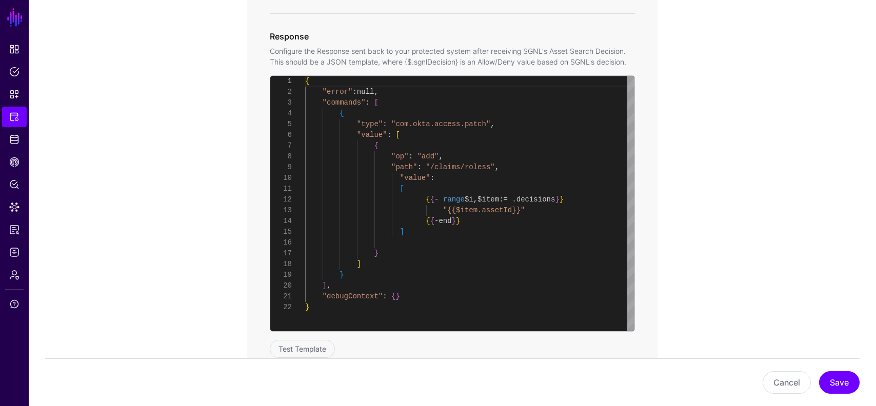
click at [209, 202] on app-integrations-item-transforms "**********" at bounding box center [452, 151] width 847 height 1116
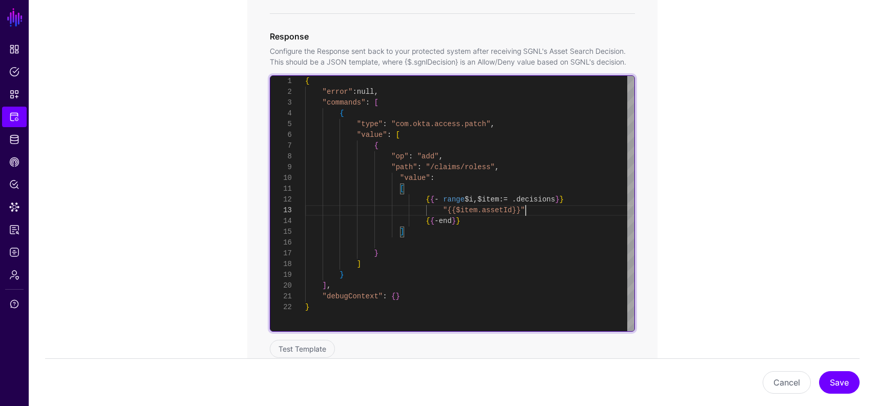
scroll to position [22, 0]
drag, startPoint x: 529, startPoint y: 209, endPoint x: 444, endPoint y: 206, distance: 85.2
click at [444, 206] on div "{ "error" : null , "commands" : [ { "type" : "com.okta.access.patch" , "value" …" at bounding box center [469, 203] width 329 height 255
click at [538, 208] on div "{ "error" : null , "commands" : [ { "type" : "com.okta.access.patch" , "value" …" at bounding box center [469, 203] width 329 height 255
drag, startPoint x: 535, startPoint y: 208, endPoint x: 443, endPoint y: 209, distance: 91.8
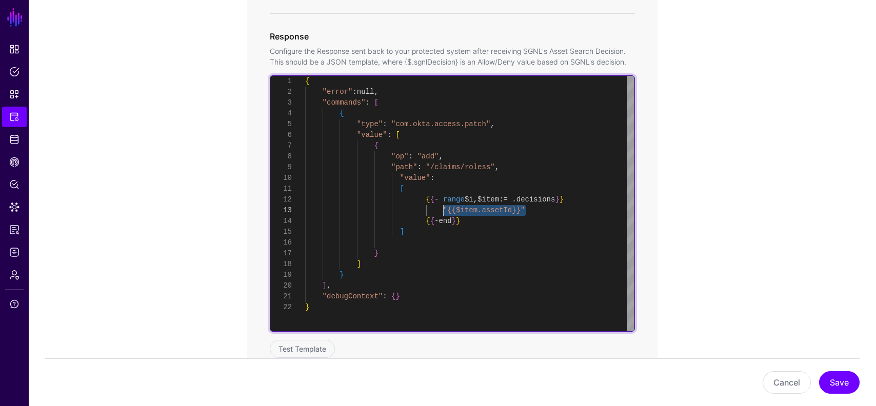
click at [443, 209] on div "{ "error" : null , "commands" : [ { "type" : "com.okta.access.patch" , "value" …" at bounding box center [469, 203] width 329 height 255
click at [544, 210] on div "{ "error" : null , "commands" : [ { "type" : "com.okta.access.patch" , "value" …" at bounding box center [469, 203] width 329 height 255
click at [590, 201] on div "{ "error" : null , "commands" : [ { "type" : "com.okta.access.patch" , "value" …" at bounding box center [469, 203] width 329 height 255
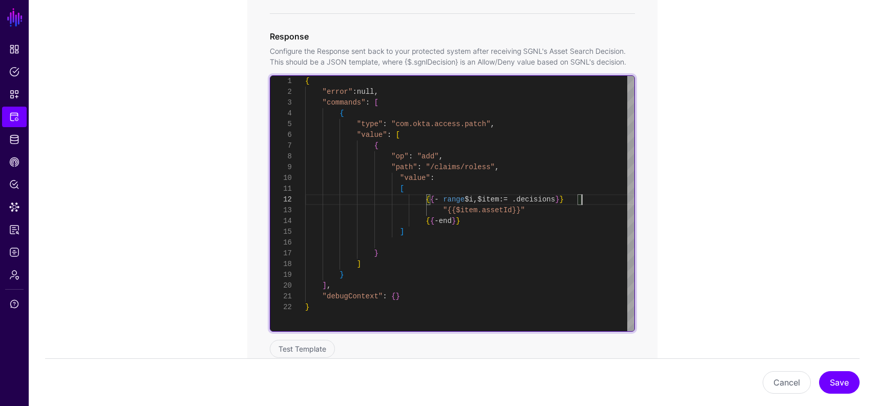
click at [432, 190] on div "{ "error" : null , "commands" : [ { "type" : "com.okta.access.patch" , "value" …" at bounding box center [469, 203] width 329 height 255
type textarea "**********"
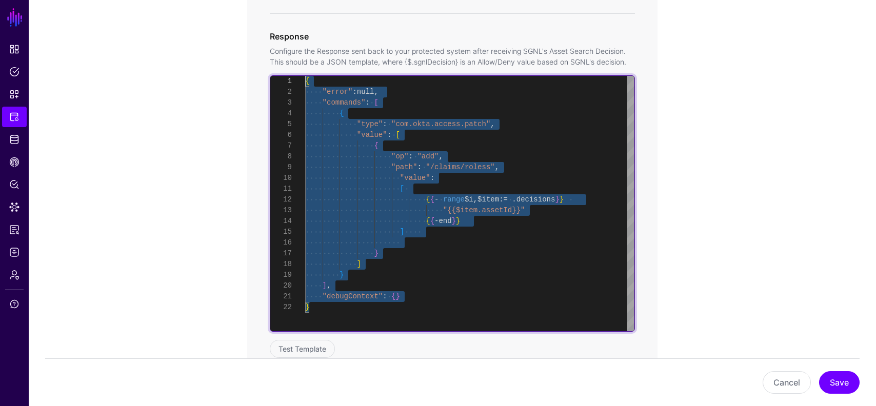
scroll to position [0, 0]
drag, startPoint x: 325, startPoint y: 309, endPoint x: 191, endPoint y: -45, distance: 378.1
click at [305, 76] on div "{ "error" : null , "commands" : [ { "type" : "com.okta.access.patch" , "value" …" at bounding box center [469, 203] width 329 height 255
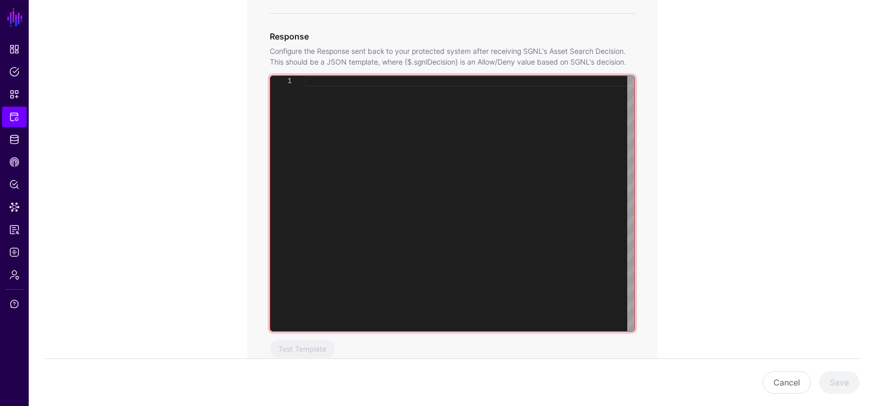
scroll to position [22, 0]
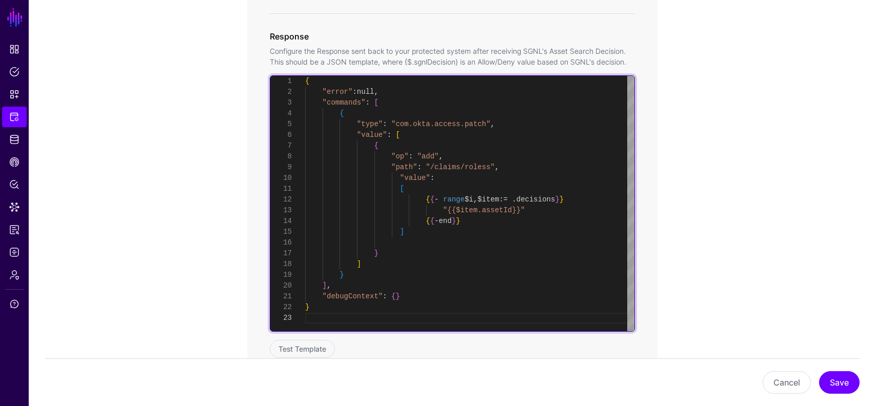
click at [551, 206] on div "{ "error" : null , "commands" : [ { "type" : "com.okta.access.patch" , "value" …" at bounding box center [469, 203] width 329 height 255
click at [449, 211] on div "{ "error" : null , "commands" : [ { "type" : "com.okta.access.patch" , "value" …" at bounding box center [469, 203] width 329 height 255
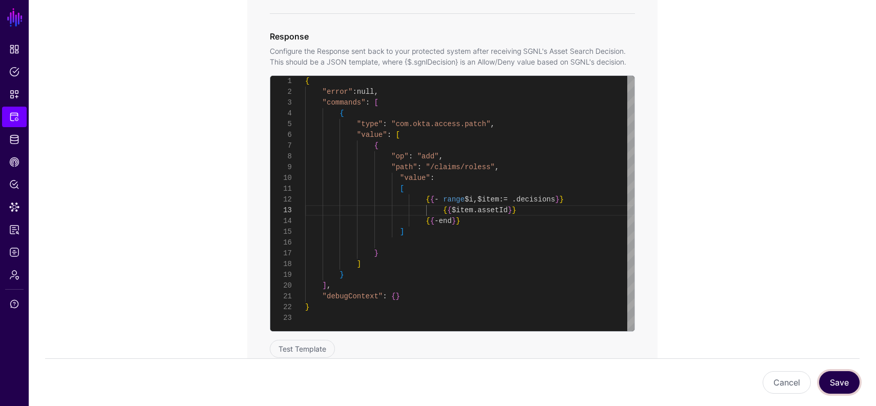
click at [831, 384] on button "Save" at bounding box center [839, 382] width 41 height 23
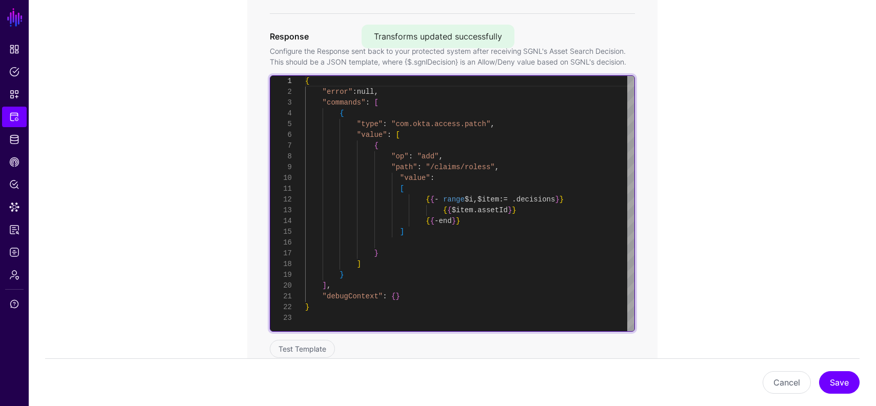
click at [430, 231] on div "{ "error" : null , "commands" : [ { "type" : "com.okta.access.patch" , "value" …" at bounding box center [469, 203] width 329 height 255
click at [415, 191] on div "{ "error" : null , "commands" : [ { "type" : "com.okta.access.patch" , "value" …" at bounding box center [469, 203] width 329 height 255
click at [537, 209] on div "{ "error" : null , "commands" : [ { "type" : "com.okta.access.patch" , "value" …" at bounding box center [469, 203] width 329 height 255
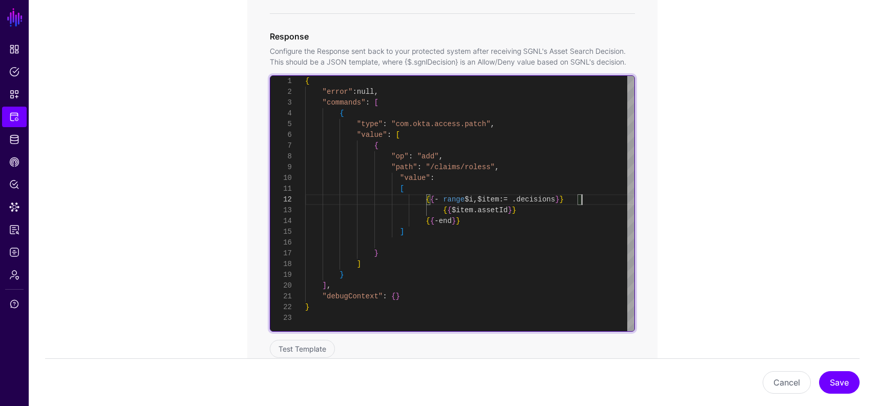
click at [591, 199] on div "{ "error" : null , "commands" : [ { "type" : "com.okta.access.patch" , "value" …" at bounding box center [469, 203] width 329 height 255
click at [594, 199] on div "{ "error" : null , "commands" : [ { "type" : "com.okta.access.patch" , "value" …" at bounding box center [469, 203] width 329 height 255
click at [528, 211] on div "{ "error" : null , "commands" : [ { "type" : "com.okta.access.patch" , "value" …" at bounding box center [469, 203] width 329 height 255
click at [542, 208] on div "{ "error" : null , "commands" : [ { "type" : "com.okta.access.patch" , "value" …" at bounding box center [469, 203] width 329 height 255
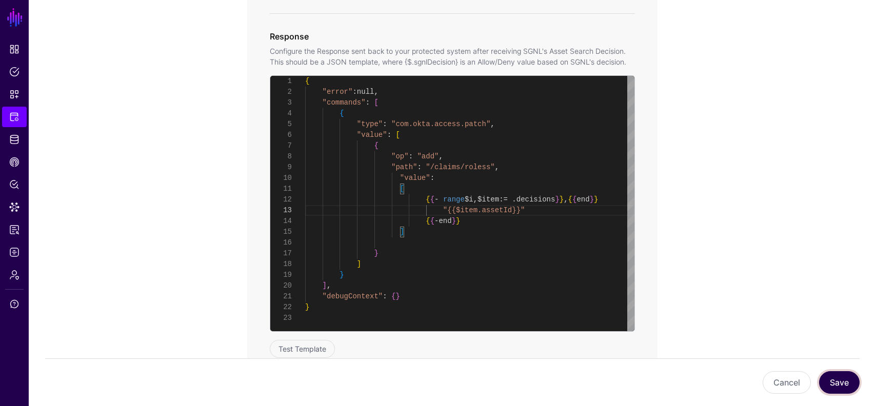
click at [841, 384] on button "Save" at bounding box center [839, 382] width 41 height 23
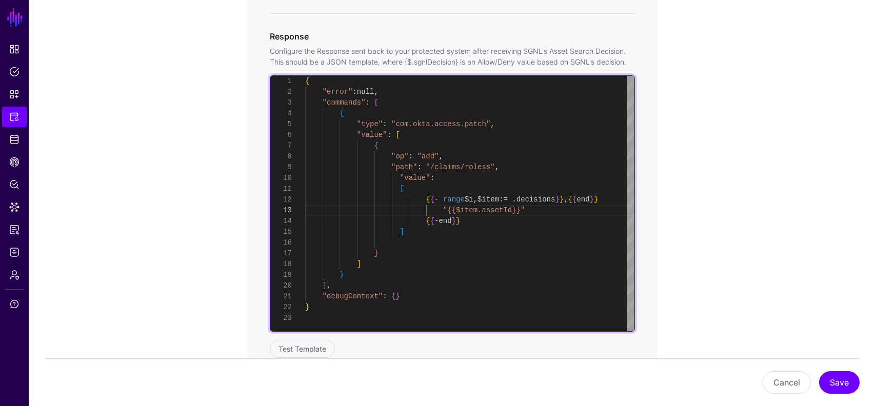
click at [548, 212] on div "{ "error" : null , "commands" : [ { "type" : "com.okta.access.patch" , "value" …" at bounding box center [469, 203] width 329 height 255
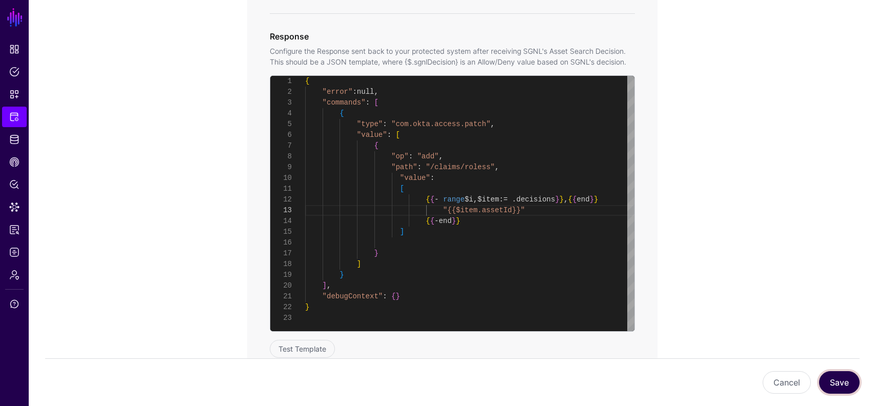
click at [844, 376] on button "Save" at bounding box center [839, 382] width 41 height 23
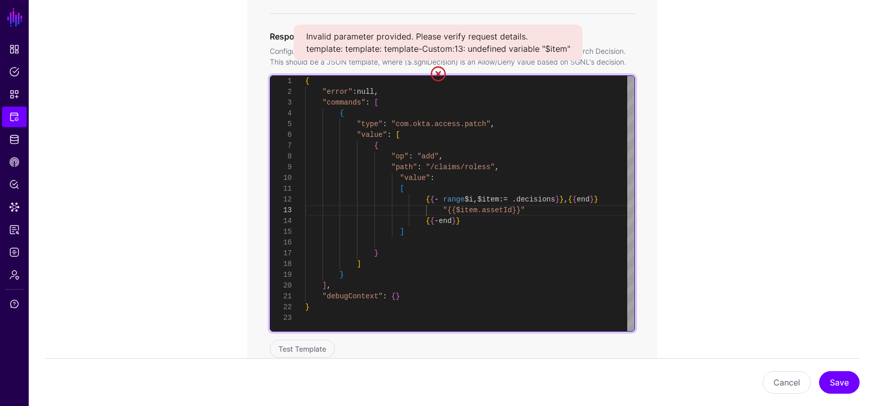
click at [498, 200] on div "{ "error" : null , "commands" : [ { "type" : "com.okta.access.patch" , "value" …" at bounding box center [469, 203] width 329 height 255
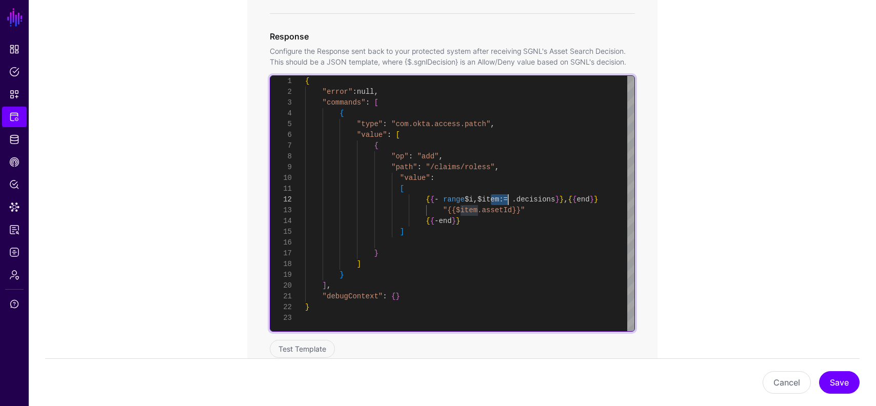
click at [426, 223] on div "{ "error" : null , "commands" : [ { "type" : "com.okta.access.patch" , "value" …" at bounding box center [469, 203] width 329 height 255
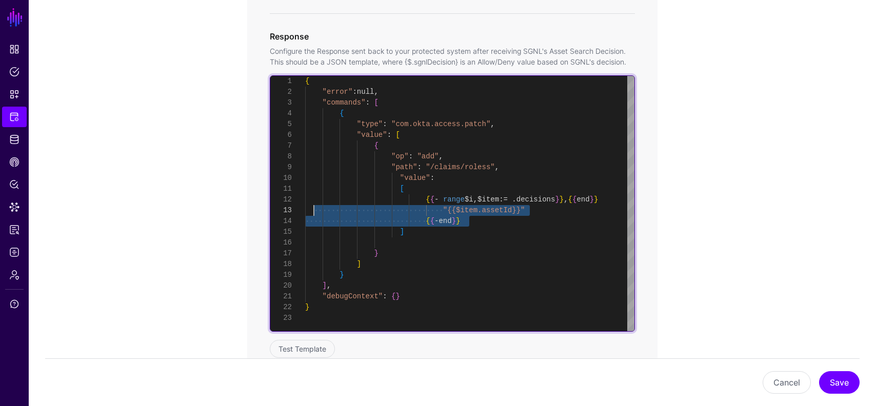
scroll to position [32, 0]
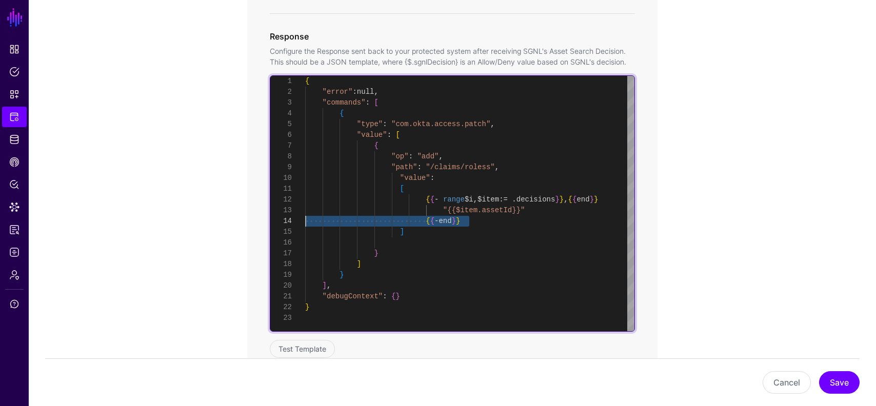
drag, startPoint x: 480, startPoint y: 220, endPoint x: 299, endPoint y: 224, distance: 181.6
click at [305, 224] on div "{ "error" : null , "commands" : [ { "type" : "com.okta.access.patch" , "value" …" at bounding box center [469, 203] width 329 height 255
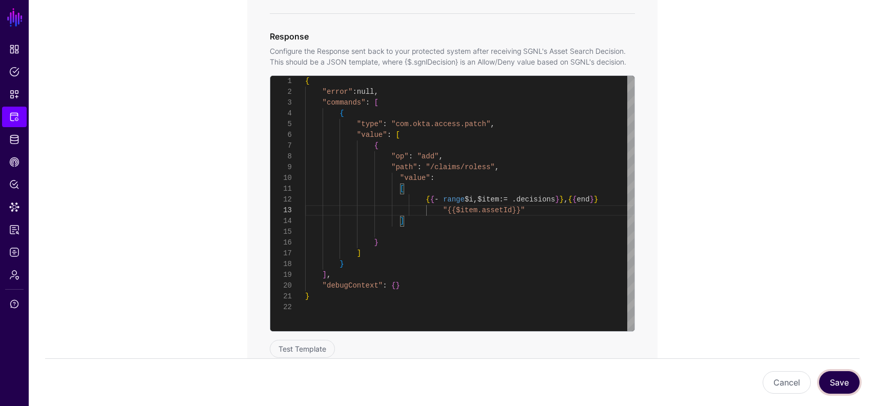
click at [839, 390] on button "Save" at bounding box center [839, 382] width 41 height 23
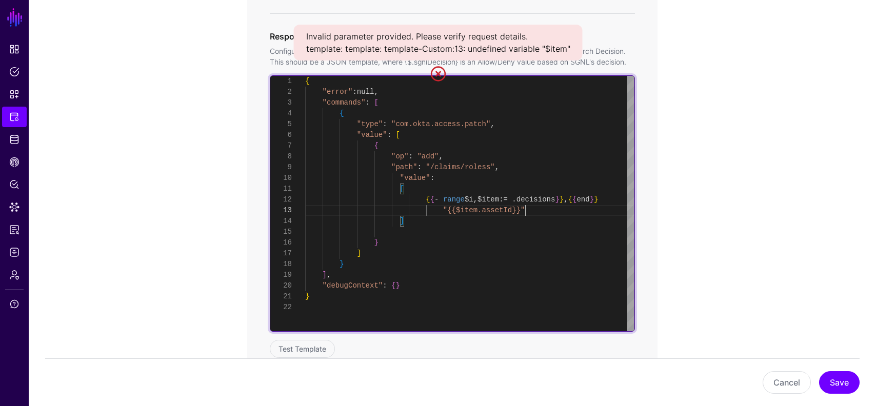
click at [551, 206] on div "{ "error" : null , "commands" : [ { "type" : "com.okta.access.patch" , "value" …" at bounding box center [469, 203] width 329 height 255
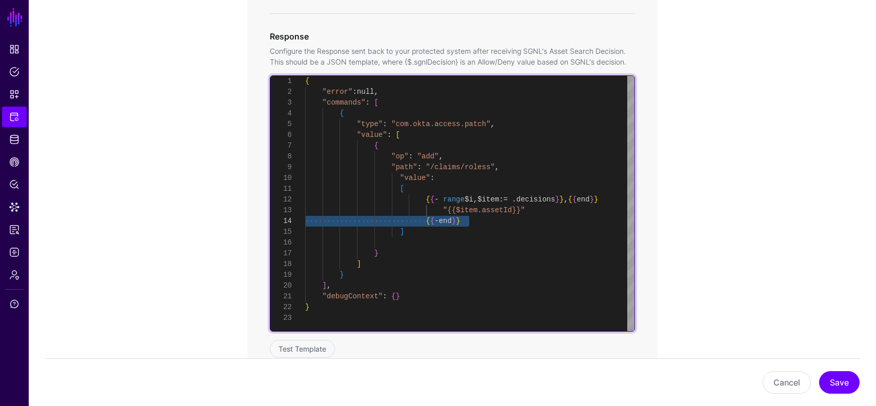
click at [589, 213] on div "{ "error" : null , "commands" : [ { "type" : "com.okta.access.patch" , "value" …" at bounding box center [469, 203] width 329 height 255
drag, startPoint x: 616, startPoint y: 200, endPoint x: 583, endPoint y: 202, distance: 33.4
click at [583, 202] on div "{ "error" : null , "commands" : [ { "type" : "com.okta.access.patch" , "value" …" at bounding box center [469, 203] width 329 height 255
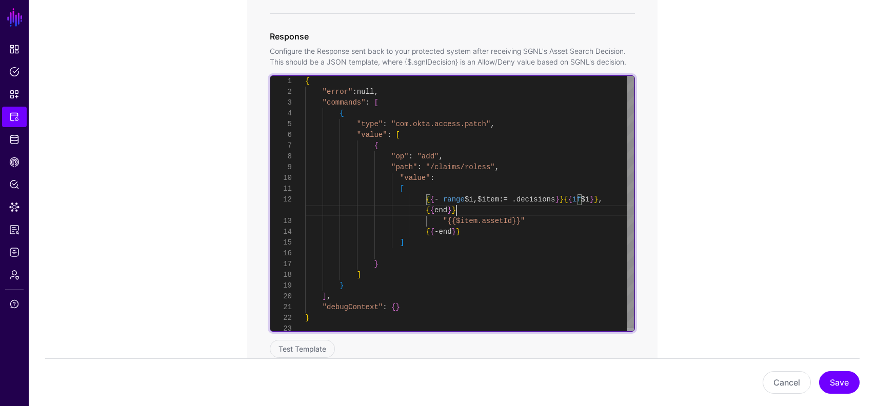
scroll to position [22, 0]
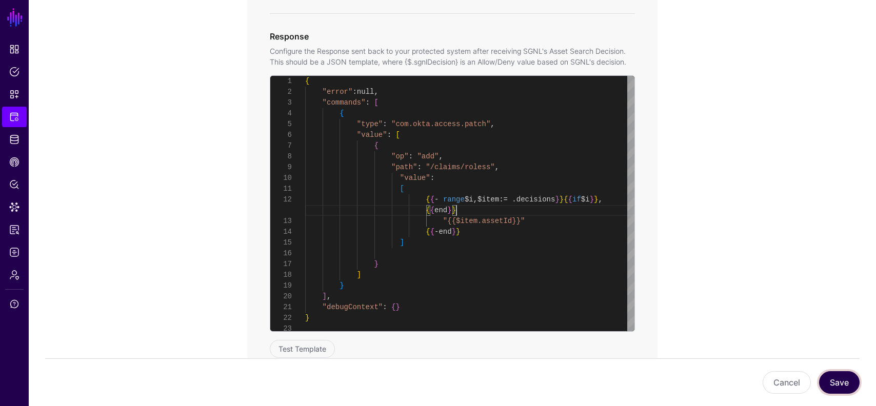
click at [840, 379] on button "Save" at bounding box center [839, 382] width 41 height 23
type textarea "**********"
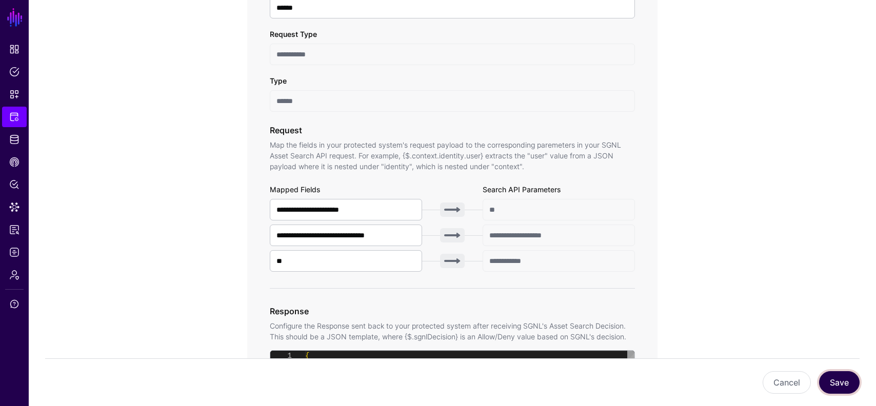
scroll to position [259, 0]
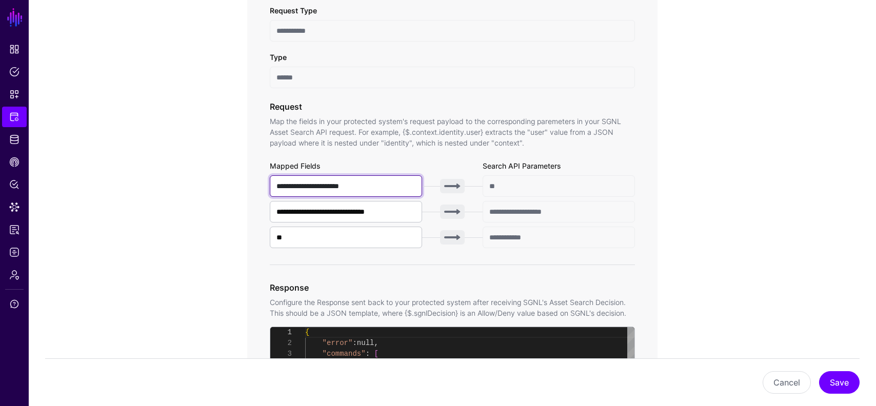
drag, startPoint x: 329, startPoint y: 187, endPoint x: 416, endPoint y: 188, distance: 87.2
click at [414, 187] on input "**********" at bounding box center [346, 186] width 152 height 22
click at [399, 189] on input "**********" at bounding box center [346, 186] width 152 height 22
paste input "**********"
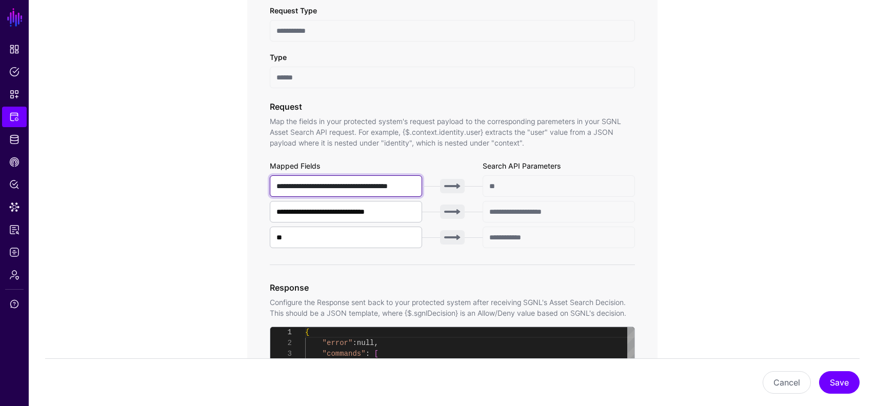
scroll to position [0, 5]
drag, startPoint x: 396, startPoint y: 186, endPoint x: 424, endPoint y: 186, distance: 27.7
click at [424, 186] on div "**********" at bounding box center [452, 186] width 365 height 22
click at [749, 197] on app-integrations-item-transforms "**********" at bounding box center [452, 403] width 847 height 1116
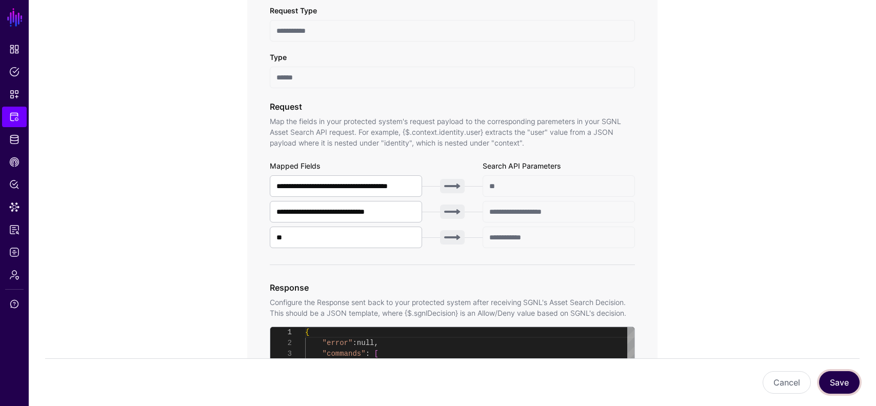
click at [827, 374] on button "Save" at bounding box center [839, 382] width 41 height 23
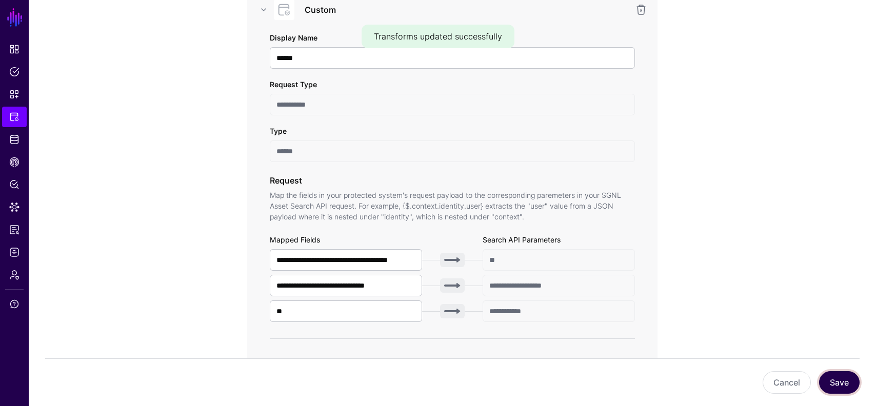
scroll to position [190, 0]
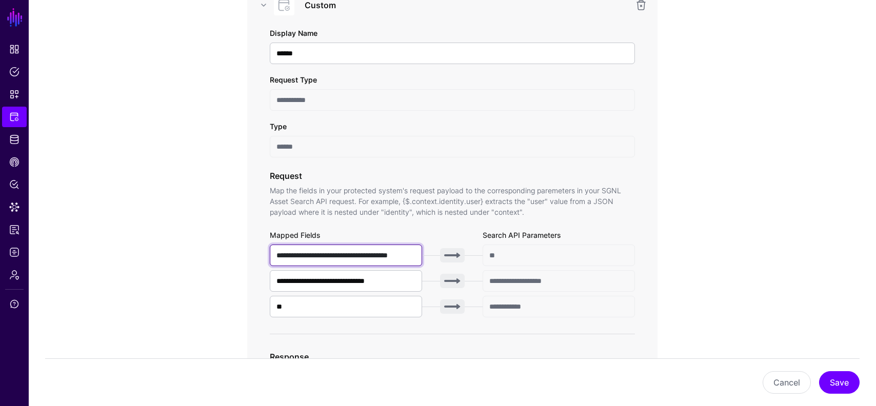
click at [315, 256] on input "**********" at bounding box center [346, 256] width 152 height 22
type input "**********"
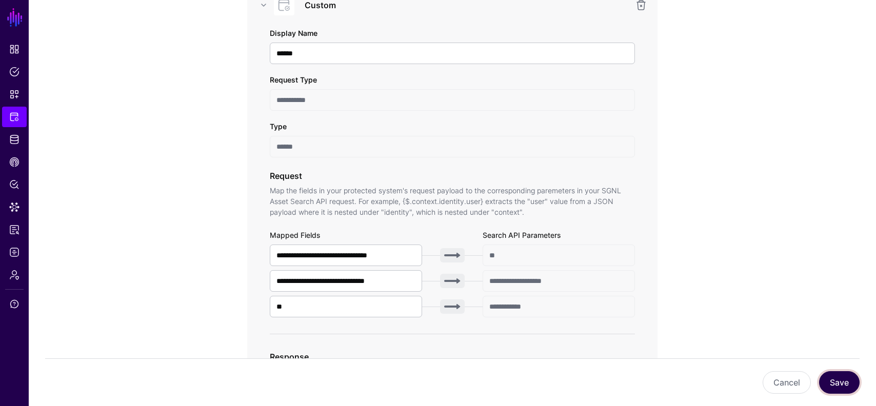
click at [841, 381] on button "Save" at bounding box center [839, 382] width 41 height 23
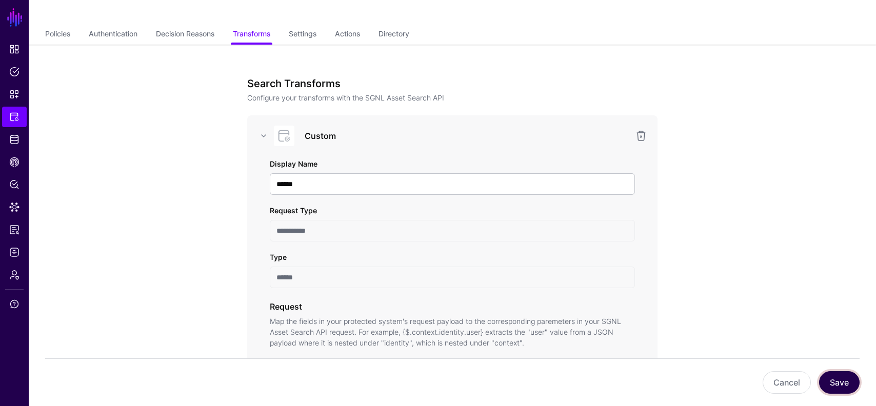
scroll to position [0, 0]
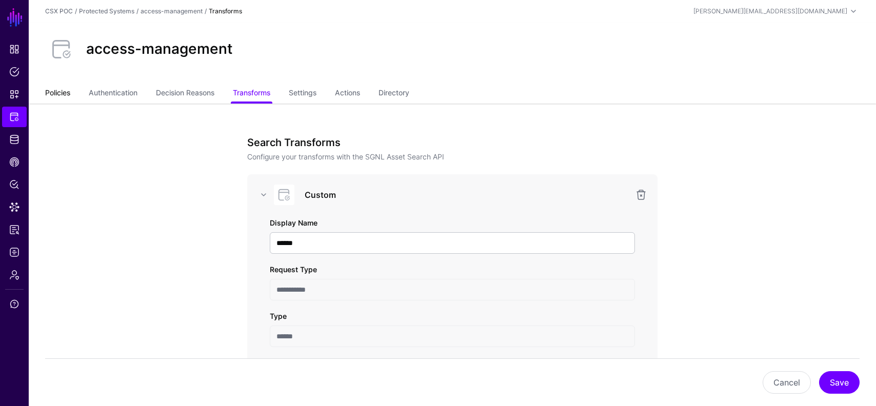
click at [57, 95] on link "Policies" at bounding box center [57, 93] width 25 height 19
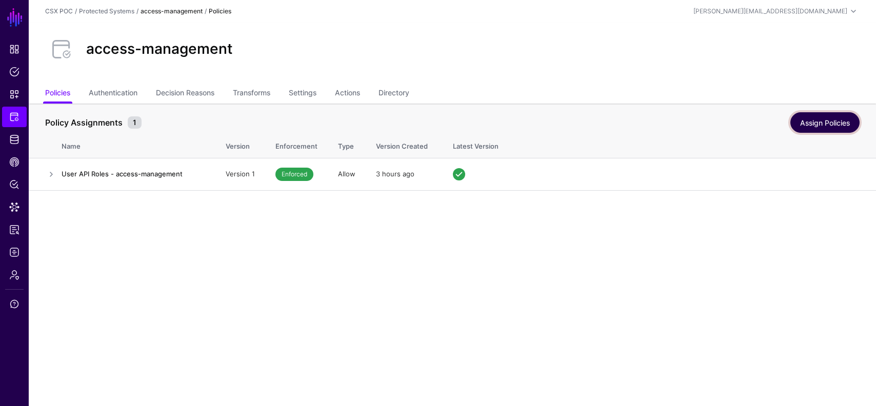
click at [810, 124] on link "Assign Policies" at bounding box center [824, 122] width 69 height 21
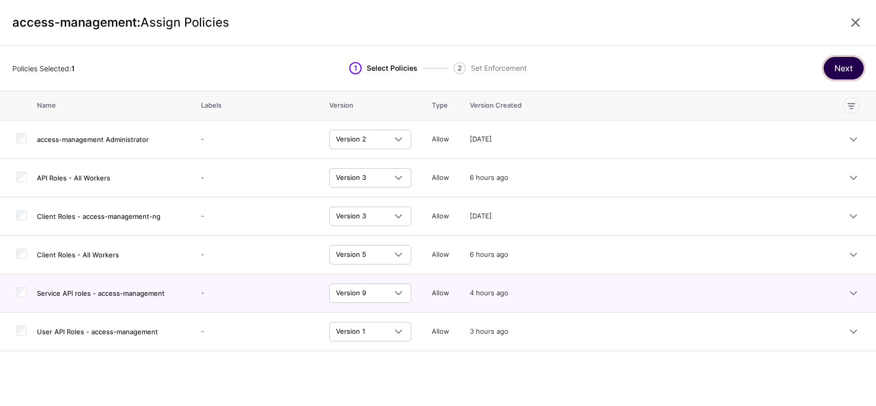
click at [842, 71] on button "Next" at bounding box center [844, 68] width 40 height 23
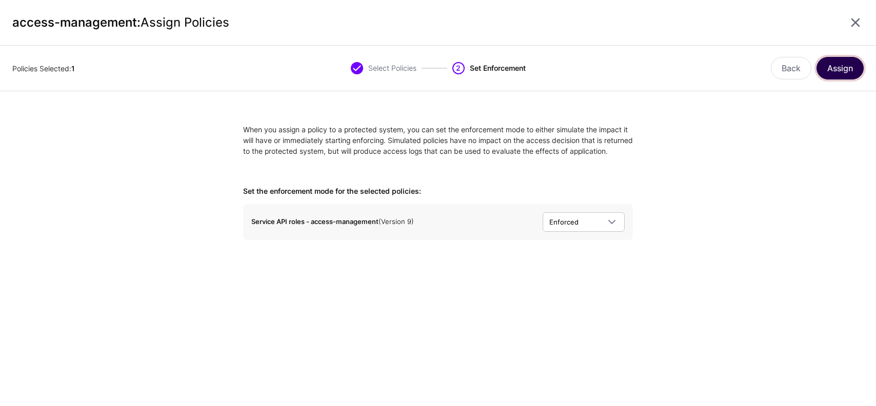
click at [839, 70] on button "Assign" at bounding box center [839, 68] width 47 height 23
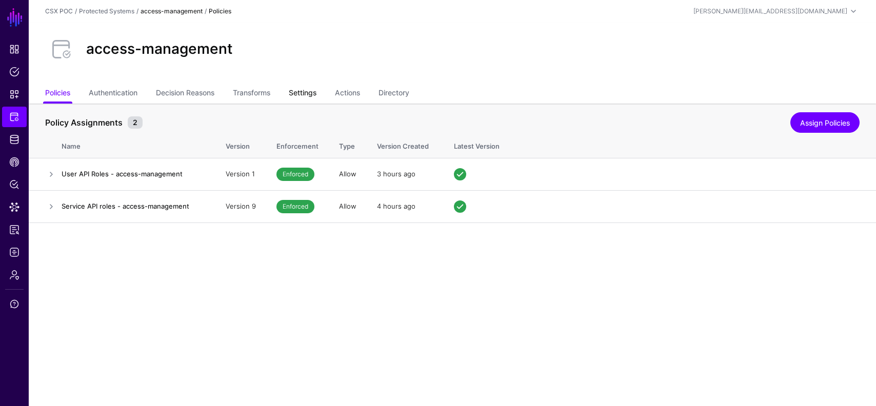
click at [316, 87] on link "Settings" at bounding box center [303, 93] width 28 height 19
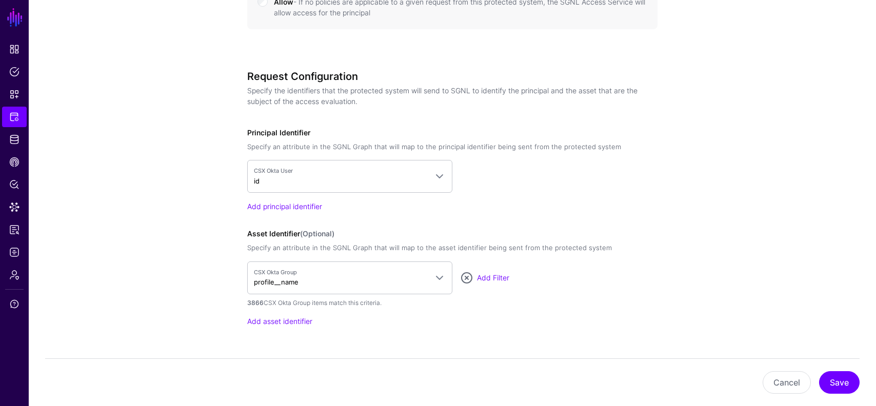
scroll to position [838, 0]
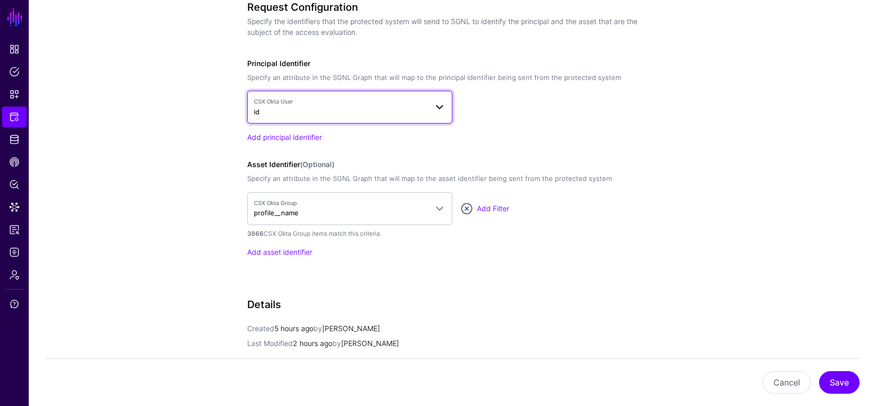
click at [434, 101] on span at bounding box center [439, 107] width 12 height 12
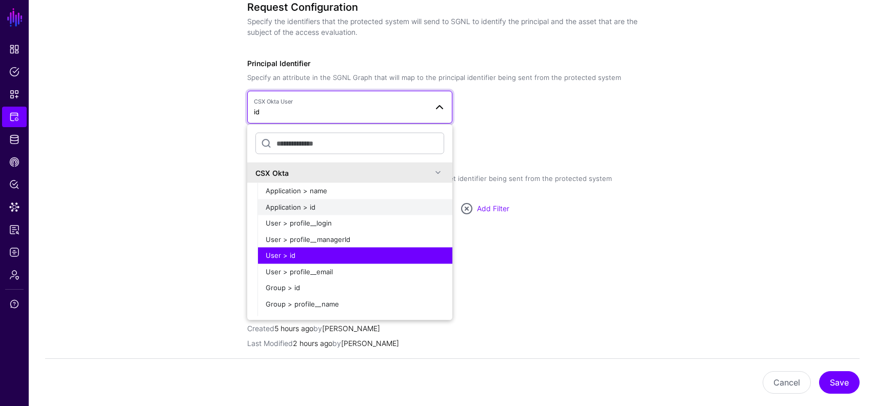
click at [334, 199] on button "Application > id" at bounding box center [354, 207] width 195 height 16
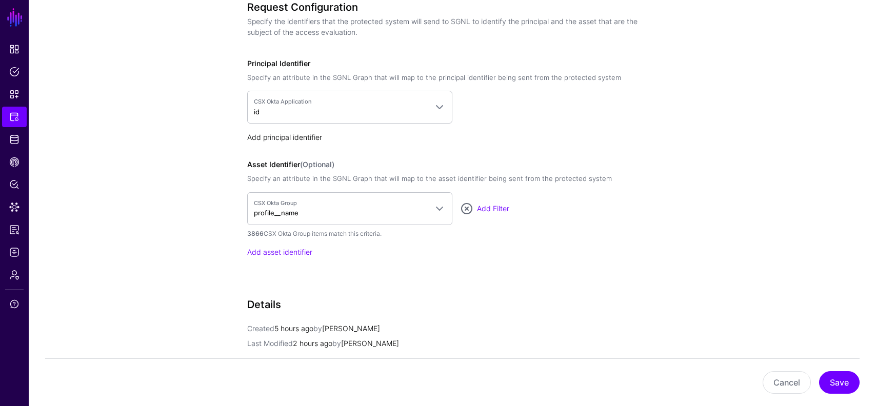
click at [314, 133] on link "Add principal identifier" at bounding box center [284, 137] width 75 height 9
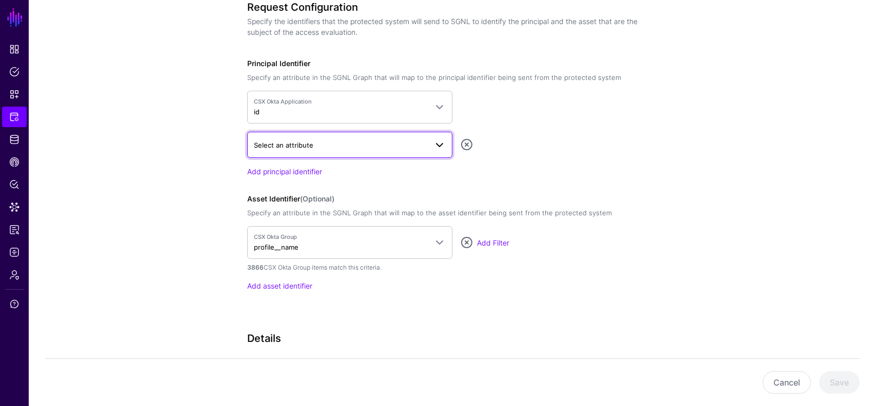
click at [364, 140] on span "Select an attribute" at bounding box center [340, 144] width 173 height 11
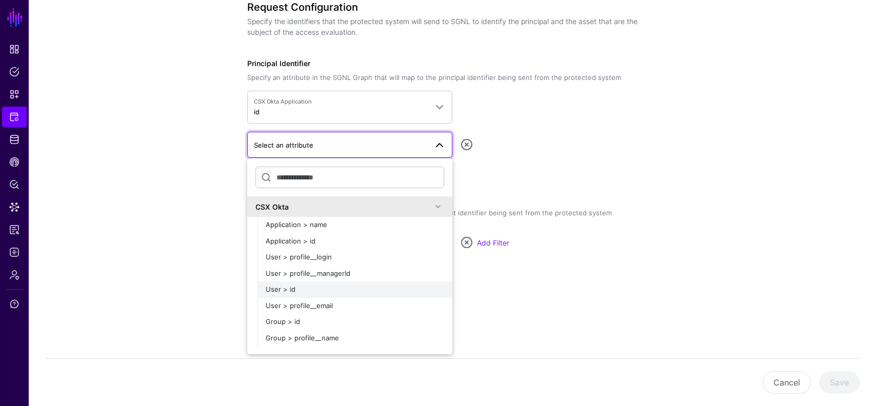
click at [325, 291] on div "User > id" at bounding box center [355, 290] width 178 height 10
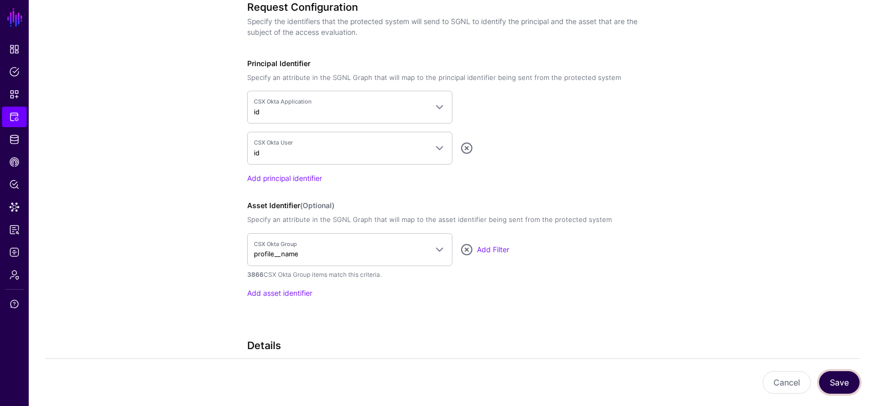
click at [844, 386] on button "Save" at bounding box center [839, 382] width 41 height 23
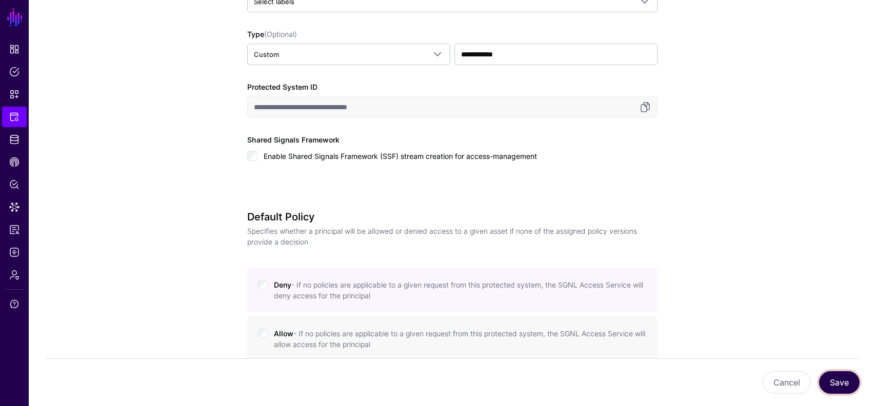
scroll to position [9, 0]
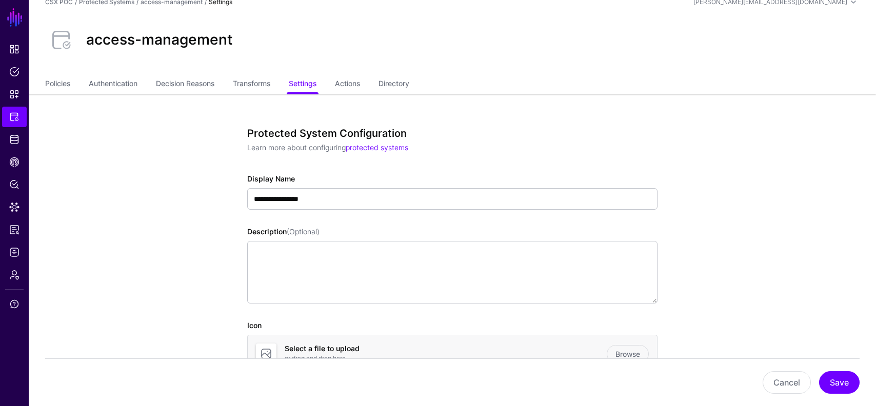
click at [266, 83] on link "Transforms" at bounding box center [251, 84] width 37 height 19
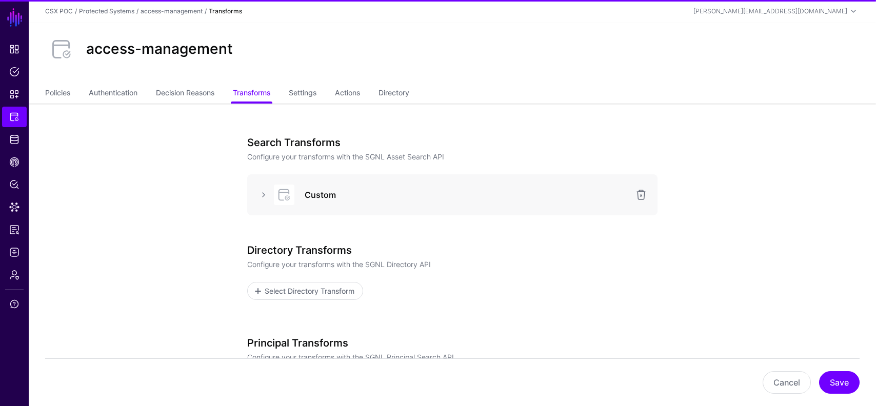
click at [257, 195] on div at bounding box center [263, 195] width 16 height 12
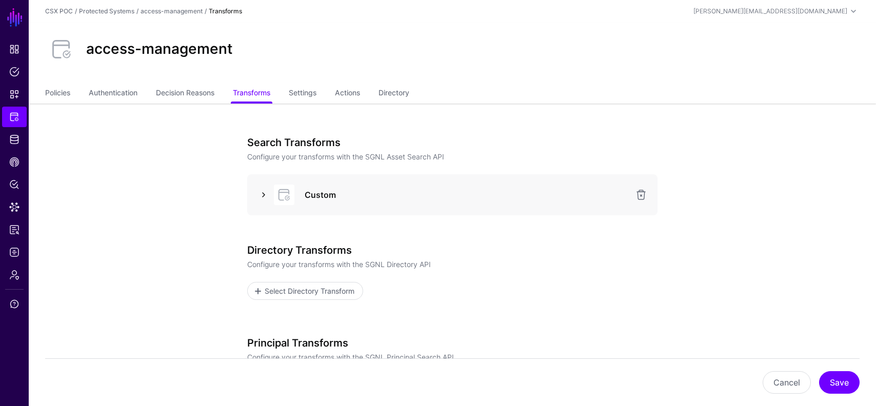
click at [265, 194] on link at bounding box center [263, 195] width 12 height 12
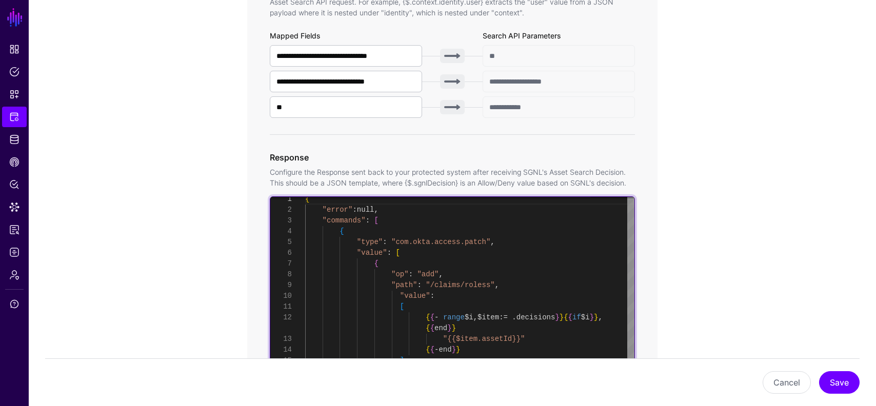
scroll to position [86, 0]
click at [489, 284] on div "{ "error" : null , "commands" : [ { "type" : "com.okta.access.patch" , "value" …" at bounding box center [469, 323] width 329 height 258
type textarea "**********"
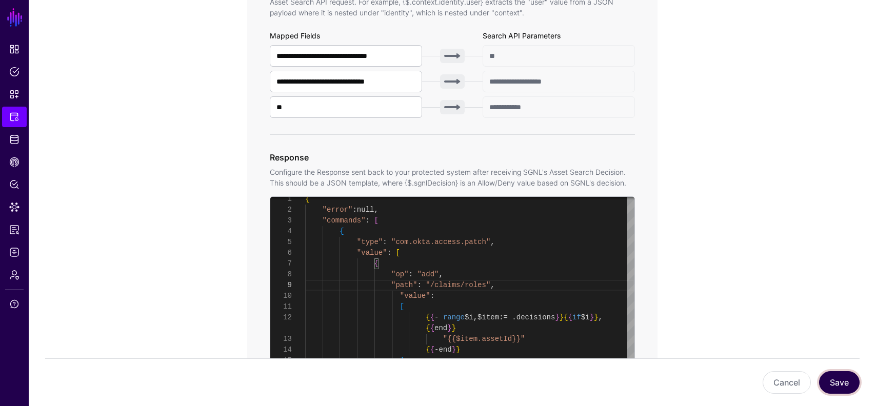
click at [829, 378] on button "Save" at bounding box center [839, 382] width 41 height 23
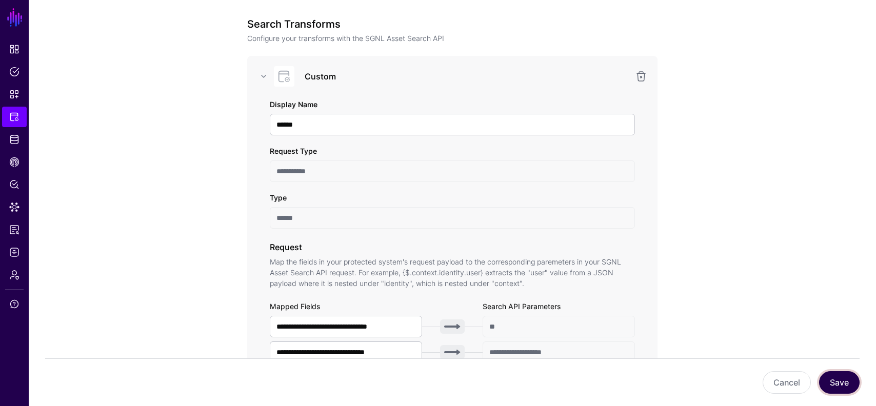
scroll to position [0, 0]
